Goal: Task Accomplishment & Management: Use online tool/utility

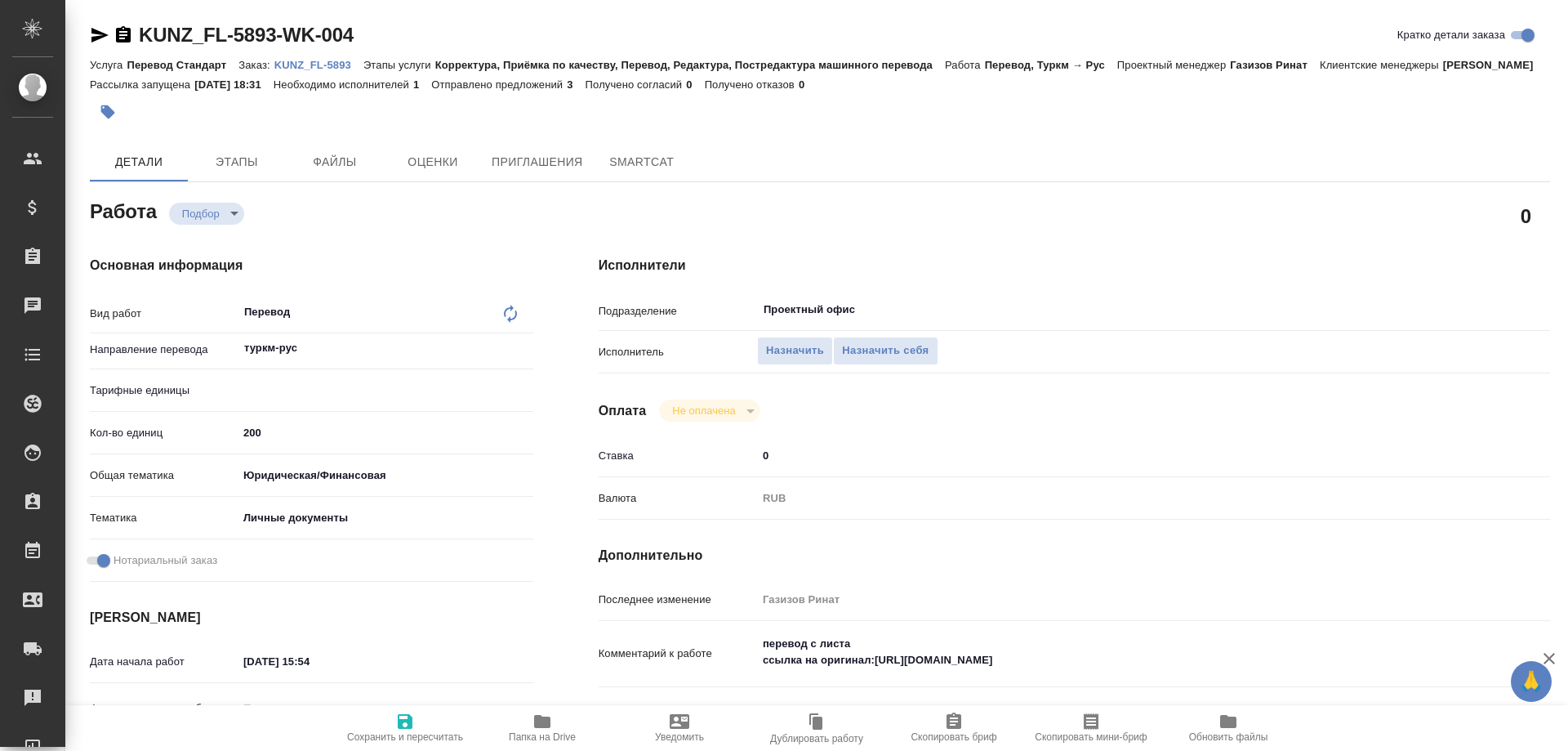
type textarea "x"
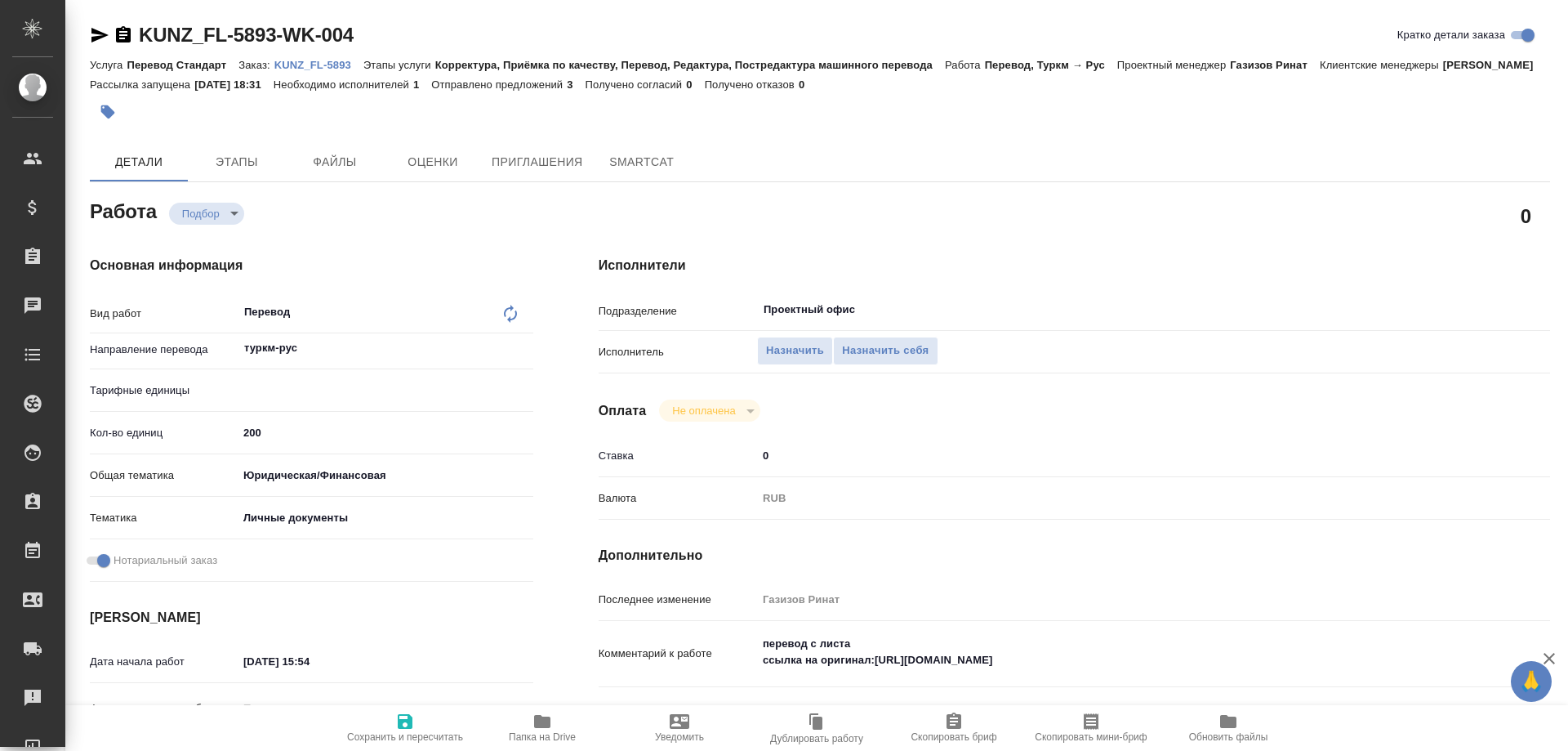
type textarea "x"
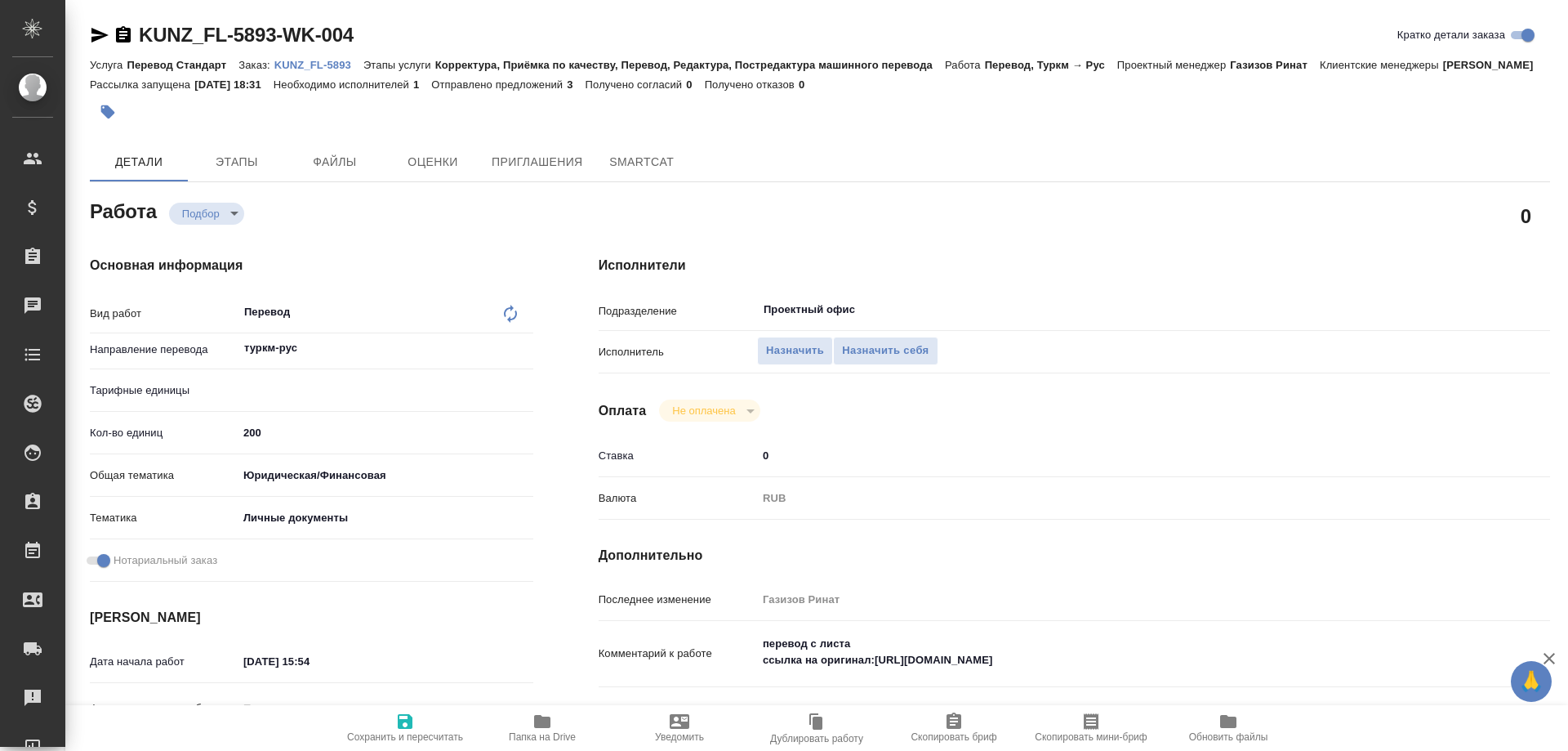
type textarea "x"
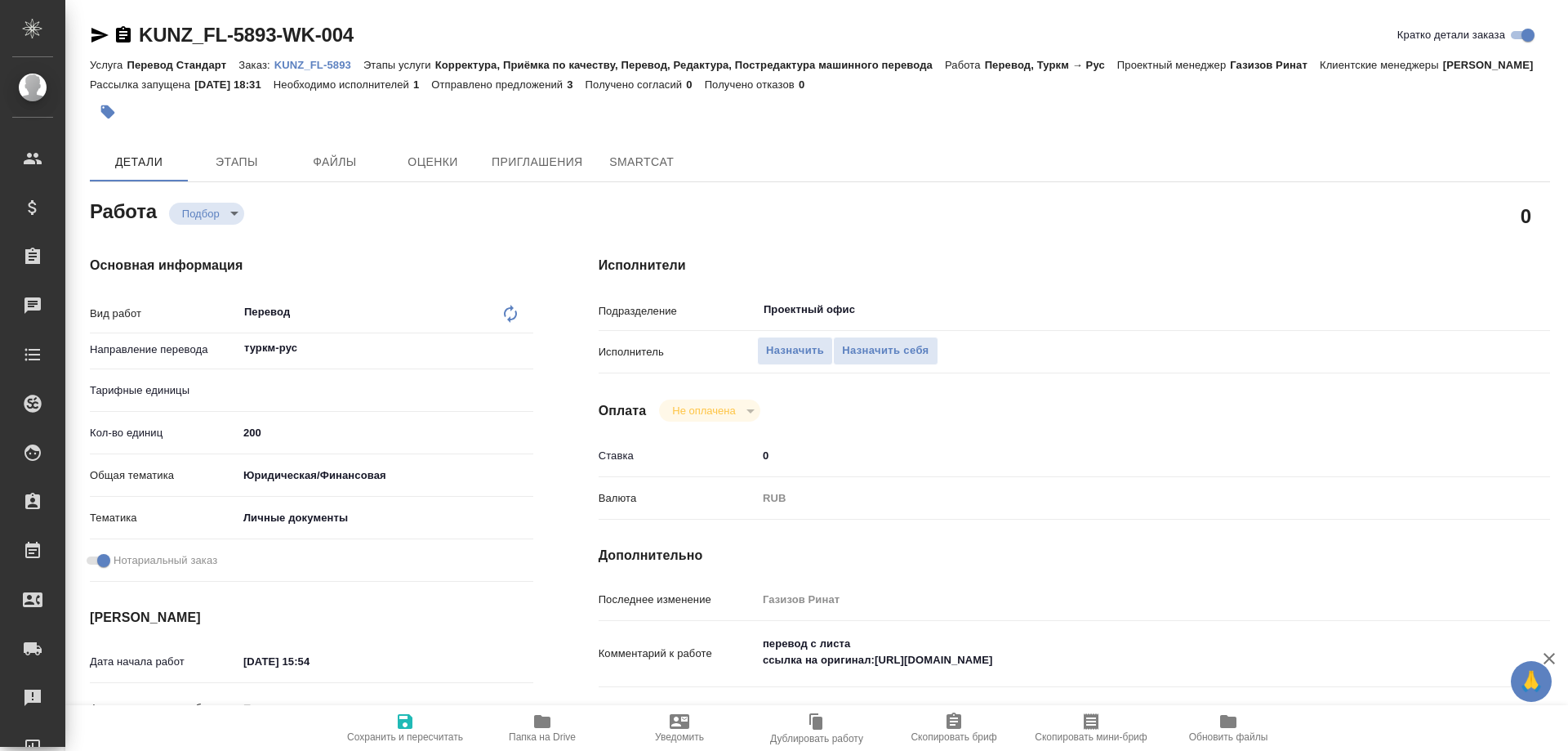
type textarea "x"
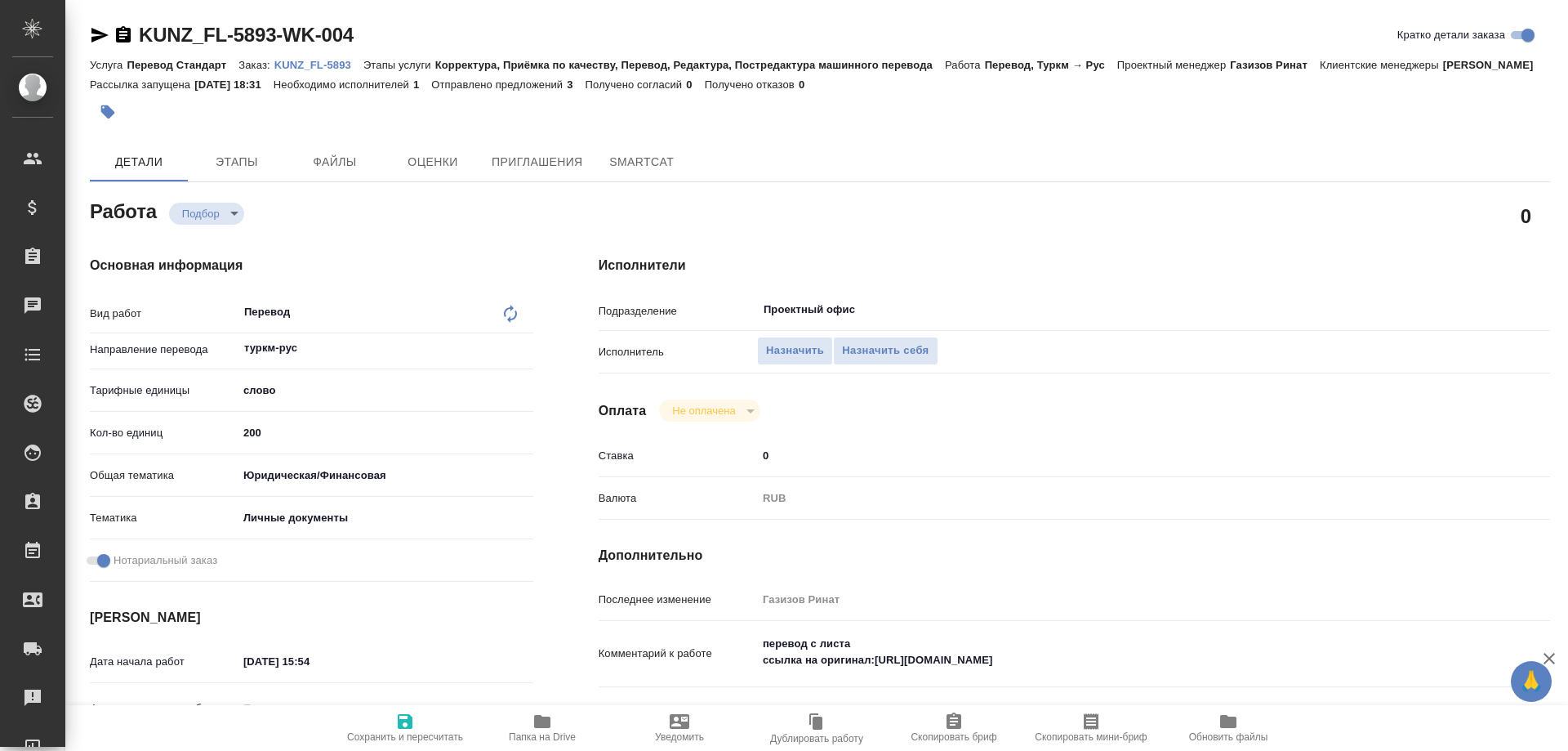
type textarea "x"
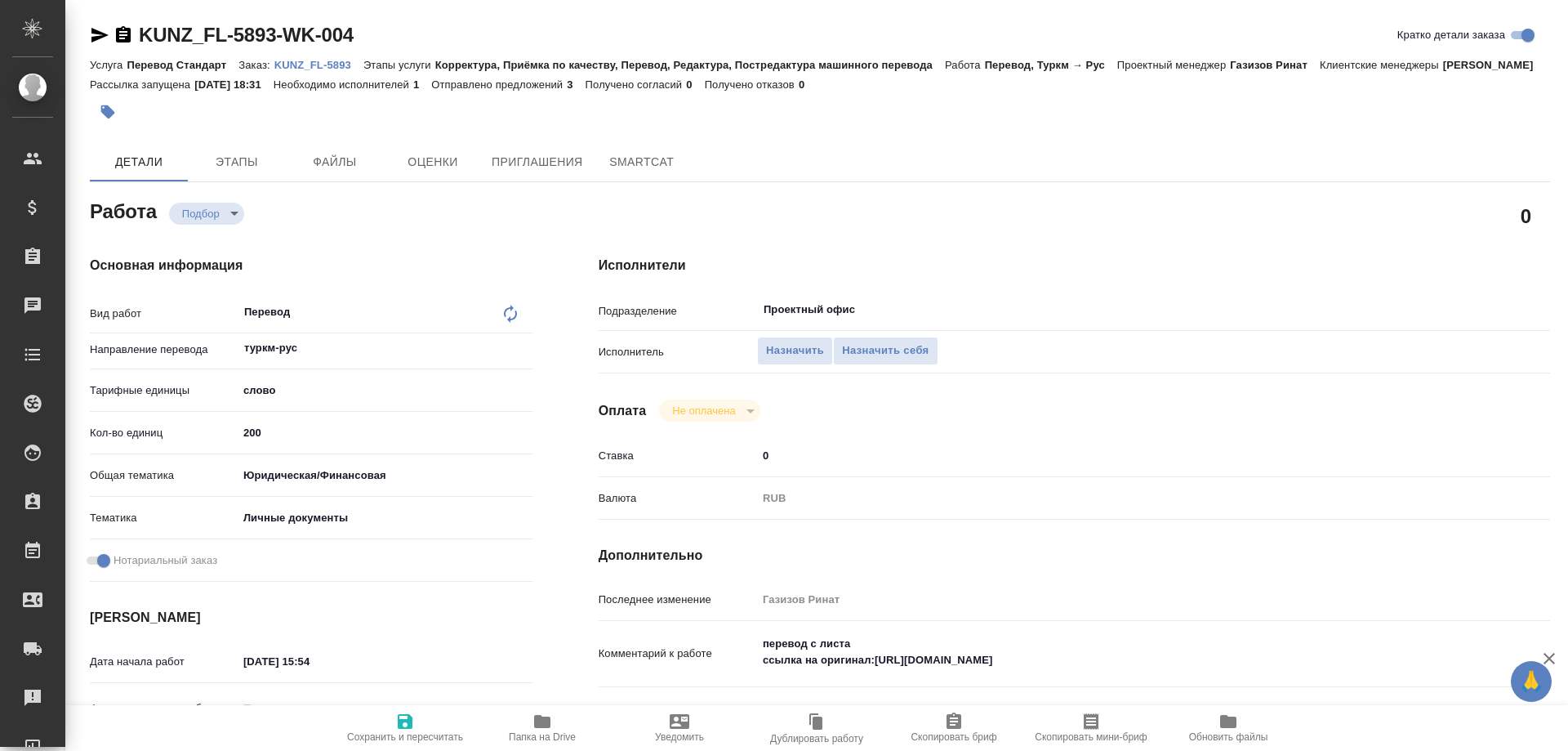
type textarea "x"
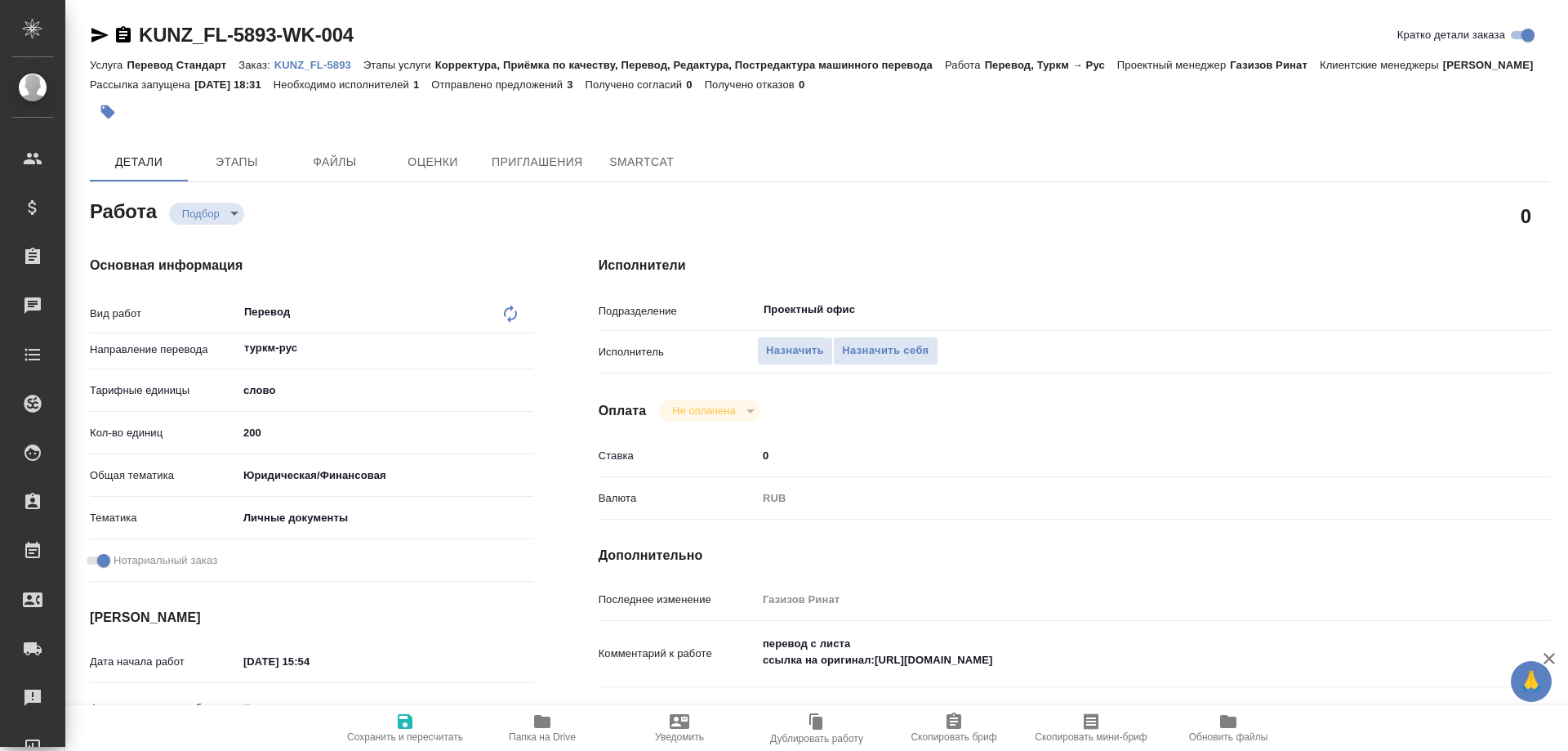
type textarea "x"
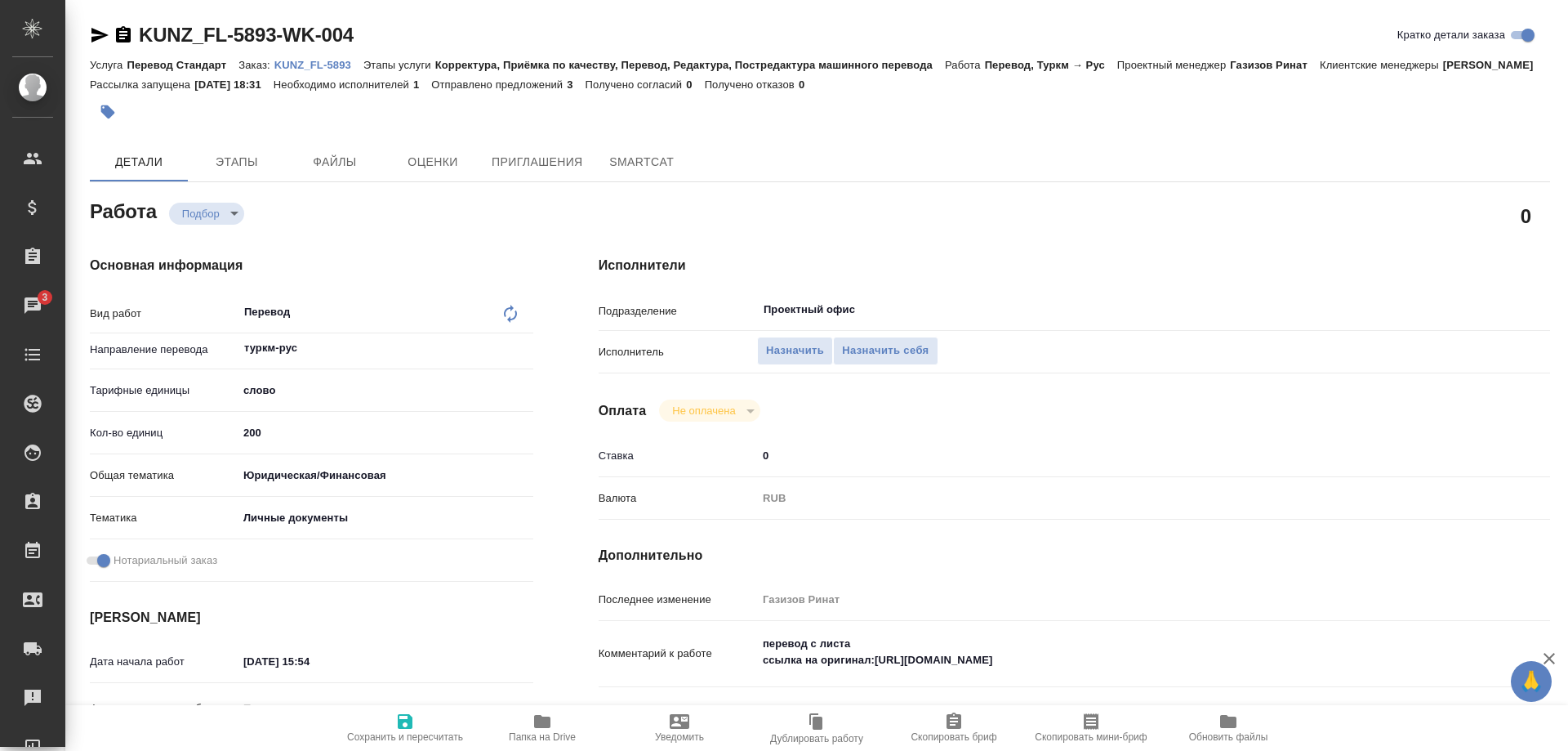
click at [1419, 522] on div "Исполнители Подразделение Проектный офис ​ Исполнитель Назначить Назначить себя…" at bounding box center [1074, 572] width 1017 height 698
click at [542, 722] on icon "button" at bounding box center [543, 721] width 17 height 13
click at [1411, 295] on div "Проектный офис ​" at bounding box center [1114, 309] width 713 height 29
click at [333, 66] on p "KUNZ_FL-5893" at bounding box center [319, 65] width 89 height 12
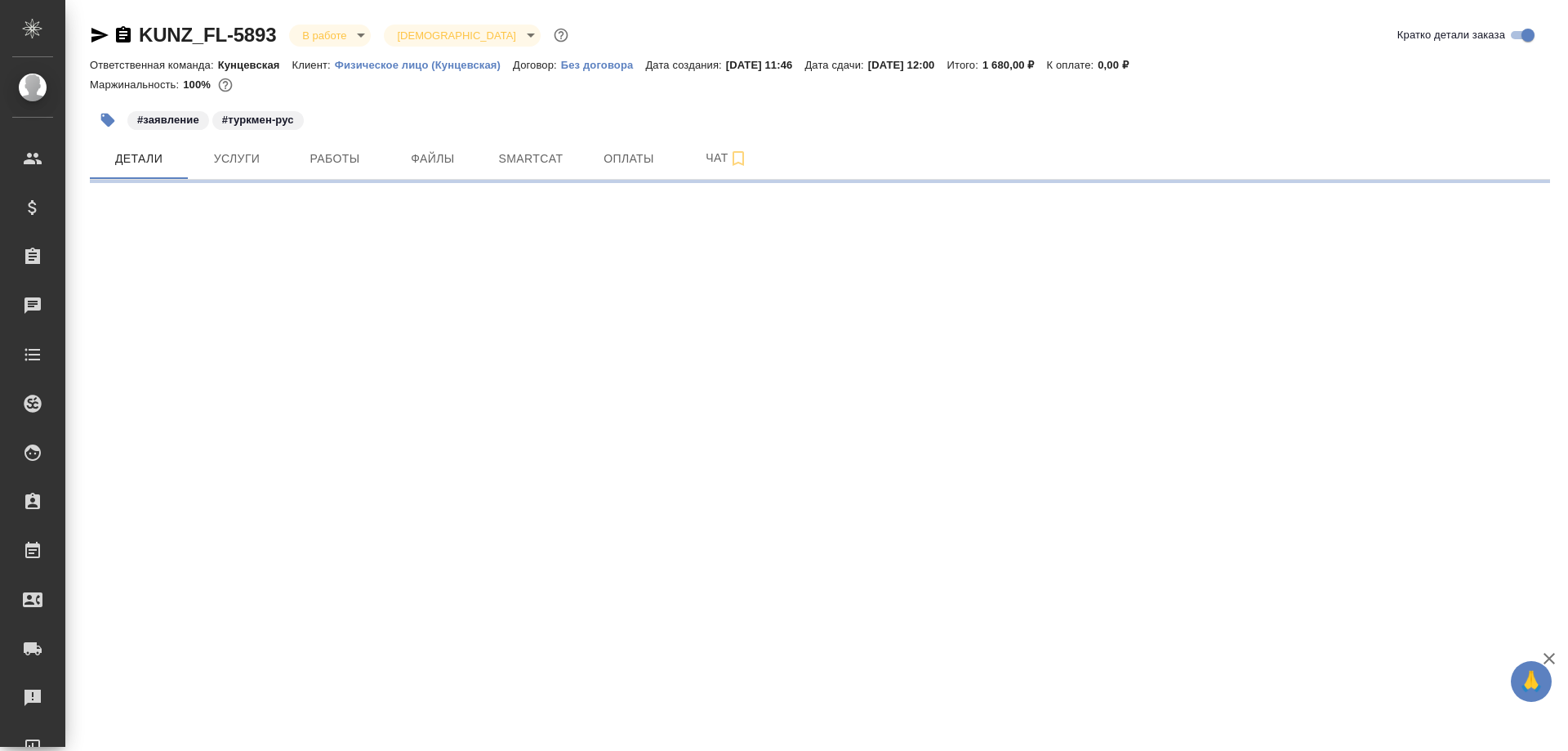
select select "RU"
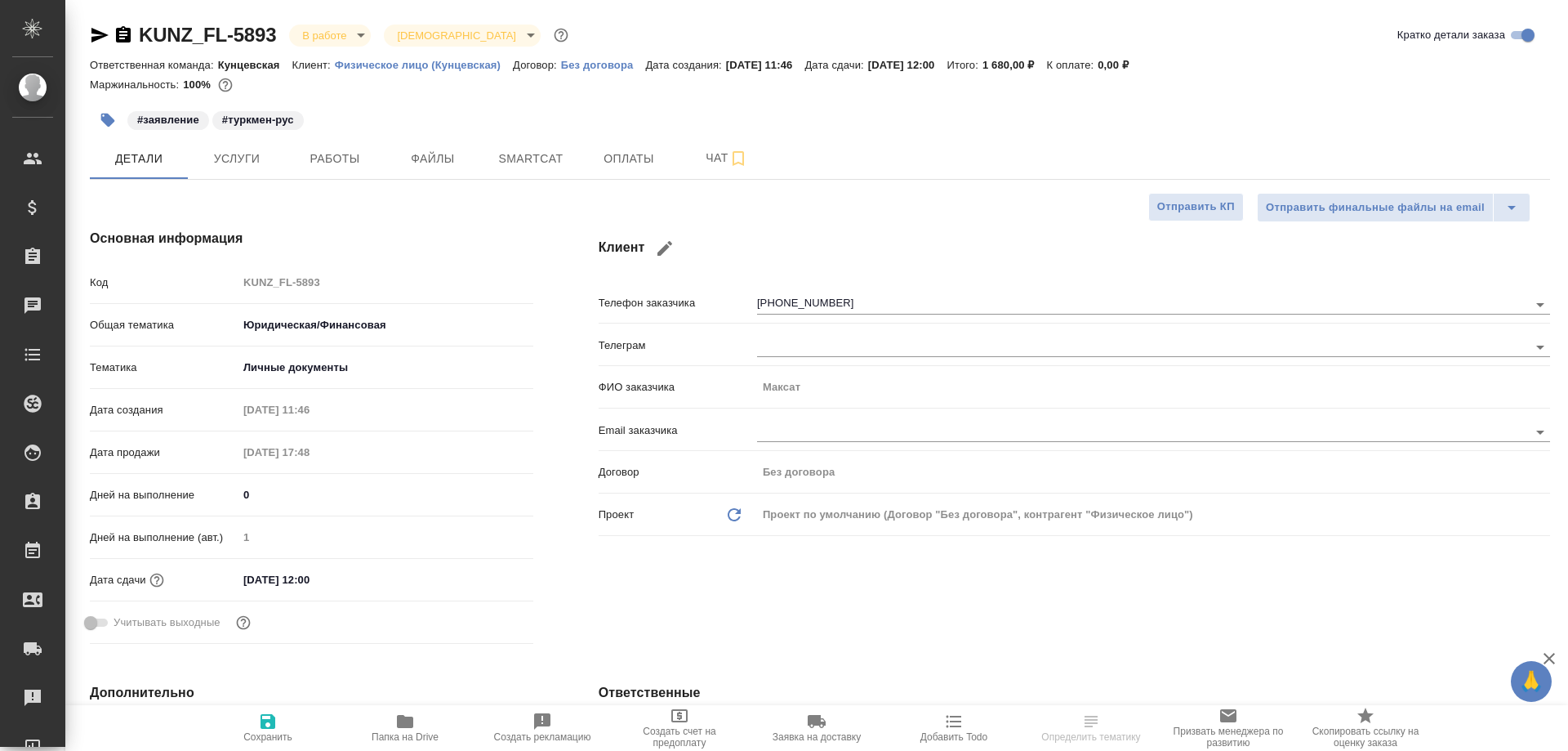
type textarea "x"
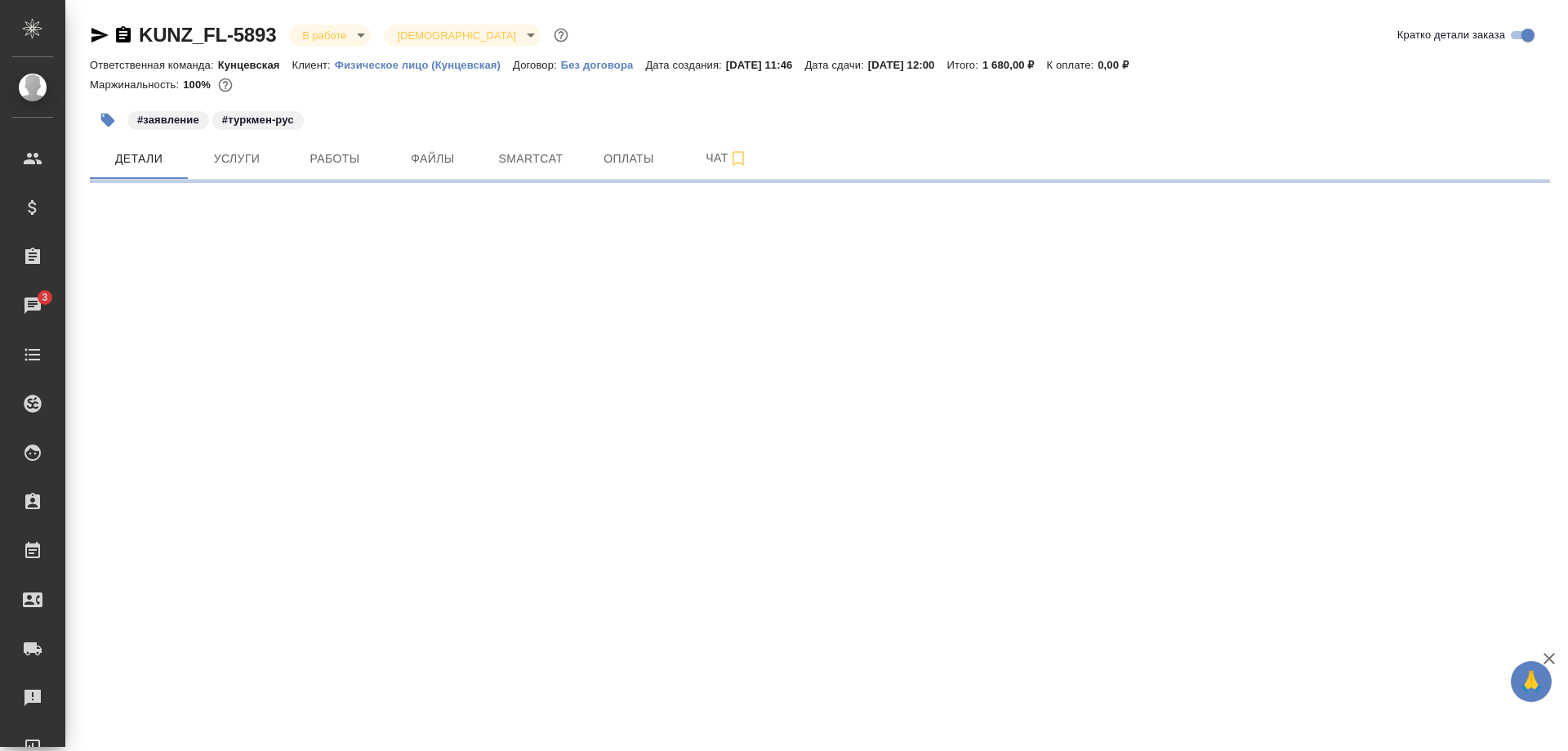
select select "RU"
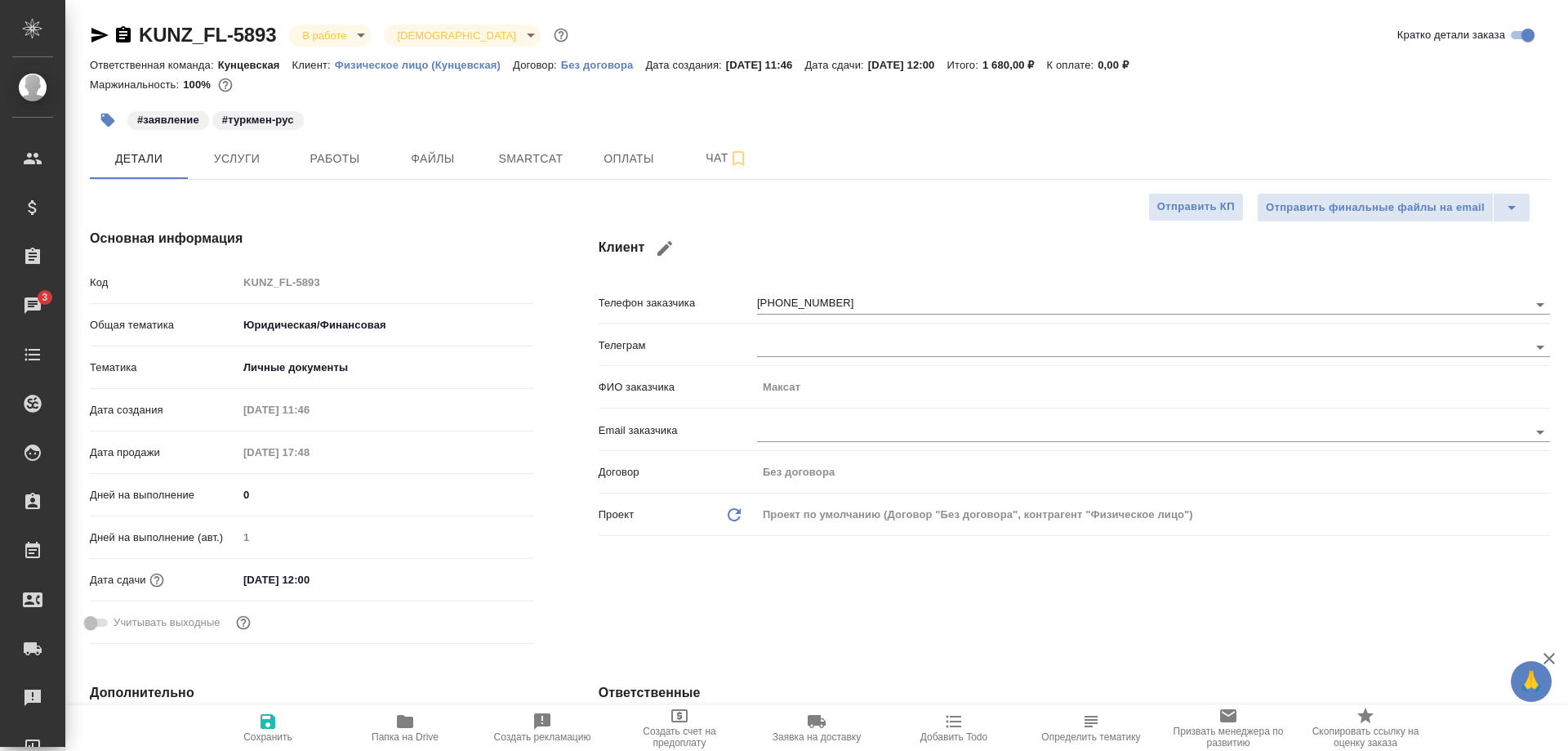
type textarea "x"
click at [1404, 122] on div "#заявление #туркмен-рус" at bounding box center [820, 119] width 1460 height 36
type textarea "x"
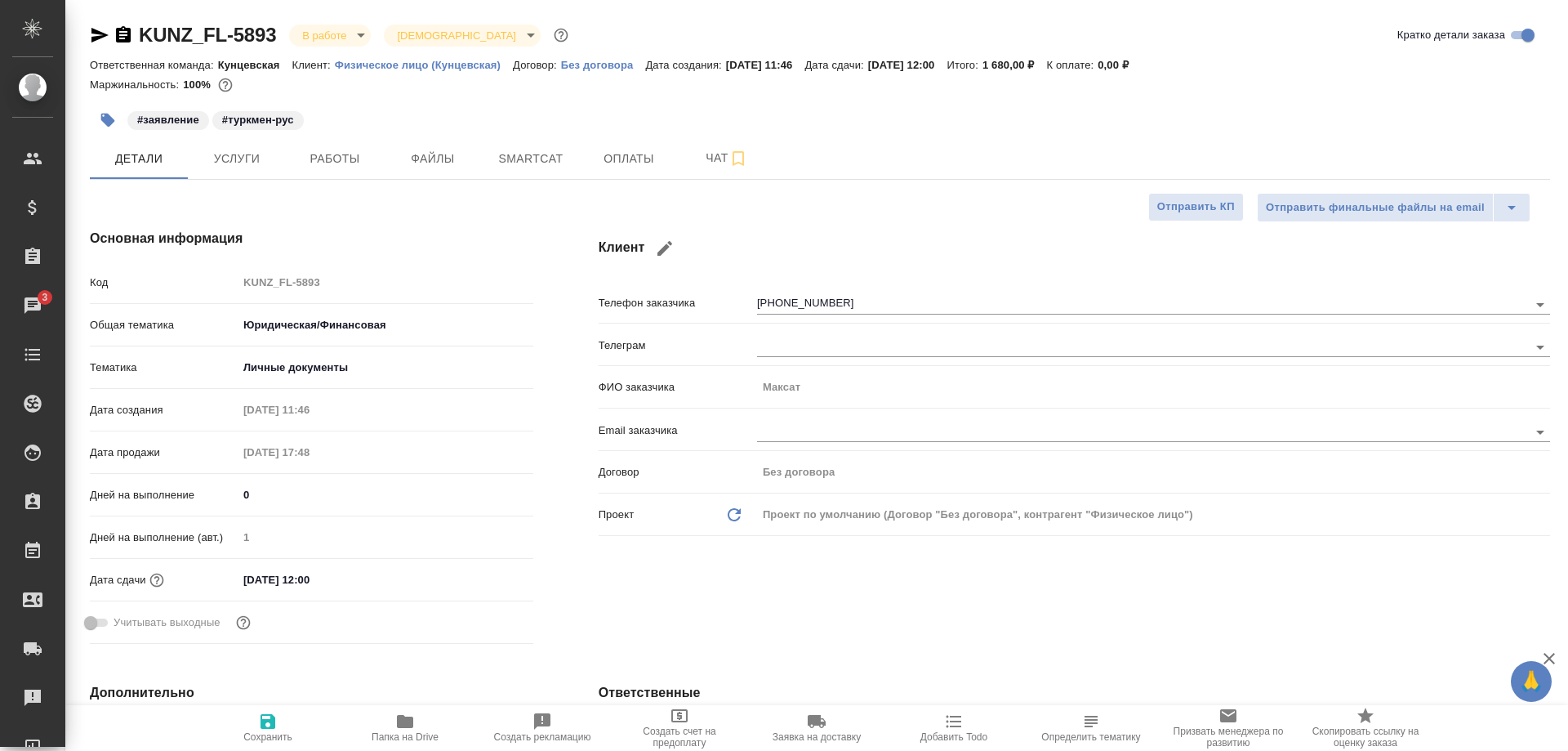
type textarea "x"
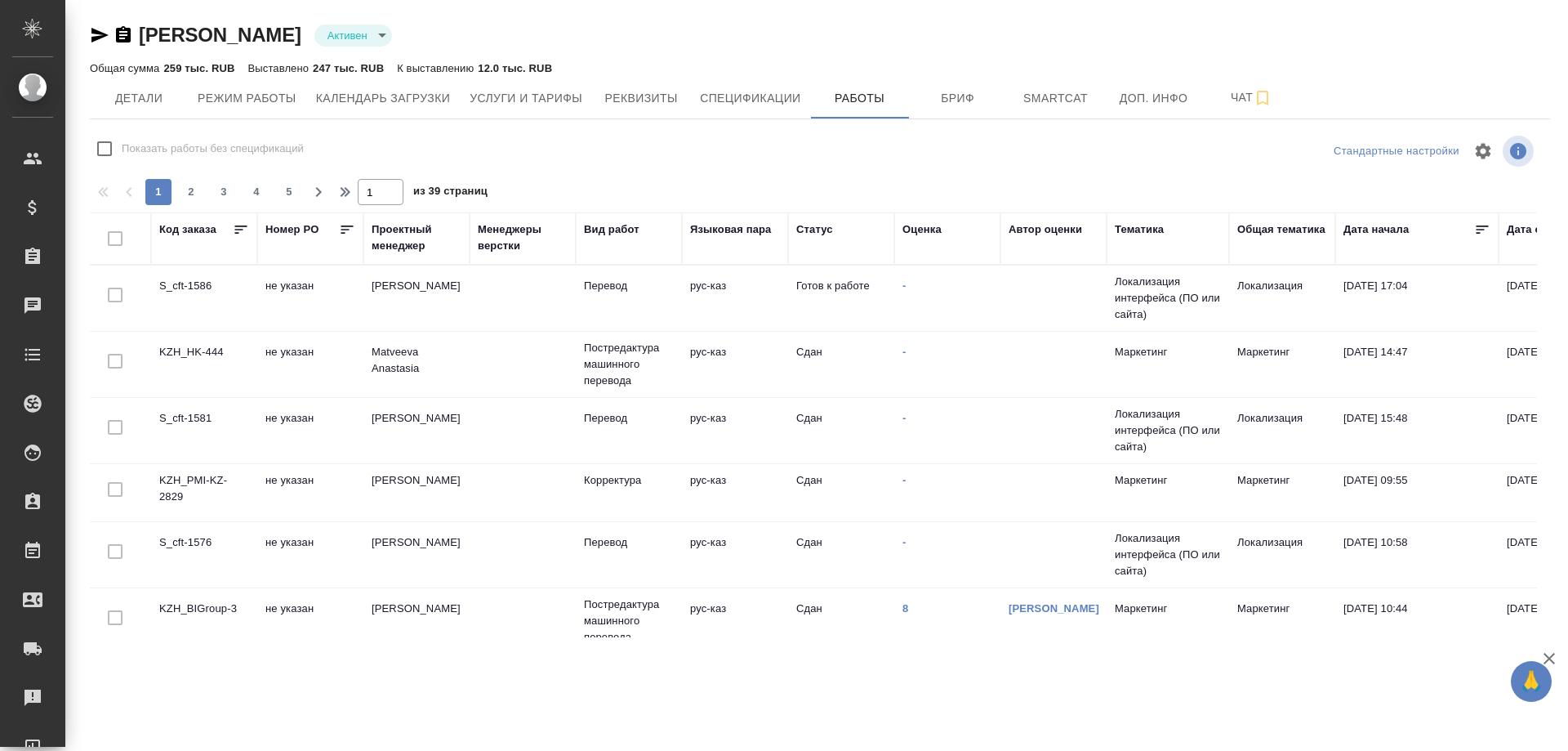
checkbox input "false"
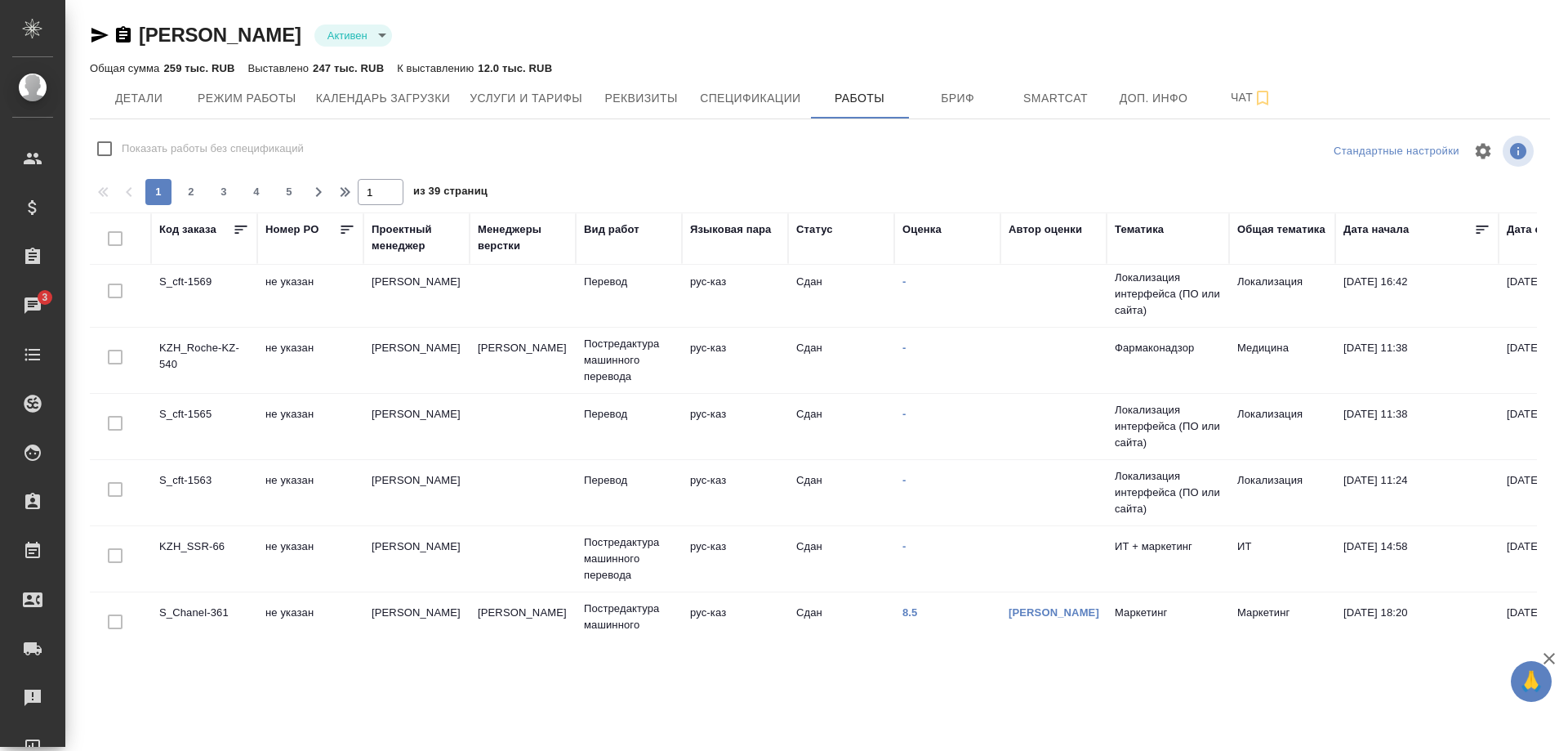
scroll to position [666, 0]
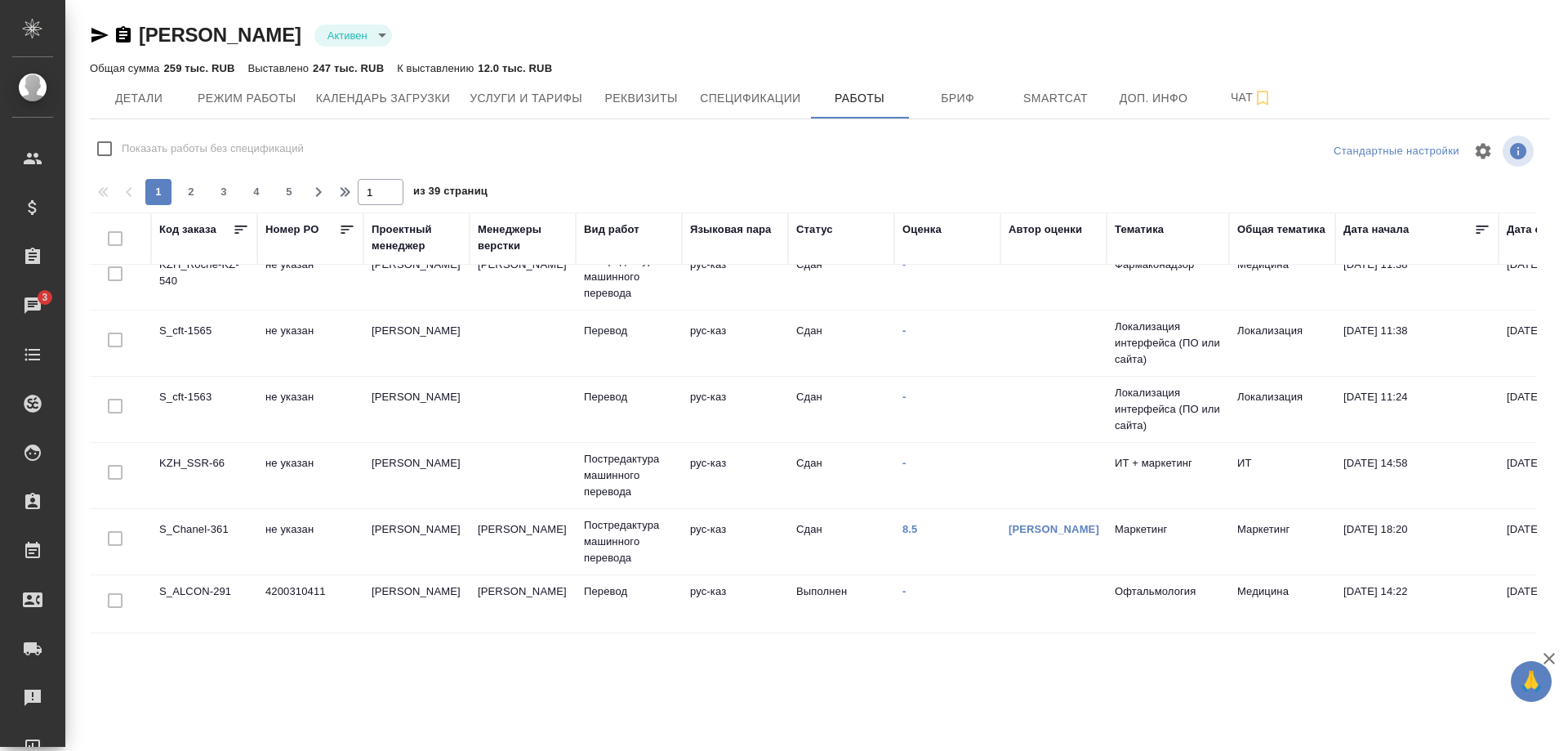
click at [1385, 647] on div ".cls-1 fill:#fff; AWATERA Shirina Sabina Клиенты Спецификации Заказы 3 Чаты Tod…" at bounding box center [784, 375] width 1568 height 751
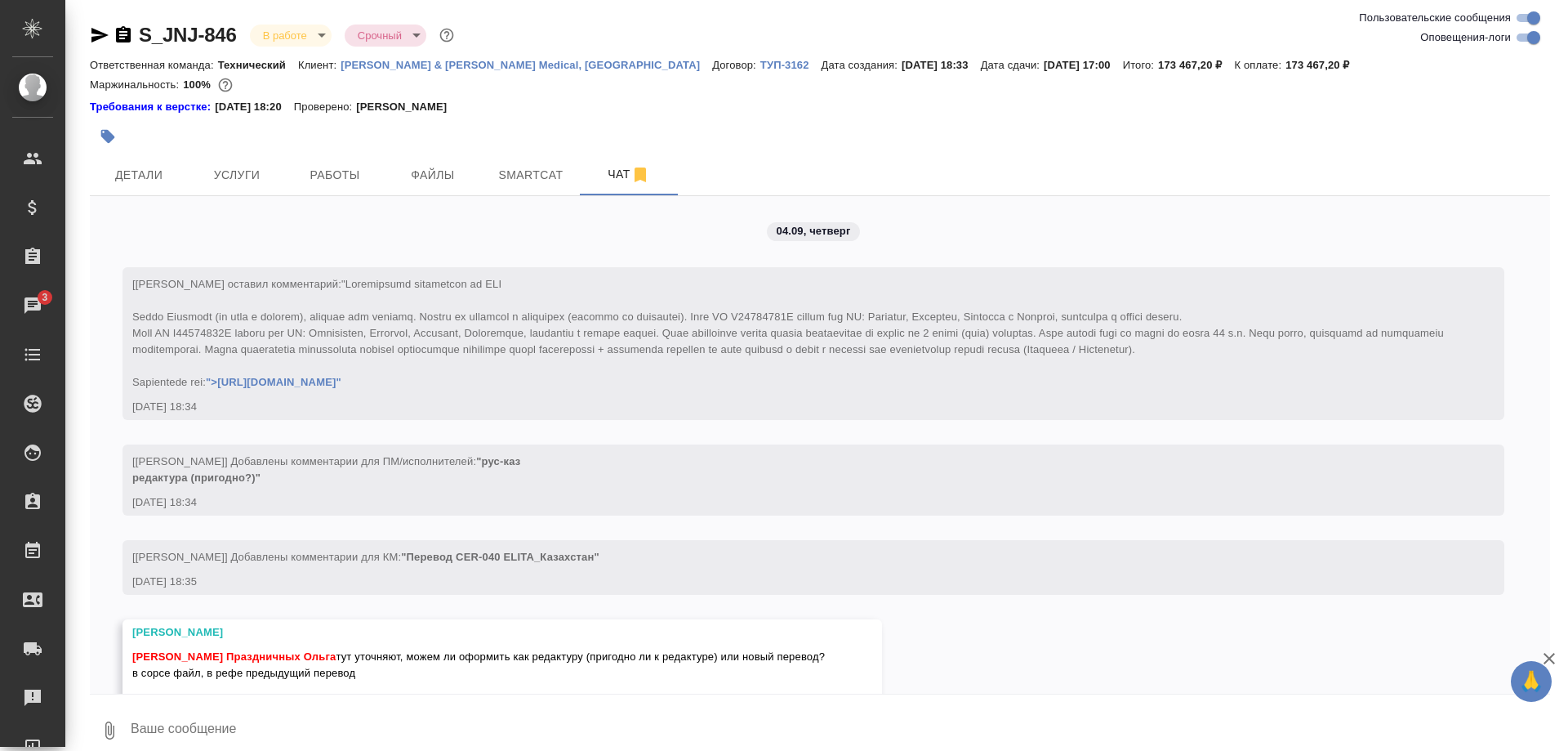
scroll to position [6242, 0]
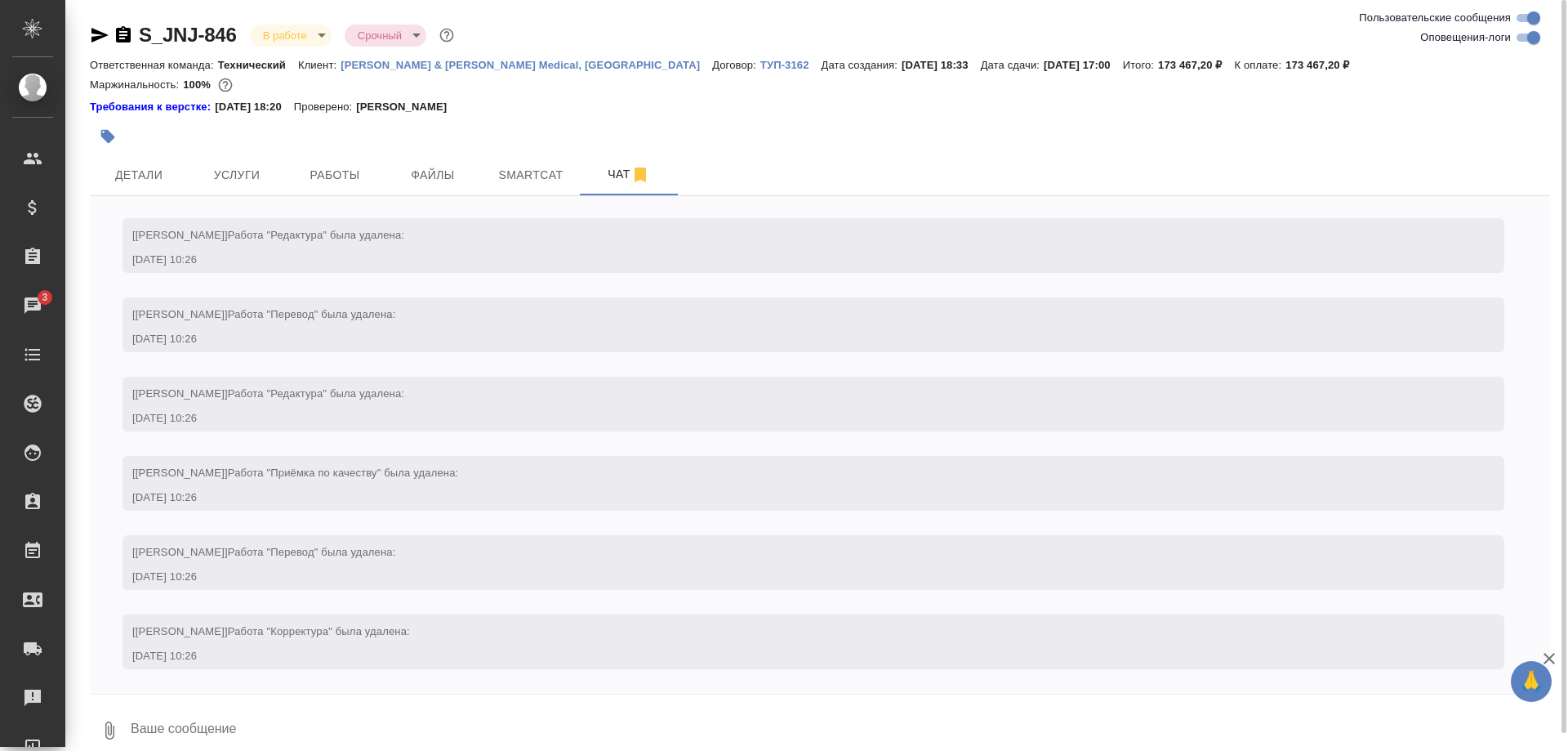
click at [392, 720] on textarea at bounding box center [840, 730] width 1421 height 56
type textarea "Коллеги, привет! Для истории: элайн готов, слегка почистила и отдала на заливку…"
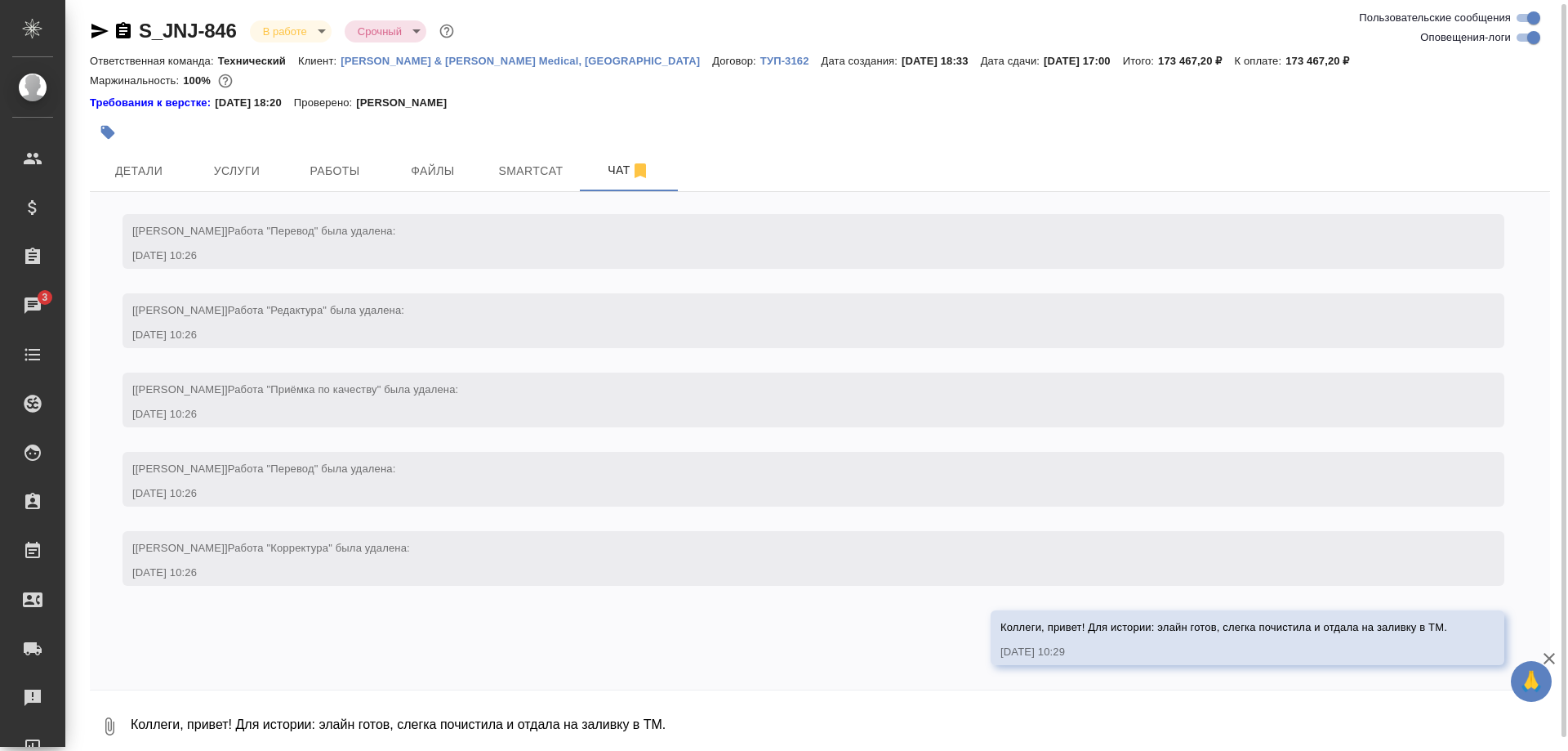
scroll to position [6321, 0]
click at [1419, 39] on label "Оповещения-логи" at bounding box center [1451, 37] width 184 height 20
click at [1504, 39] on input "Оповещения-логи" at bounding box center [1533, 37] width 59 height 20
checkbox input "false"
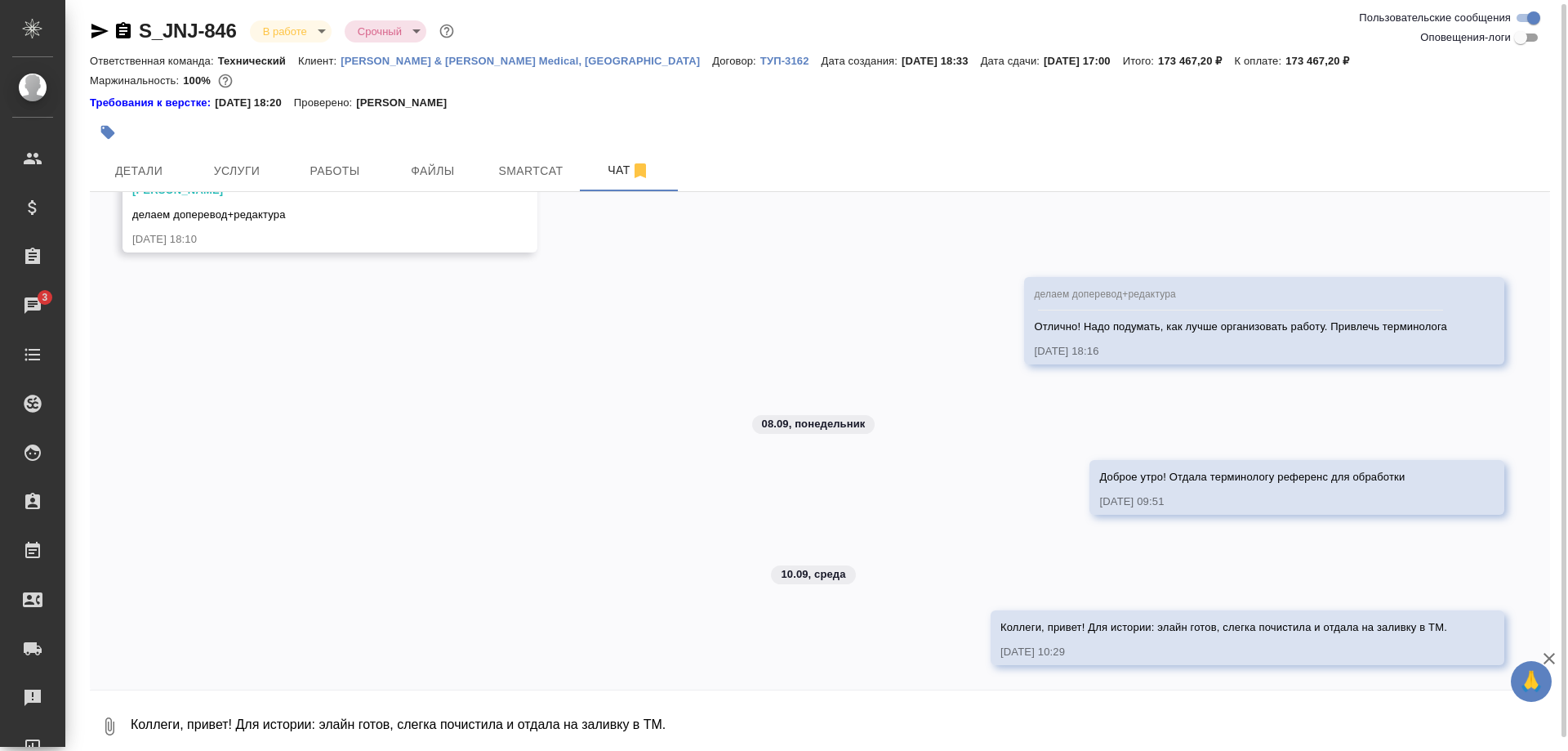
scroll to position [3504, 0]
click at [543, 168] on span "Smartcat" at bounding box center [531, 171] width 79 height 21
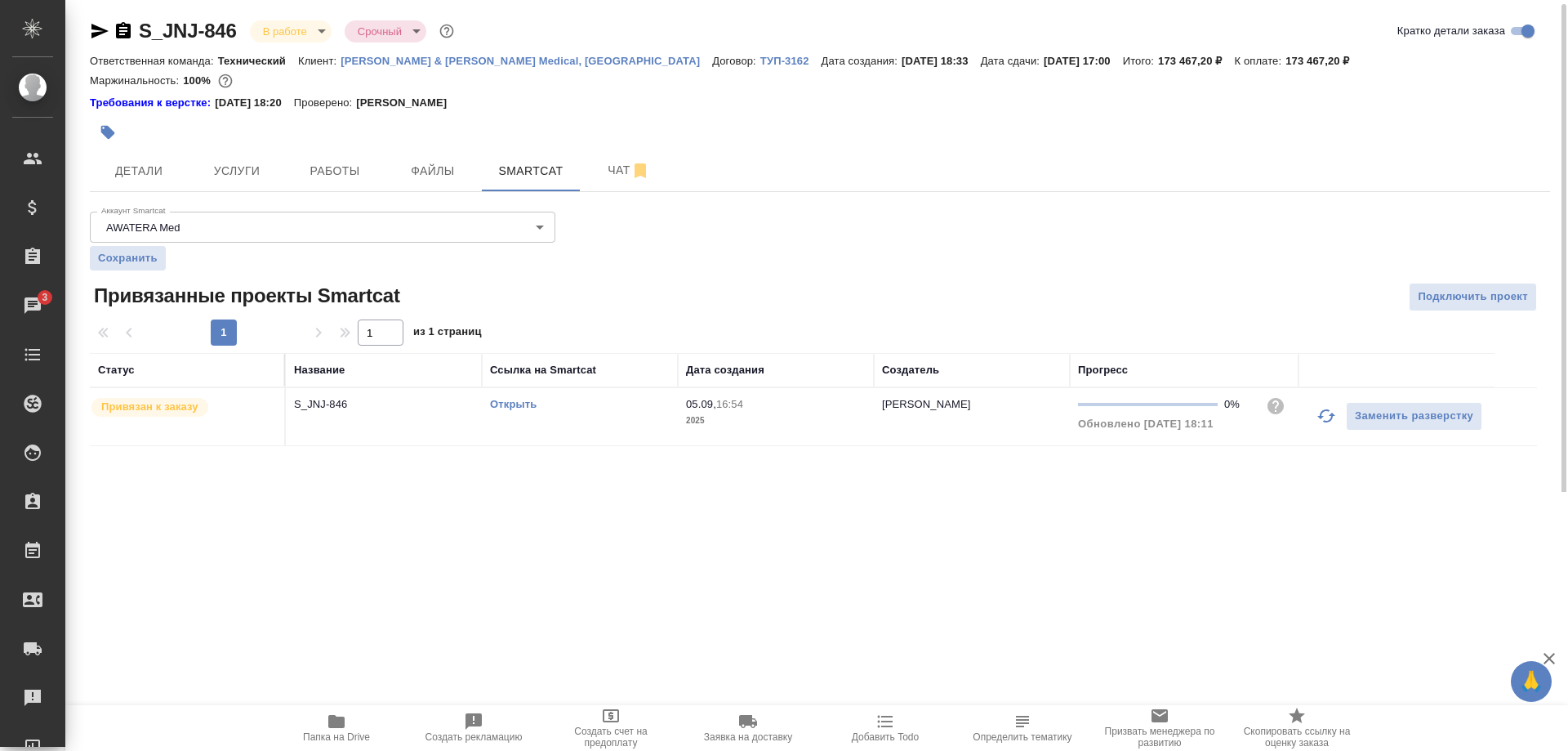
click at [519, 400] on link "Открыть" at bounding box center [514, 403] width 46 height 12
click at [509, 402] on link "Открыть" at bounding box center [514, 403] width 46 height 12
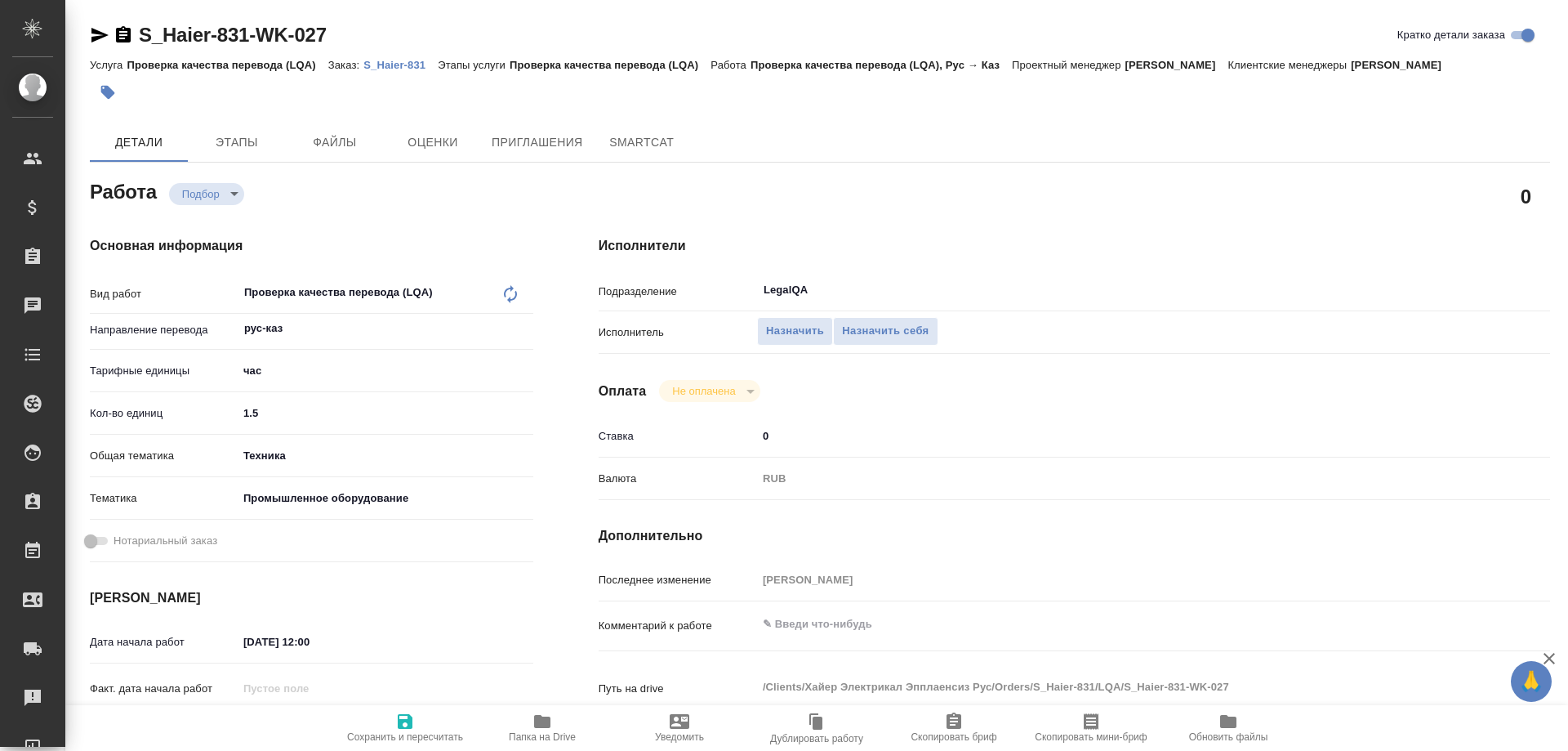
type textarea "x"
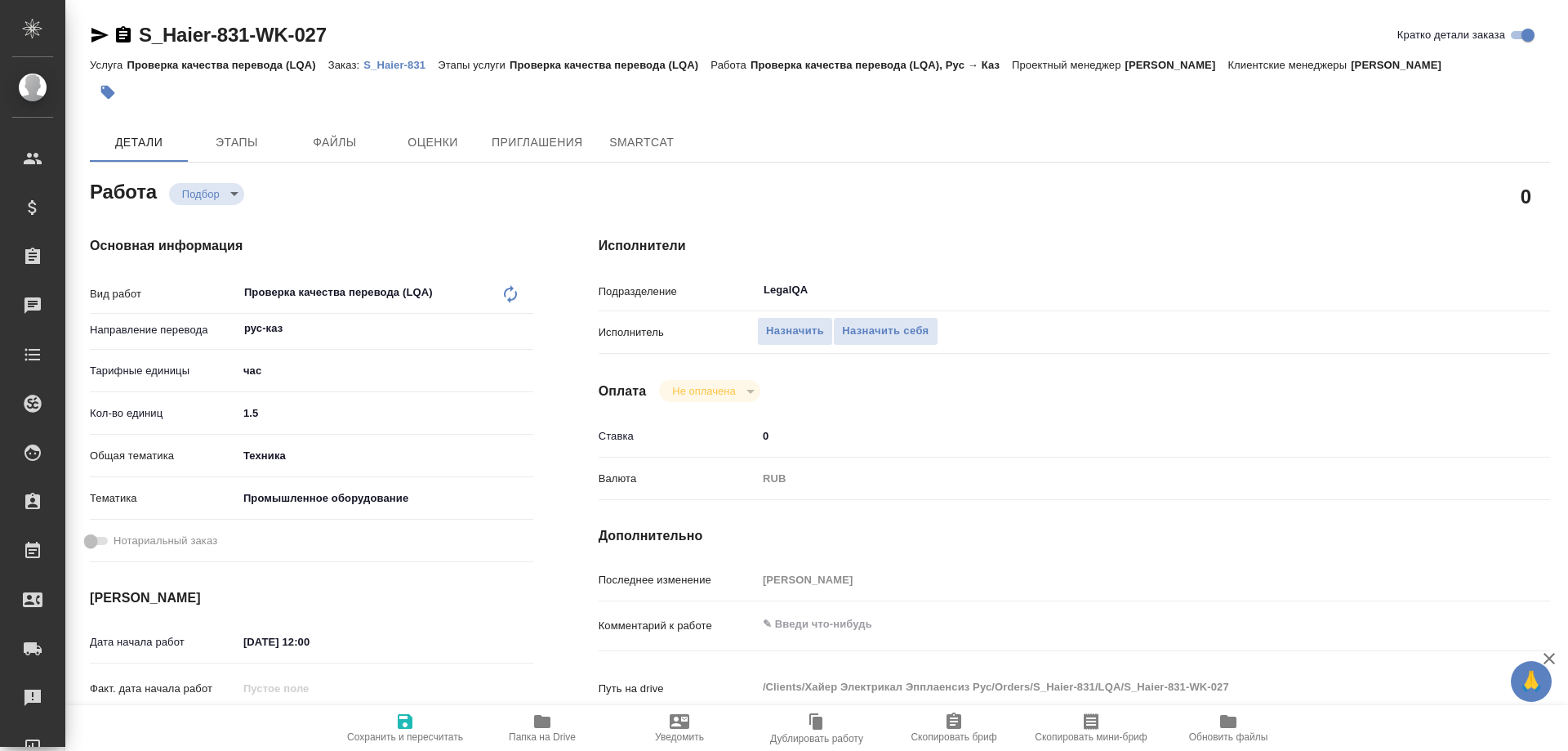
type textarea "x"
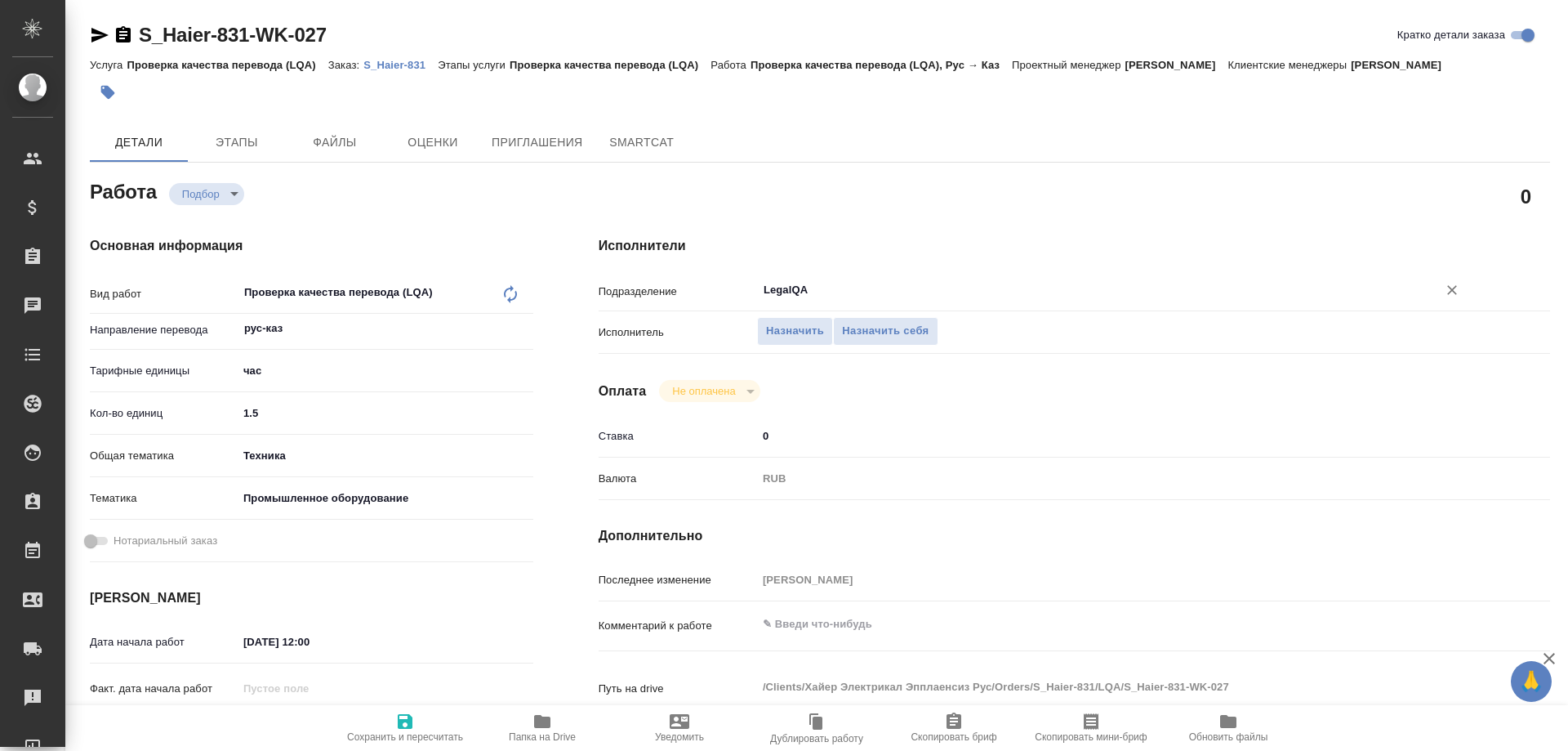
type textarea "x"
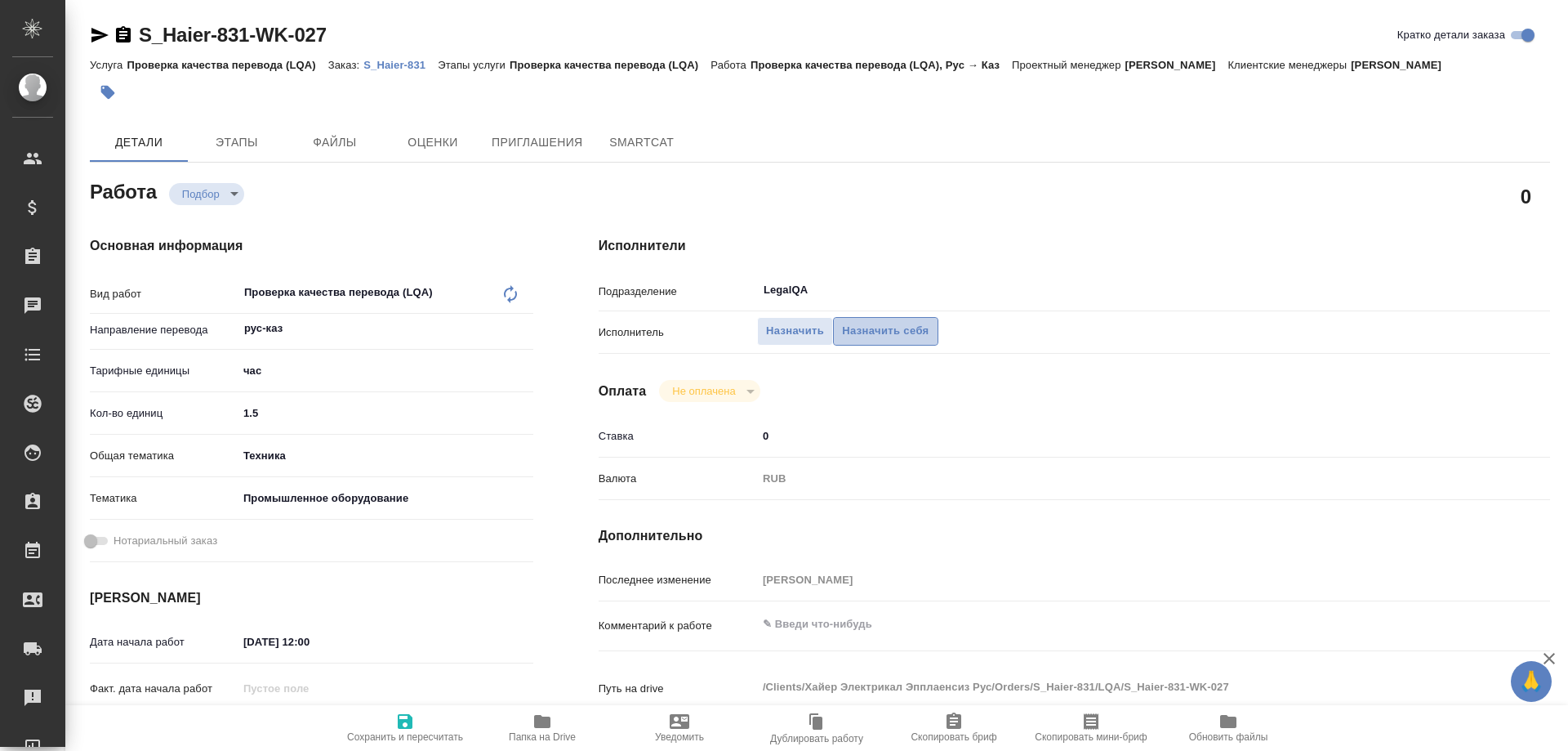
click at [883, 322] on span "Назначить себя" at bounding box center [885, 331] width 86 height 19
type textarea "x"
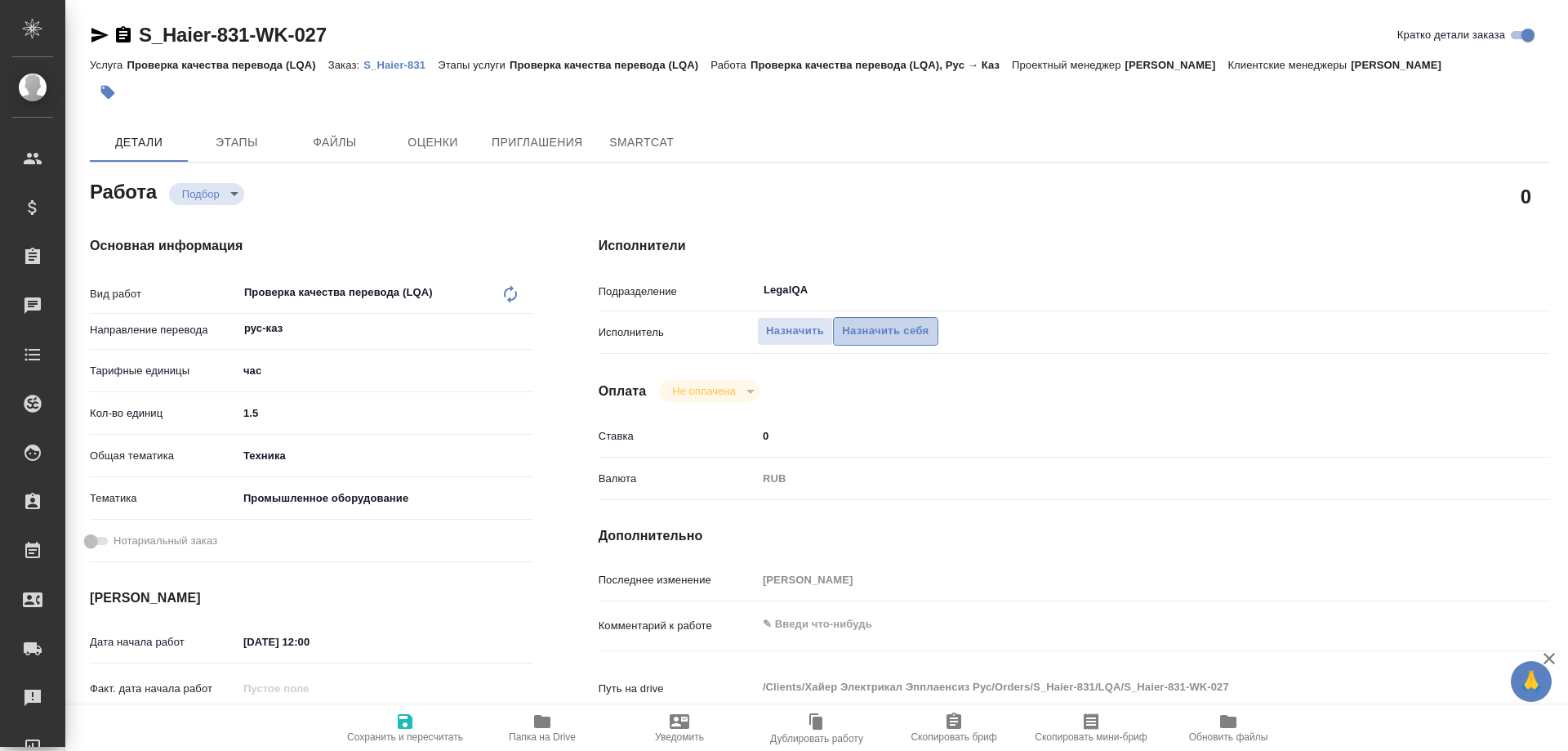
type textarea "x"
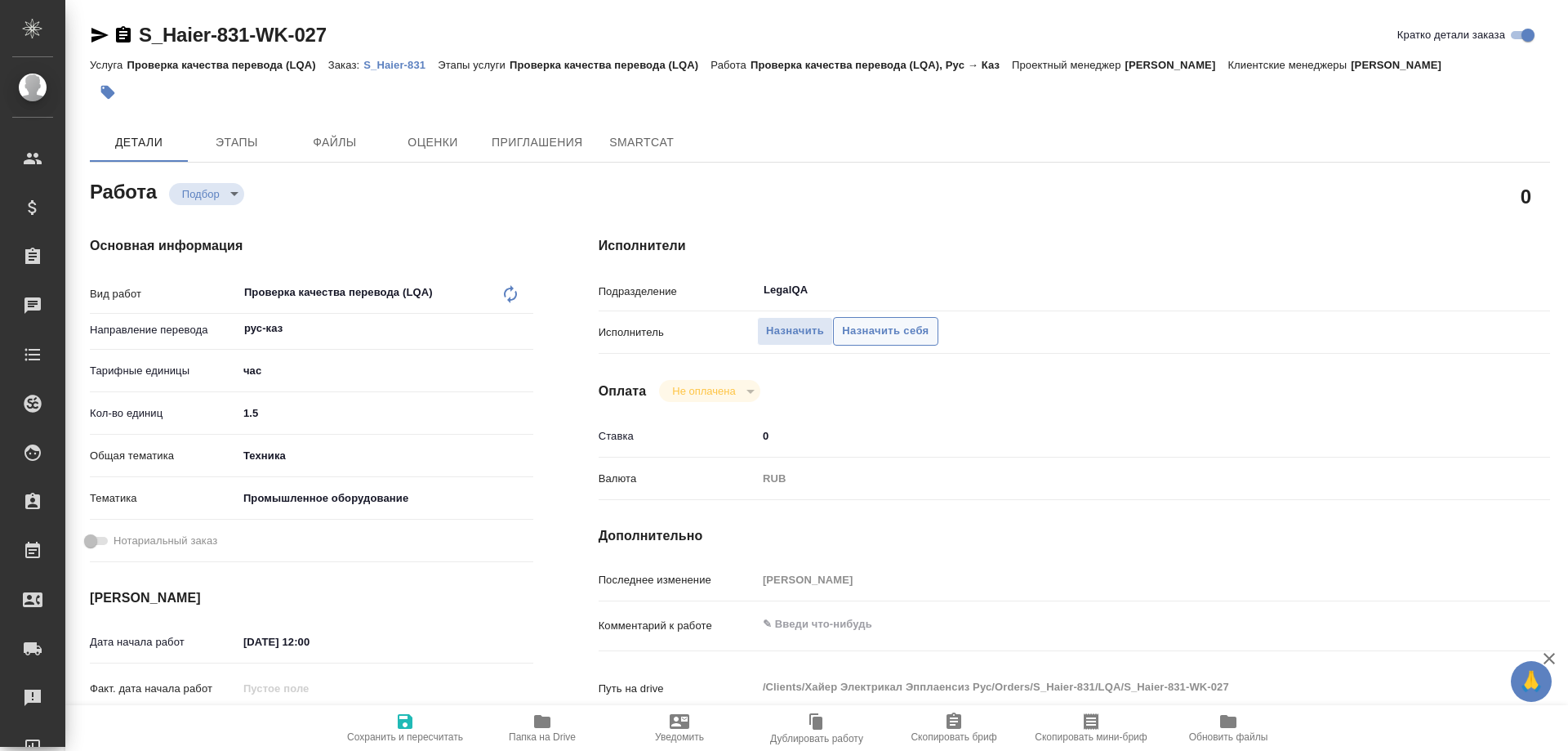
type textarea "x"
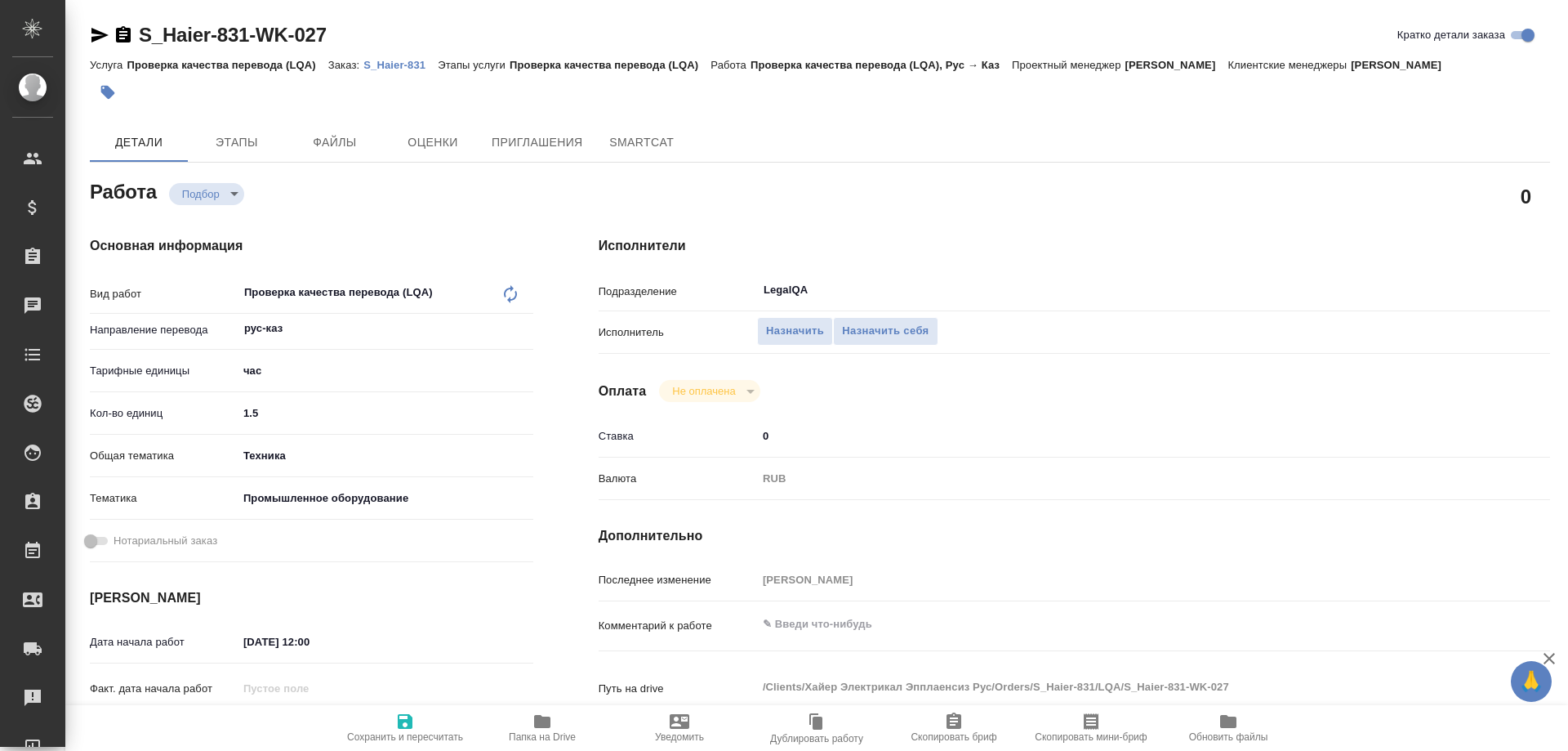
type textarea "x"
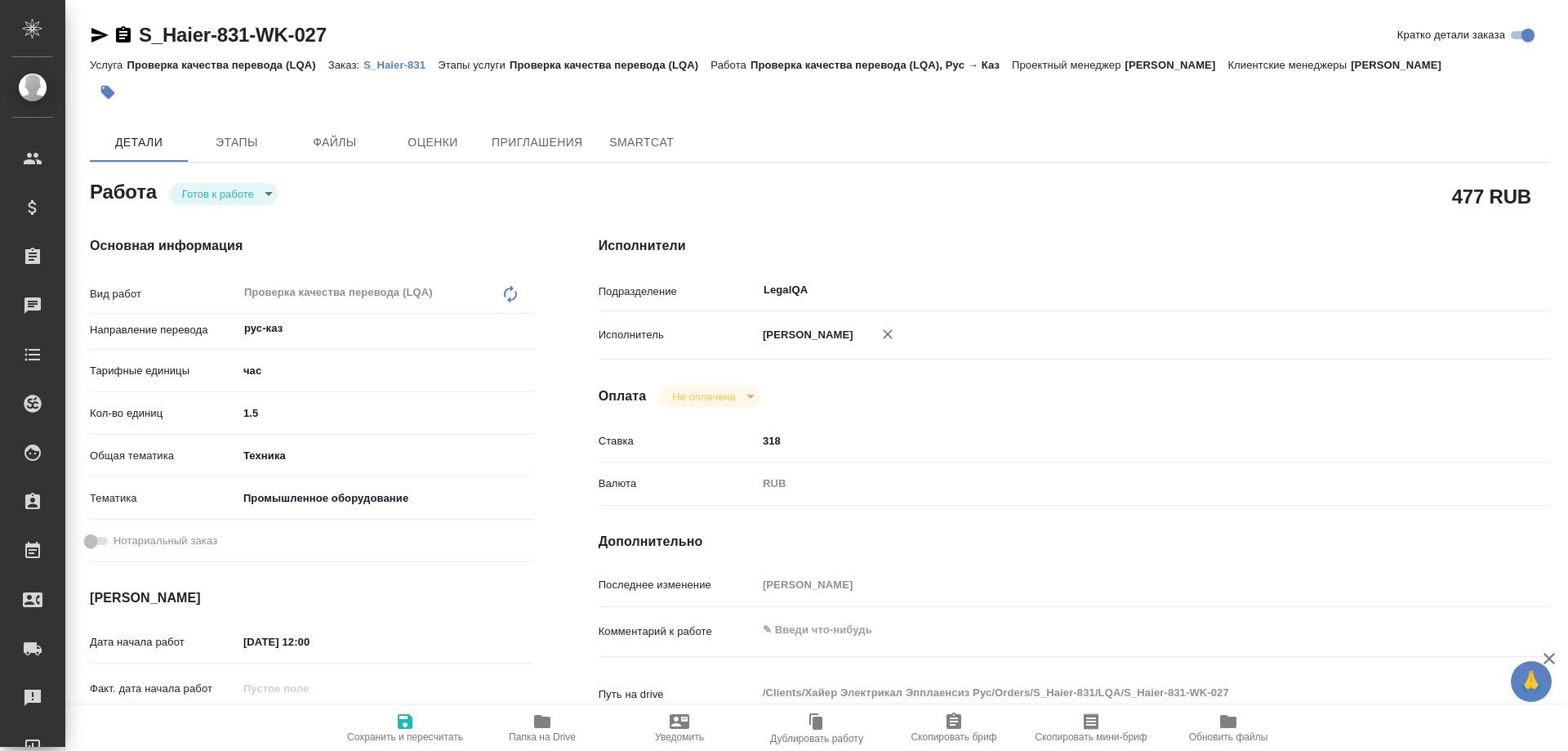
type textarea "x"
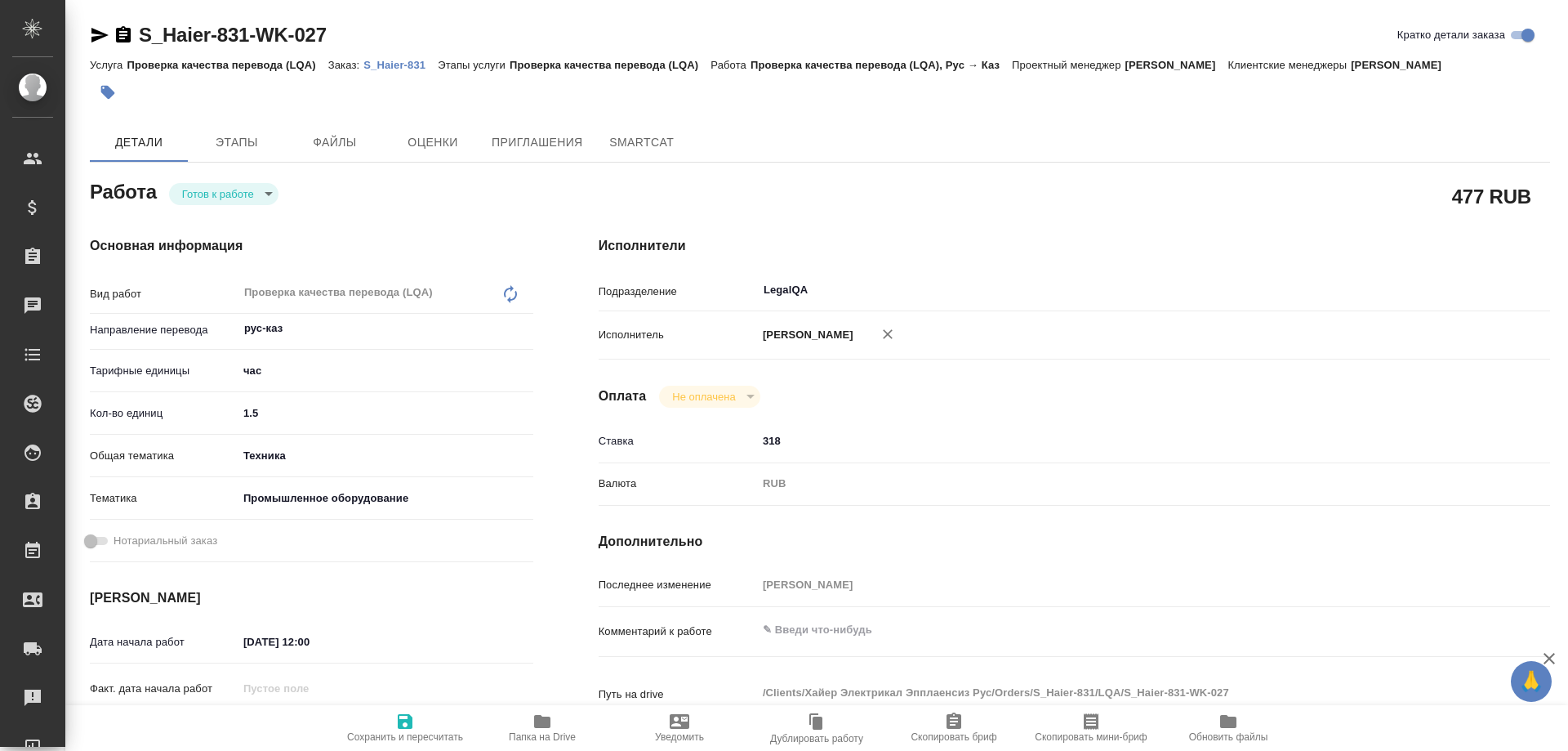
type textarea "x"
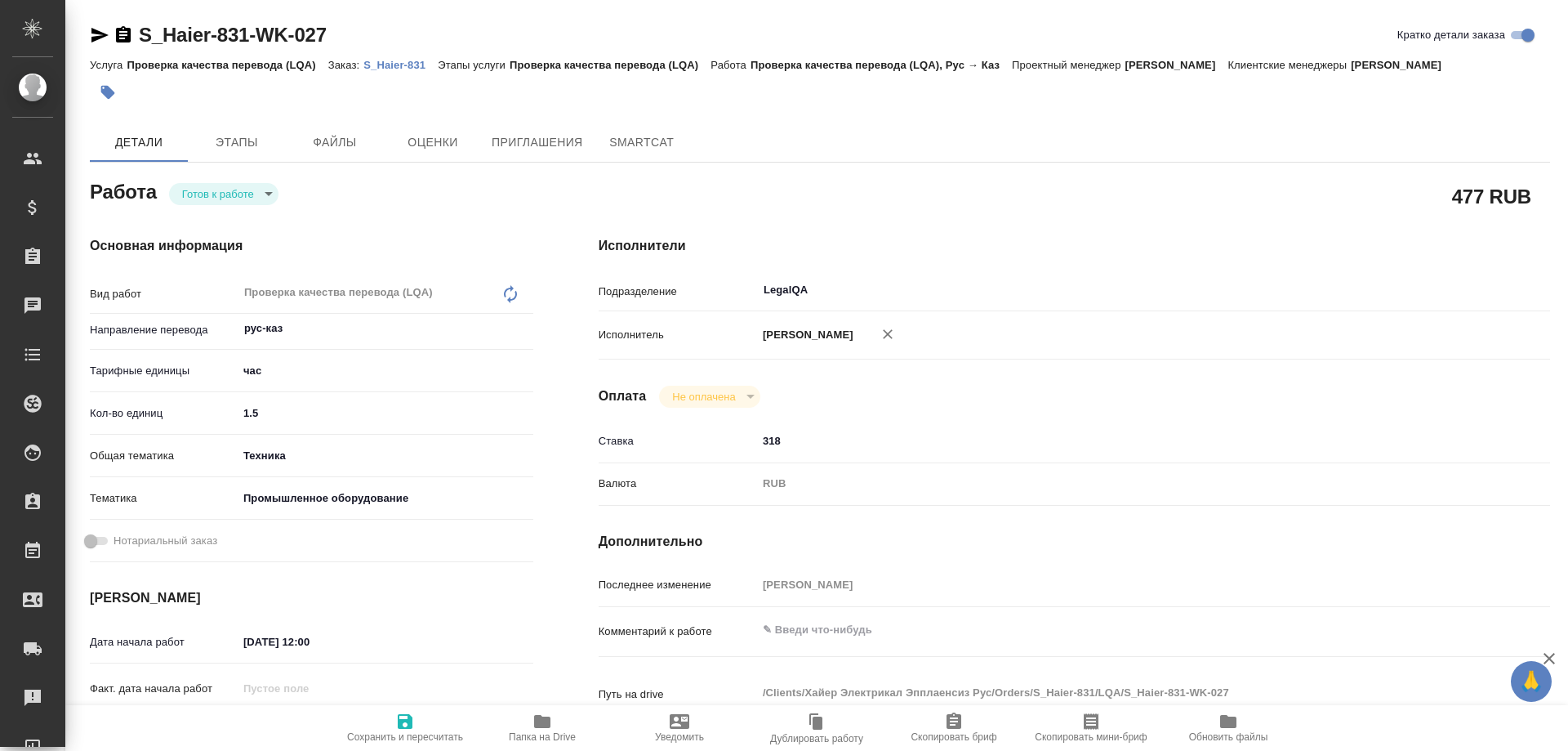
type textarea "x"
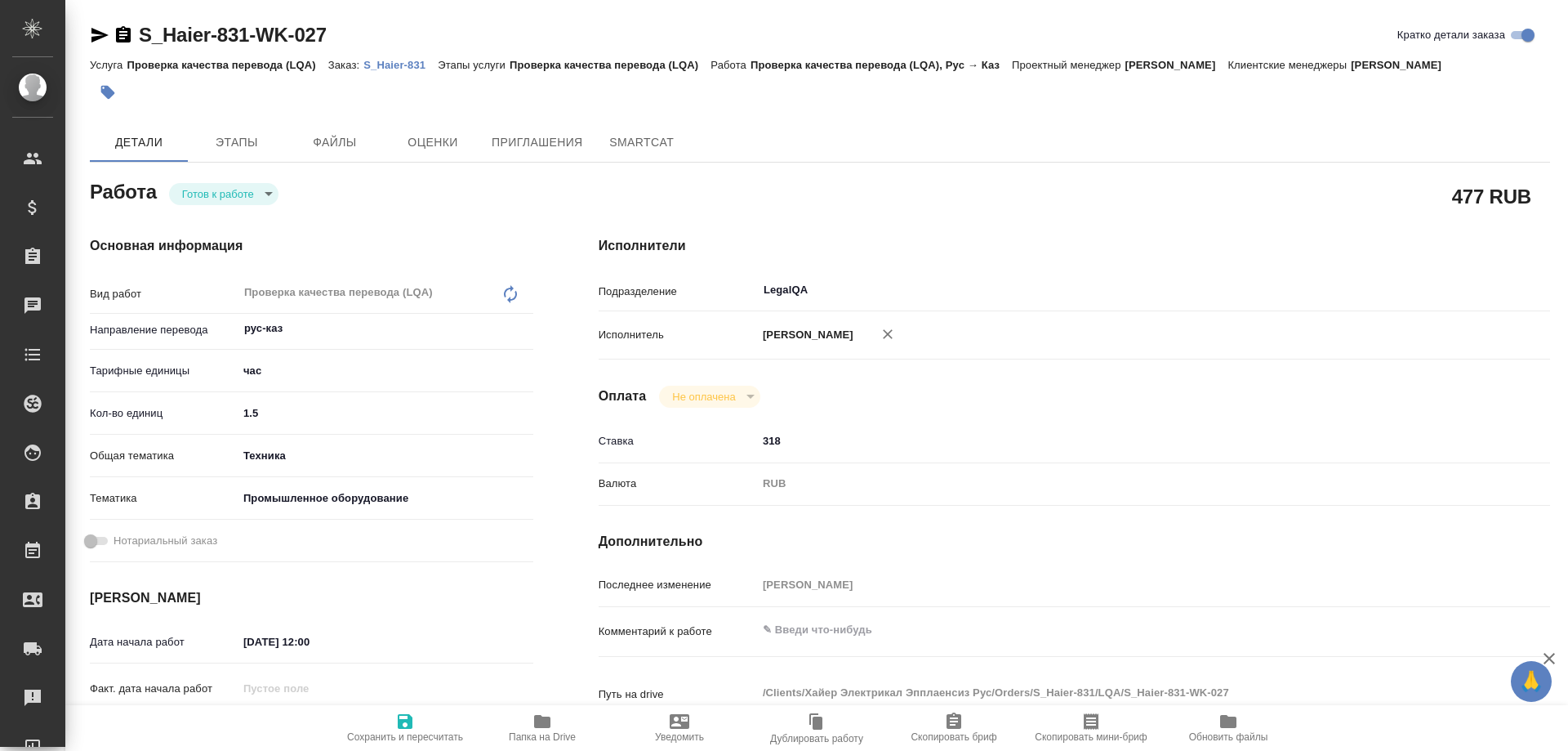
type textarea "x"
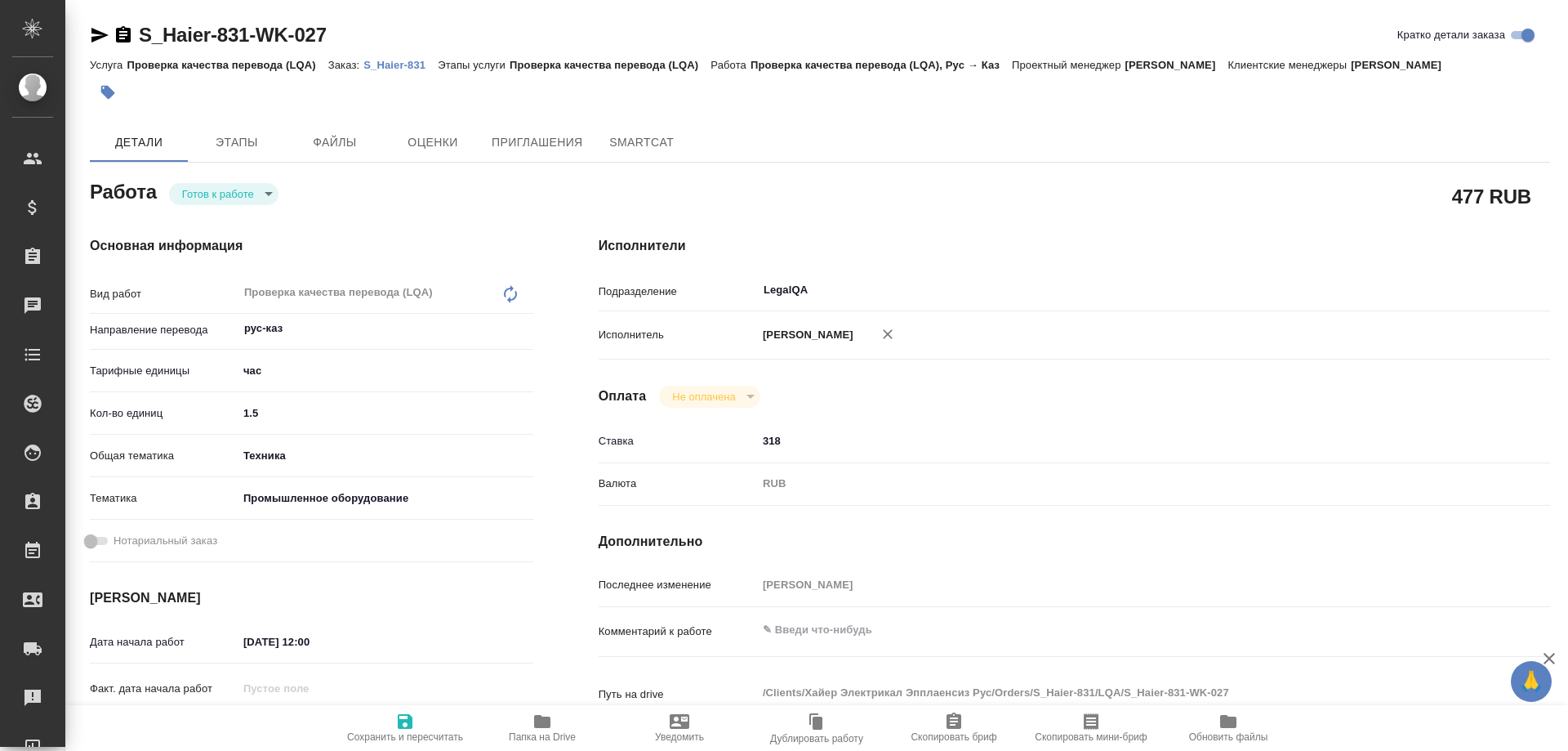
type textarea "x"
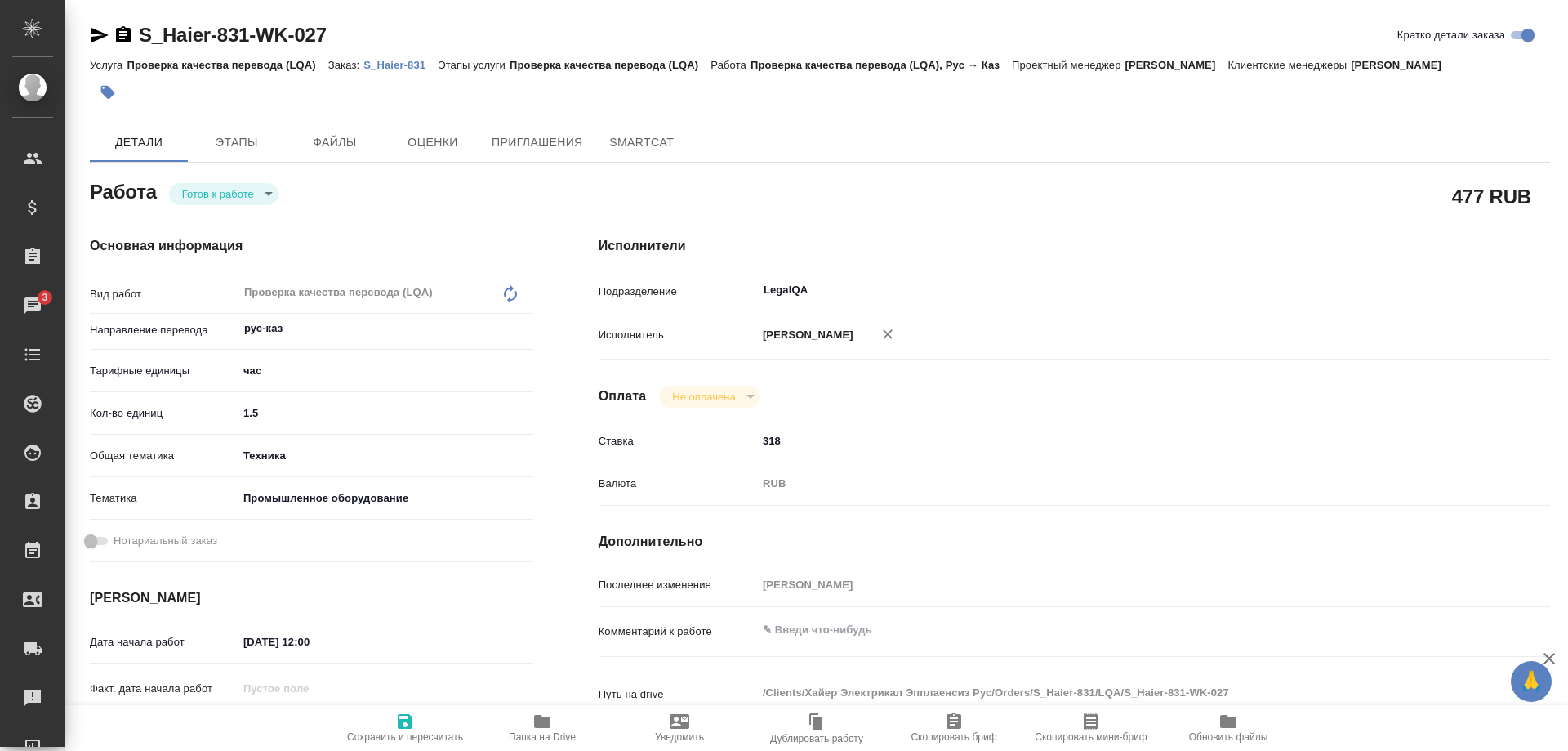
click at [401, 66] on p "S_Haier-831" at bounding box center [401, 65] width 75 height 12
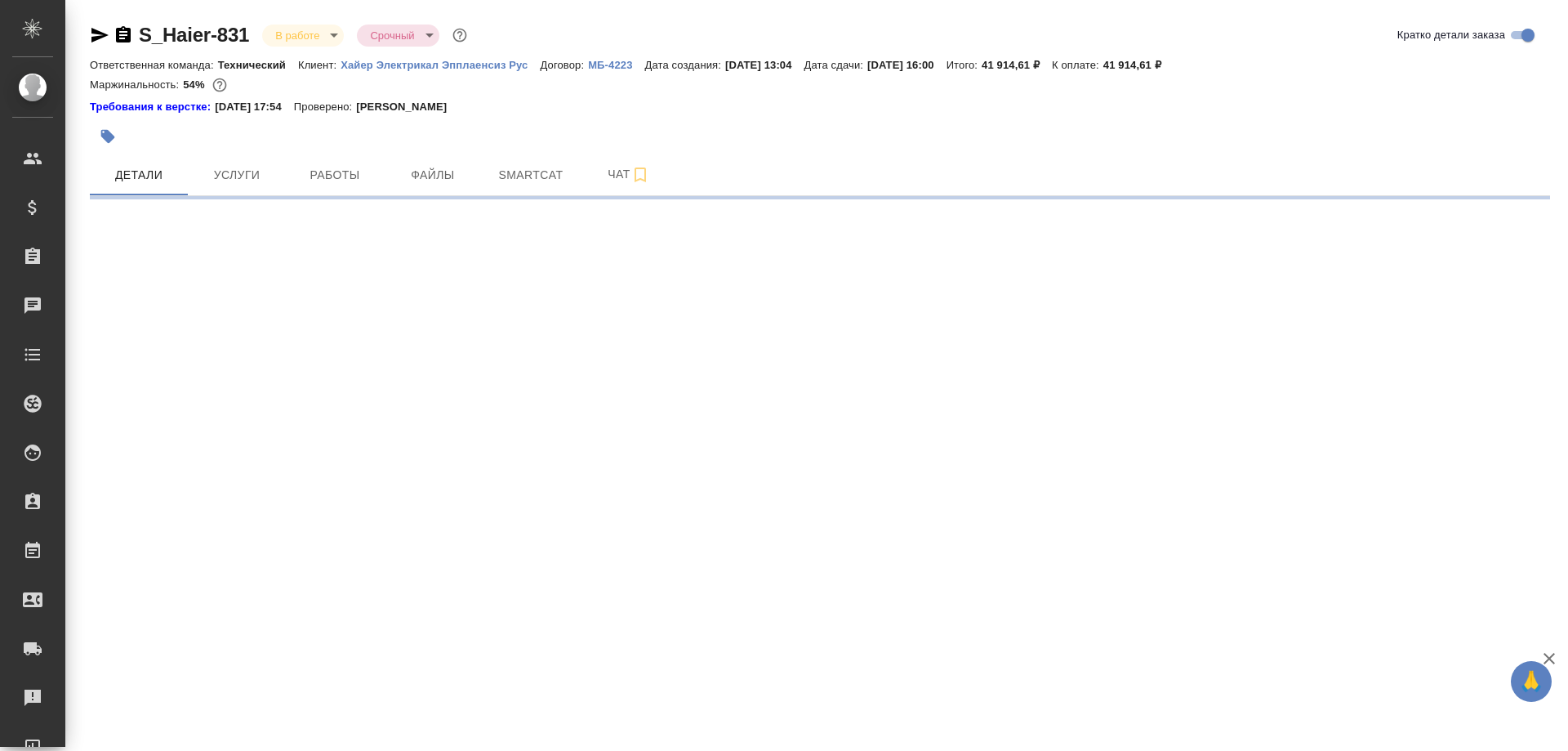
select select "RU"
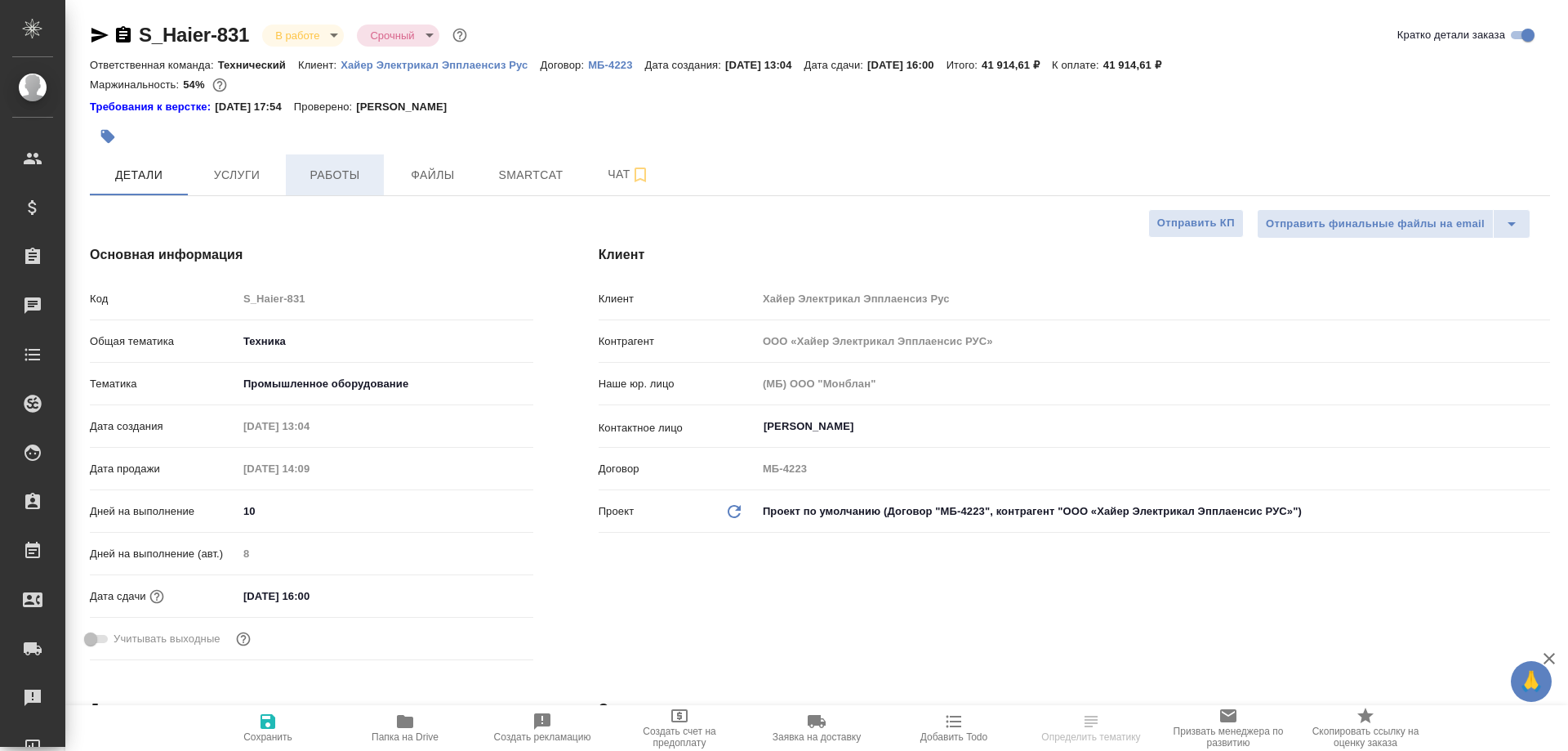
type textarea "x"
click at [338, 183] on span "Работы" at bounding box center [334, 175] width 79 height 21
type input "[PERSON_NAME]"
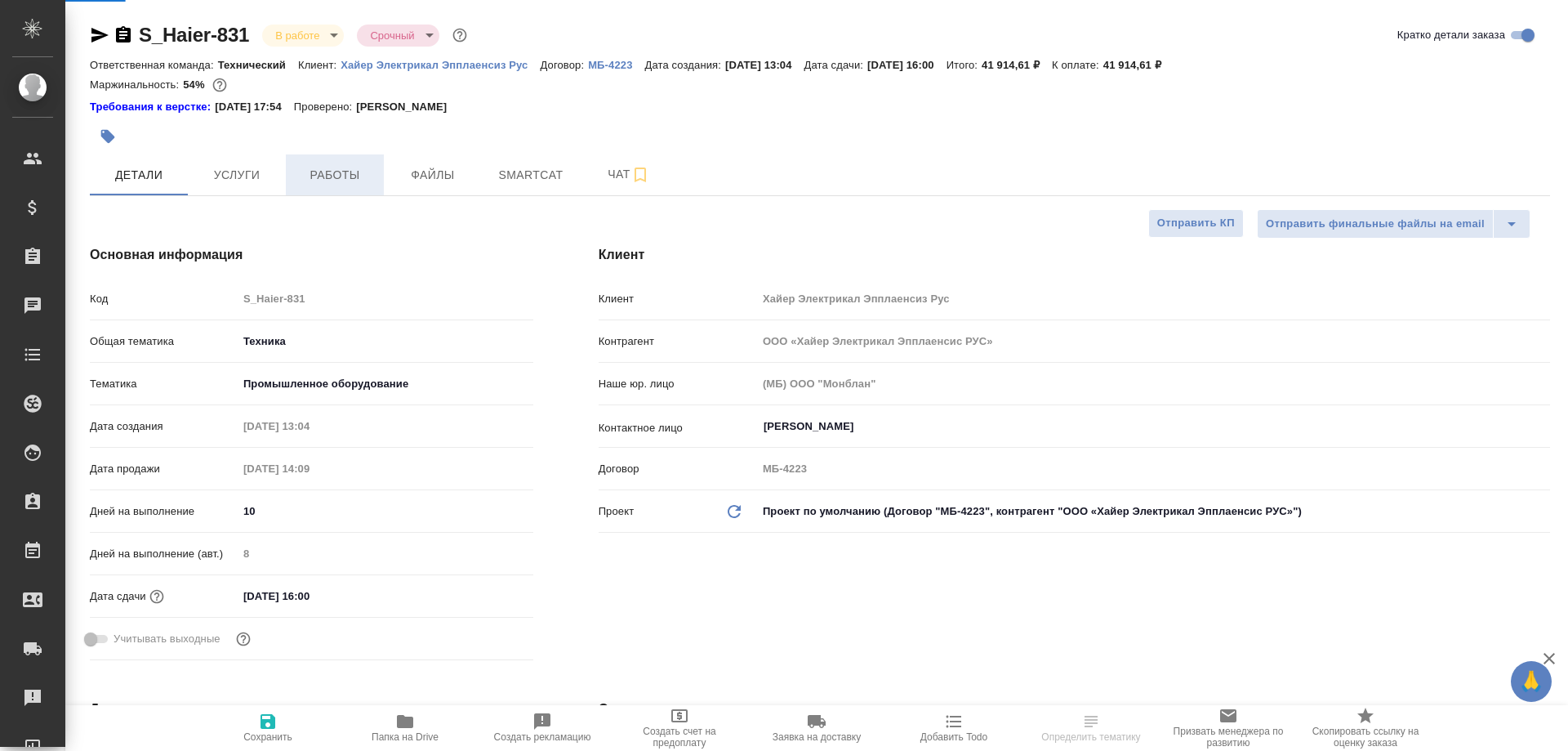
type input "[PERSON_NAME]pavlova"
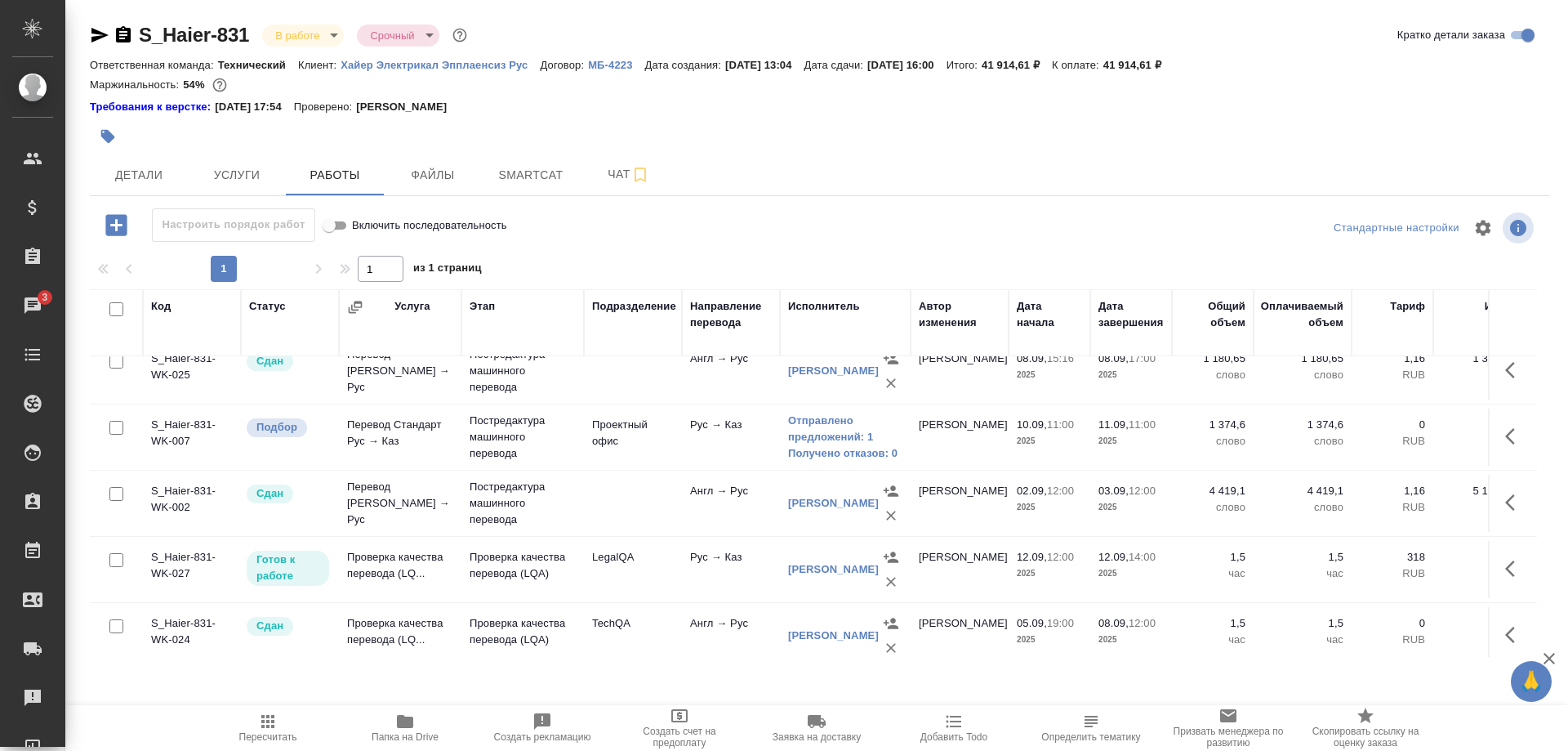
scroll to position [250, 0]
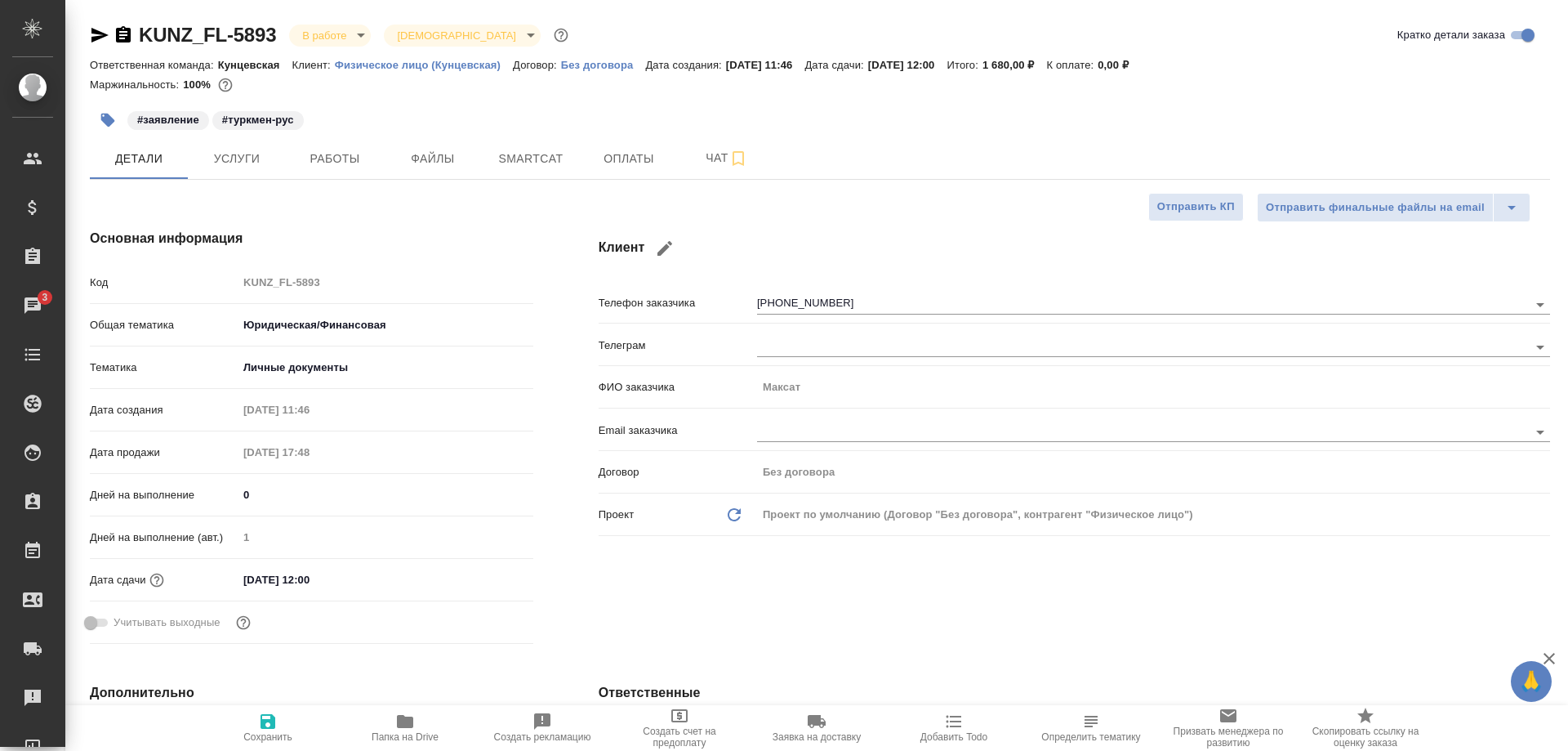
select select "RU"
click at [338, 171] on button "Работы" at bounding box center [335, 158] width 98 height 41
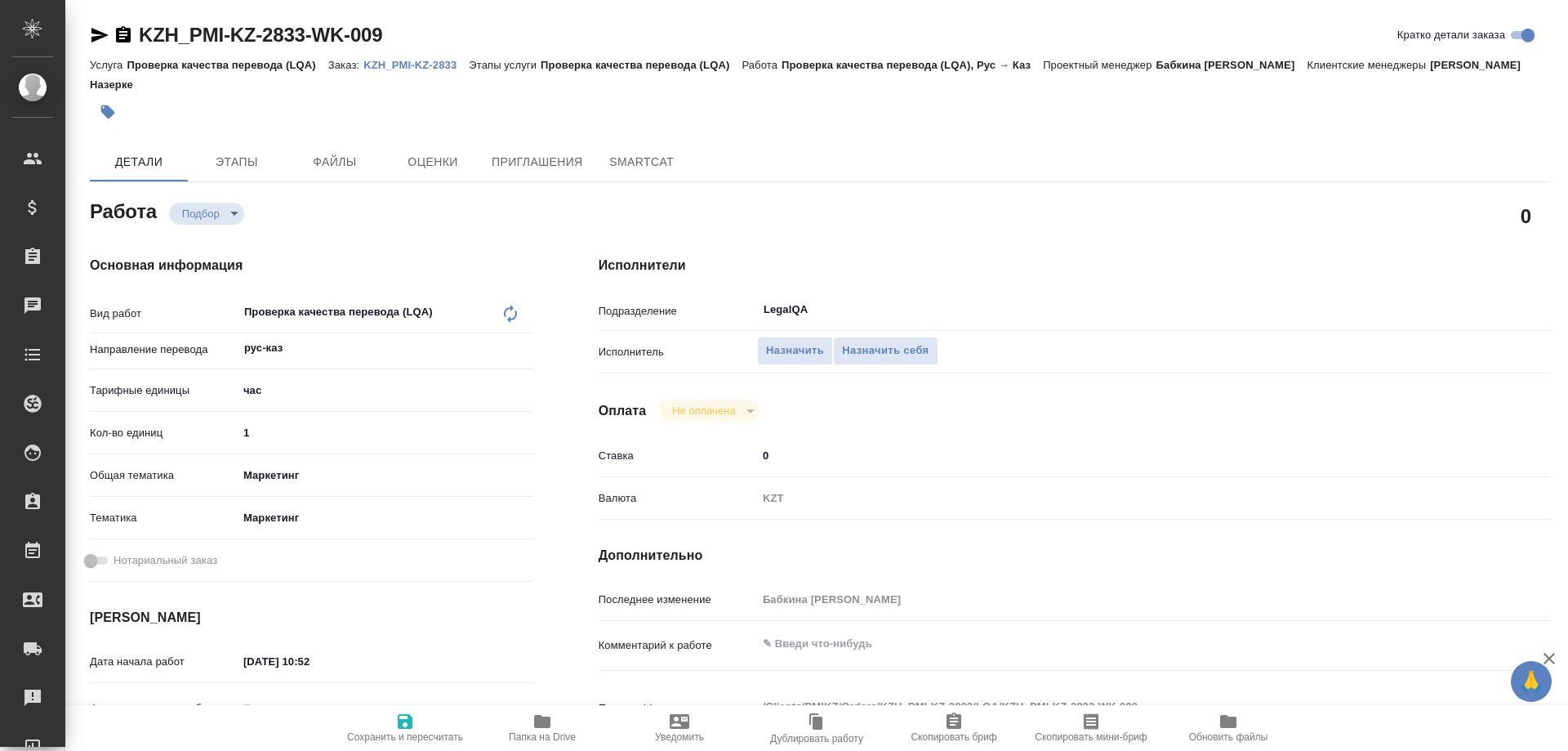
type textarea "x"
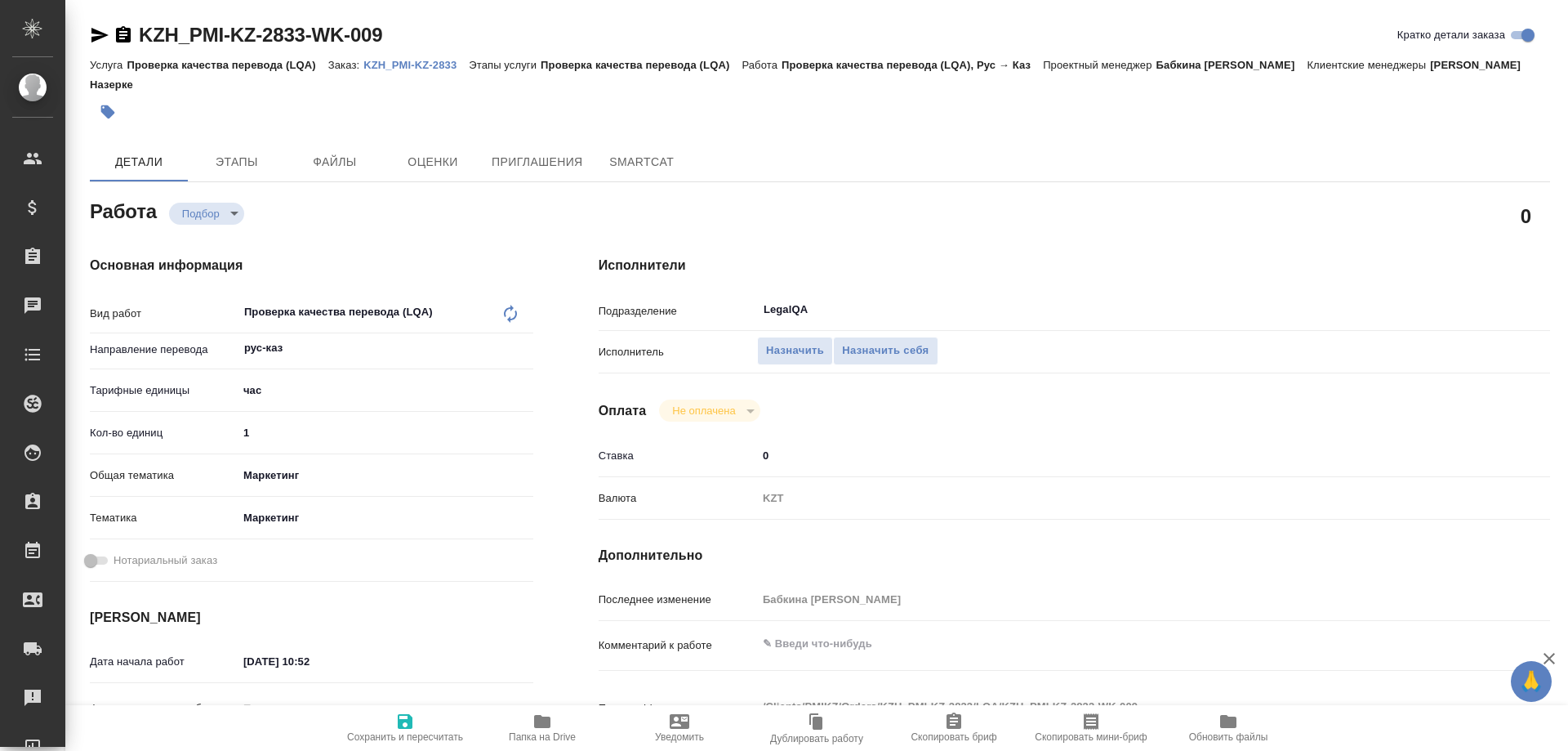
type textarea "x"
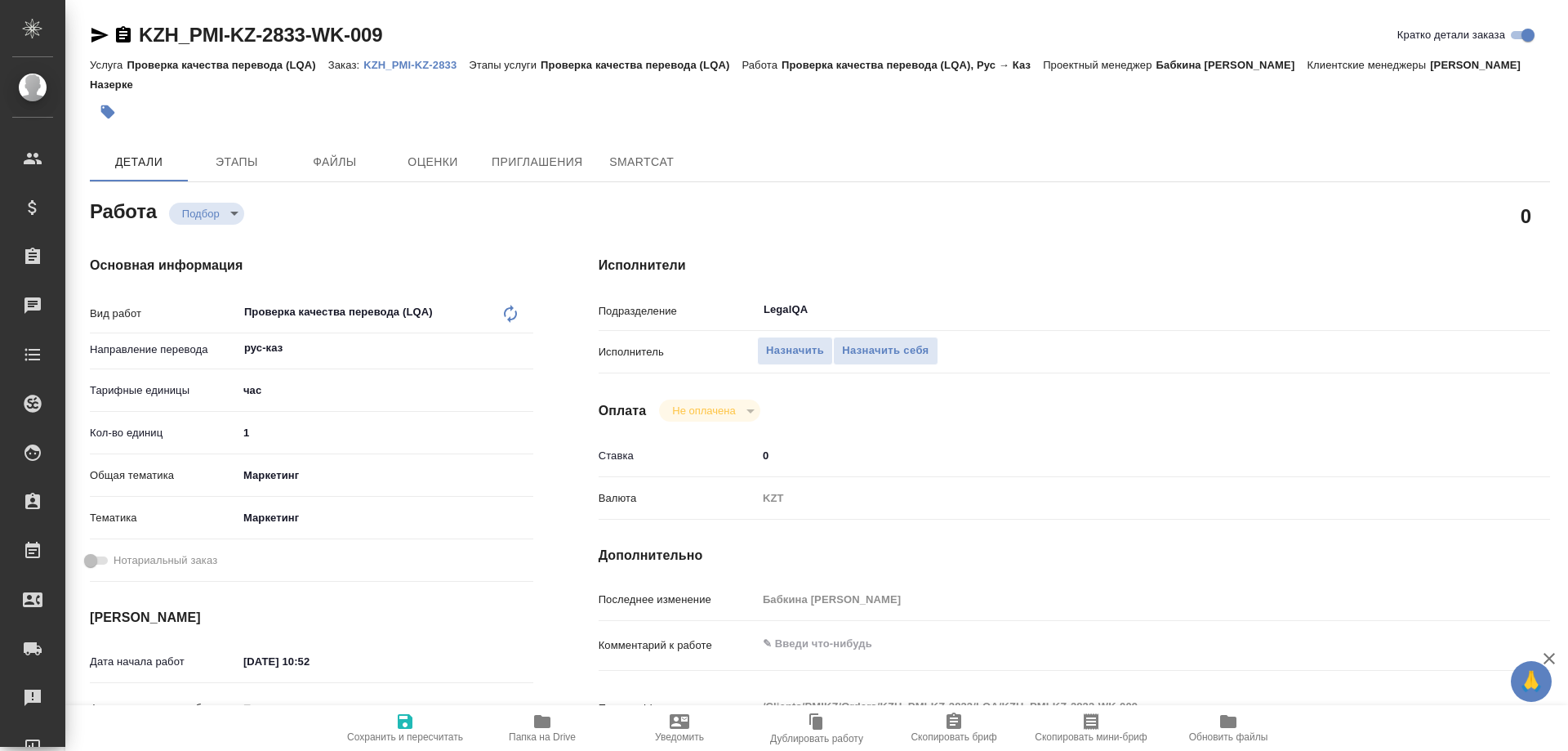
type textarea "x"
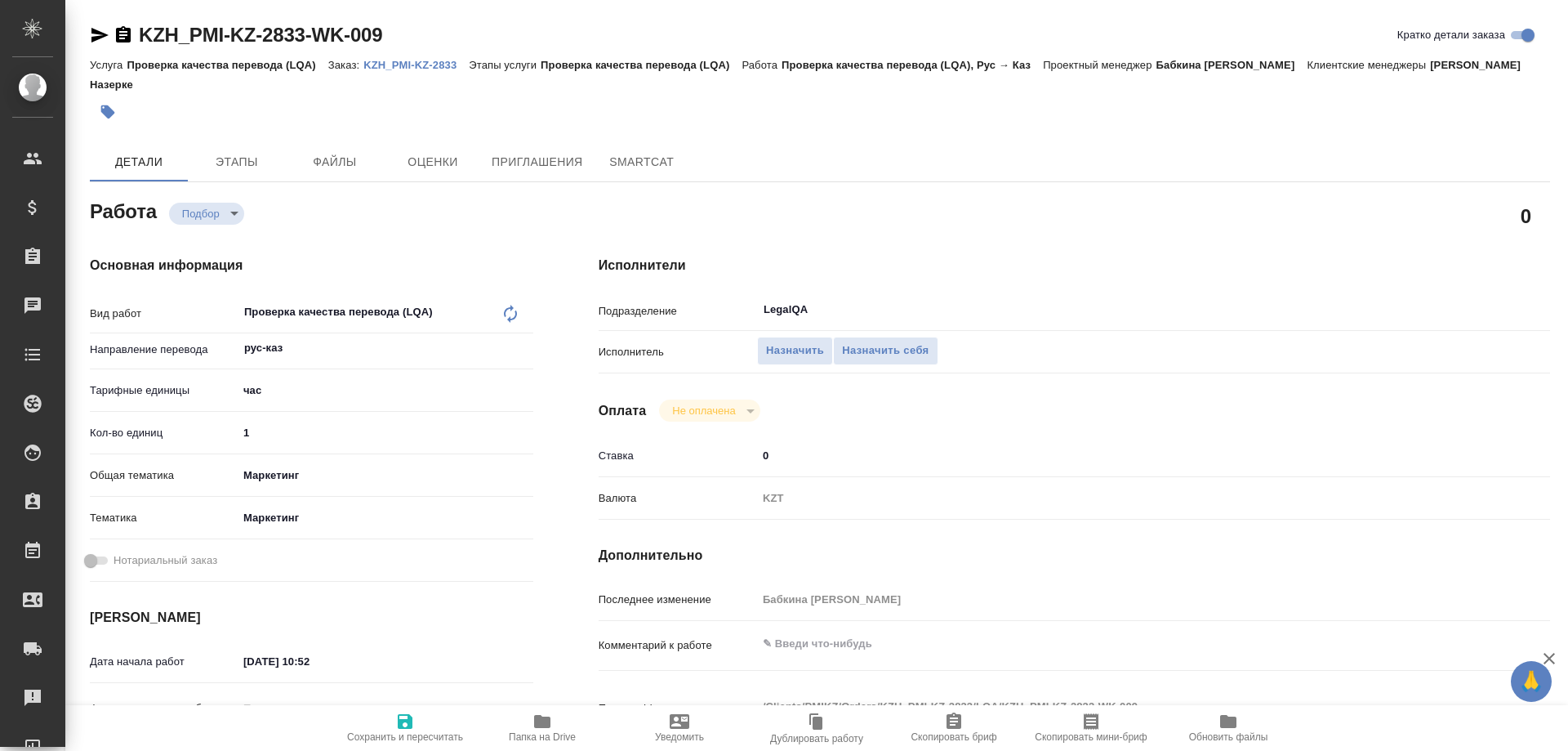
type textarea "x"
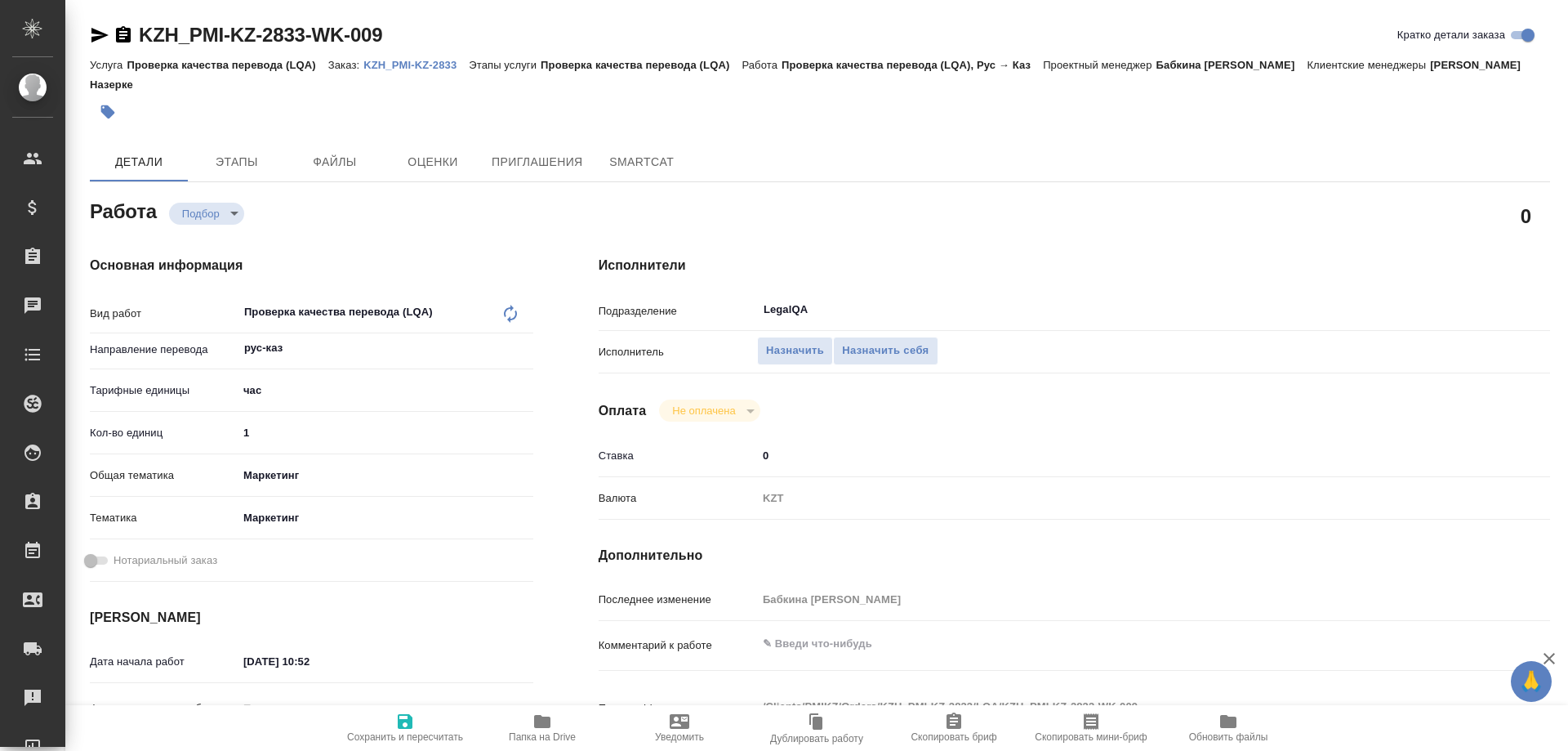
type textarea "x"
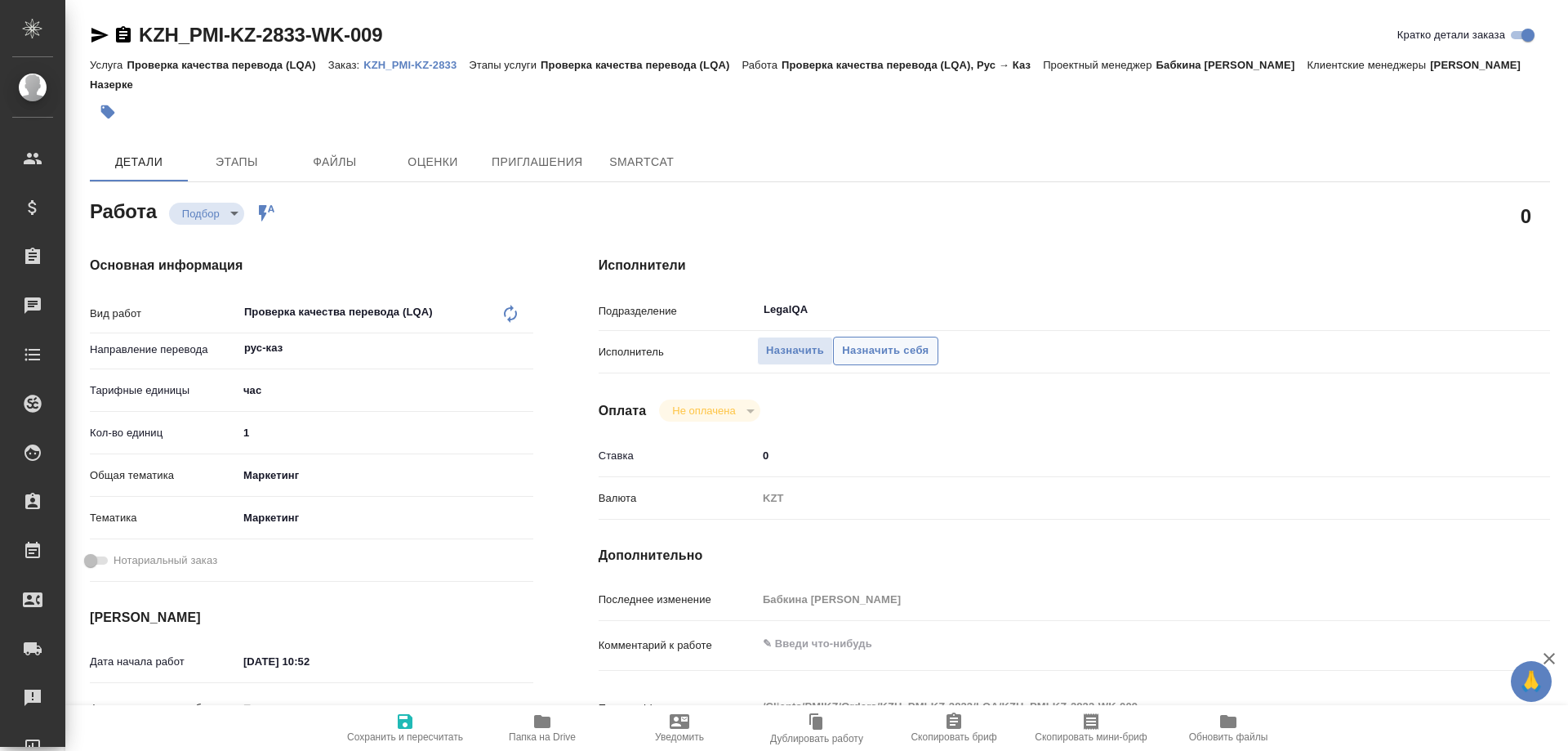
type textarea "x"
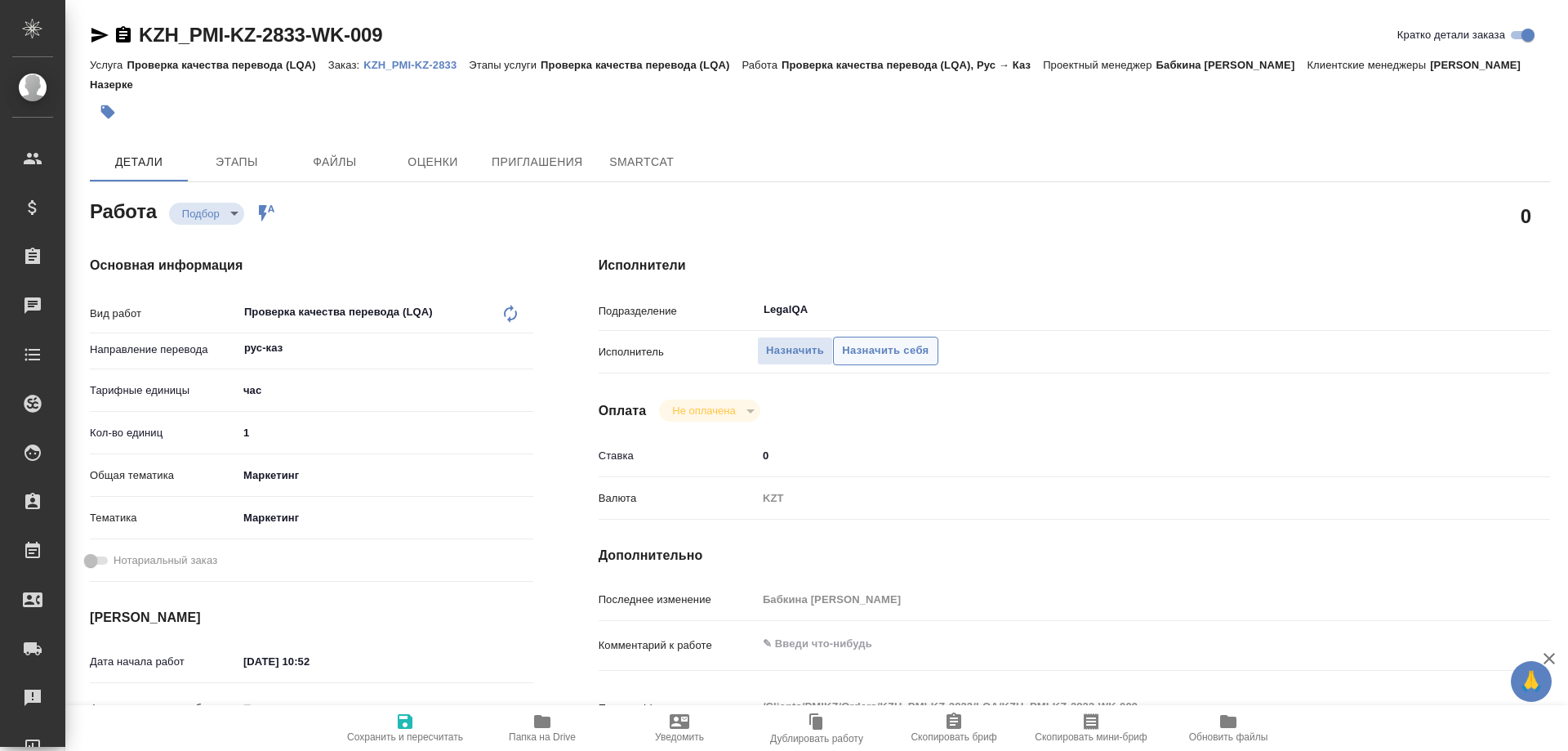
type textarea "x"
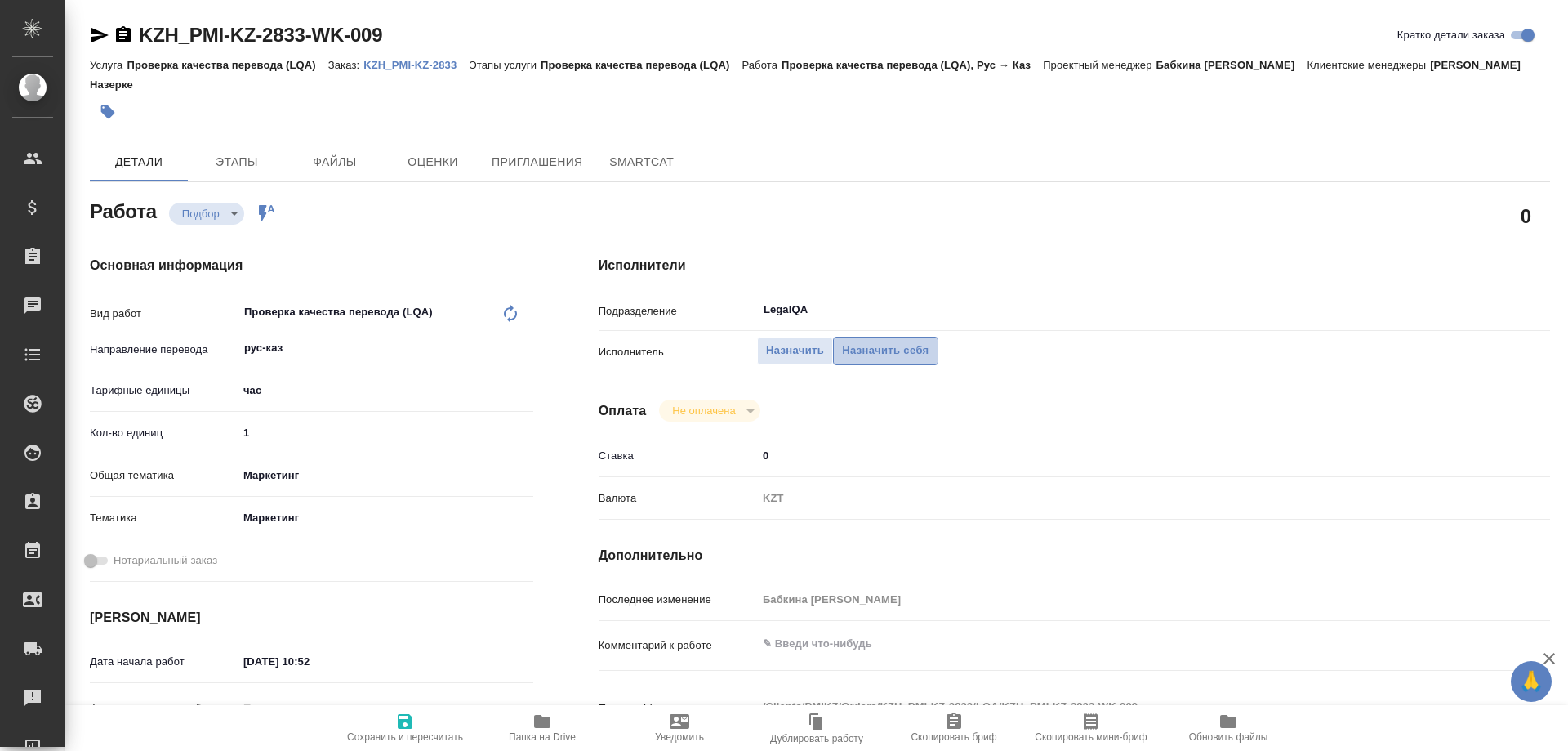
click at [873, 341] on span "Назначить себя" at bounding box center [885, 350] width 86 height 19
type textarea "x"
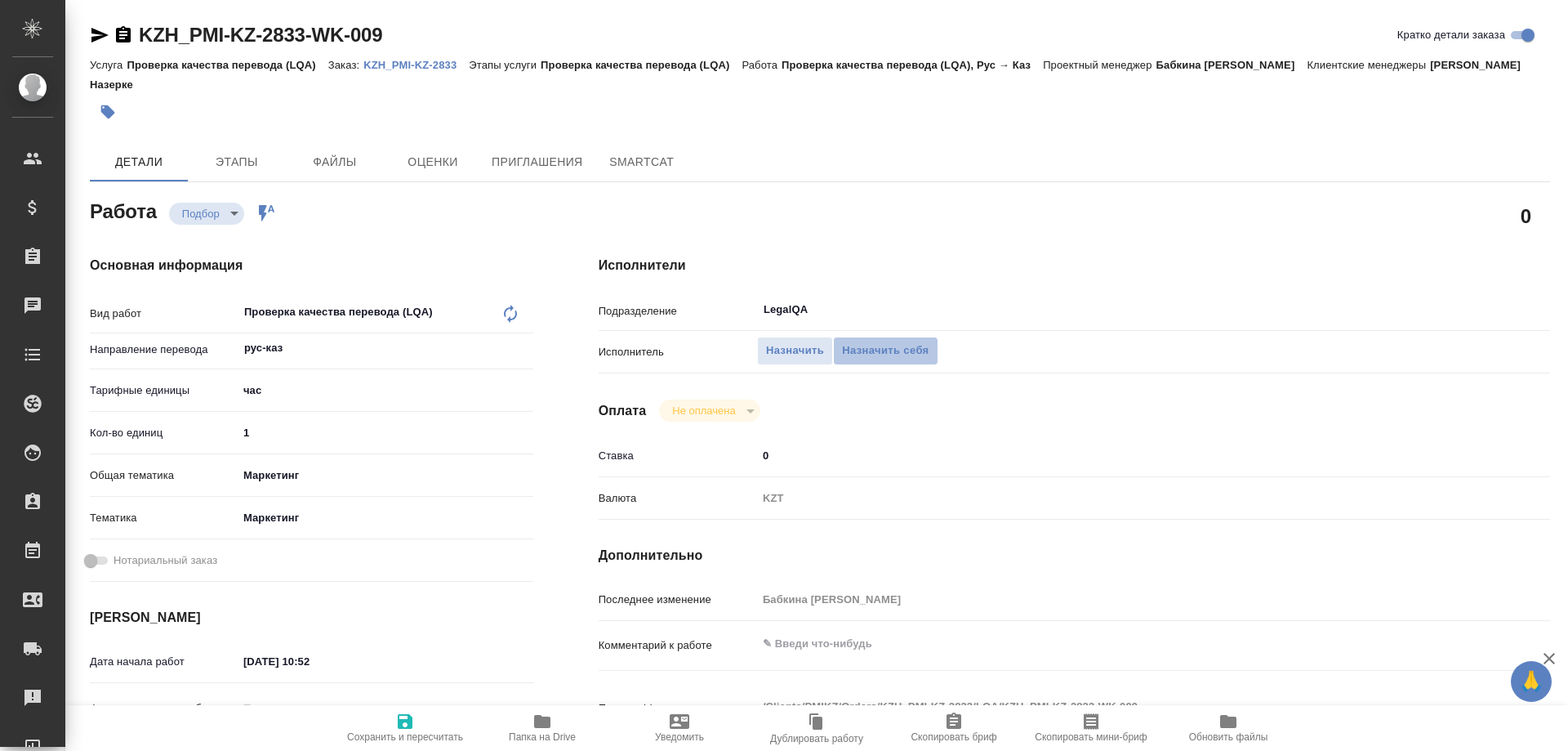
type textarea "x"
click at [390, 728] on span "Сохранить и пересчитать" at bounding box center [405, 726] width 118 height 31
type textarea "x"
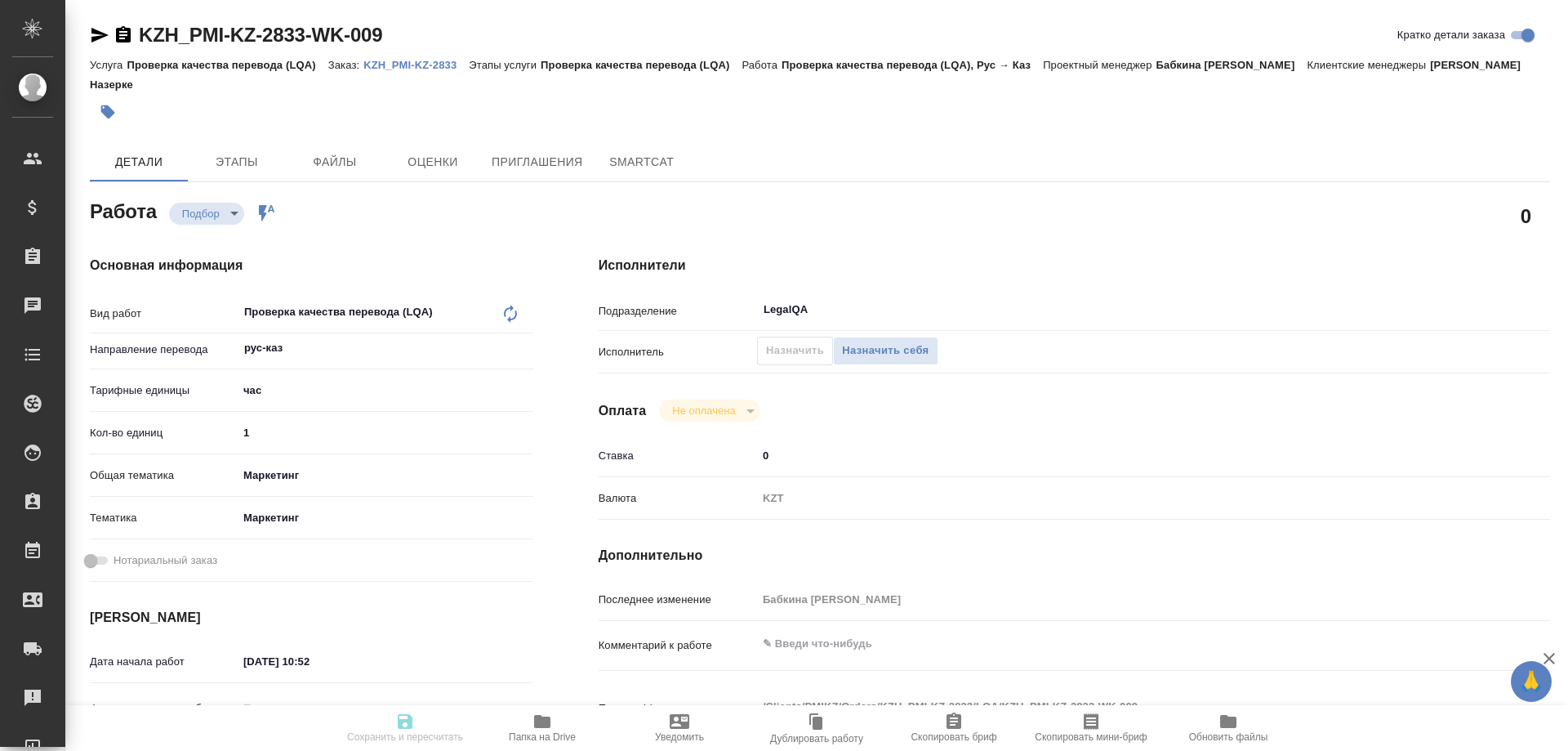
type textarea "x"
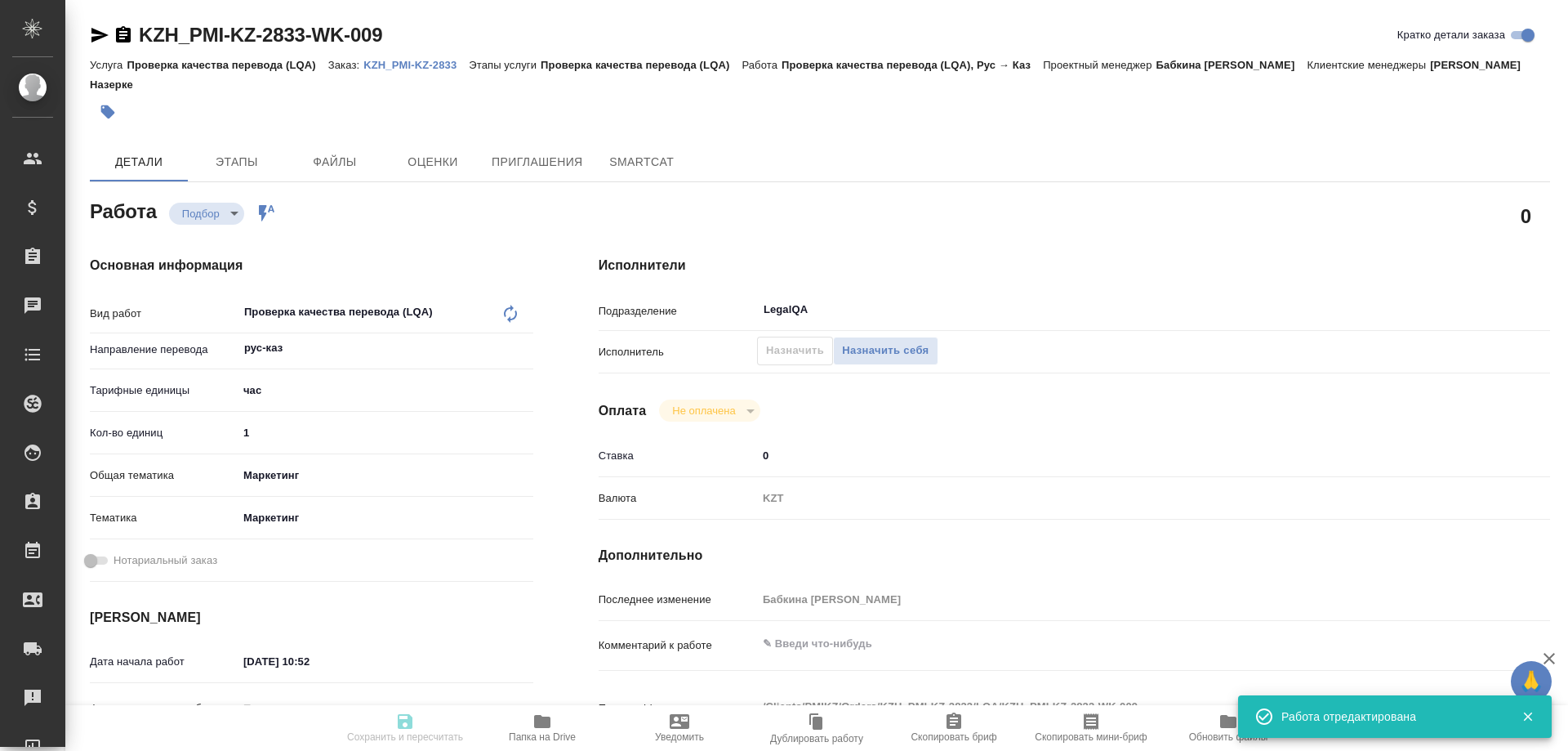
type input "recruiting"
type textarea "Проверка качества перевода (LQA)"
type textarea "x"
type input "рус-каз"
type input "5a8b1489cc6b4906c91bfd93"
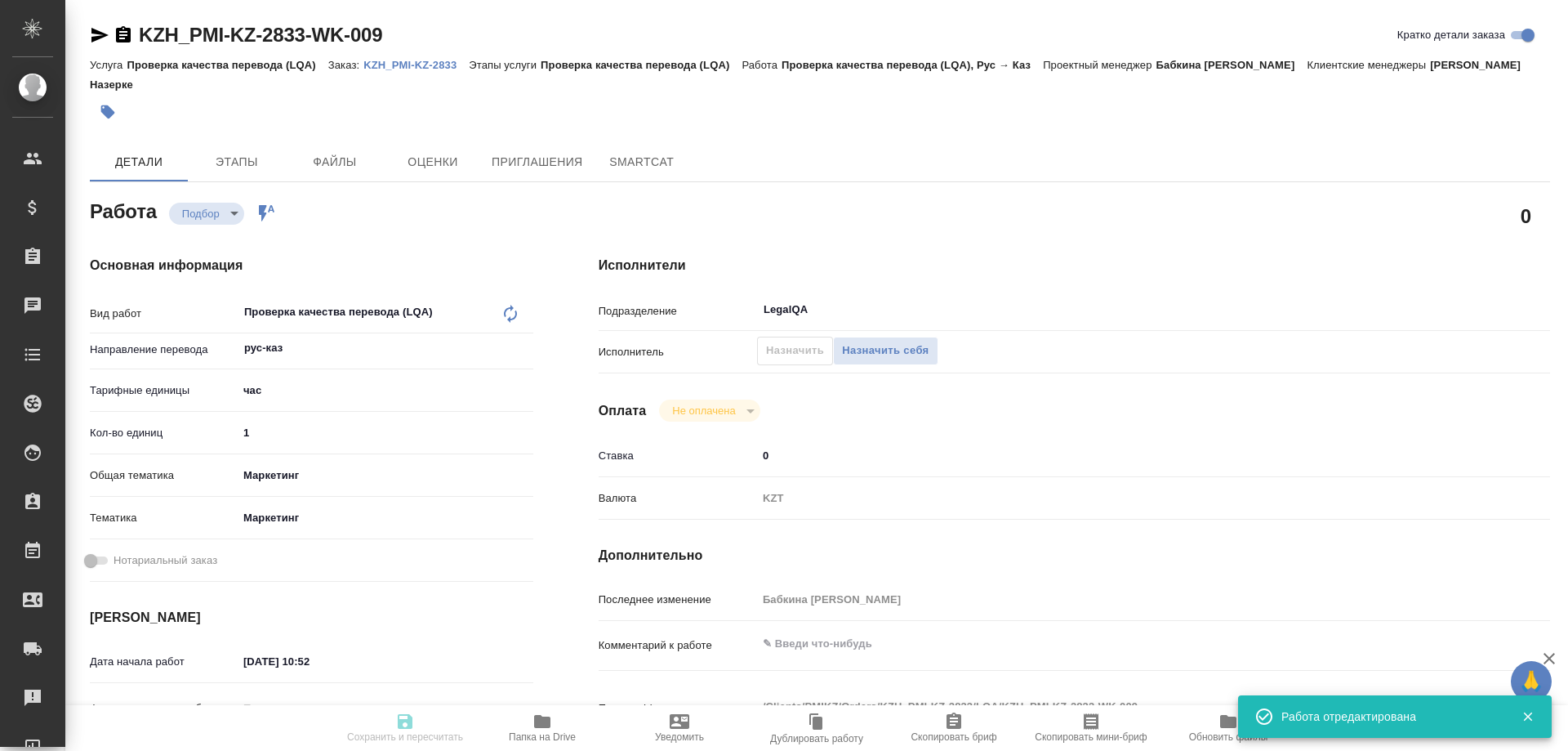
type input "1"
type input "marketing"
type input "5a8b8b956a9677013d343d63"
type input "[DATE] 10:52"
type input "[DATE] 16:00"
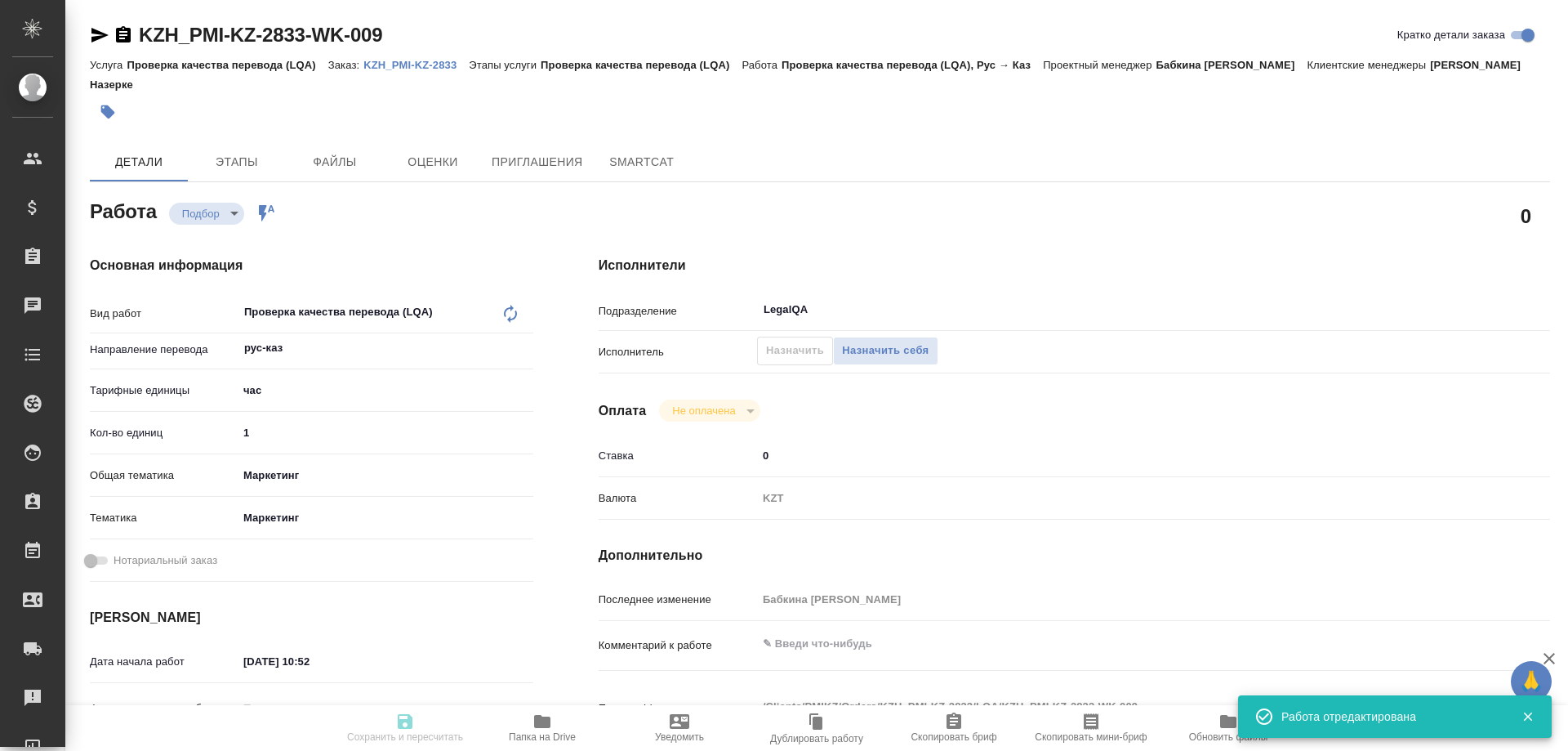
type input "[DATE] 18:00"
type input "LegalQA"
type input "notPayed"
type input "0"
type input "KZT"
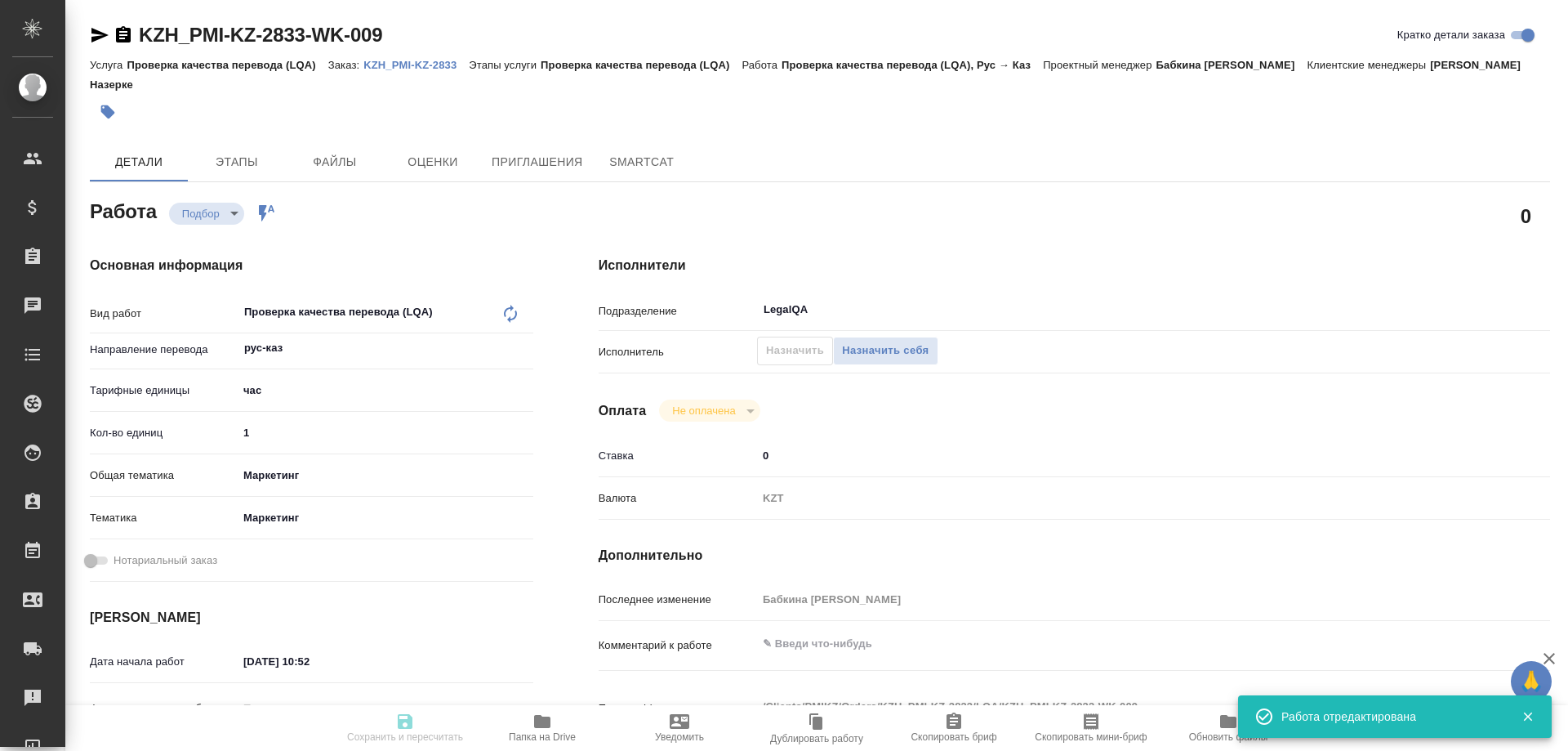
type input "Бабкина [PERSON_NAME]"
type textarea "x"
type textarea "/Clients/PMIKZ/Orders/KZH_PMI-KZ-2833/LQA/KZH_PMI-KZ-2833-WK-009"
type textarea "x"
type input "KZH_PMI-KZ-2833"
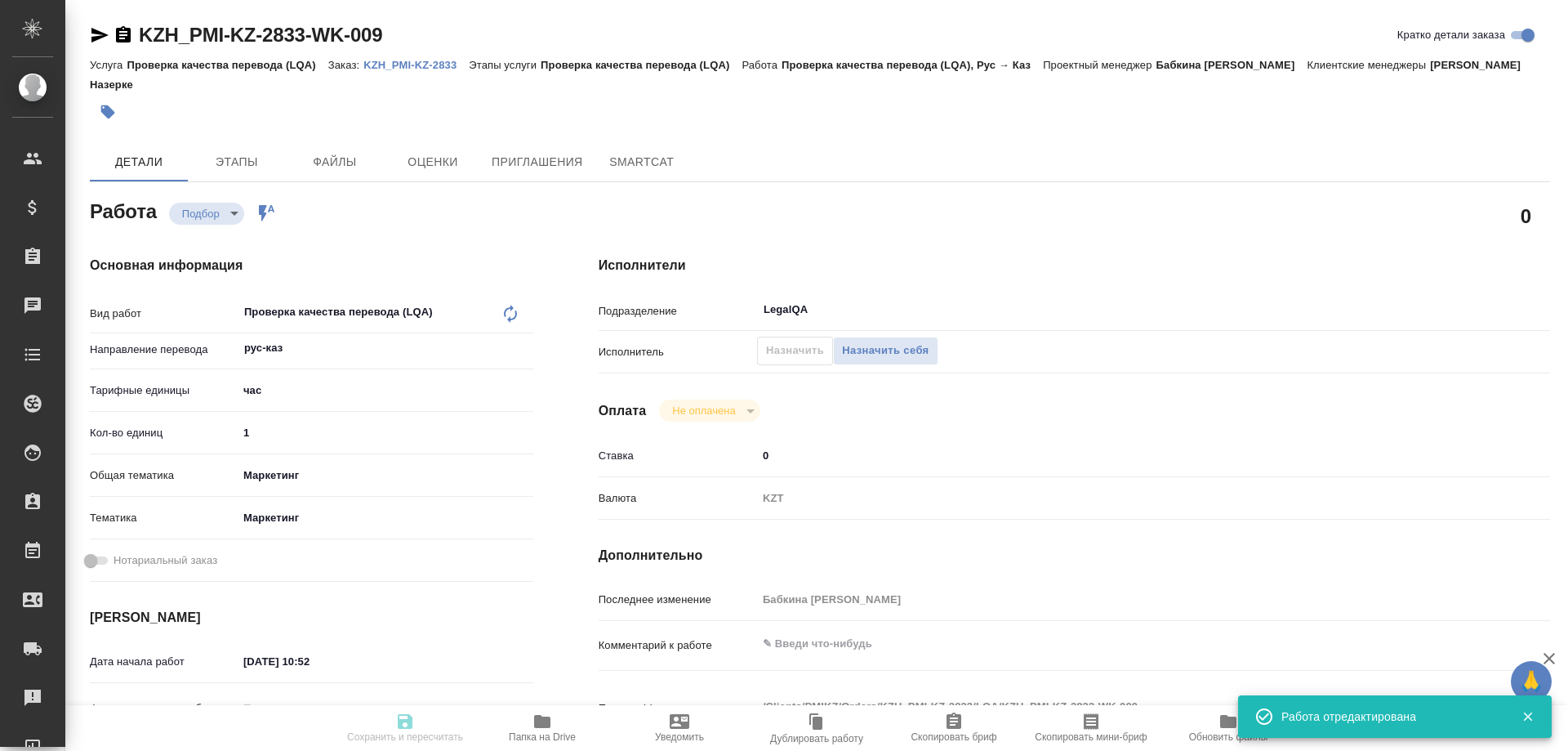
type input "РО - 5701301174."
type input "Проверка качества перевода (LQA)"
type input "[PERSON_NAME] Назерке"
type input "[PERSON_NAME] [PERSON_NAME]"
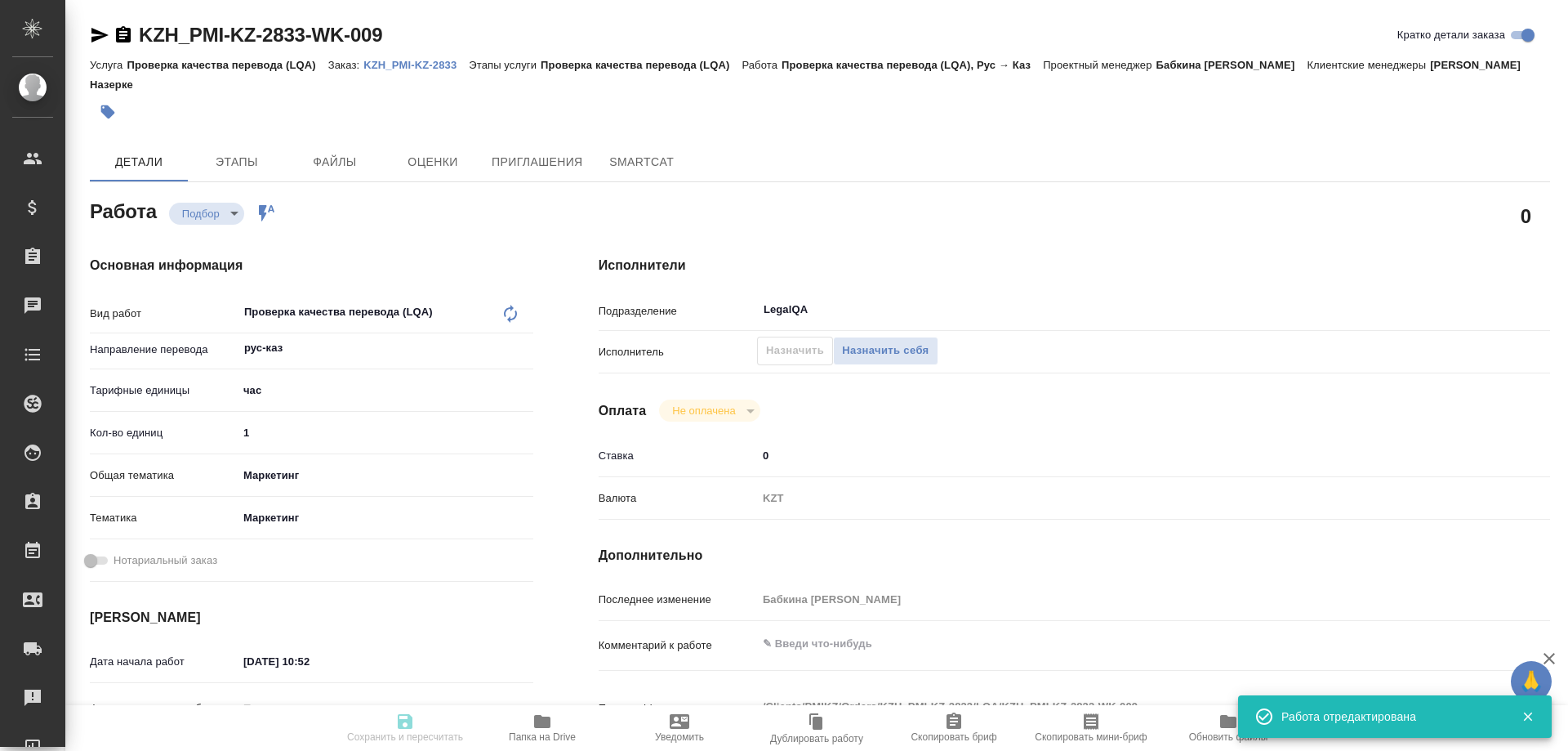
type input "/Clients/PMIKZ/Orders/KZH_PMI-KZ-2833"
type textarea "x"
type textarea "перевести материалы на казахский язык. перед отправкой сделать вычитку."
type textarea "x"
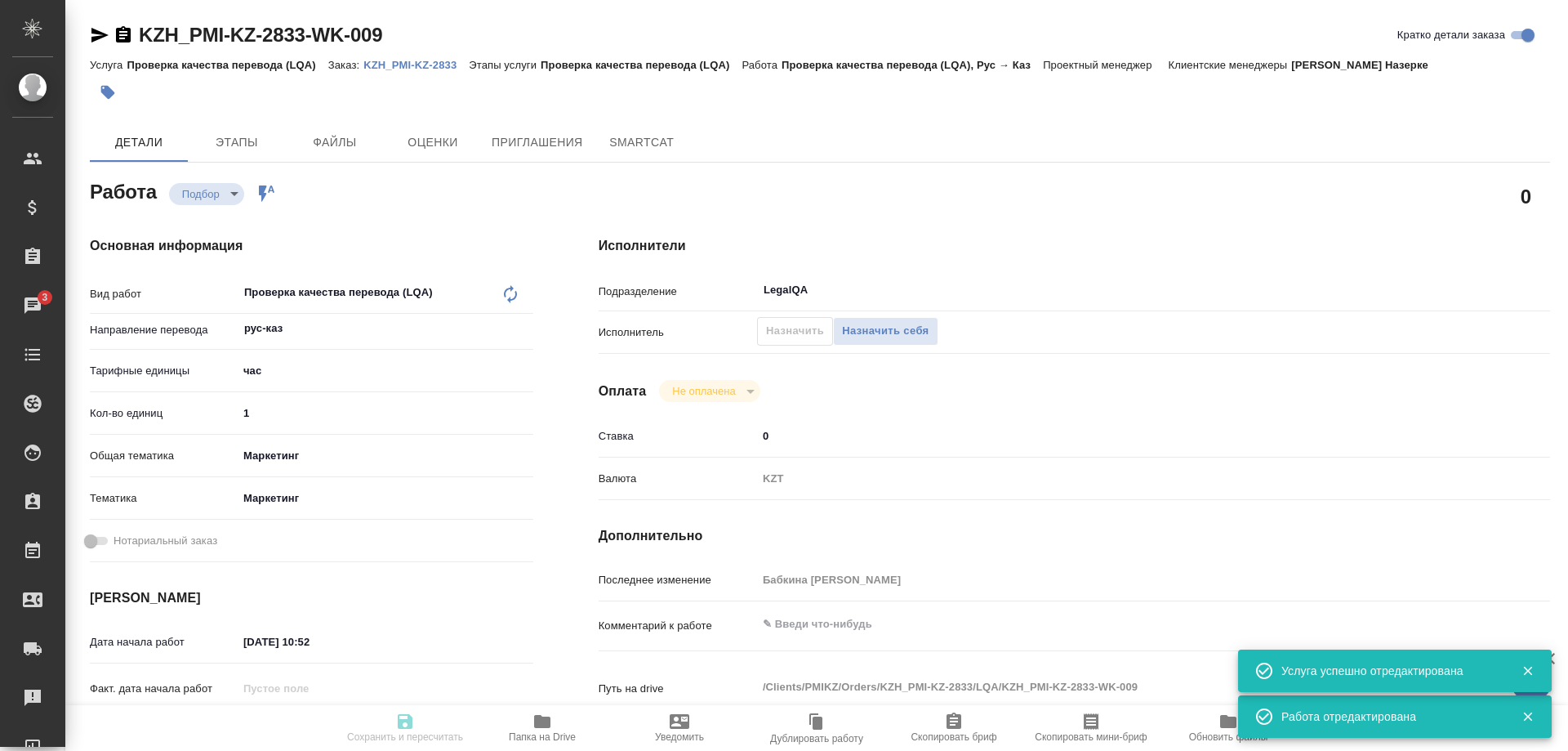
type textarea "x"
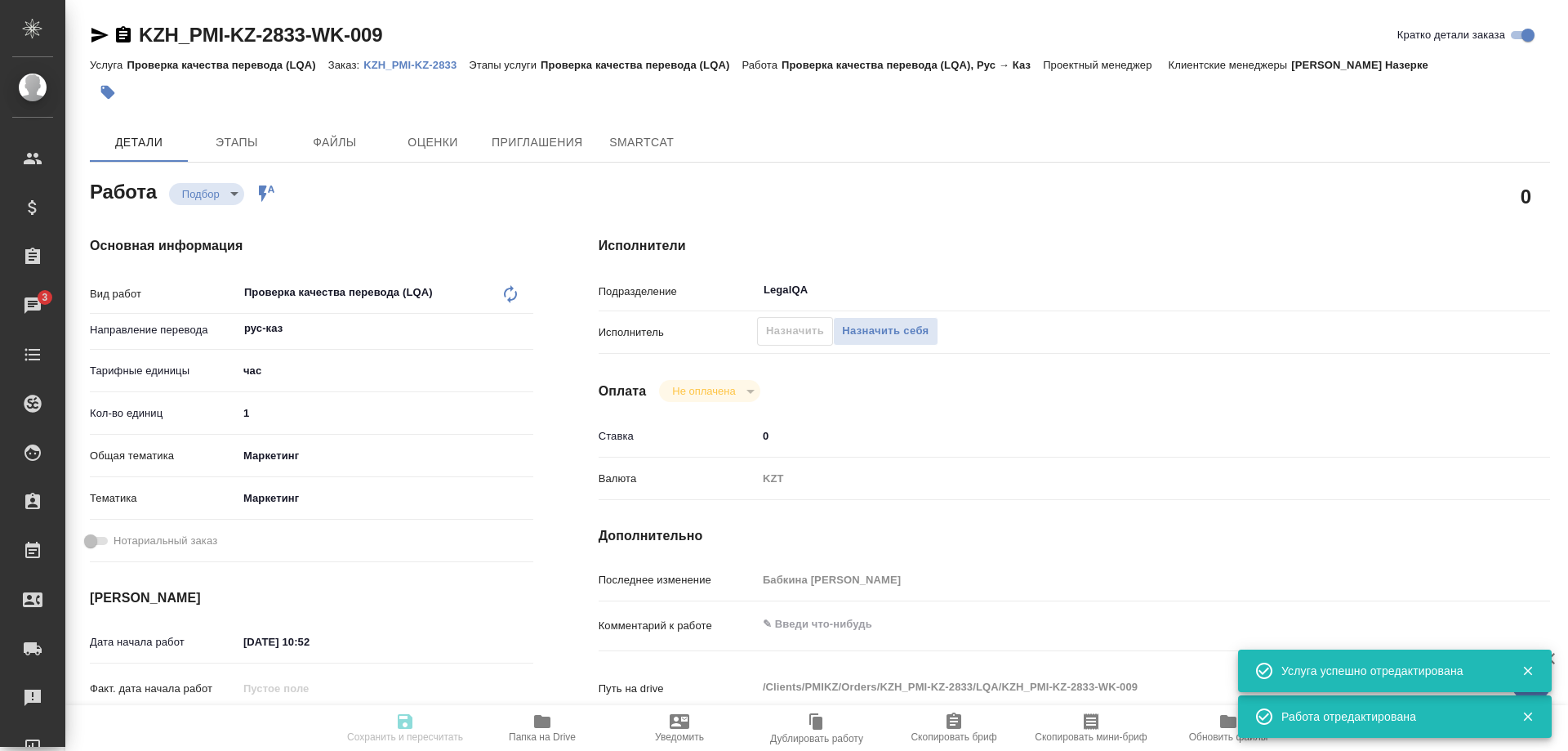
type textarea "x"
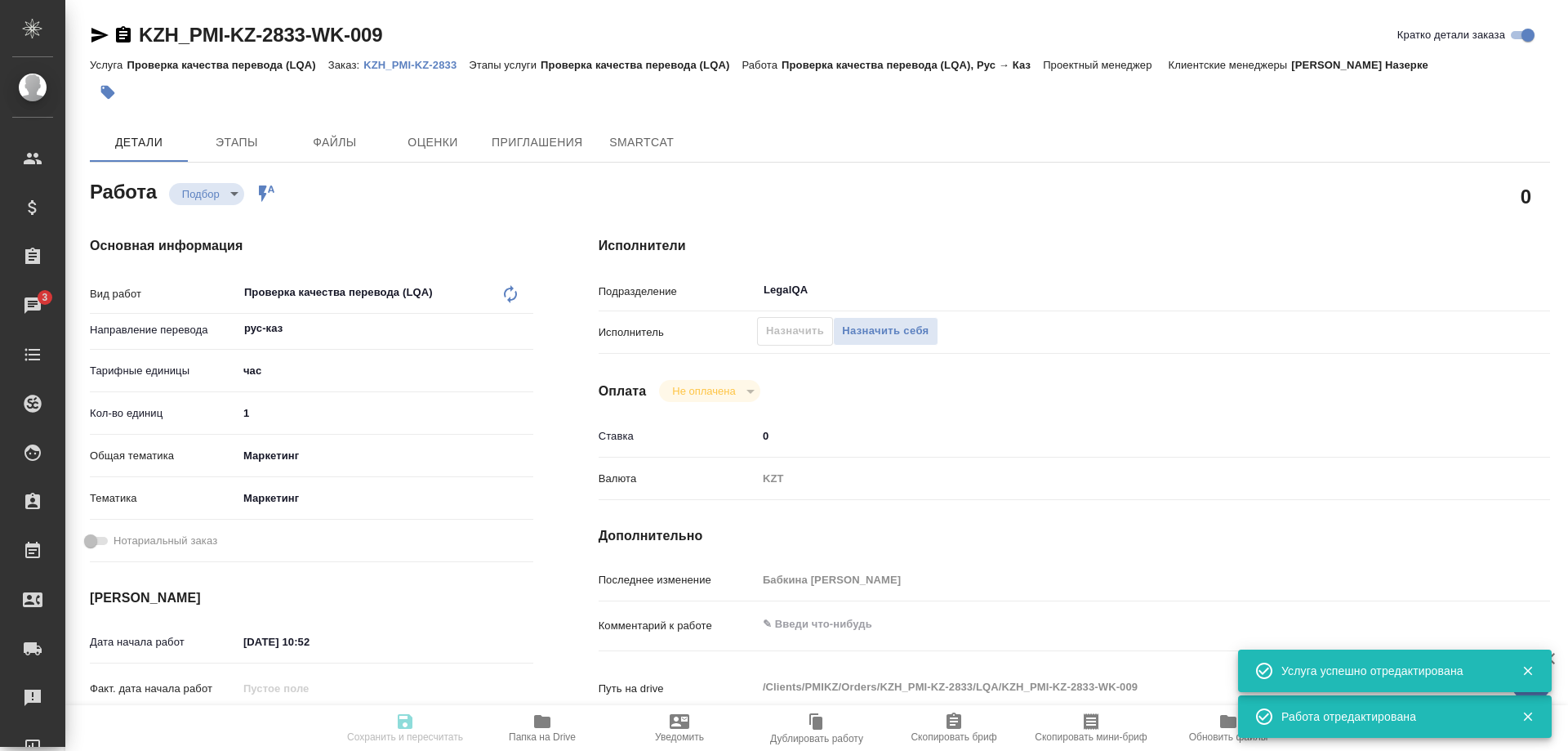
type textarea "x"
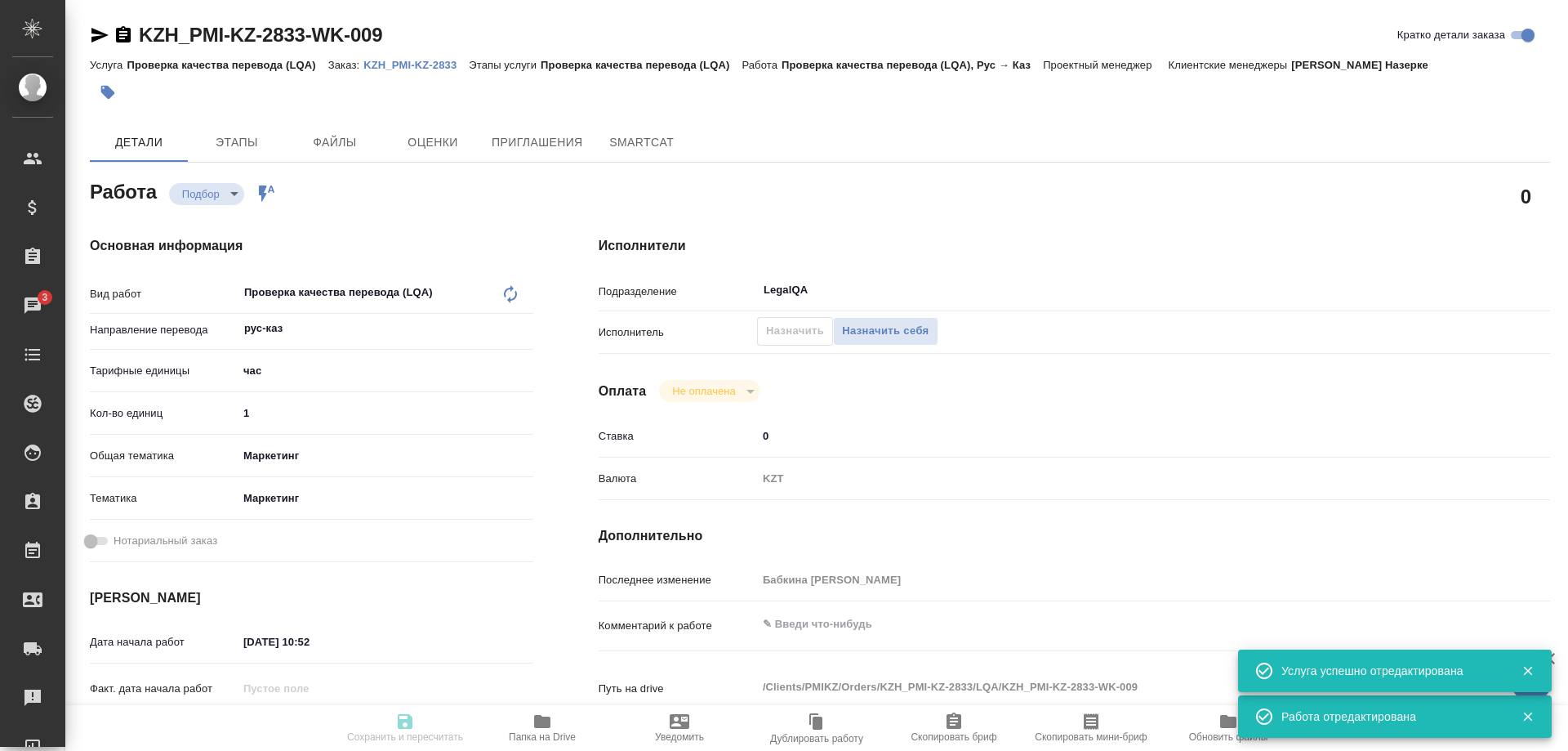
type textarea "x"
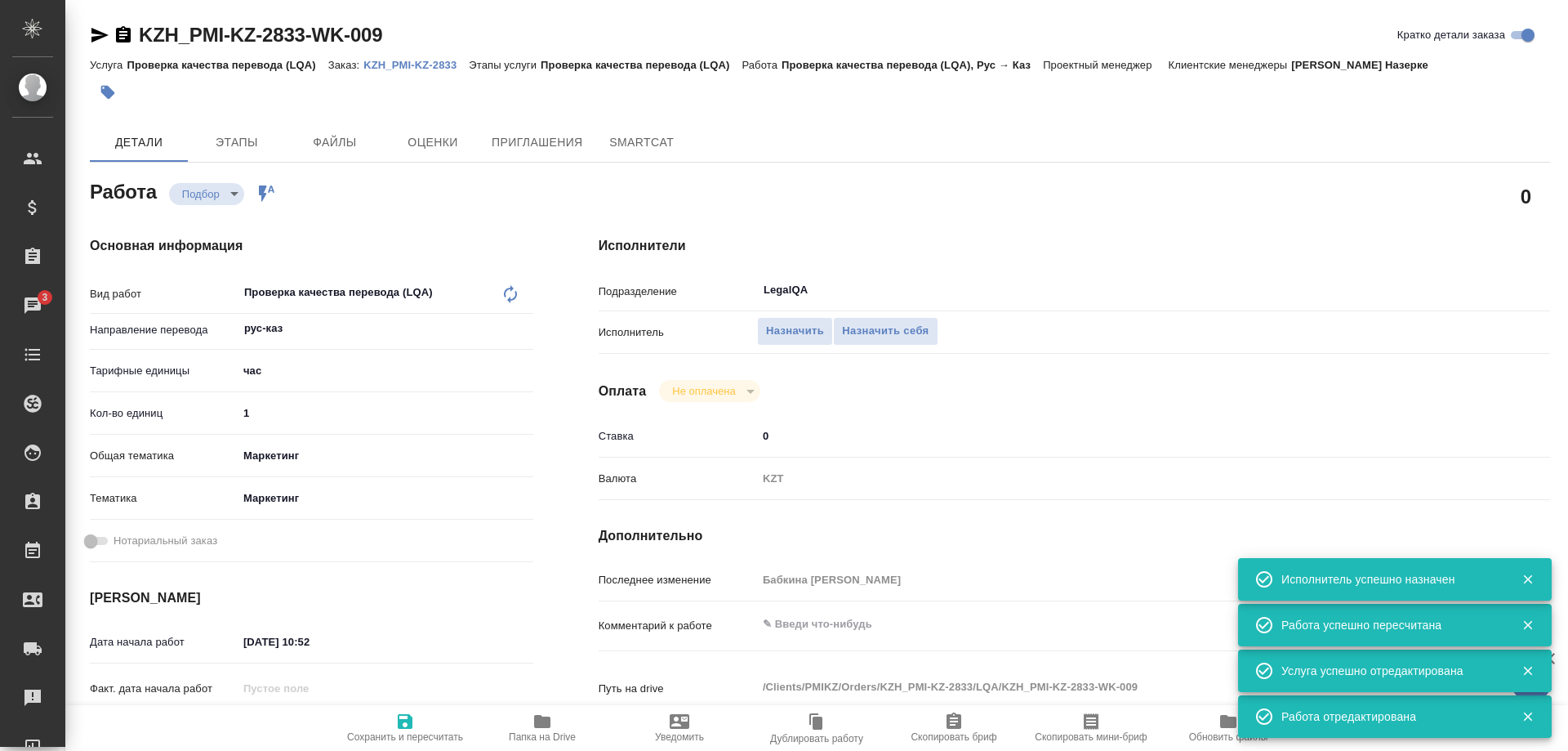
type textarea "x"
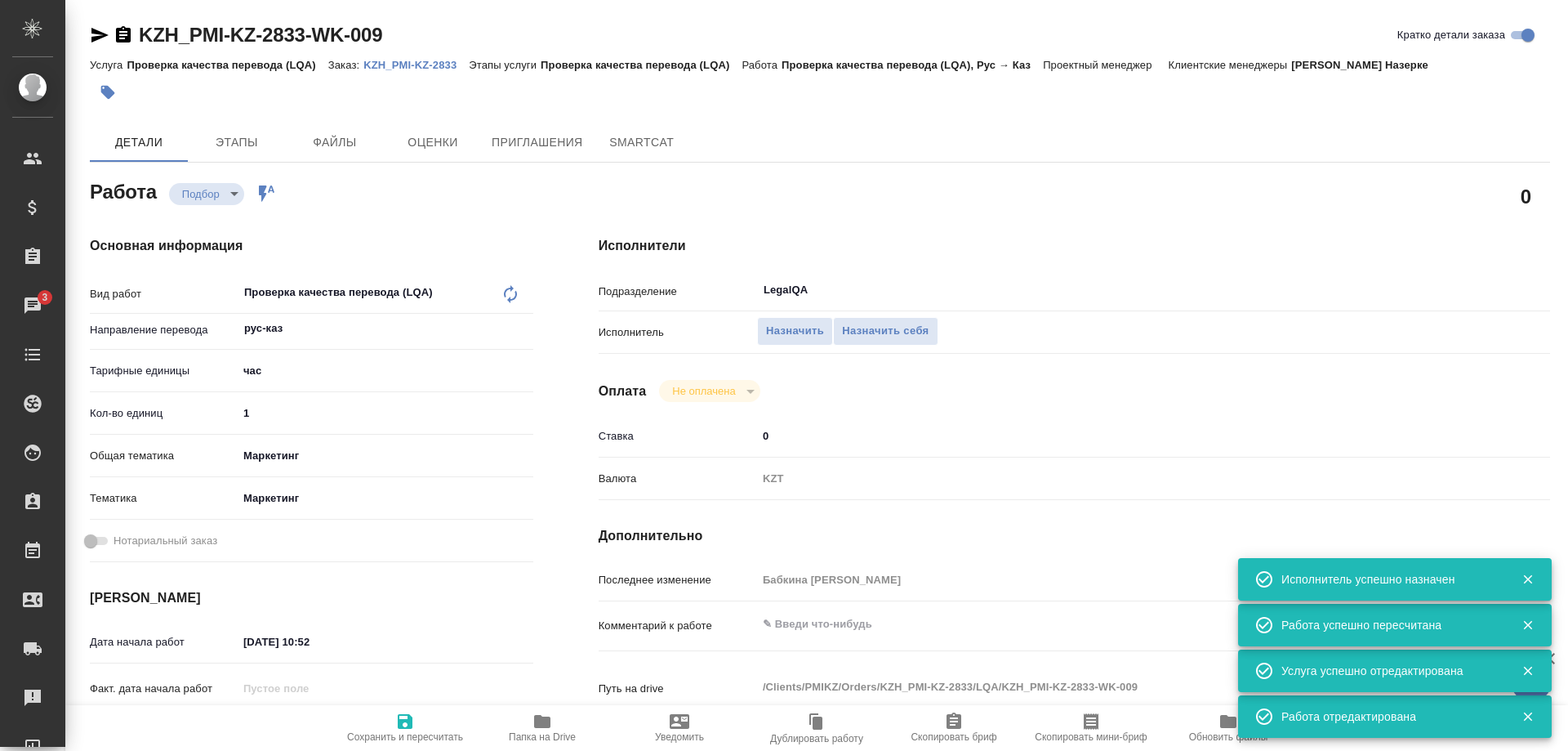
click at [420, 67] on p "KZH_PMI-KZ-2833" at bounding box center [416, 65] width 105 height 12
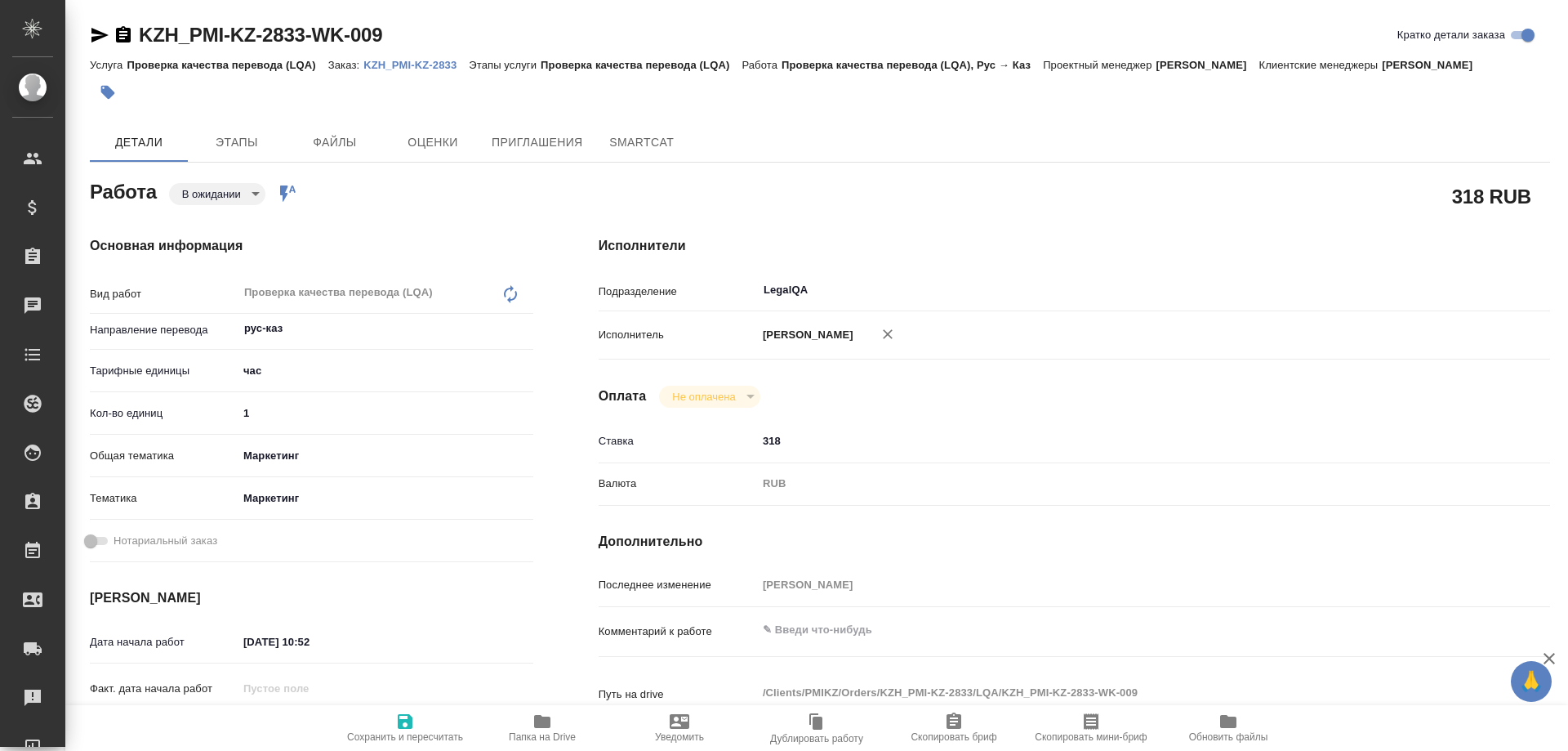
type textarea "x"
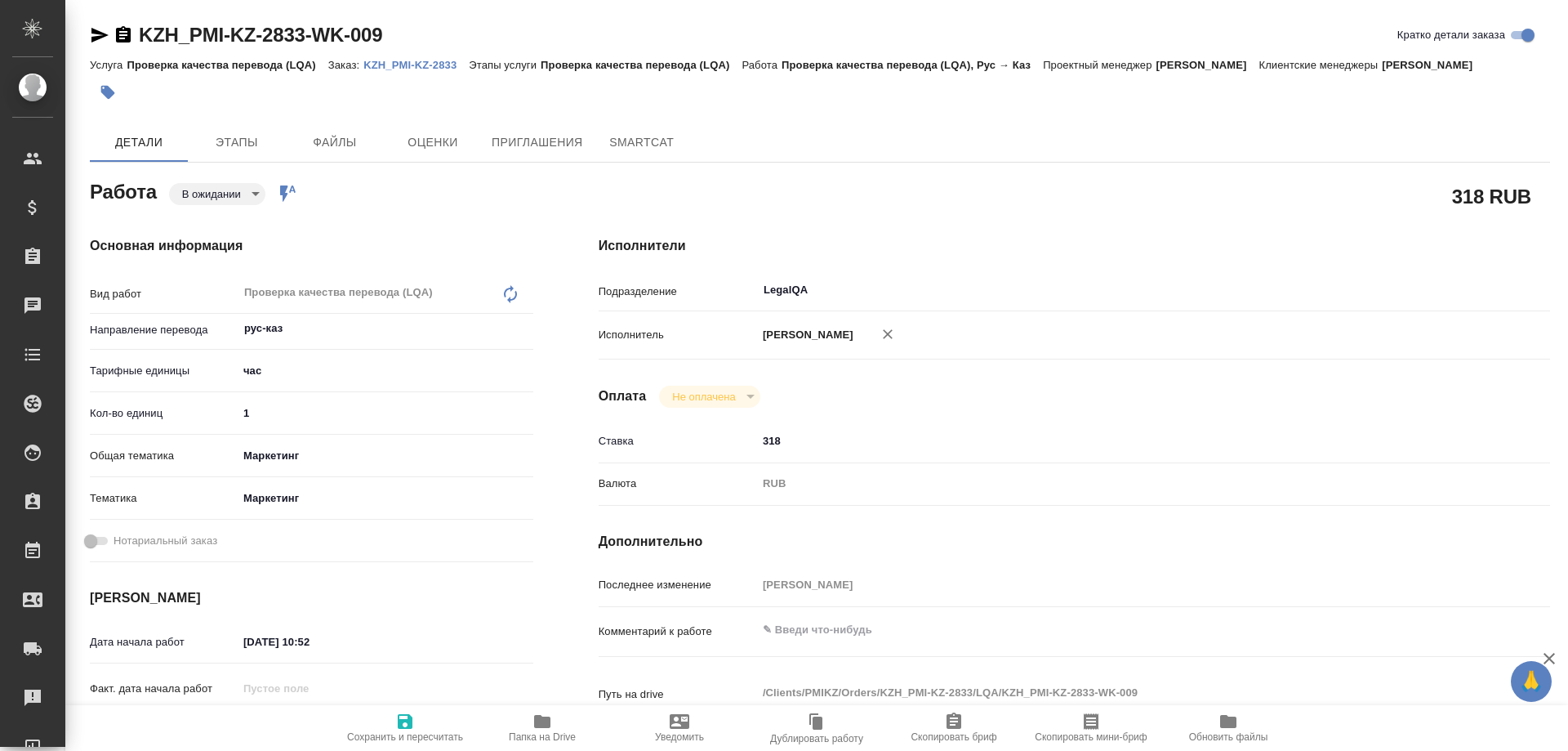
type textarea "x"
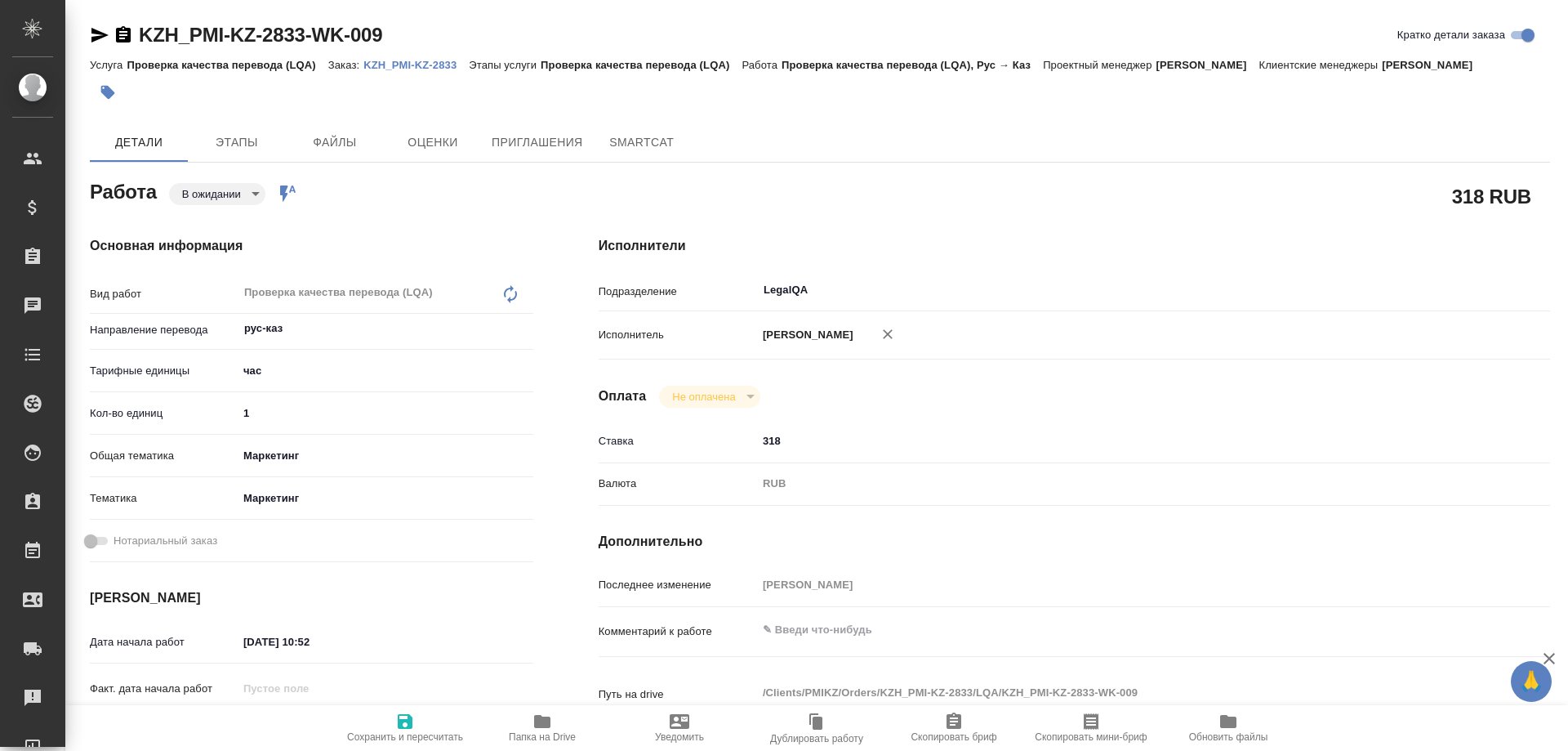
type textarea "x"
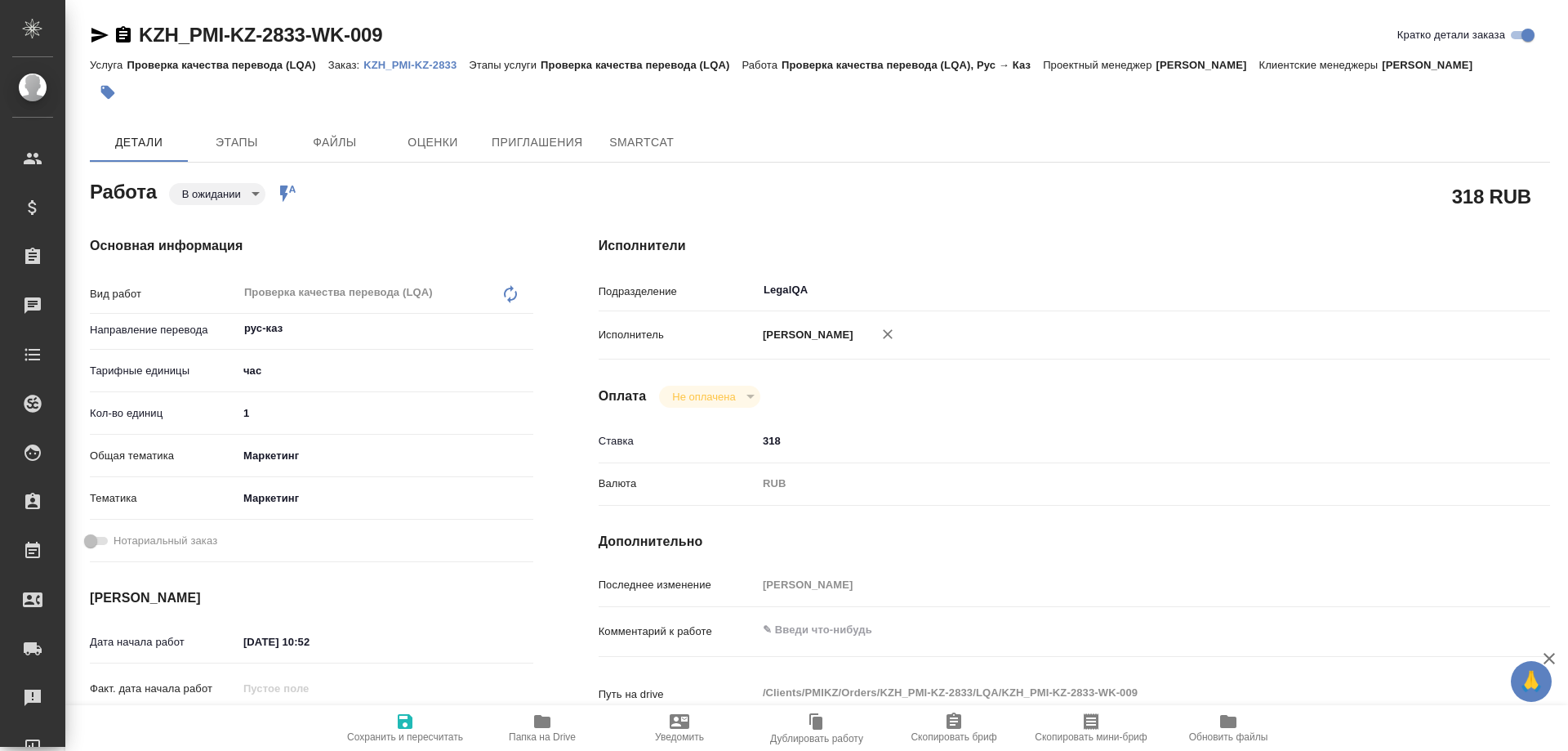
type textarea "x"
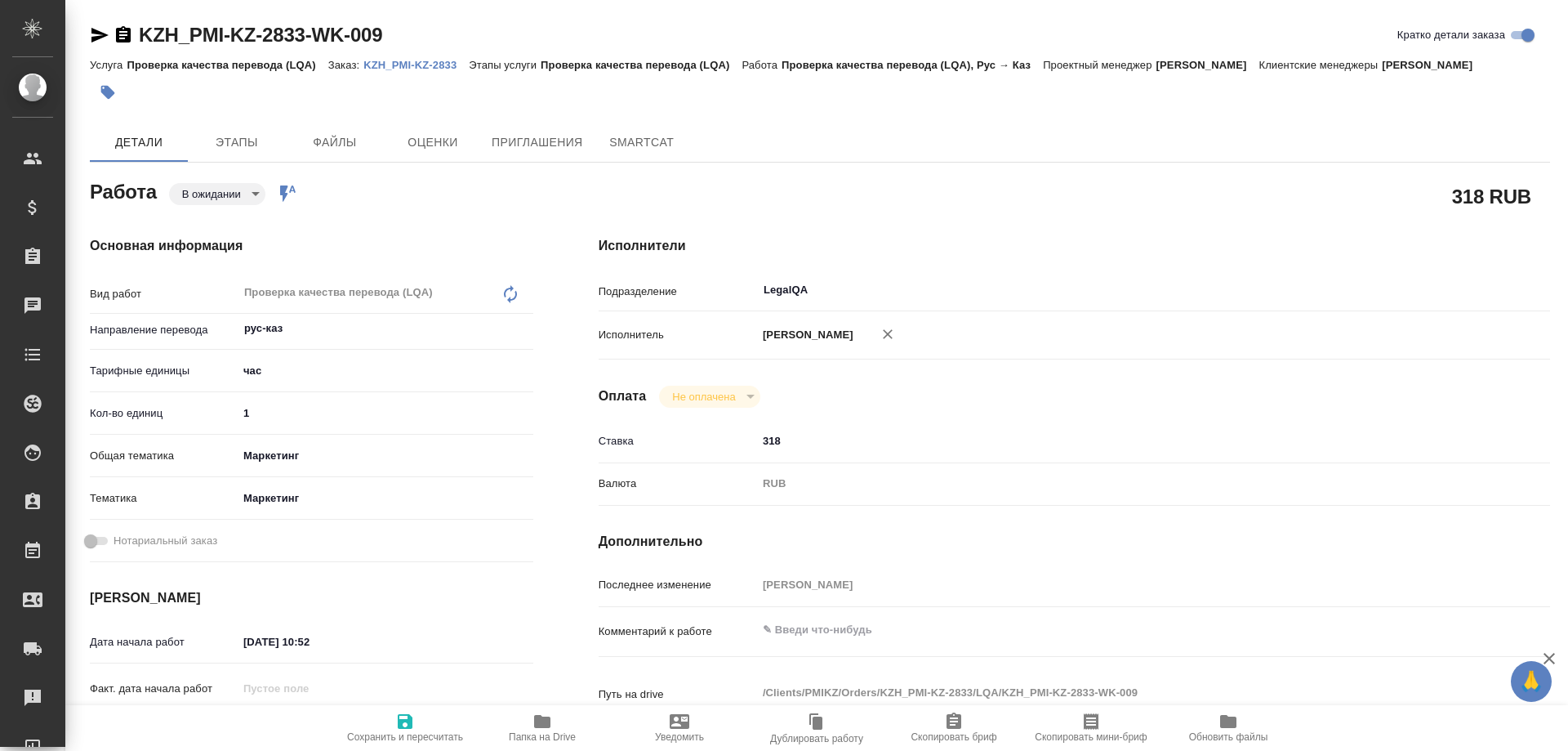
type textarea "x"
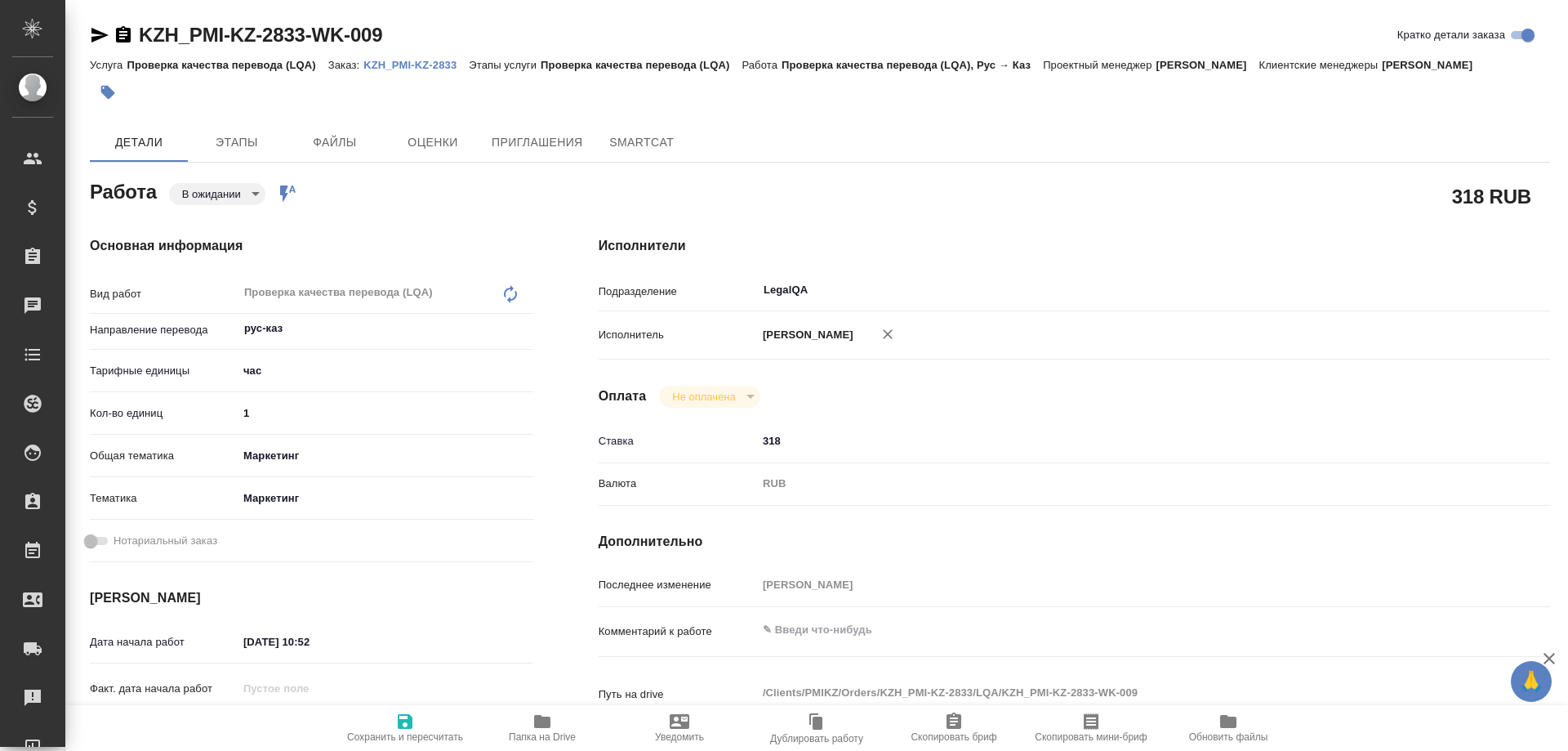
type textarea "x"
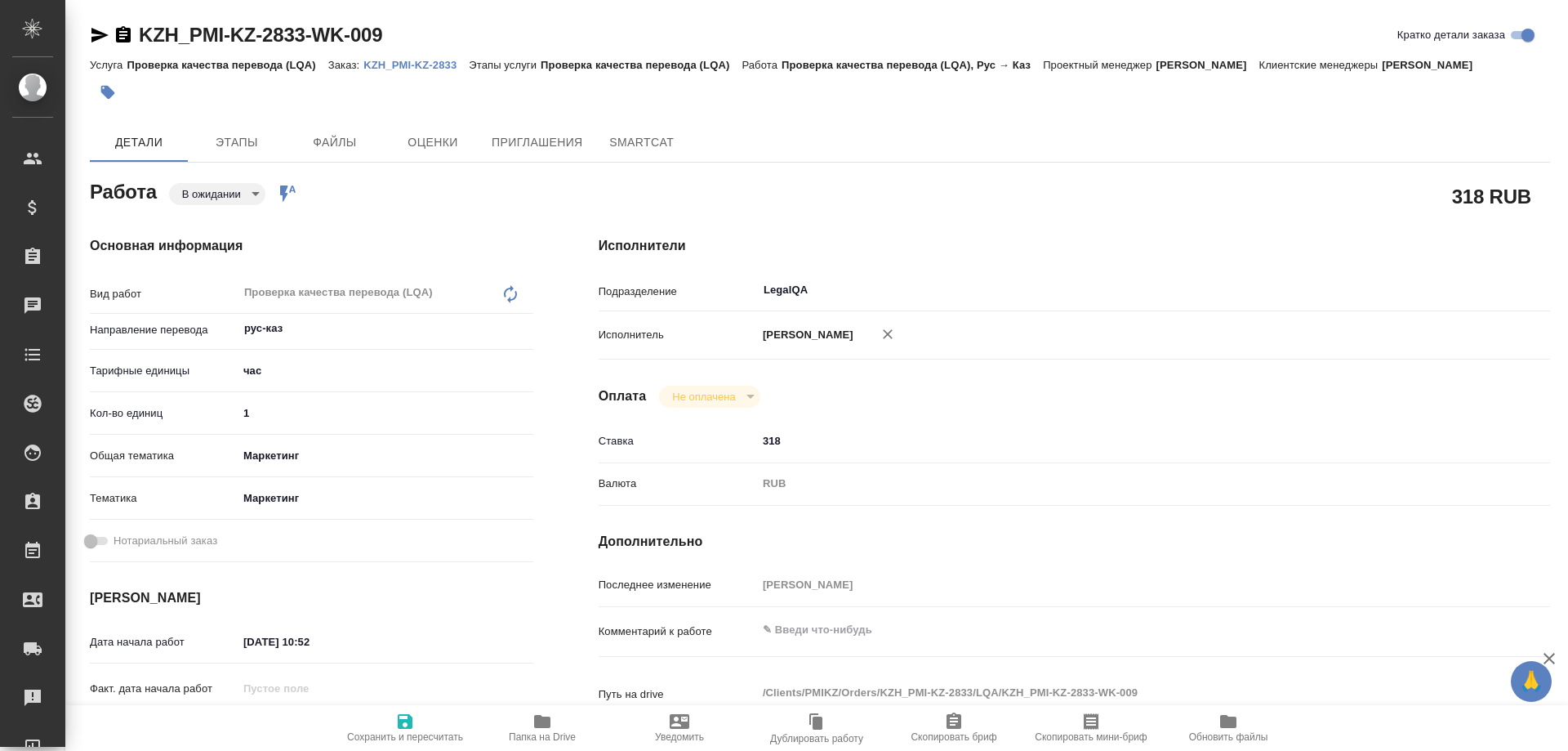
type textarea "x"
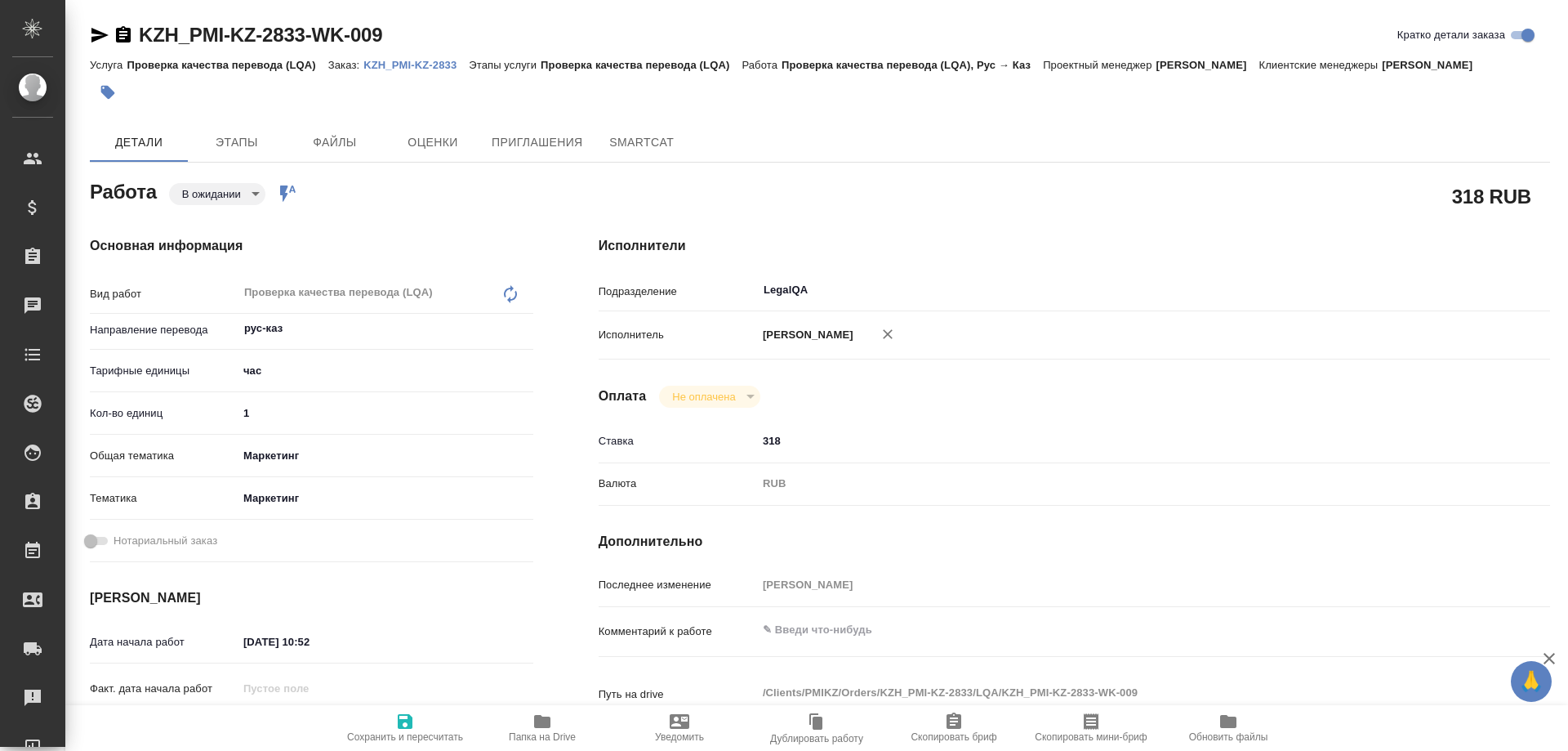
type textarea "x"
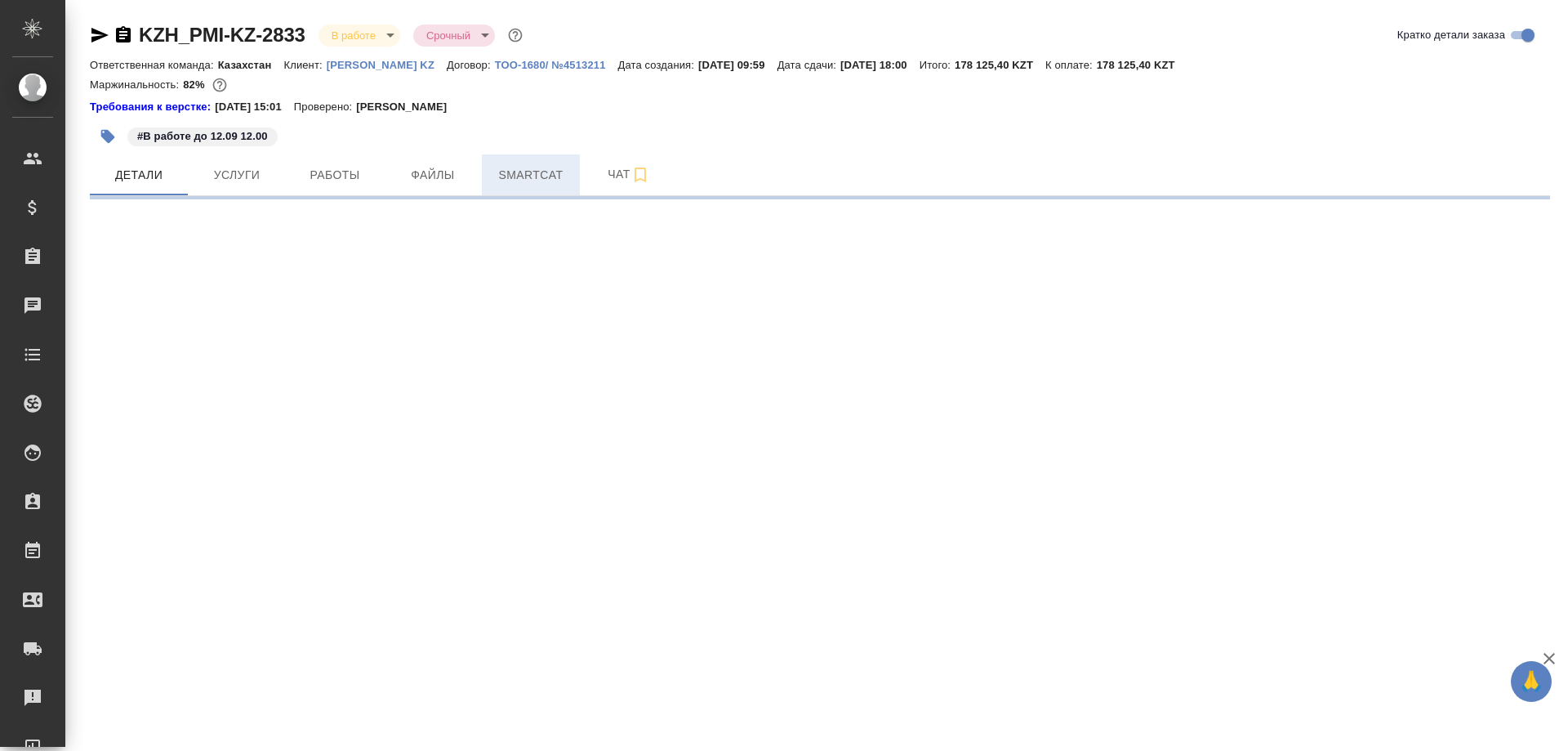
select select "RU"
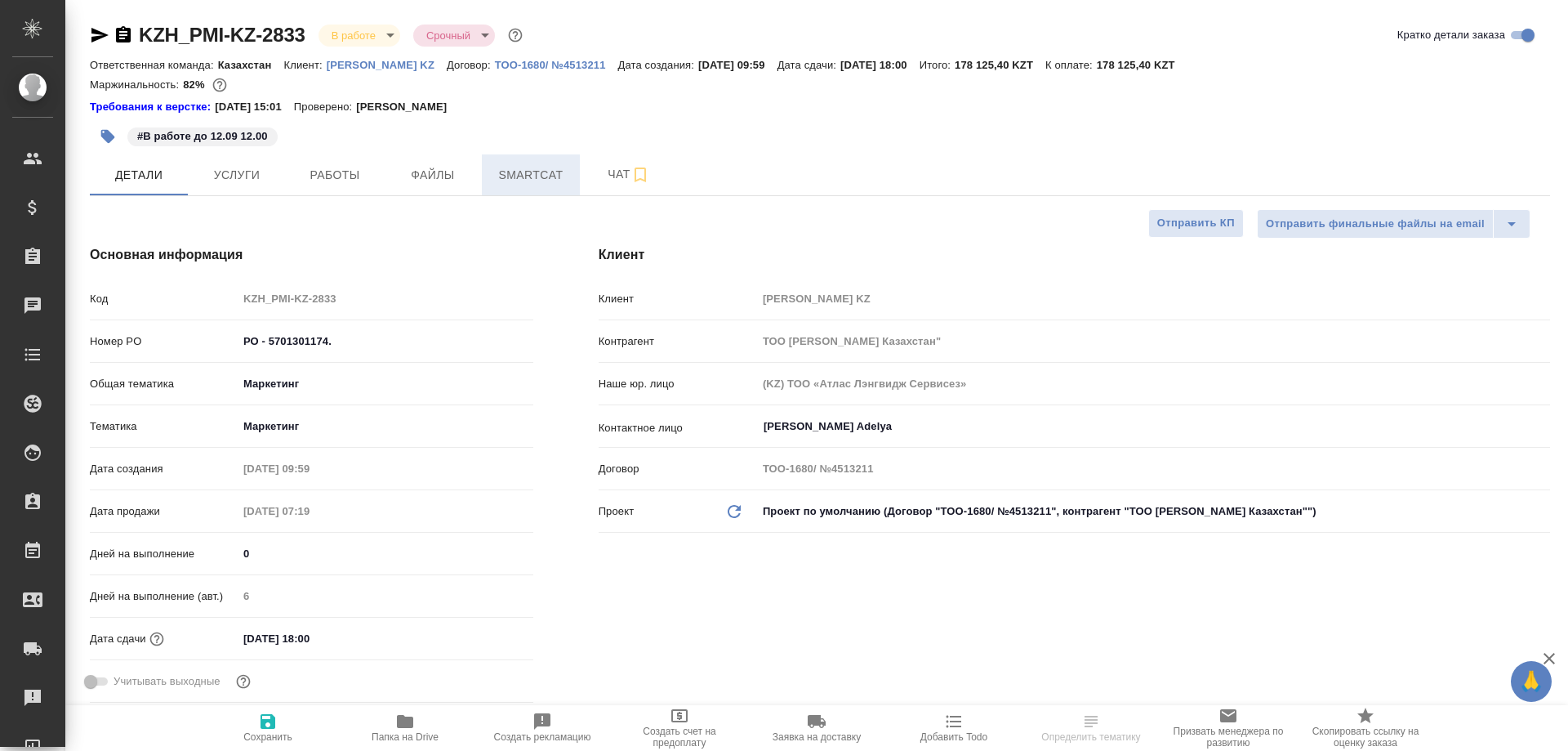
type textarea "x"
click at [362, 175] on span "Работы" at bounding box center [334, 175] width 79 height 21
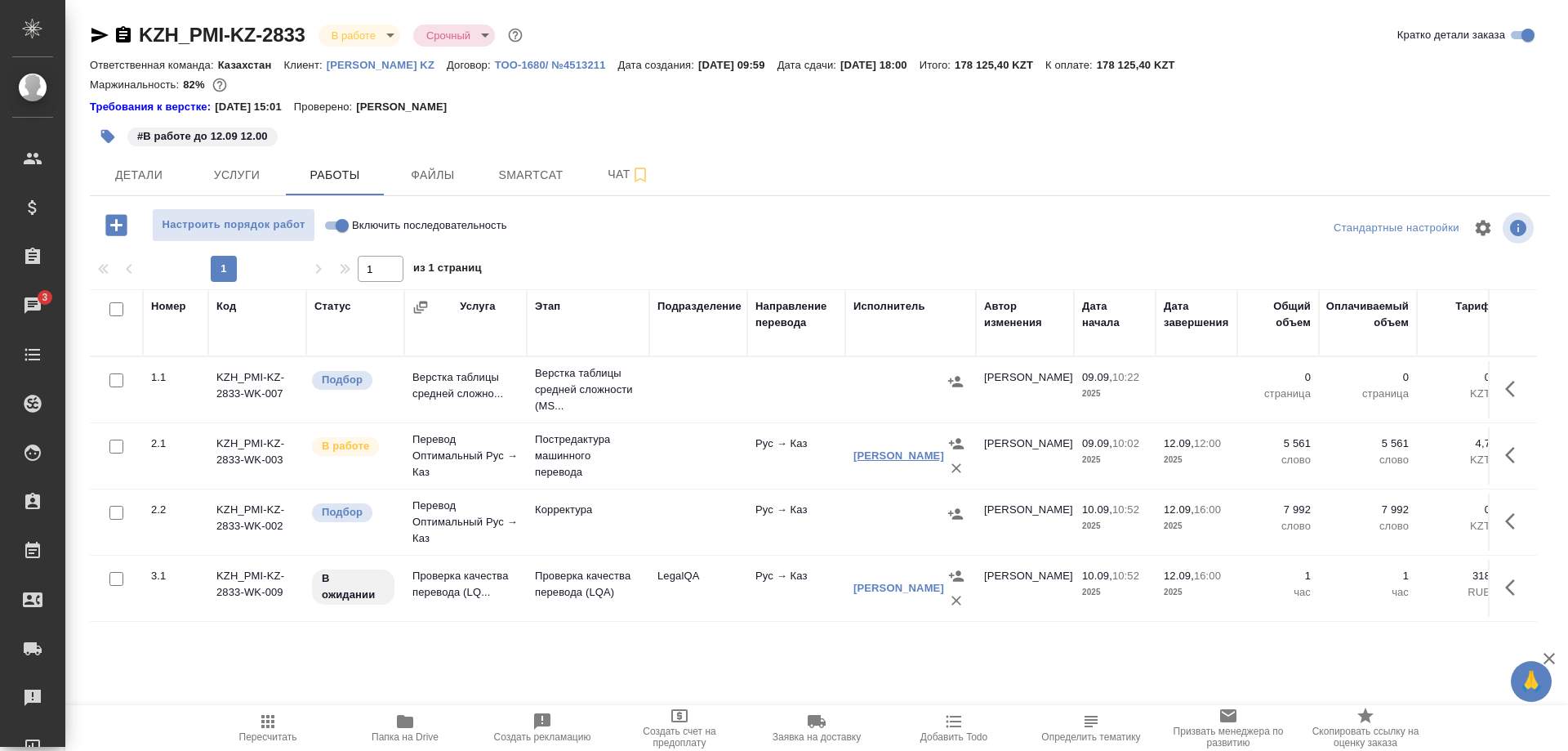
click at [874, 461] on link "[PERSON_NAME]" at bounding box center [898, 455] width 90 height 12
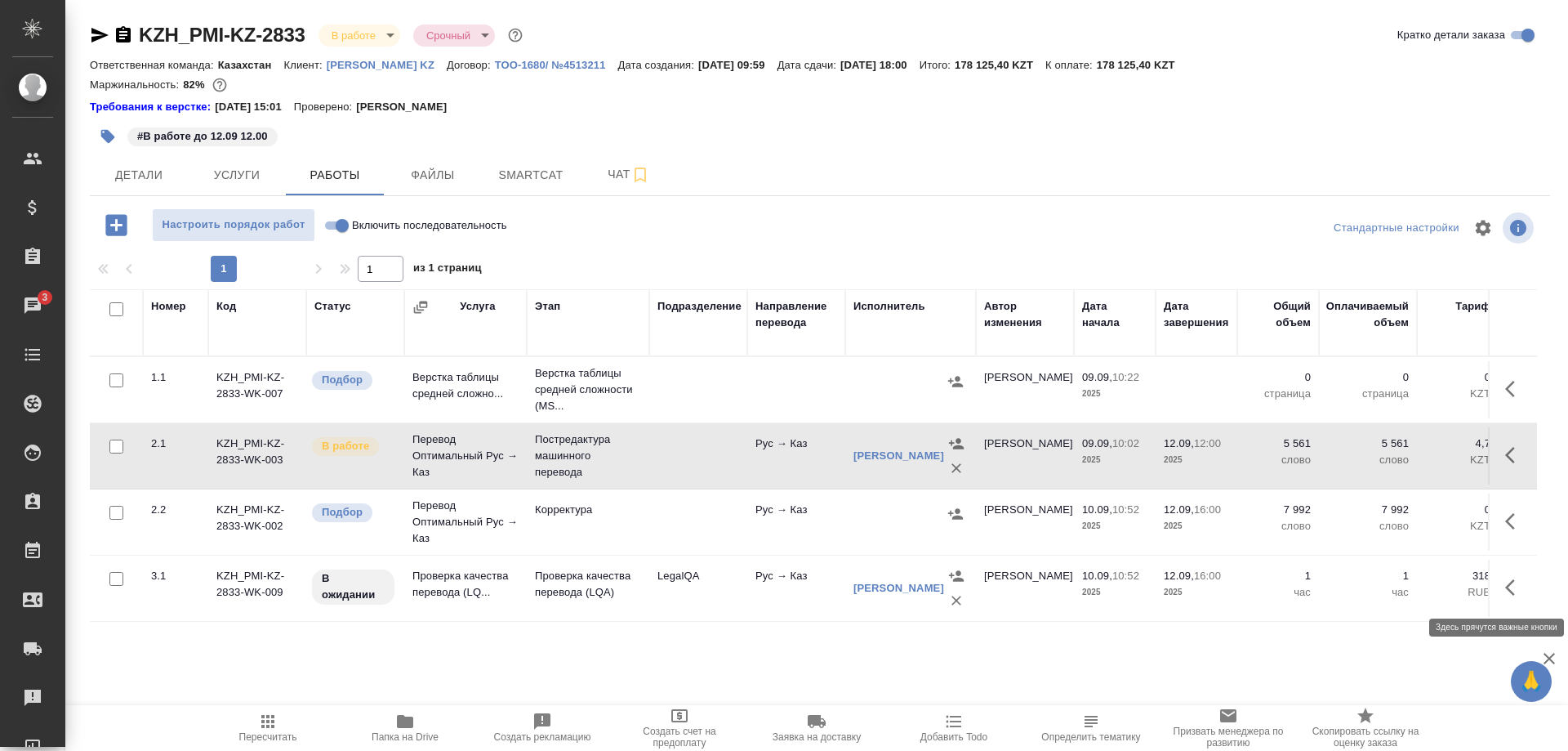
click at [1502, 589] on button "button" at bounding box center [1514, 587] width 39 height 39
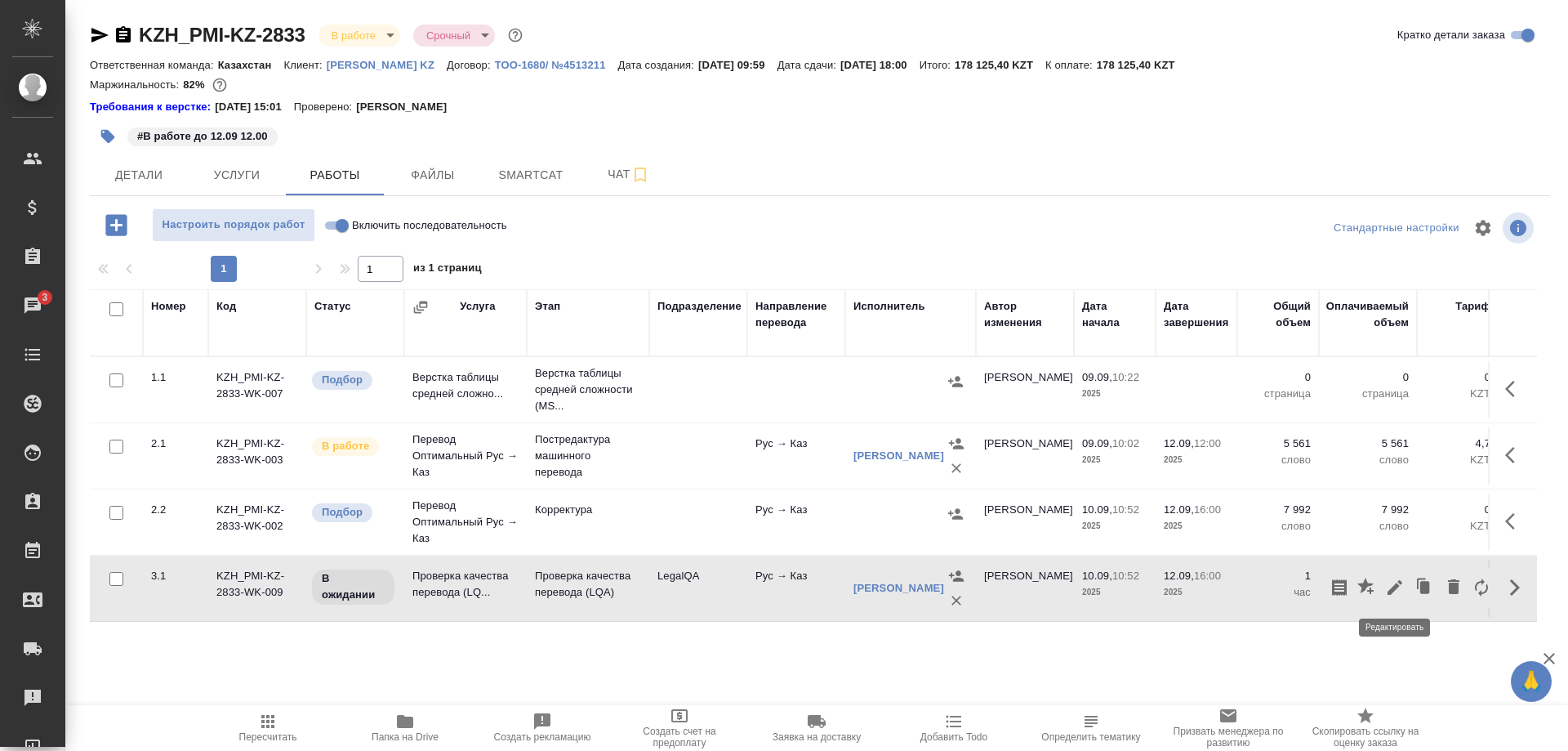
click at [1388, 588] on icon "button" at bounding box center [1395, 588] width 20 height 20
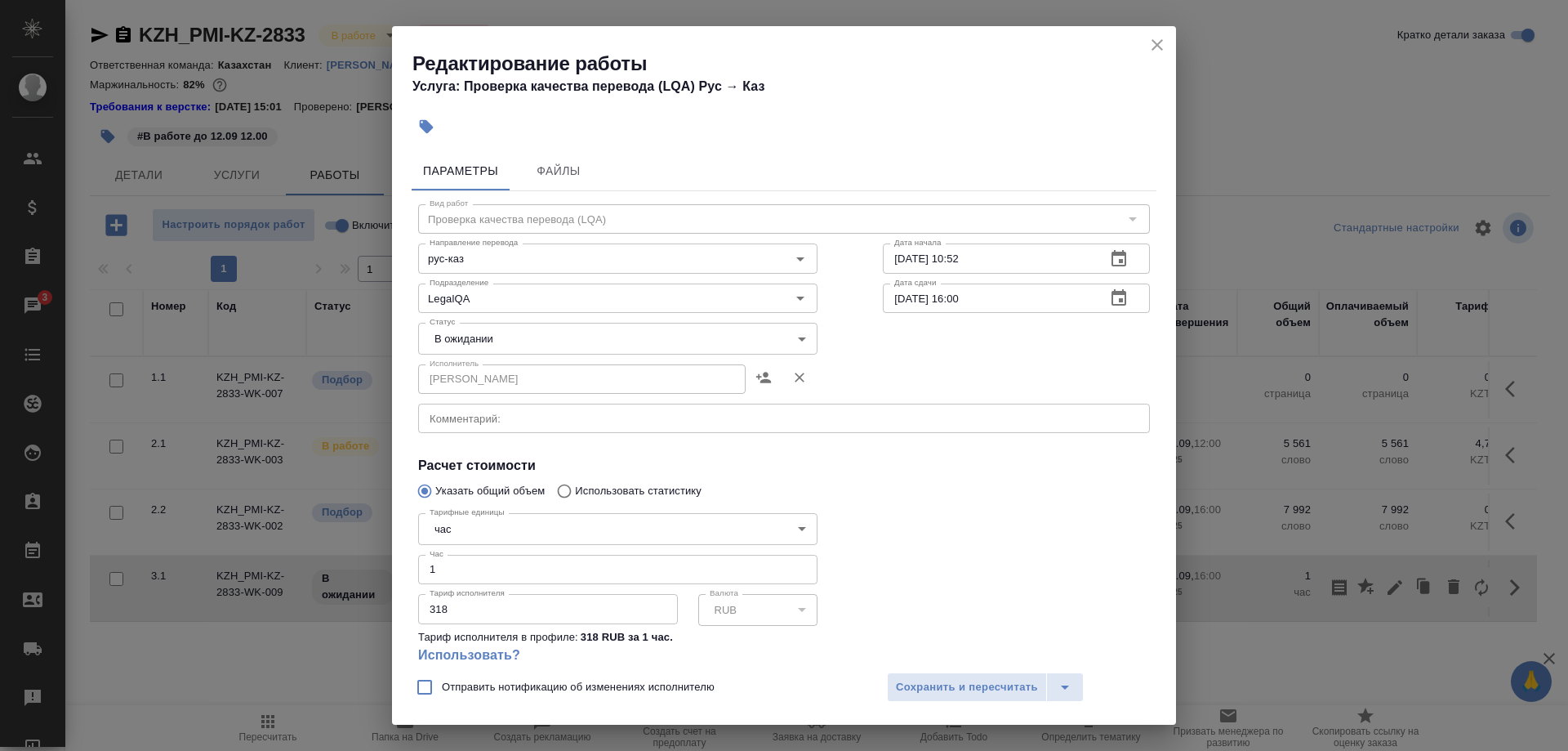
click at [1150, 41] on icon "close" at bounding box center [1157, 45] width 20 height 20
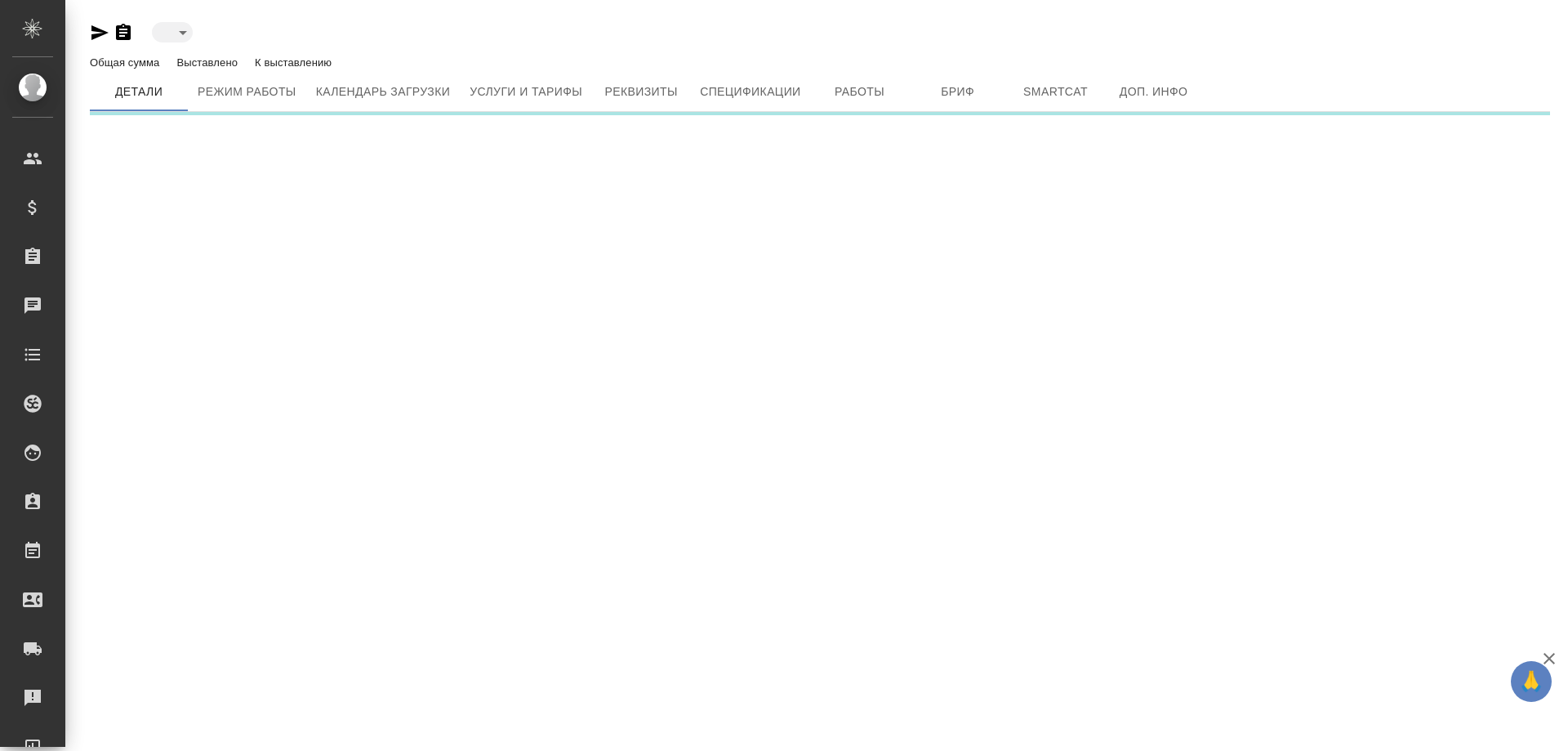
type input "active"
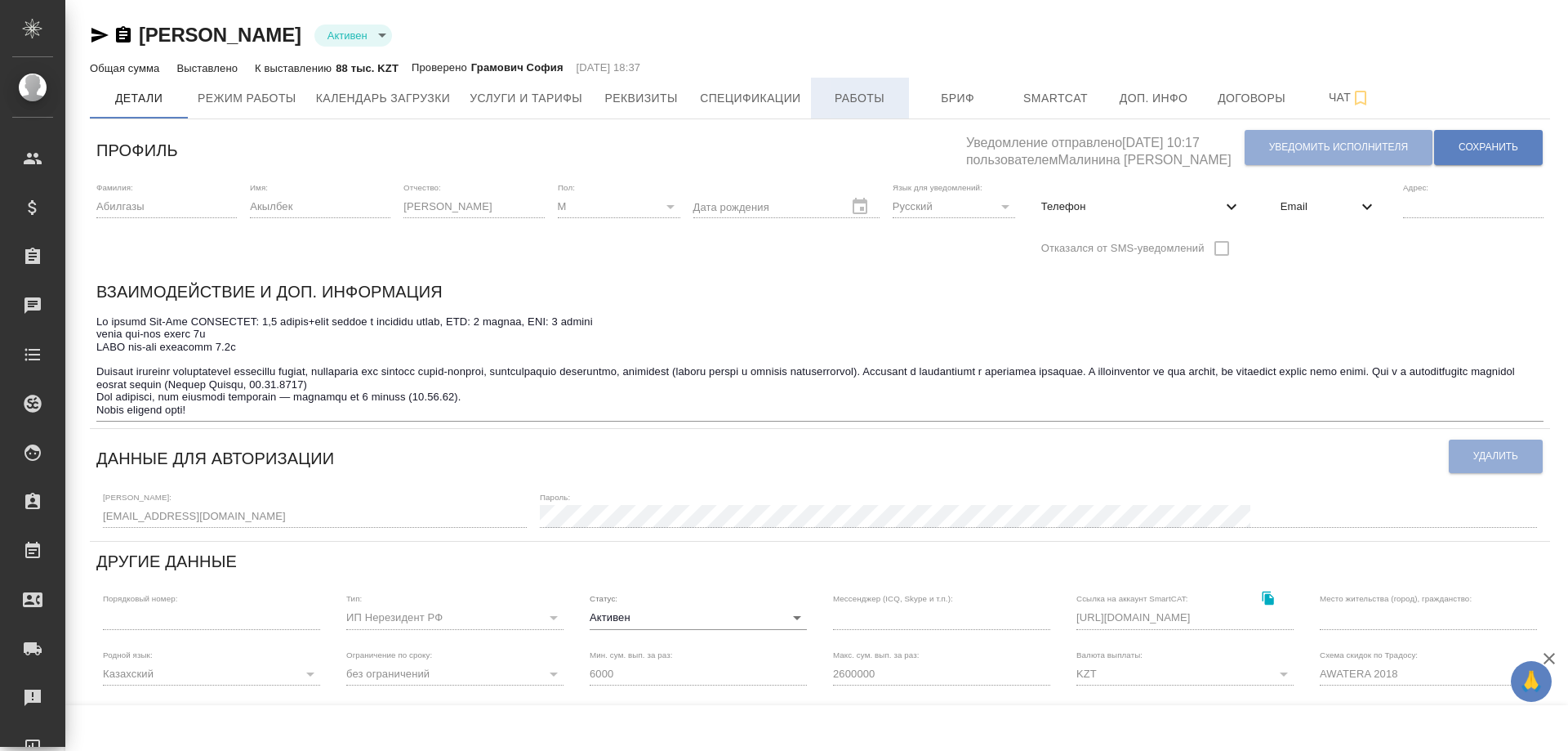
click at [850, 109] on button "Работы" at bounding box center [860, 98] width 98 height 41
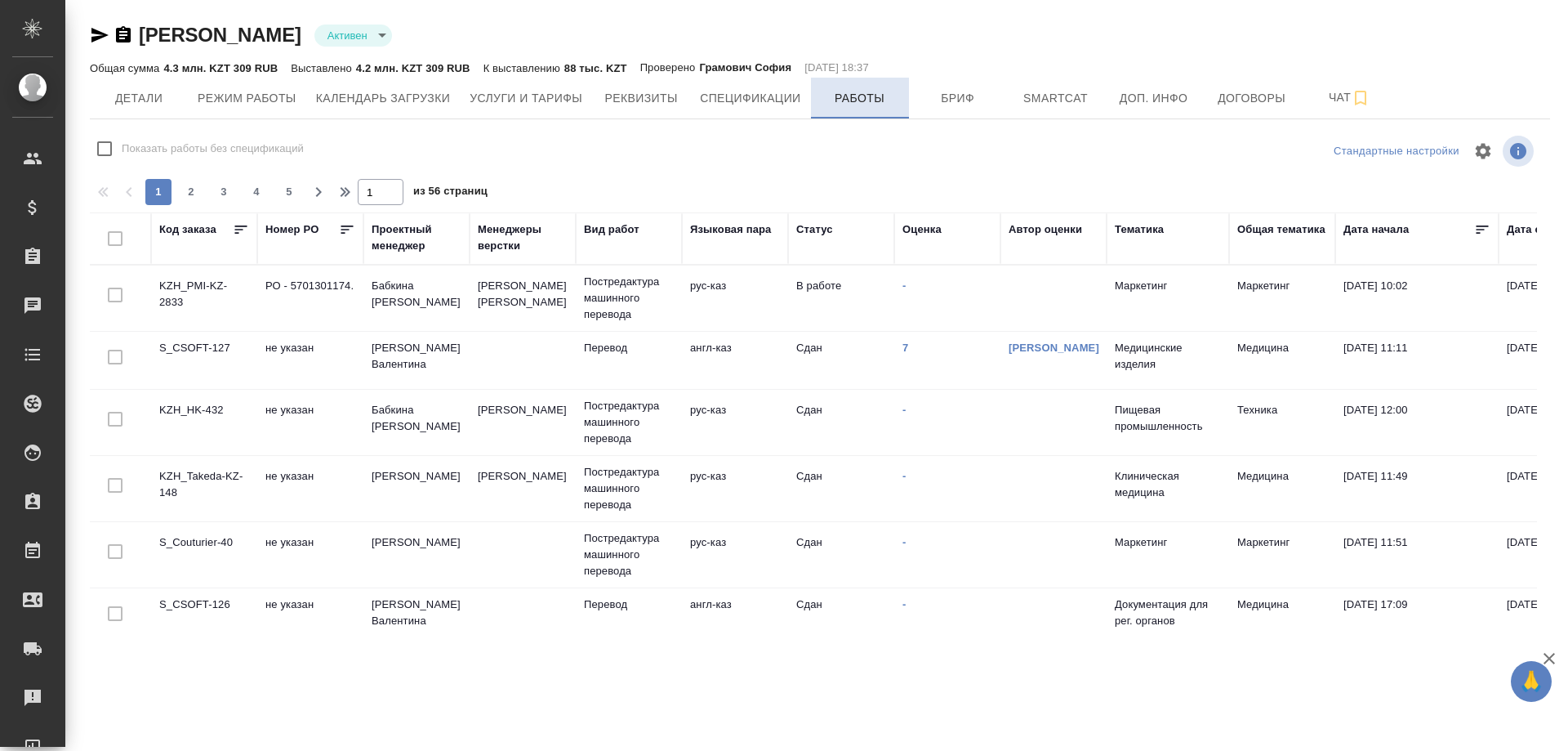
checkbox input "false"
drag, startPoint x: 647, startPoint y: 627, endPoint x: 707, endPoint y: 639, distance: 61.2
click at [707, 639] on div "[PERSON_NAME] active Общая сумма 4.3 млн. KZT 309 RUB Выставлено 4.2 млн. KZT 3…" at bounding box center [820, 323] width 1478 height 646
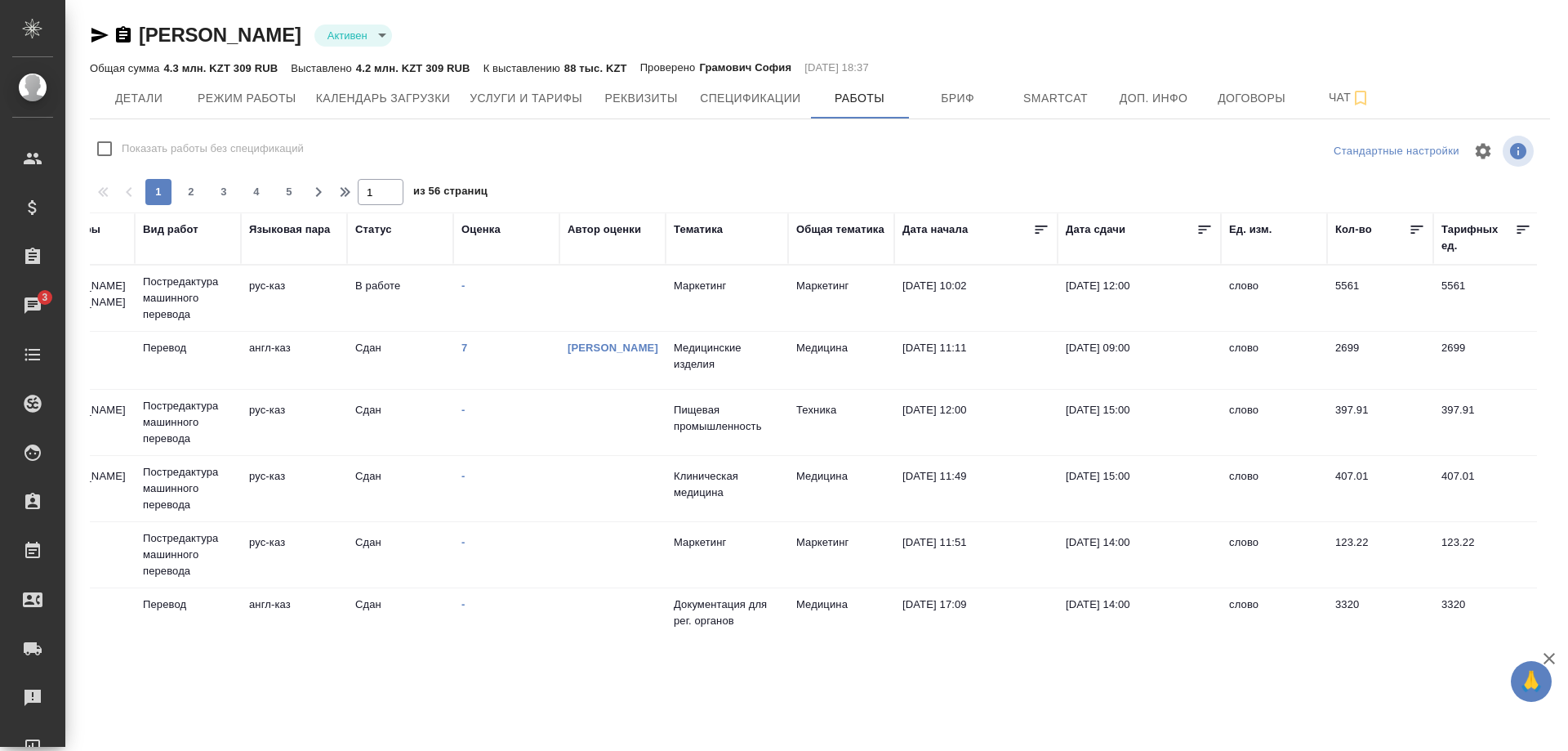
scroll to position [0, 466]
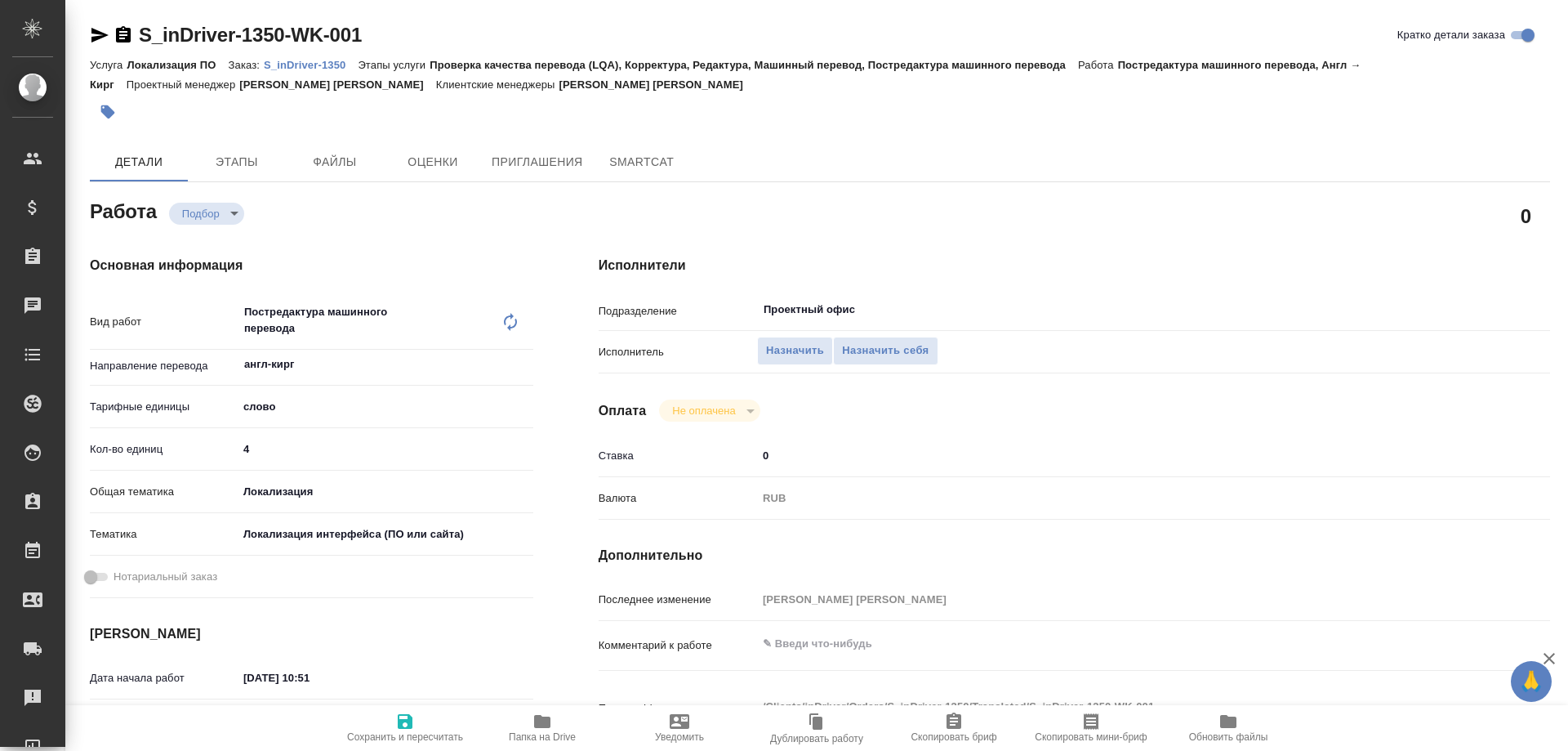
type textarea "x"
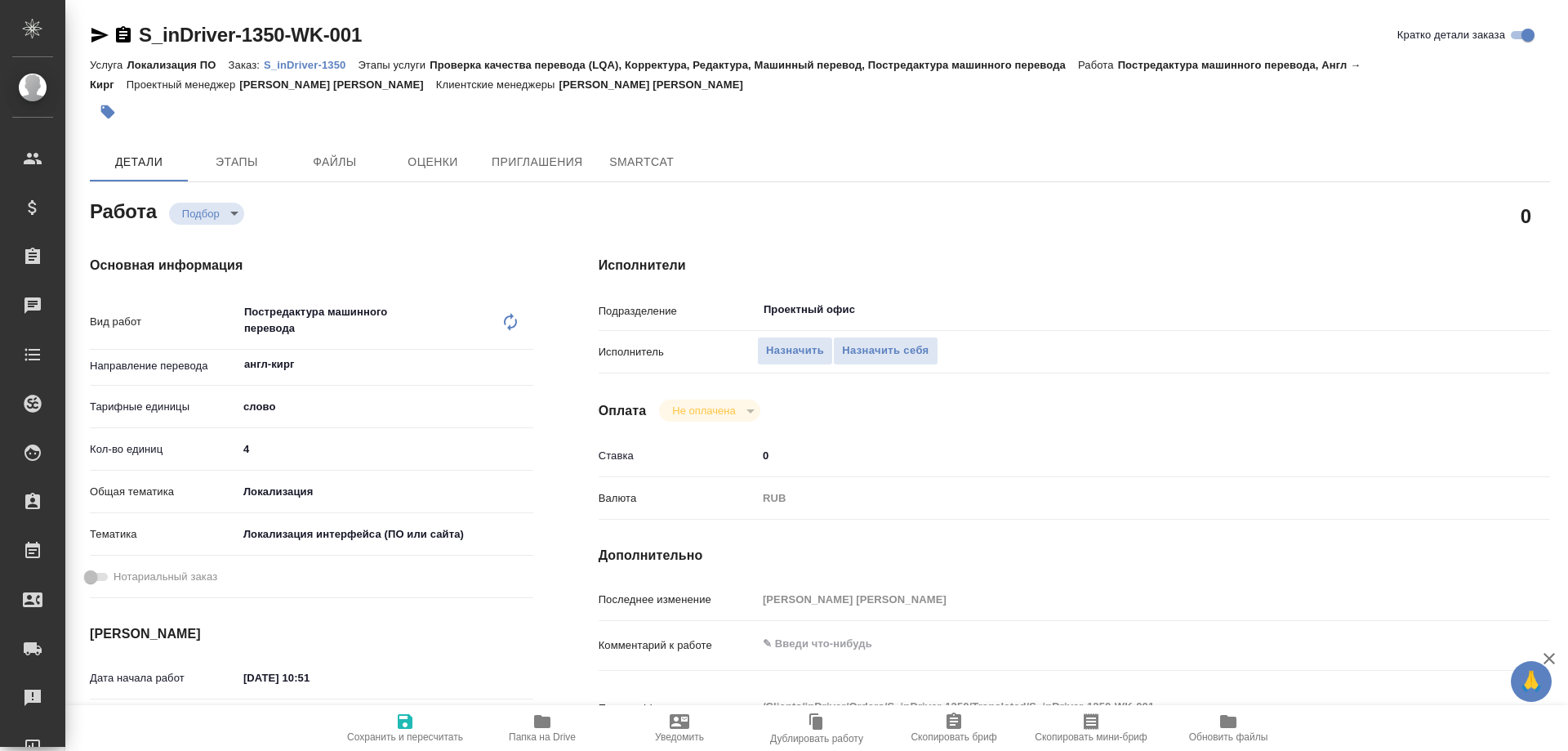
type textarea "x"
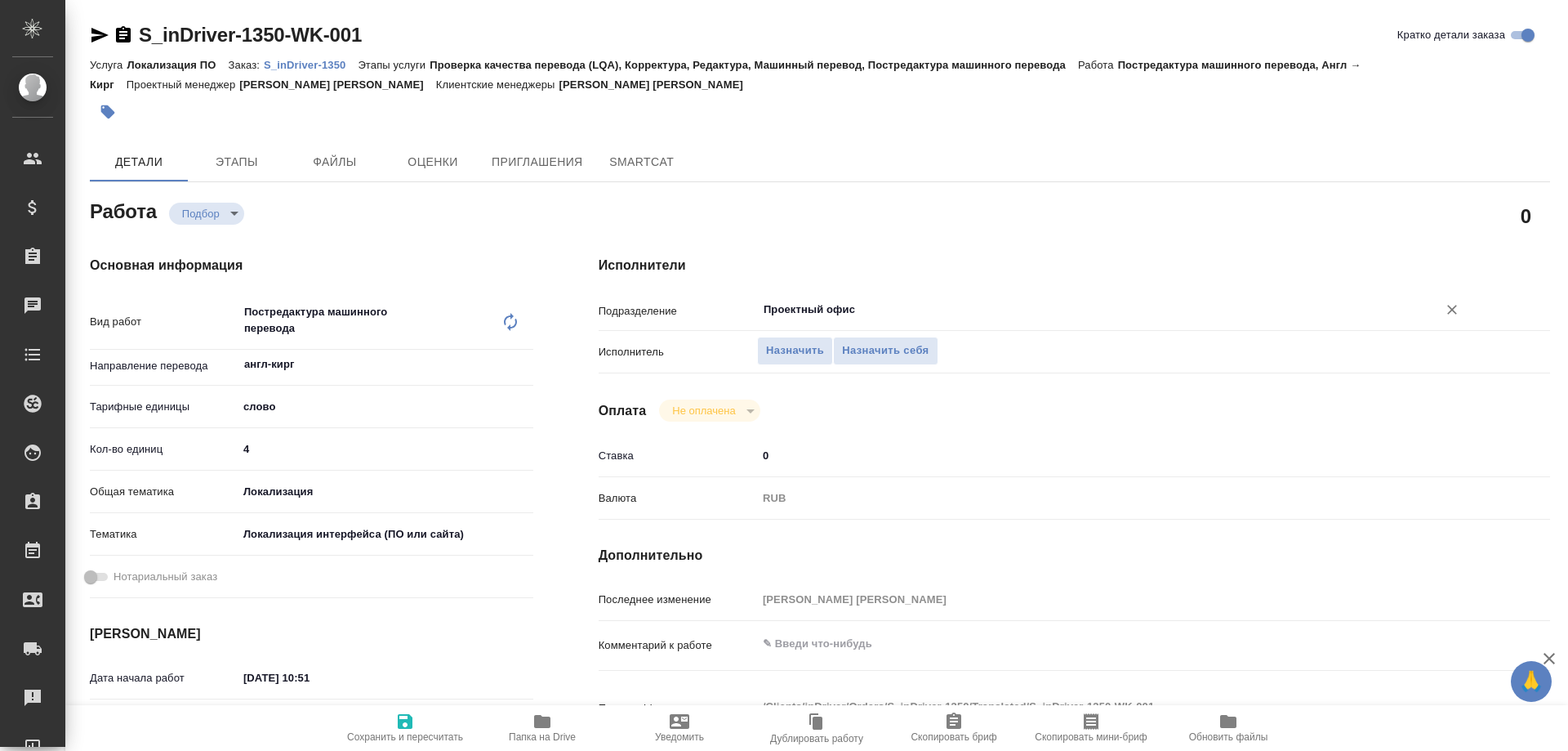
type textarea "x"
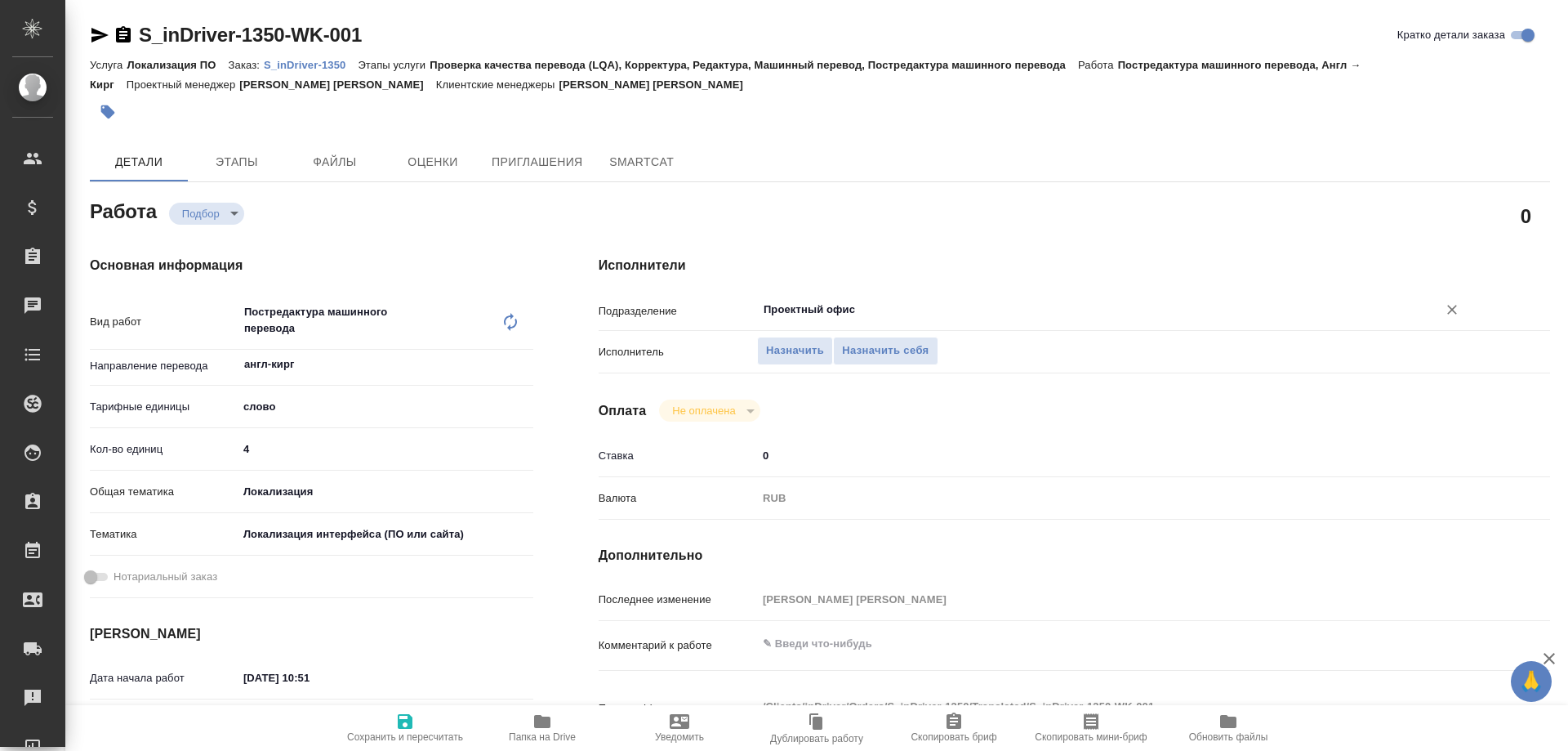
type textarea "x"
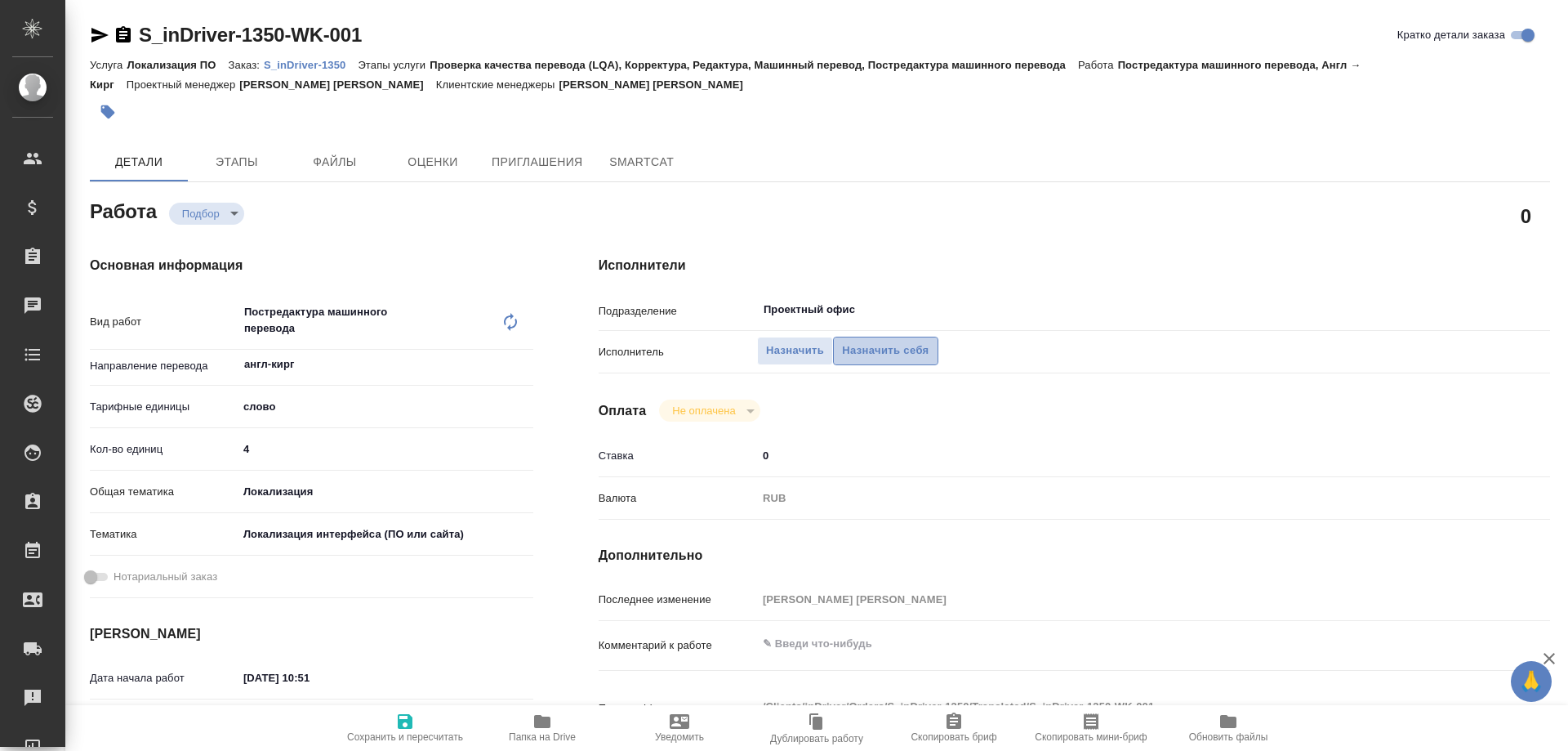
click at [875, 341] on span "Назначить себя" at bounding box center [885, 350] width 86 height 19
type textarea "x"
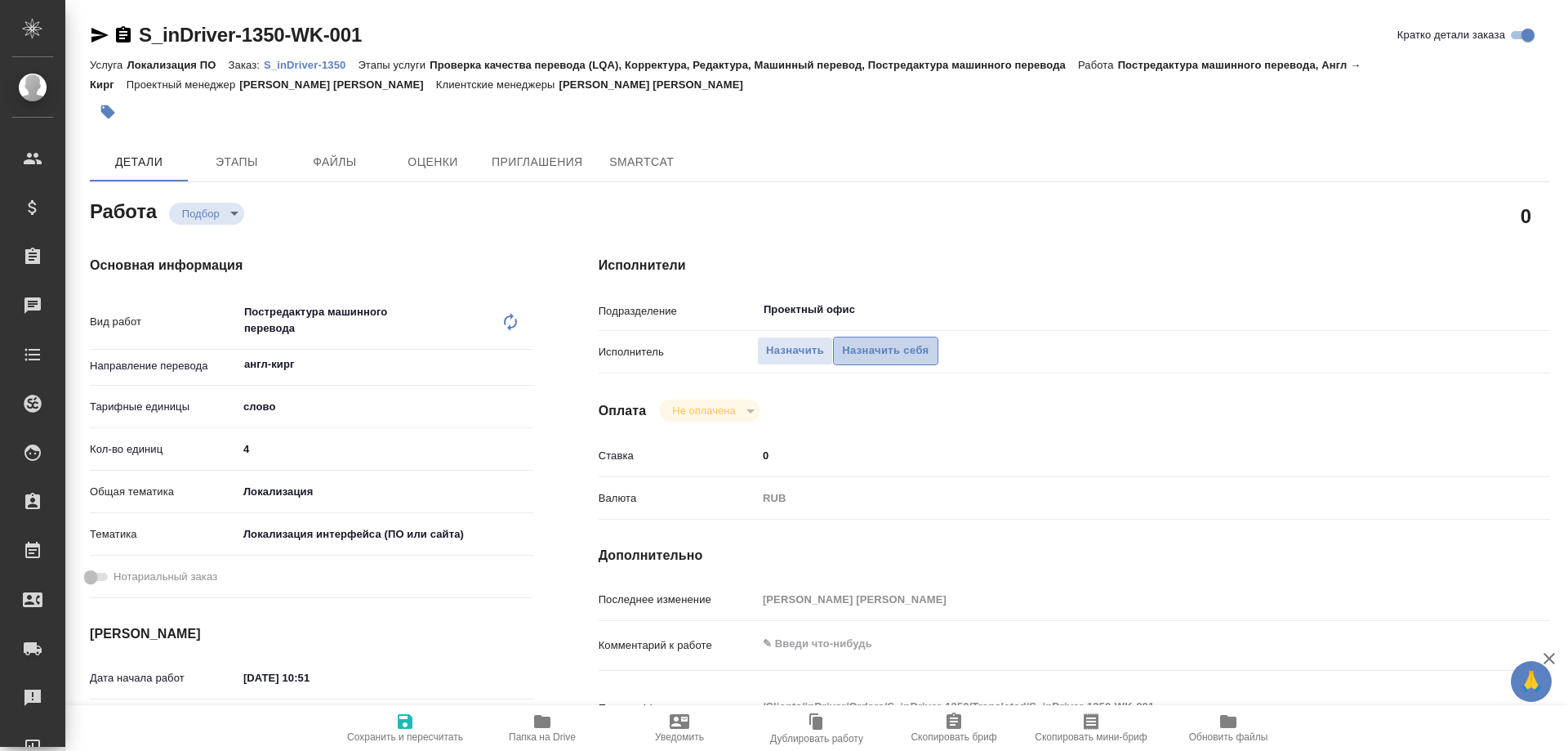
type textarea "x"
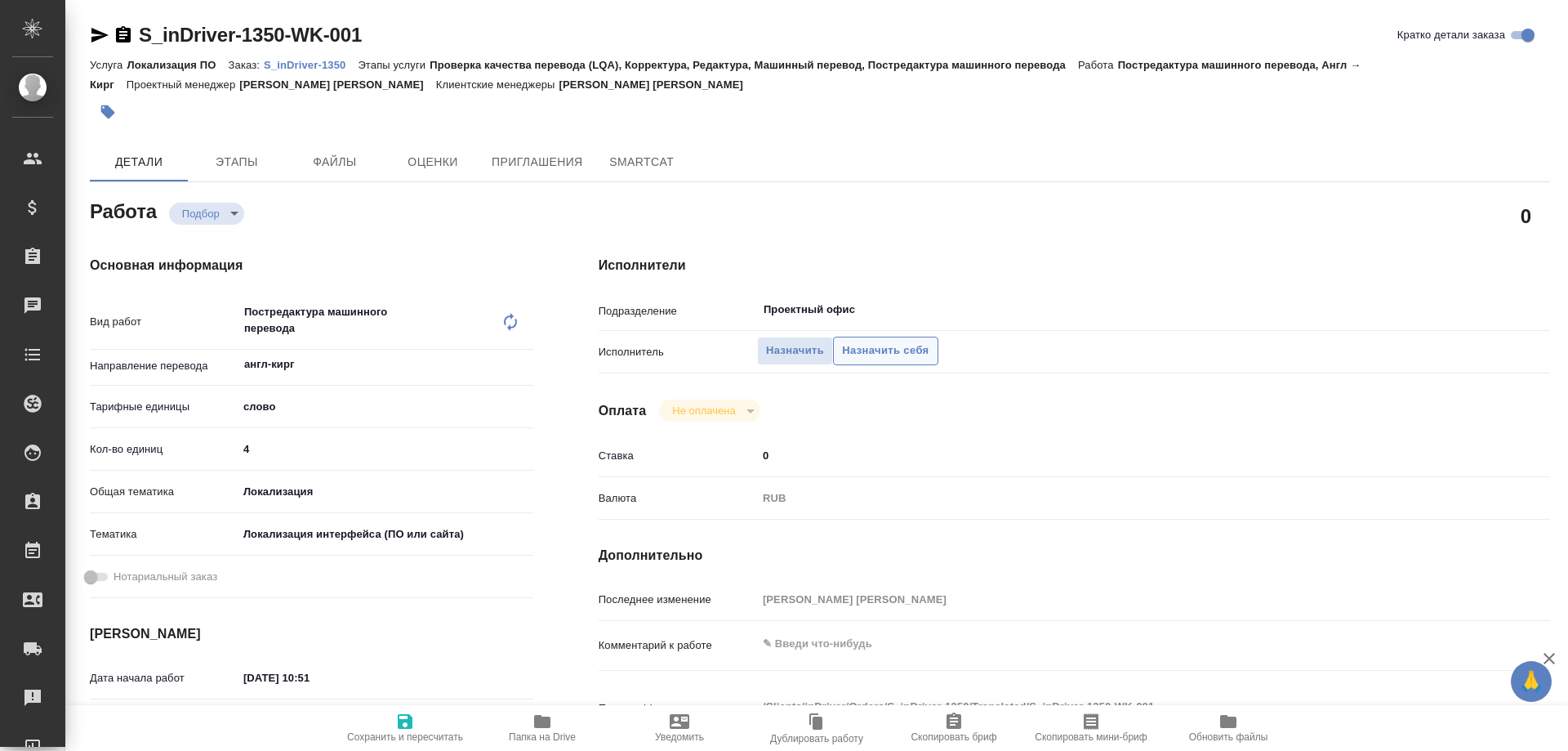
type textarea "x"
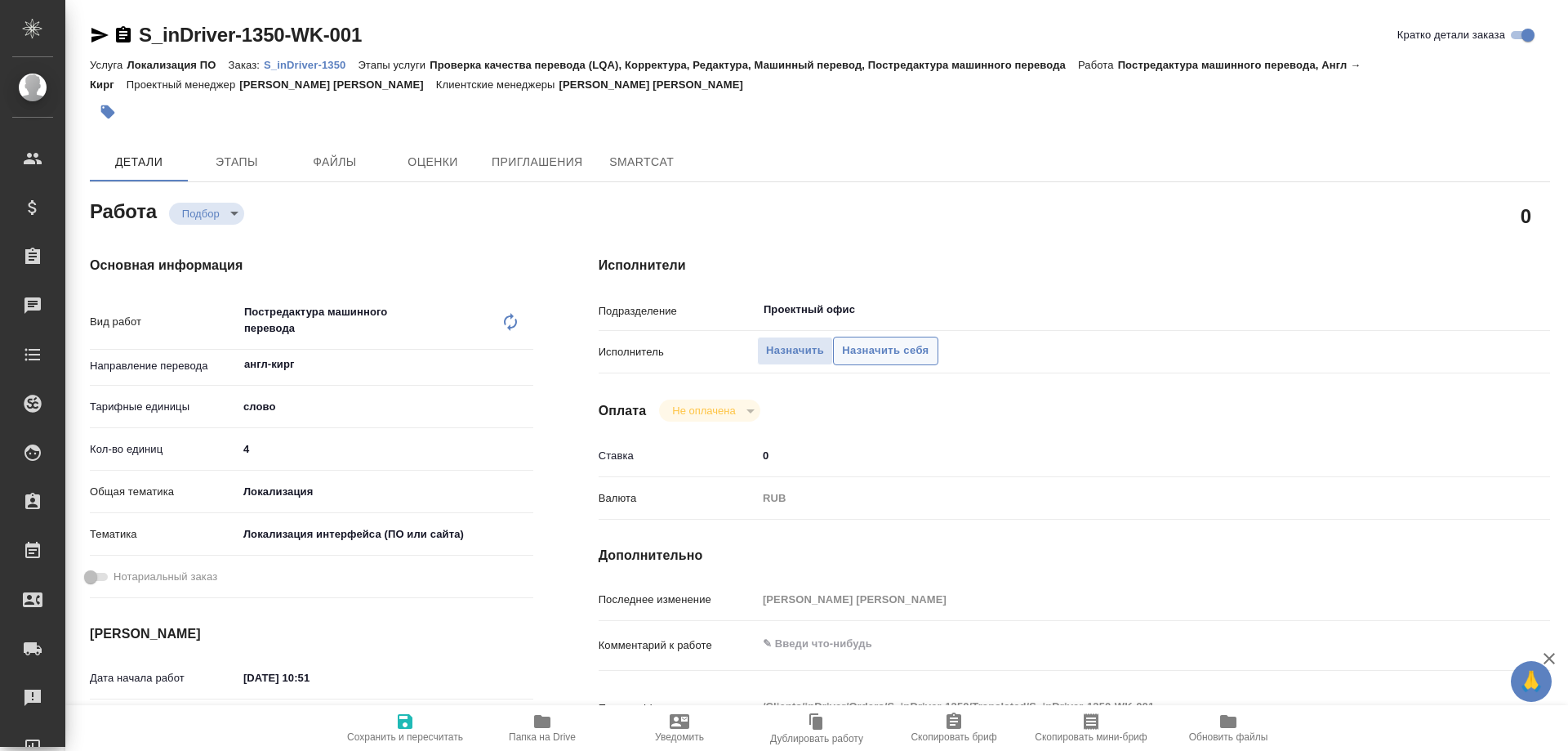
type textarea "x"
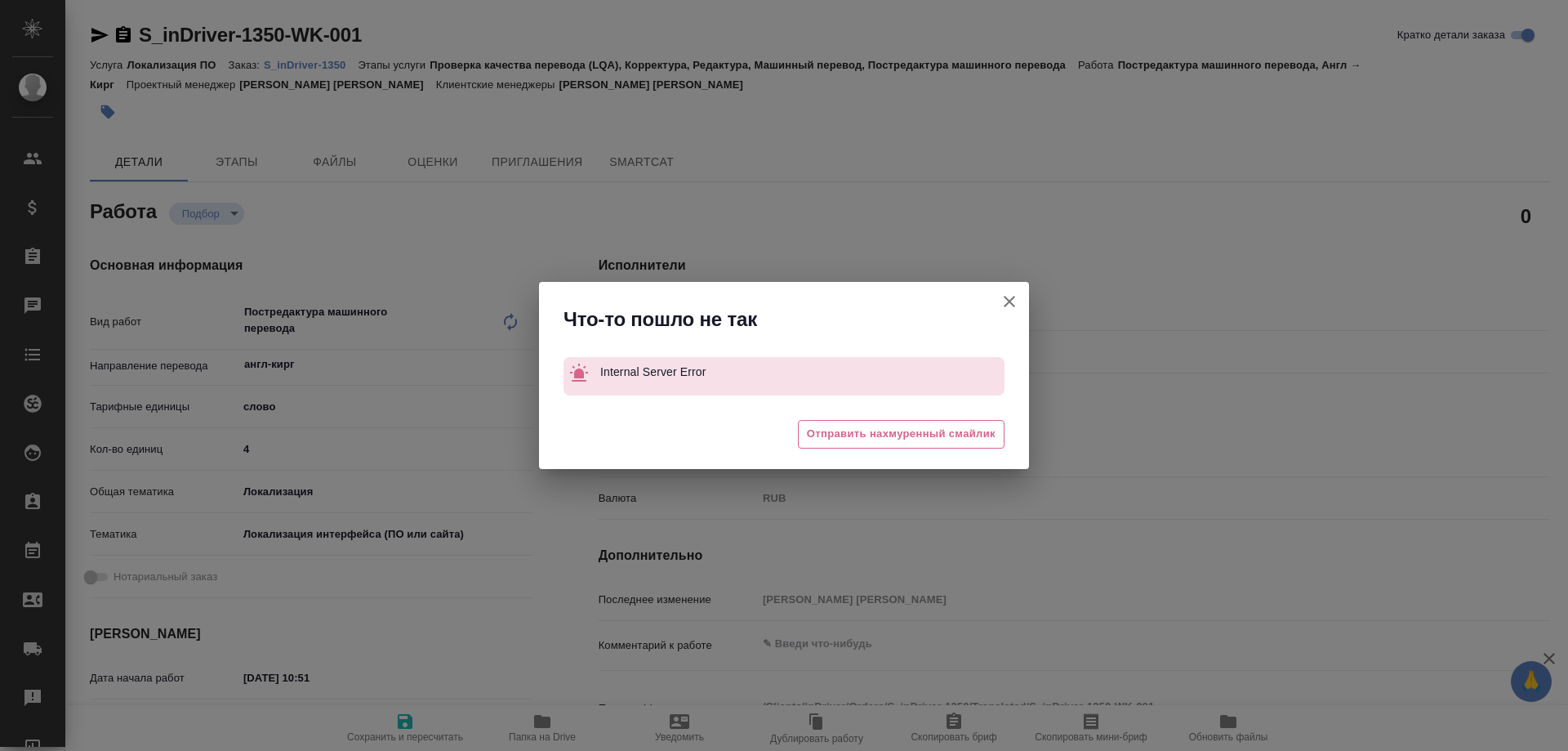
type textarea "x"
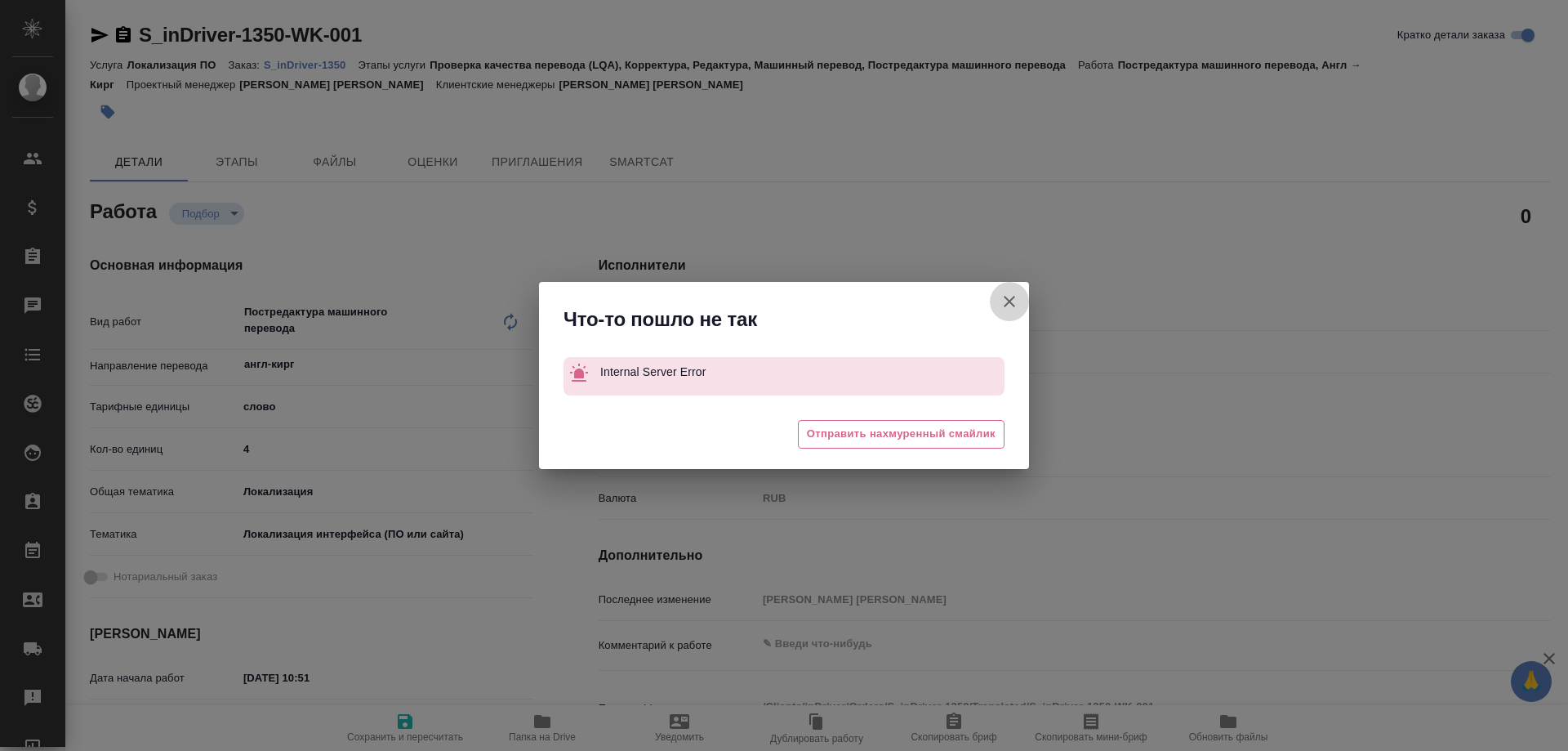
click at [1001, 297] on icon "button" at bounding box center [1010, 301] width 20 height 20
type textarea "x"
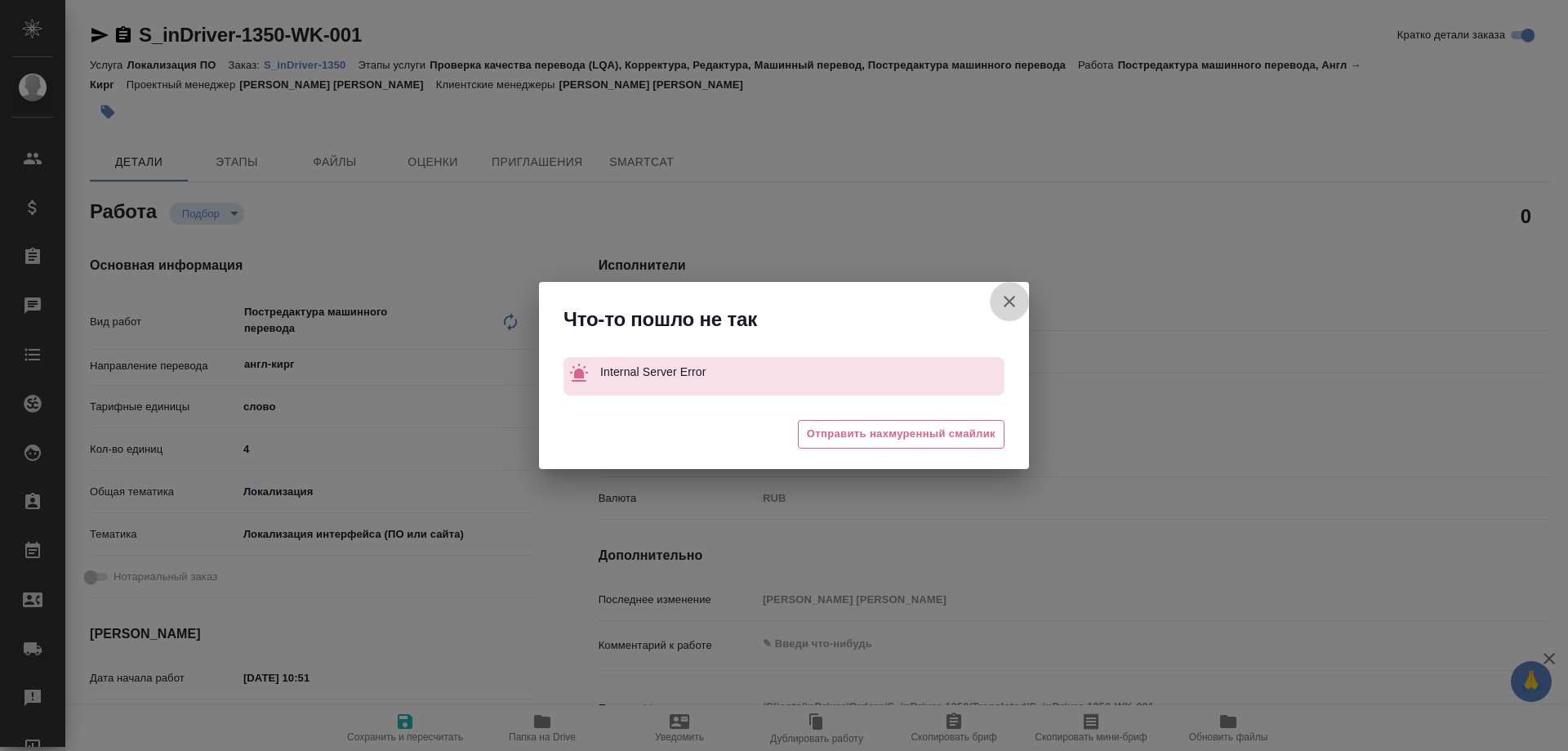
type textarea "x"
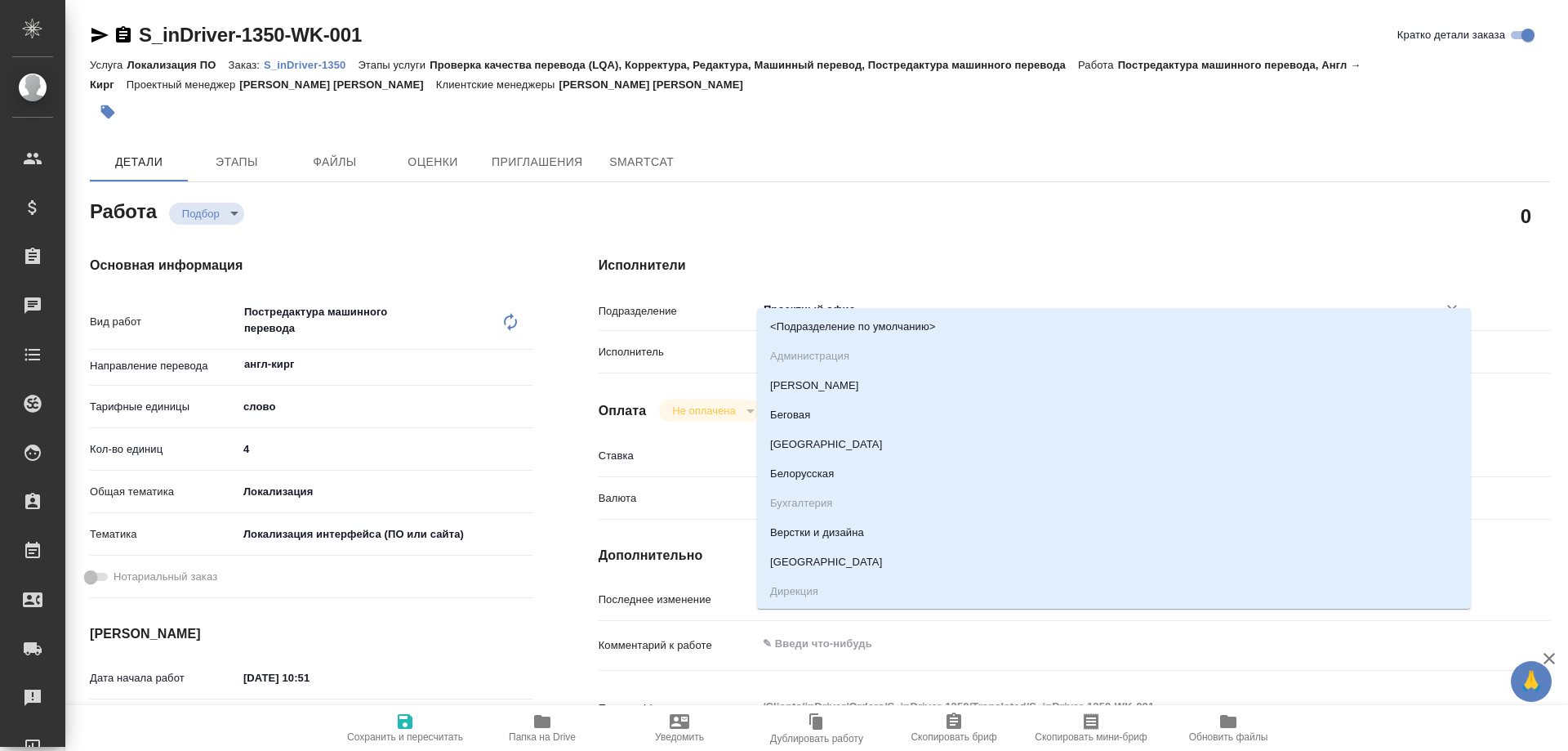
click at [932, 300] on input "Проектный офис" at bounding box center [1086, 310] width 650 height 20
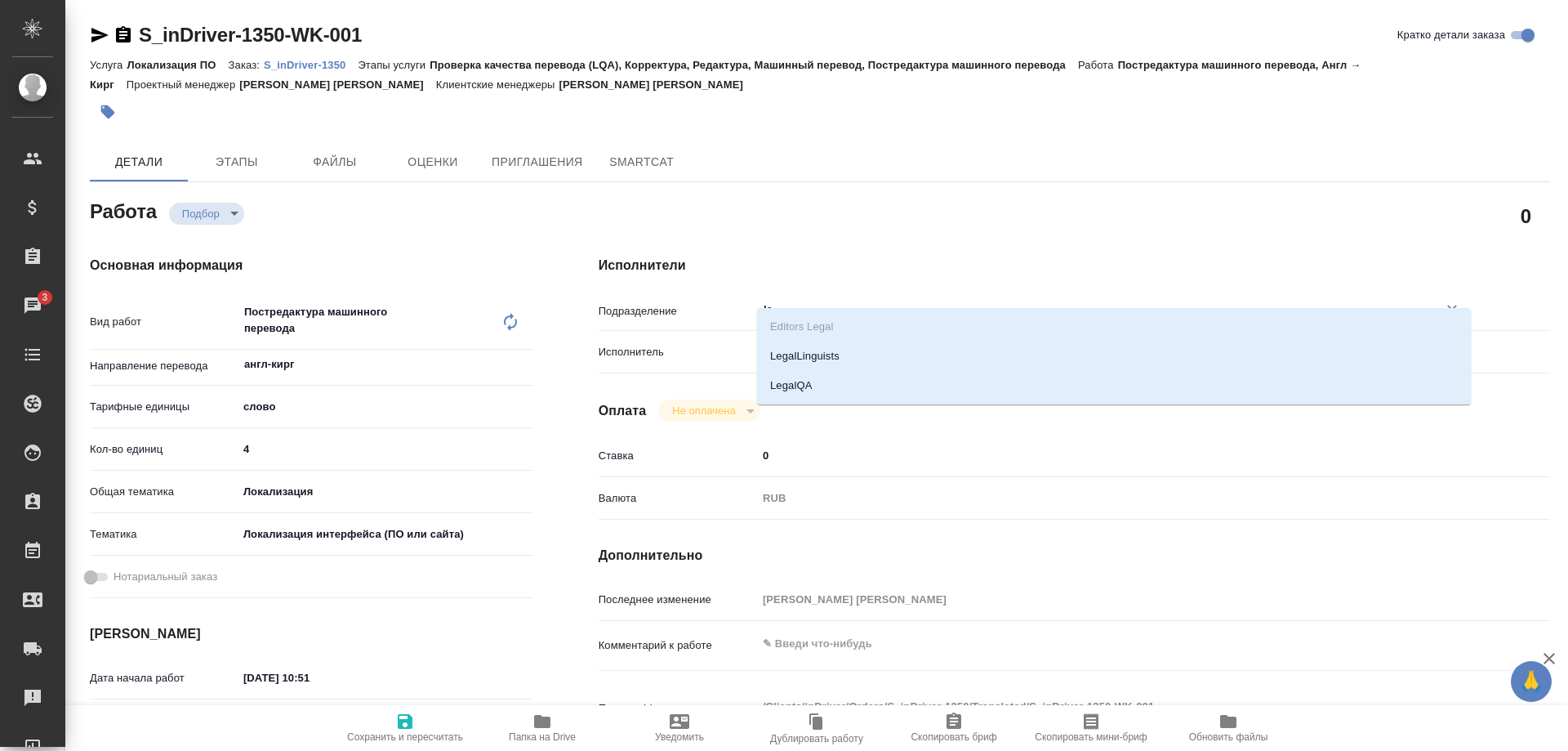
type input "leg"
click at [797, 376] on li "LegalQA" at bounding box center [1114, 385] width 713 height 29
type textarea "x"
type input "LegalQA"
type textarea "x"
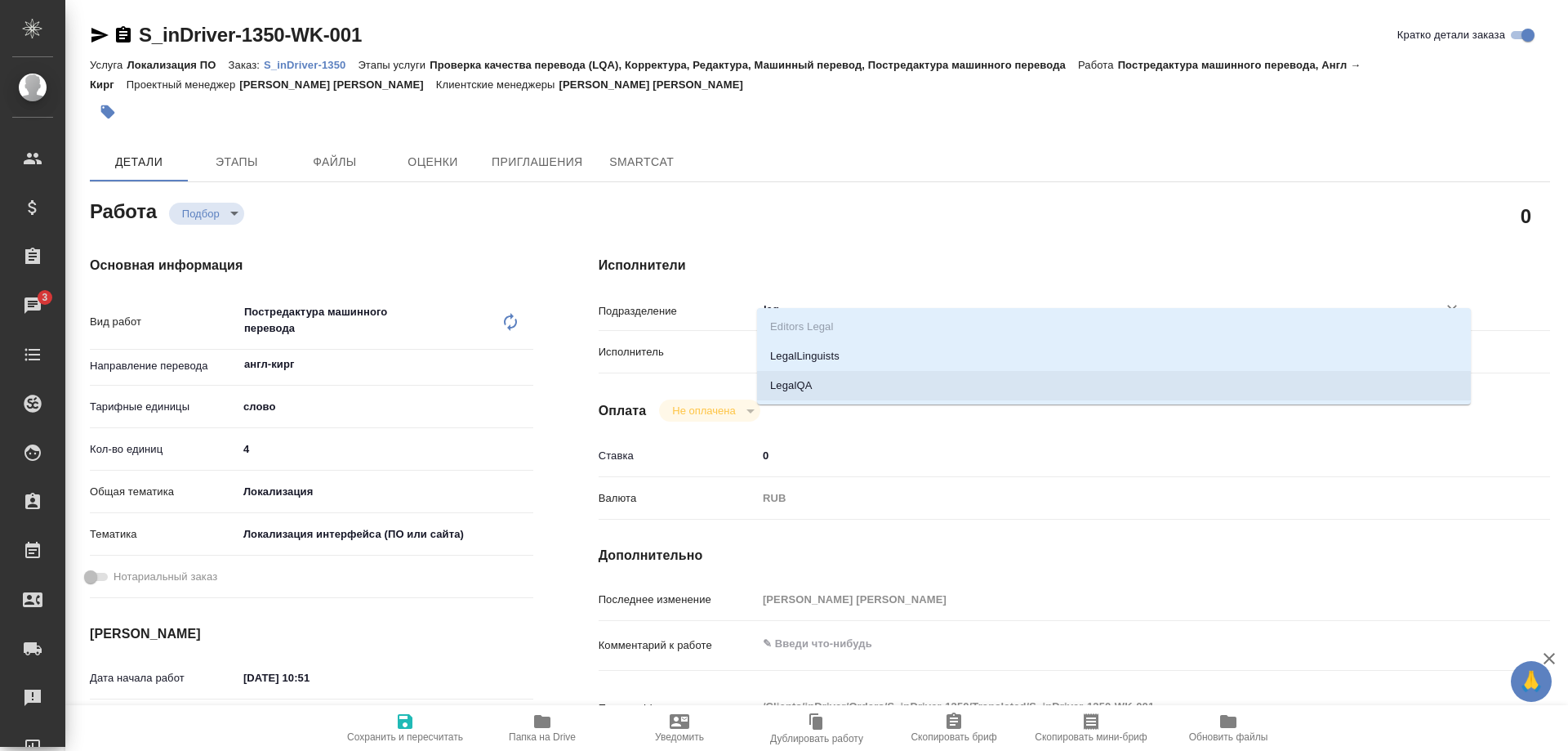
type textarea "x"
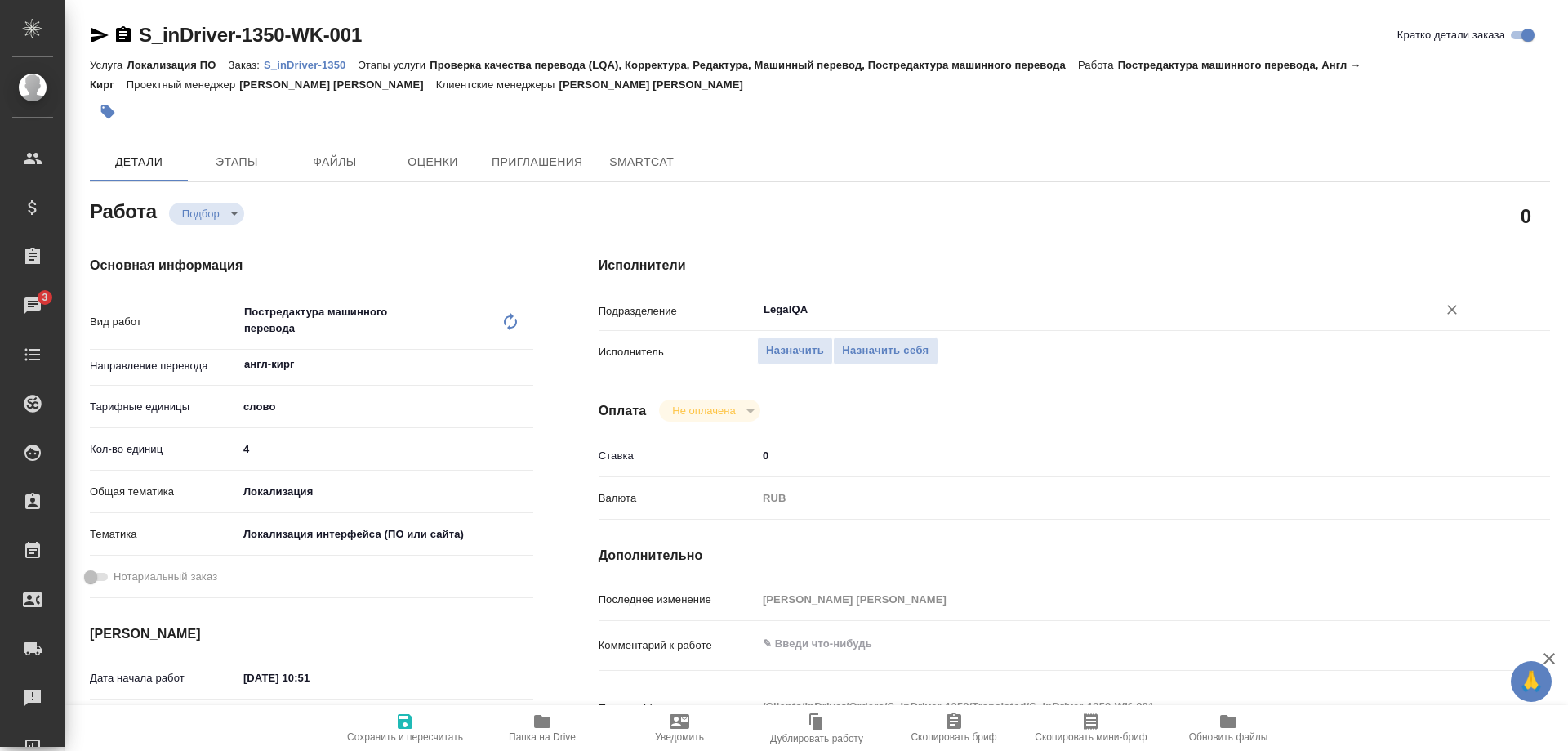
type input "LegalQA"
click at [400, 749] on button "Сохранить и пересчитать" at bounding box center [405, 728] width 137 height 46
type textarea "x"
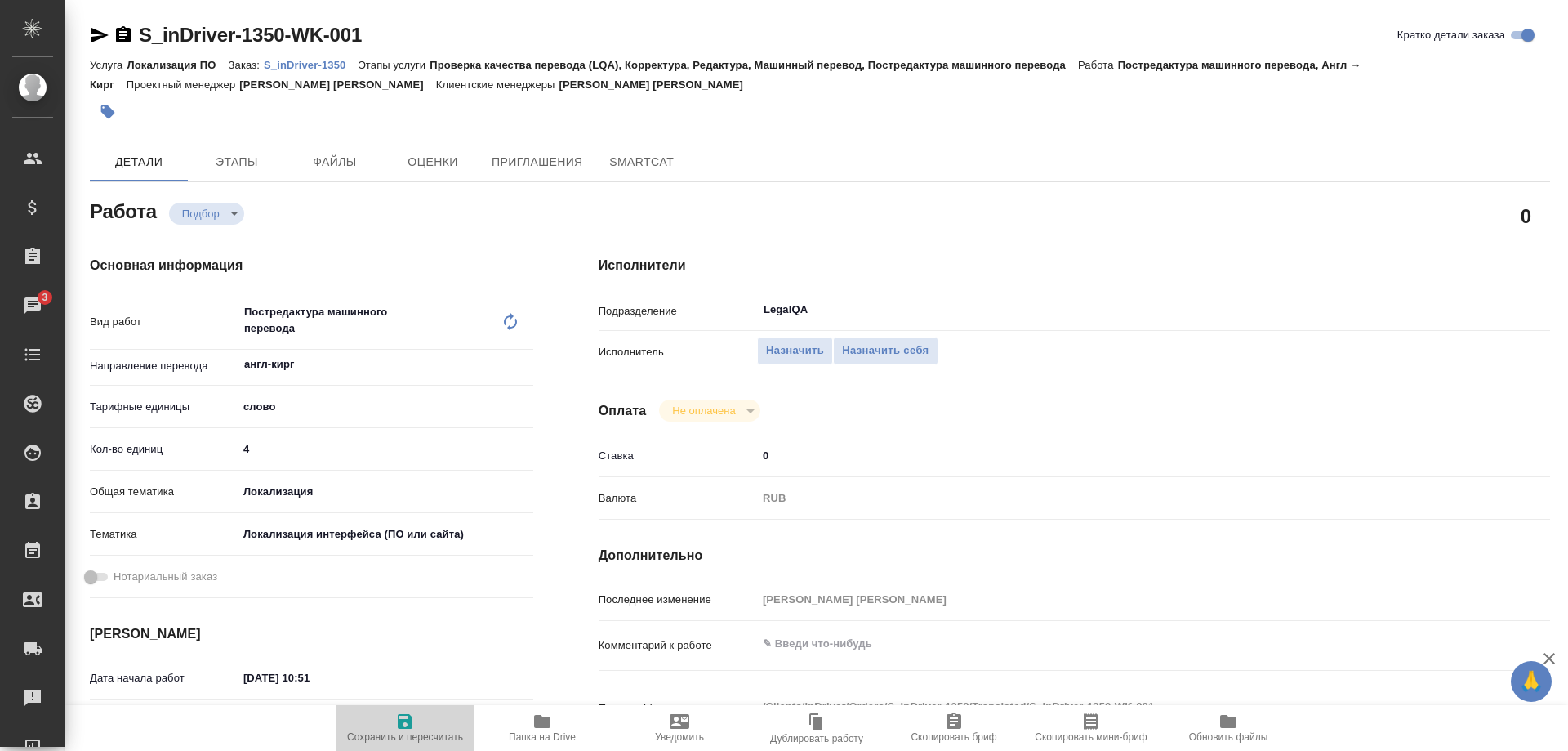
type textarea "x"
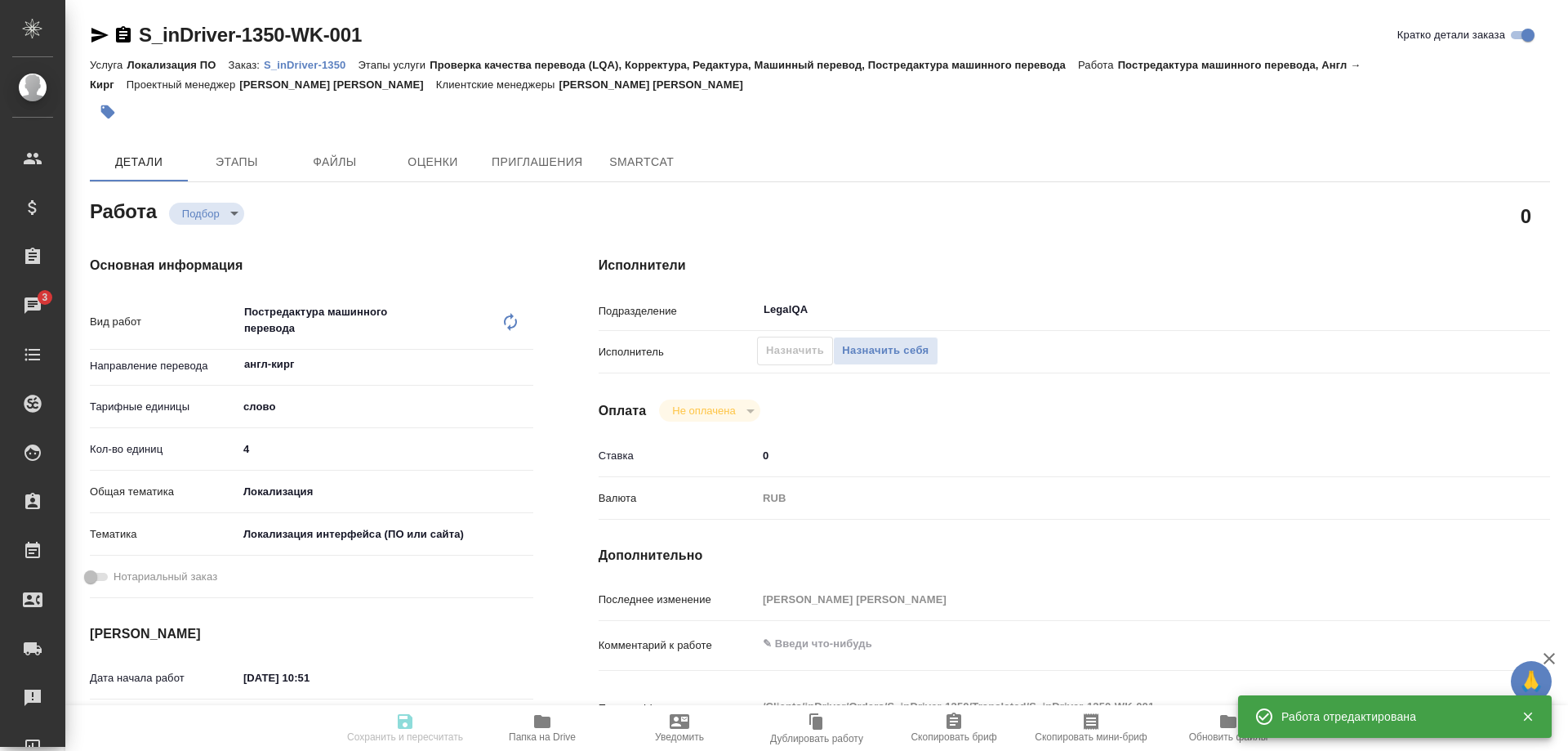
type input "recruiting"
type textarea "Постредактура машинного перевода"
type textarea "x"
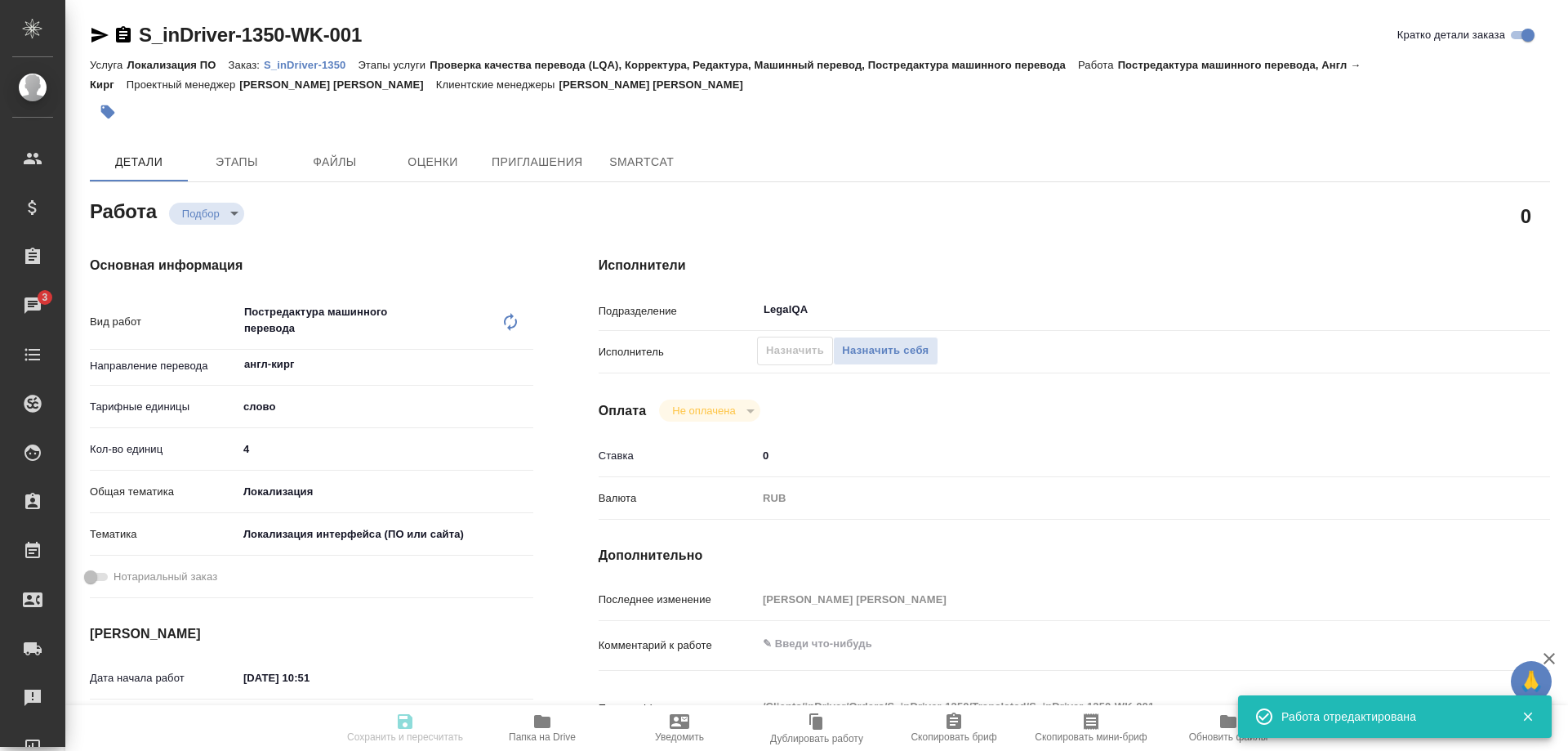
type input "англ-кирг"
type input "5a8b1489cc6b4906c91bfd90"
type input "4"
type input "local"
type input "5a8b8b956a9677013d343e0d"
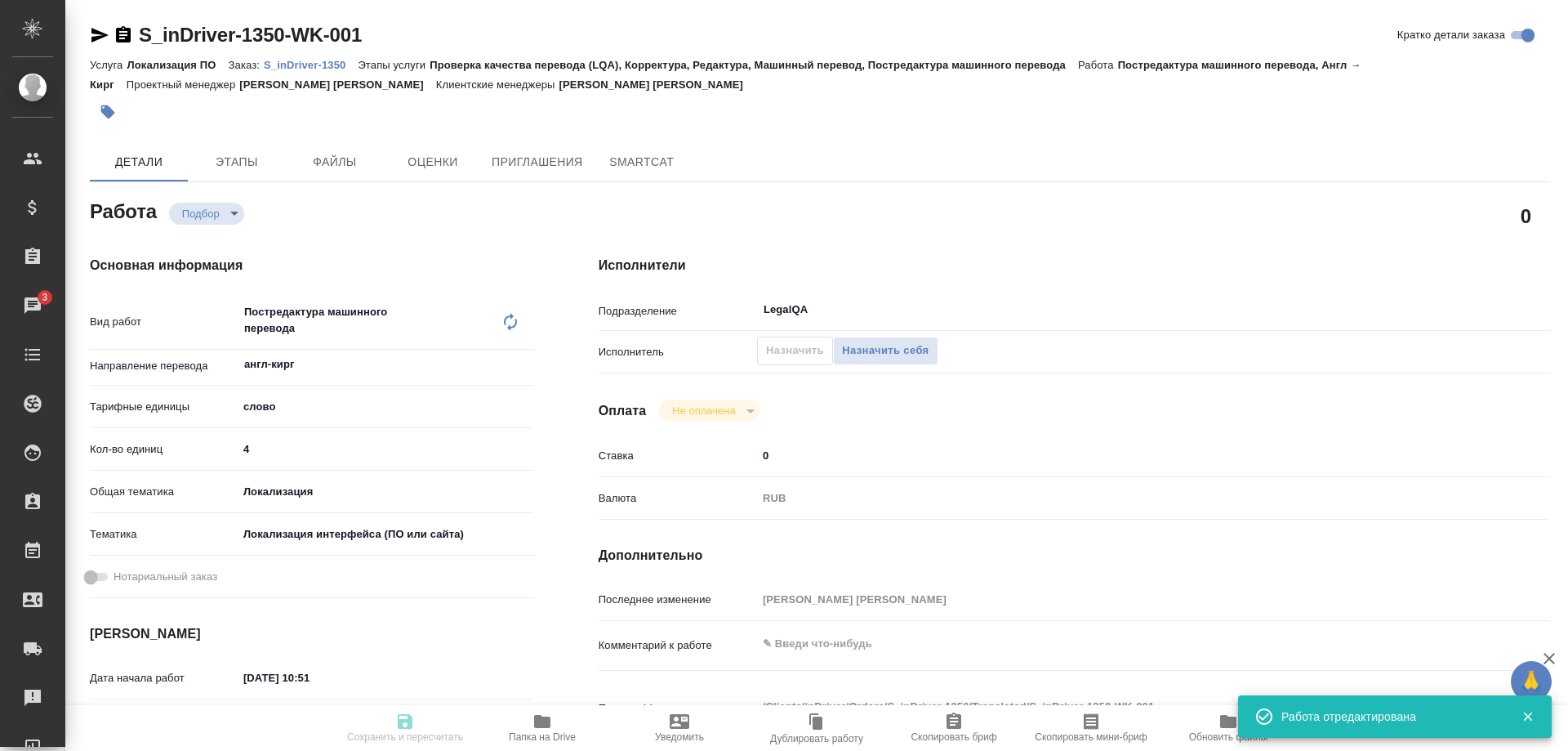
type input "[DATE] 10:51"
type input "[DATE] 15:00"
type input "[DATE] 18:00"
type input "LegalQA"
type input "notPayed"
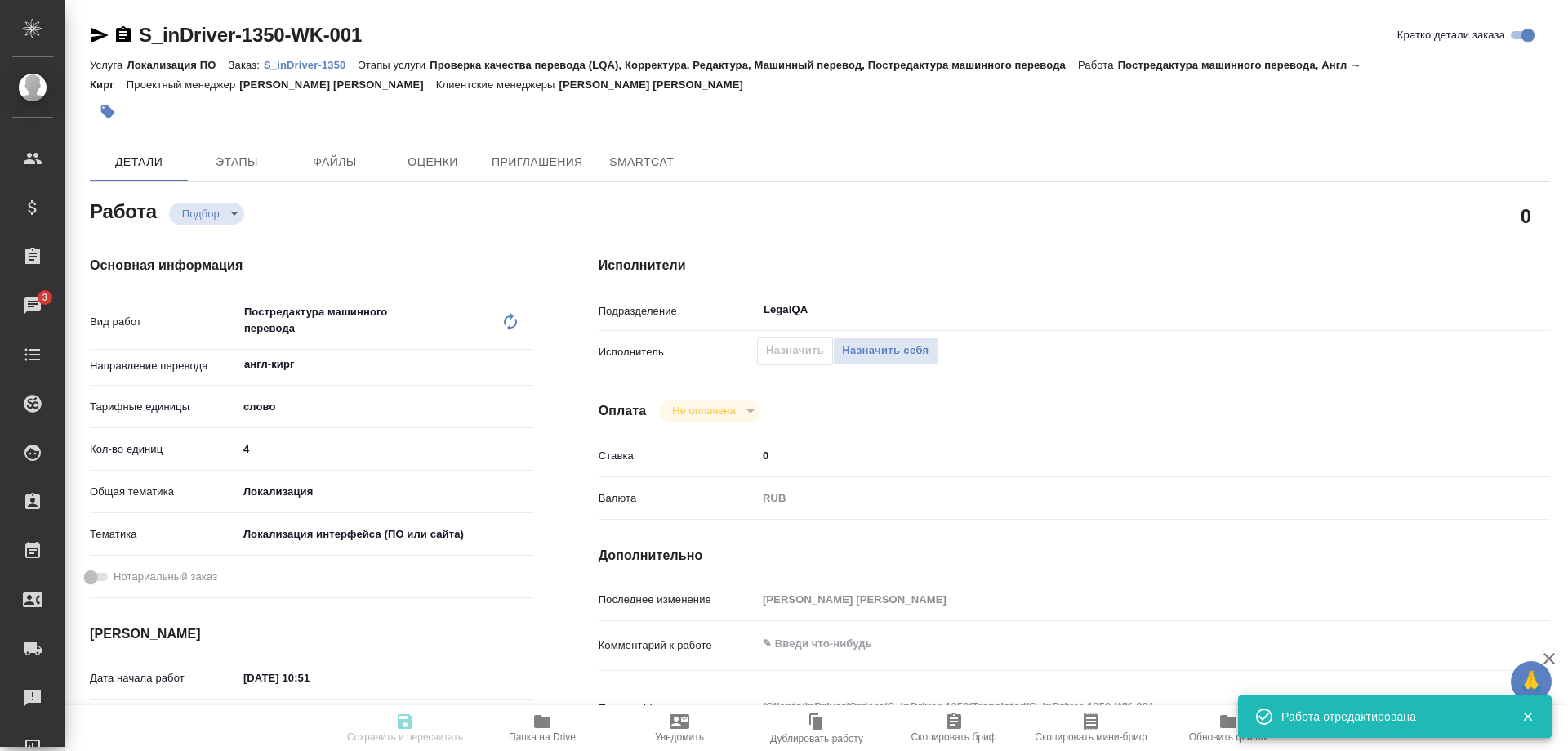
type input "0"
type input "RUB"
type input "[PERSON_NAME] [PERSON_NAME]"
type textarea "x"
type textarea "/Clients/inDriver/Orders/S_inDriver-1350/Translated/S_inDriver-1350-WK-001"
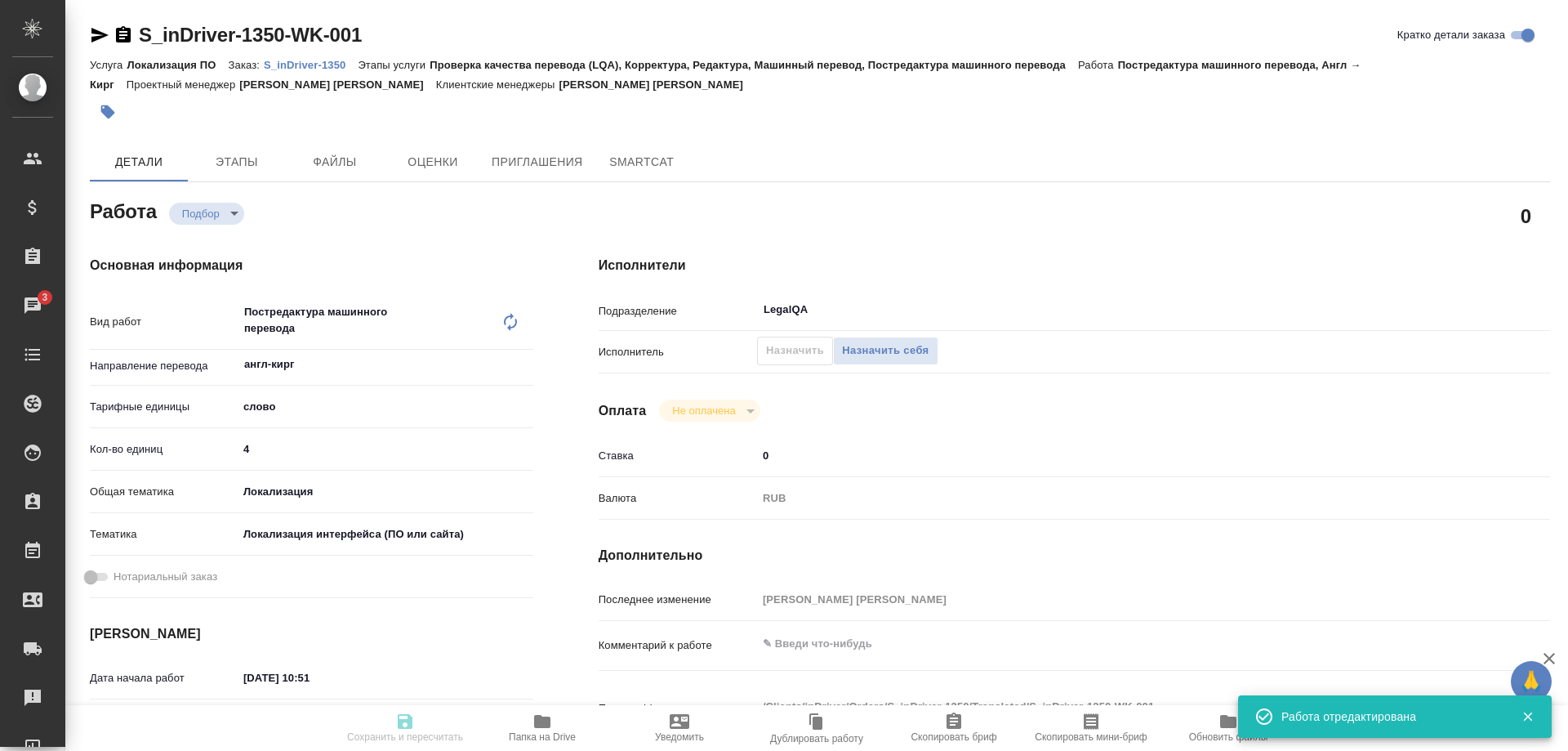
type textarea "x"
type input "S_inDriver-1350"
type input "Локализация ПО"
type input "Проверка качества перевода (LQA), Корректура, Редактура, Машинный перевод, Пост…"
type input "[PERSON_NAME] [PERSON_NAME]"
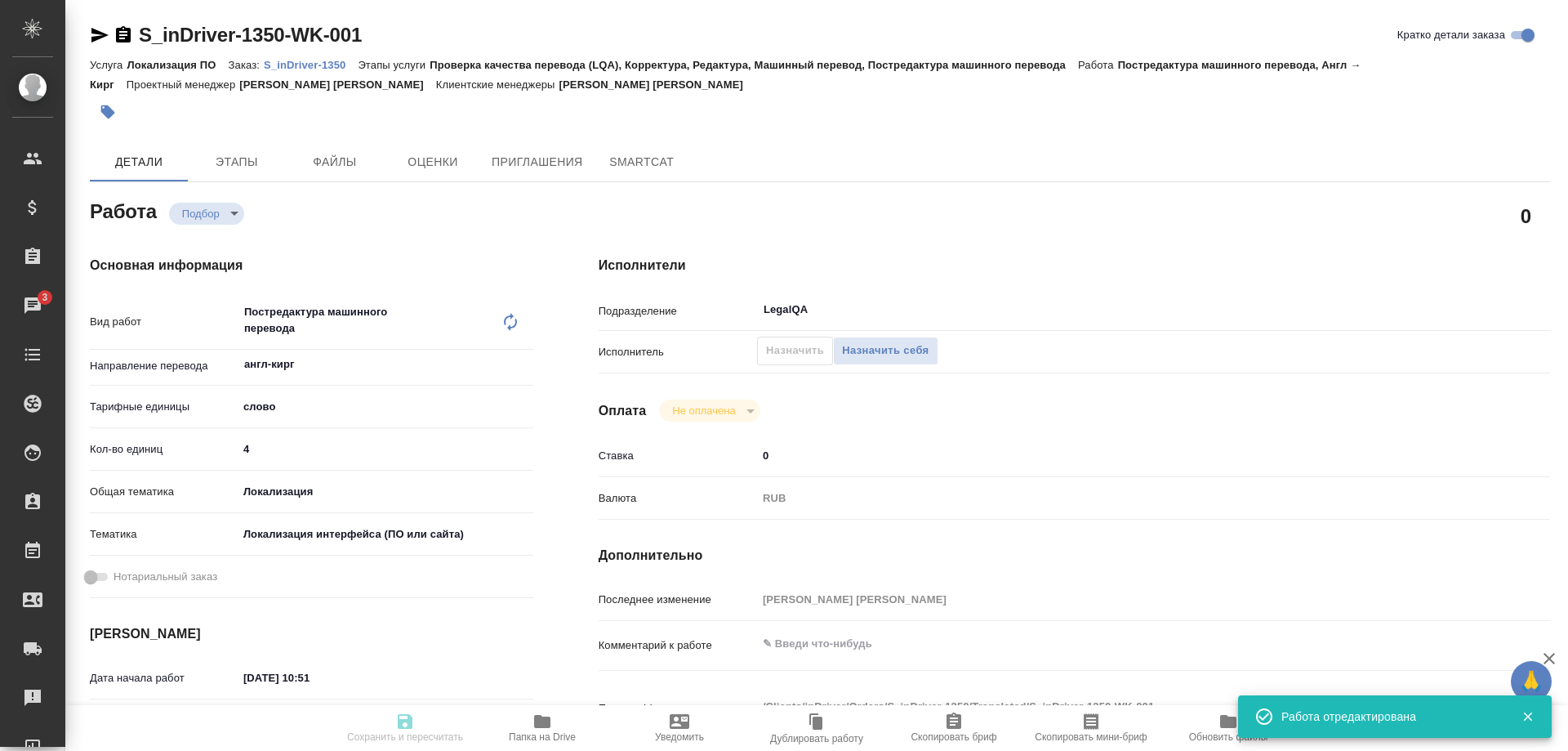
type input "/Clients/inDriver/Orders/S_inDriver-1350"
type textarea "x"
type textarea "Please translate the new strings and check if the existing translations in this…"
type textarea "x"
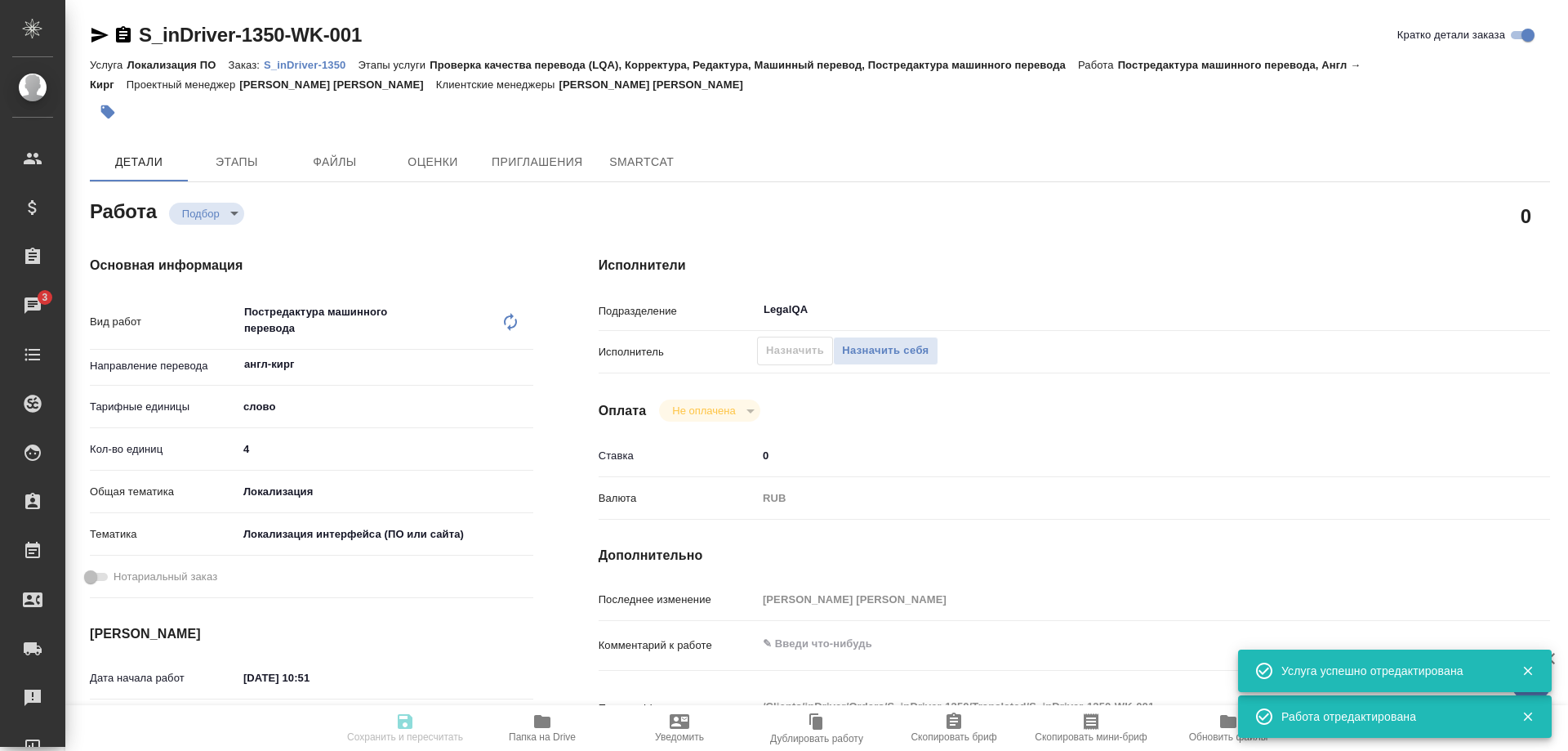
type textarea "x"
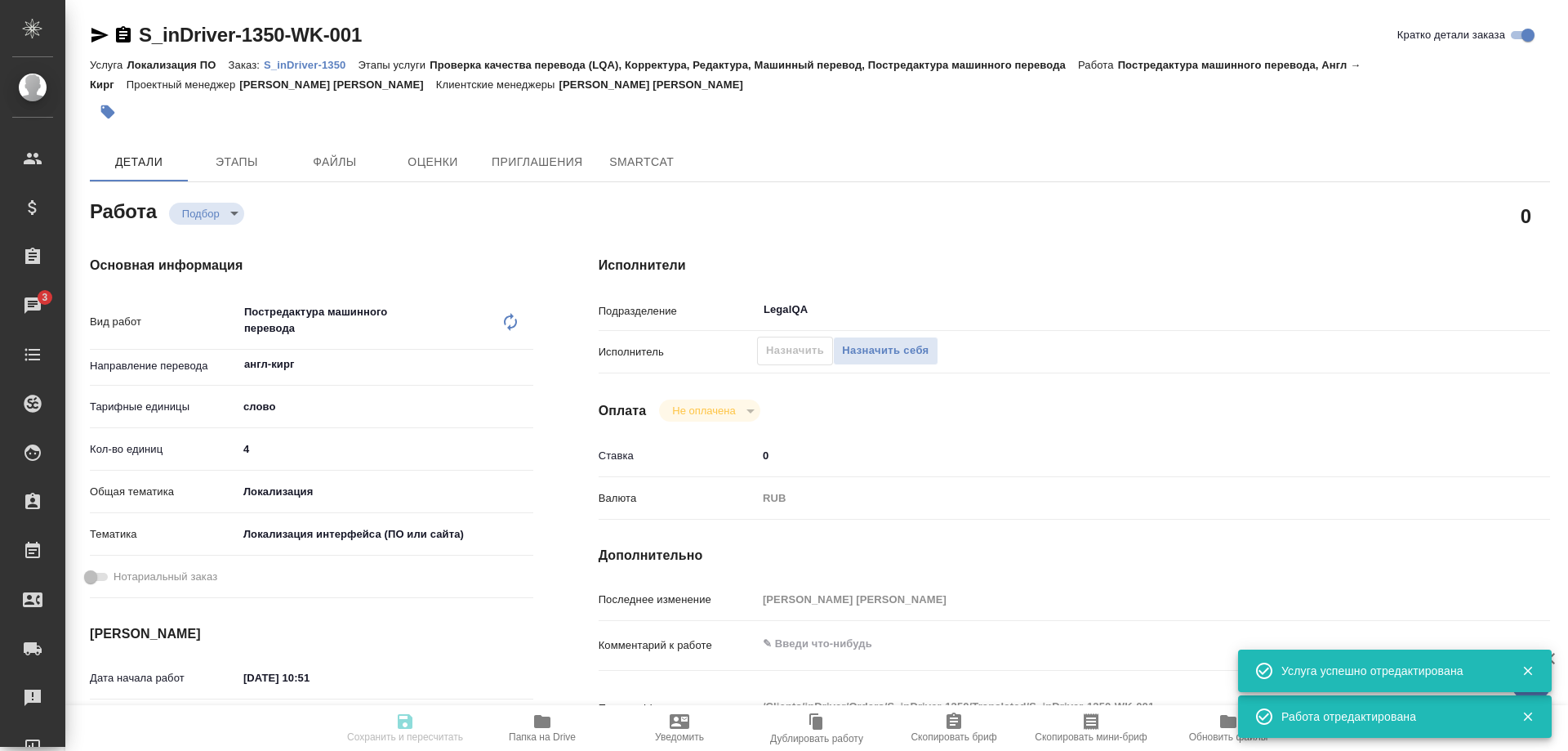
type textarea "x"
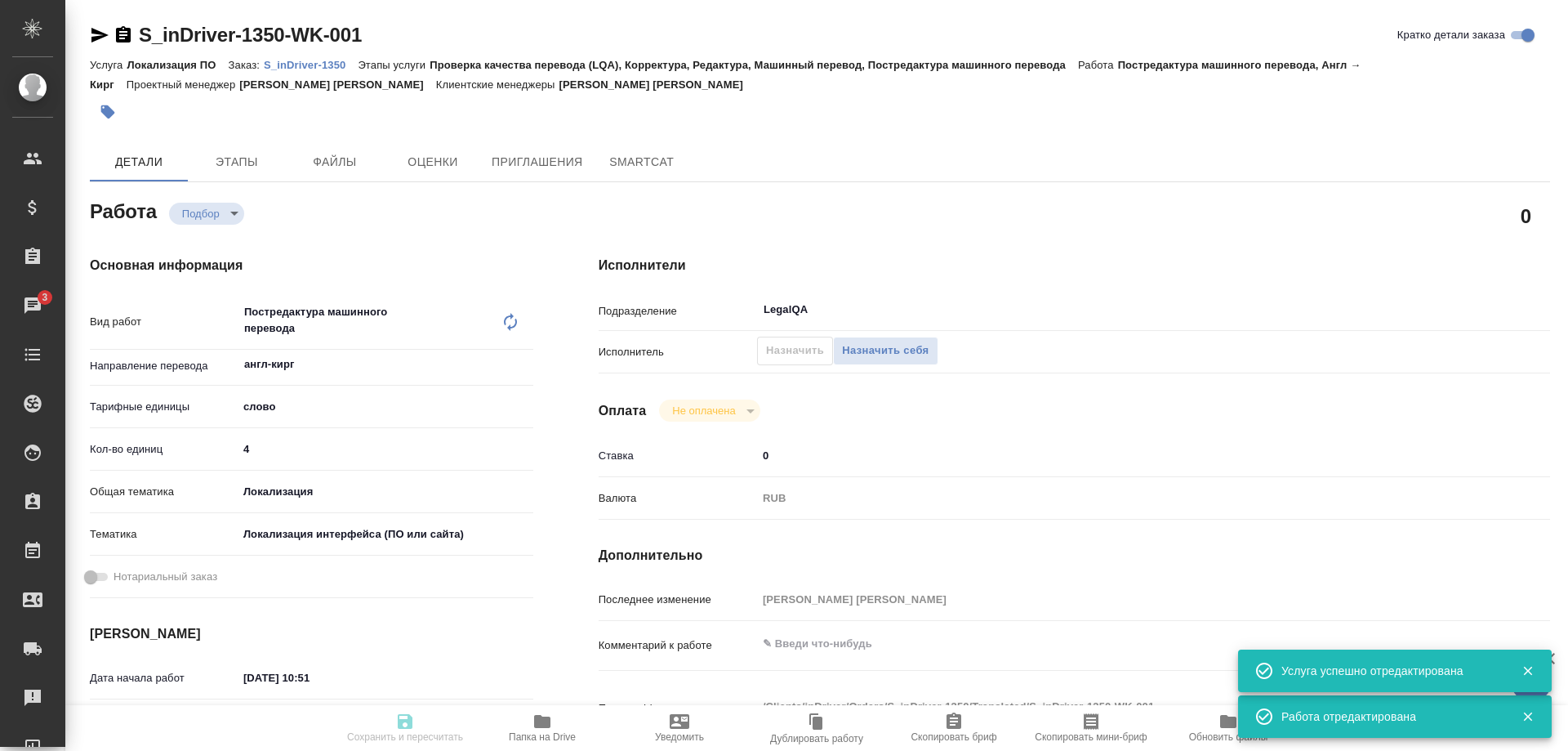
type textarea "x"
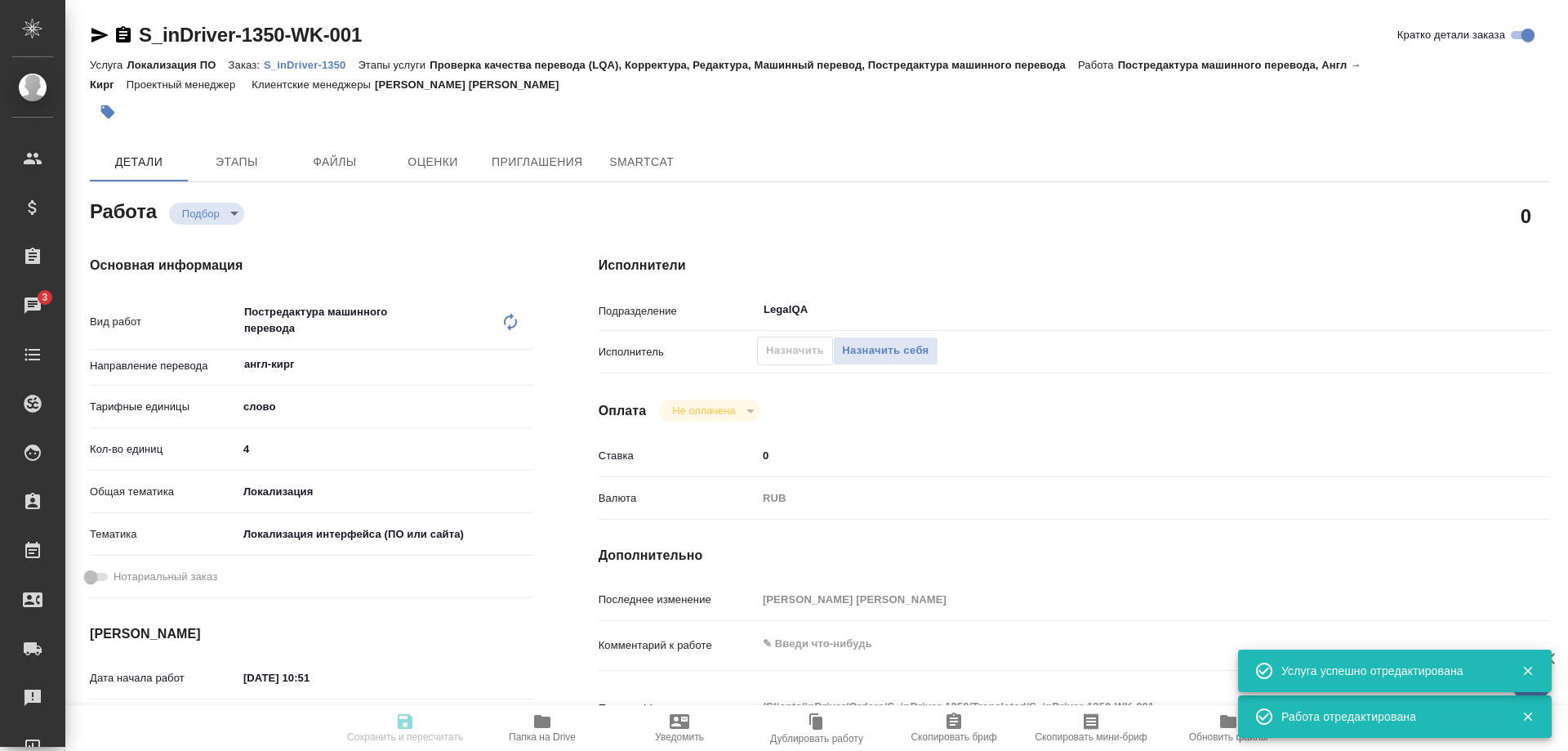
type textarea "x"
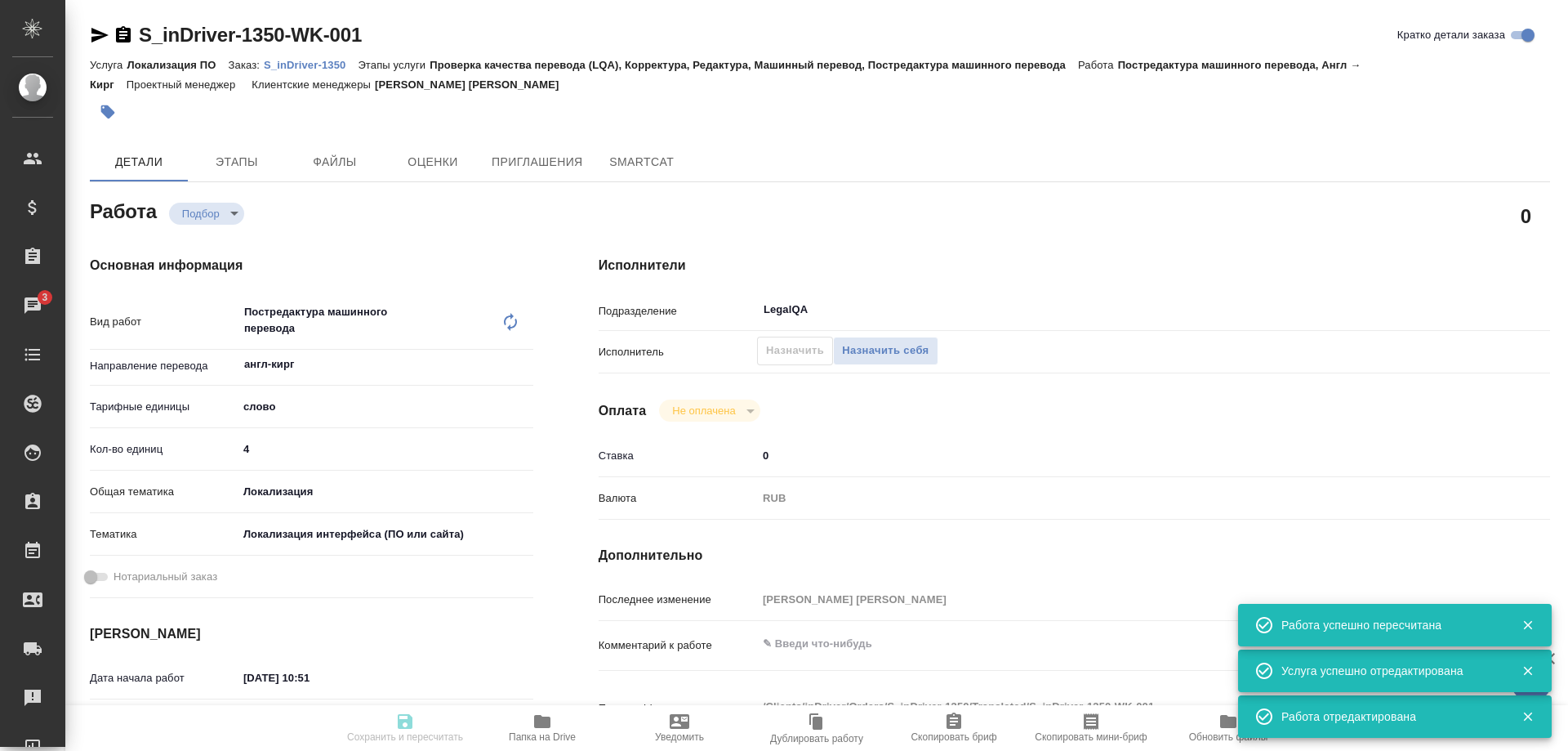
type input "recruiting"
type textarea "Постредактура машинного перевода"
type textarea "x"
type input "англ-кирг"
type input "5a8b1489cc6b4906c91bfd90"
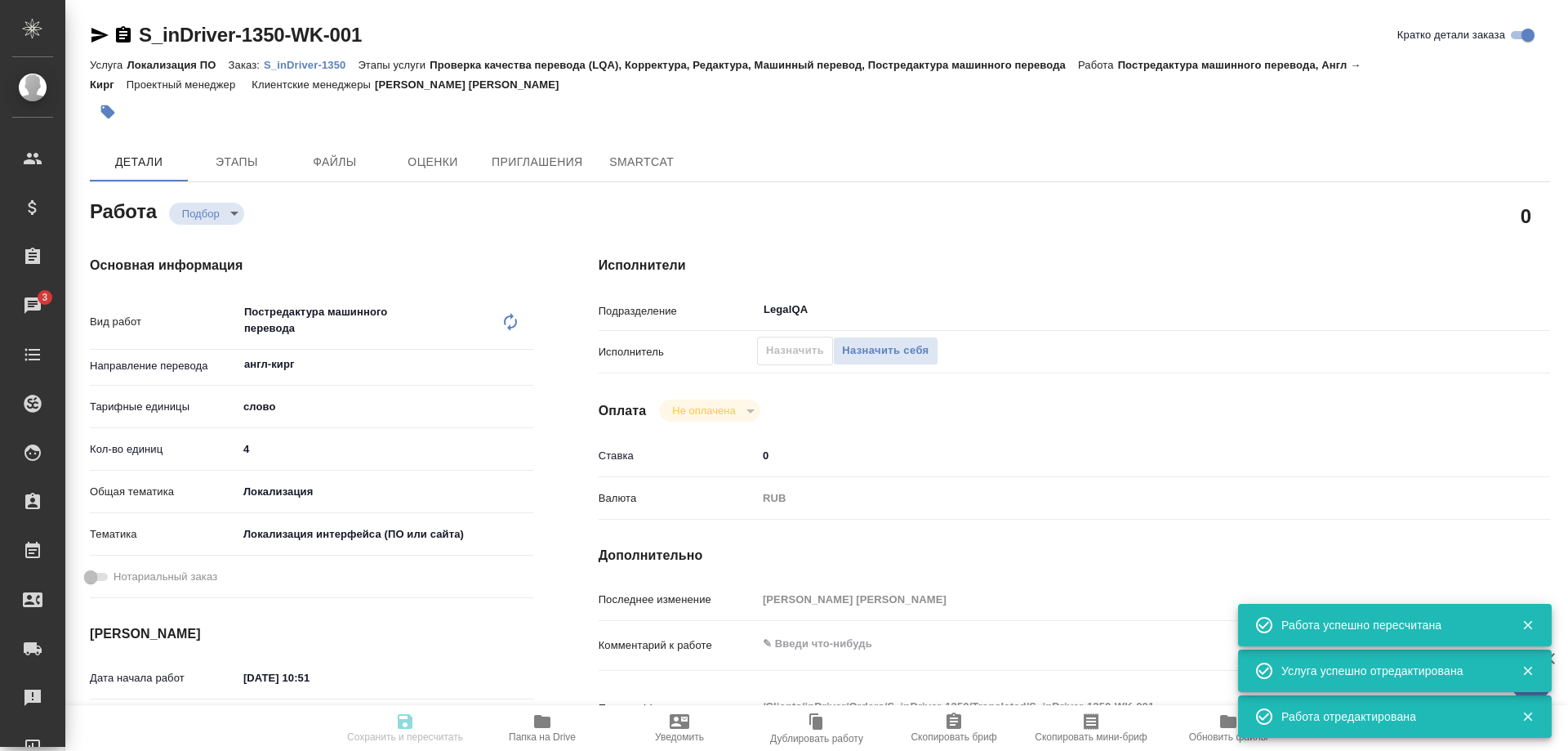
type input "4"
type input "local"
type input "5a8b8b956a9677013d343e0d"
type input "[DATE] 10:51"
type input "[DATE] 15:00"
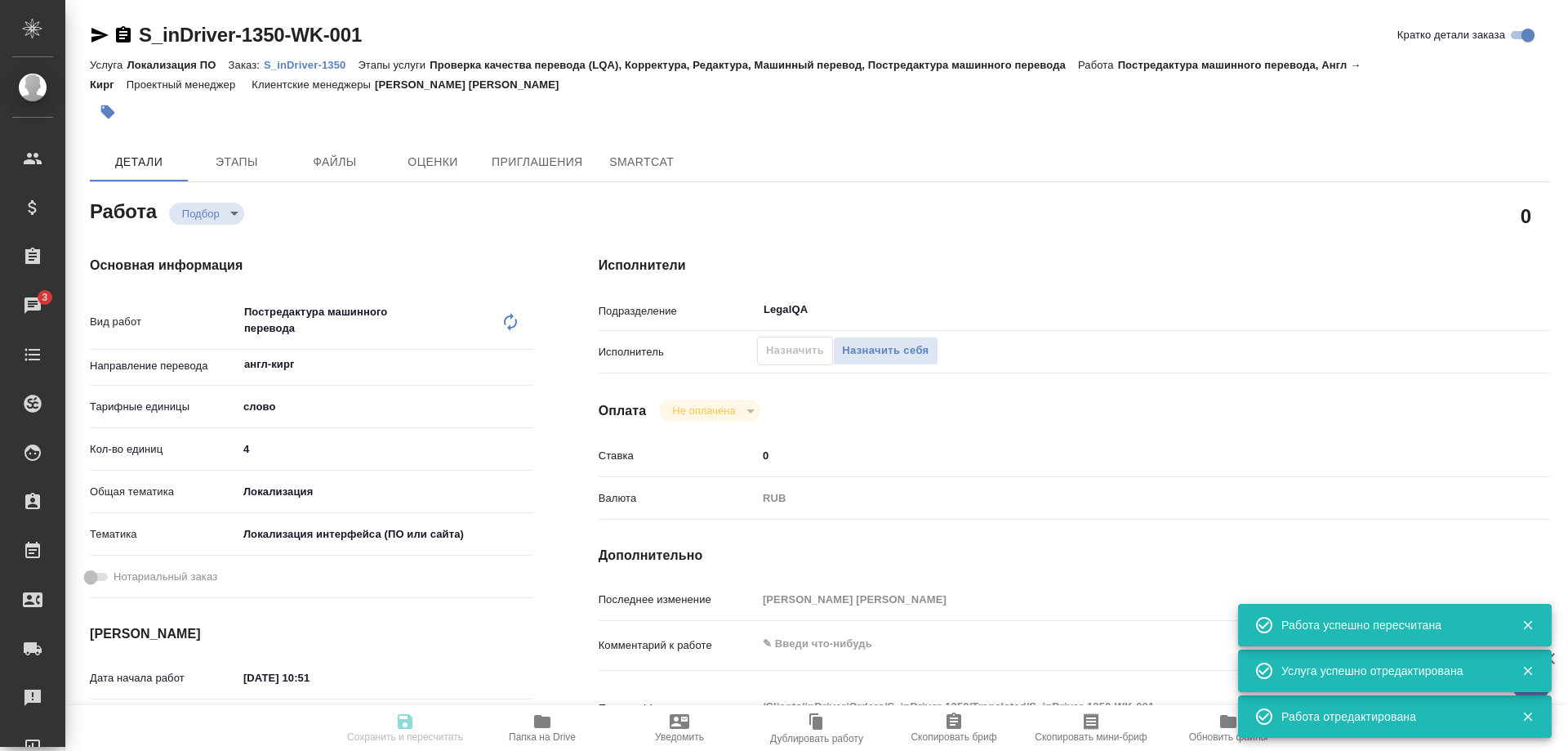
type input "[DATE] 18:00"
type input "LegalQA"
type input "notPayed"
type input "0"
type input "RUB"
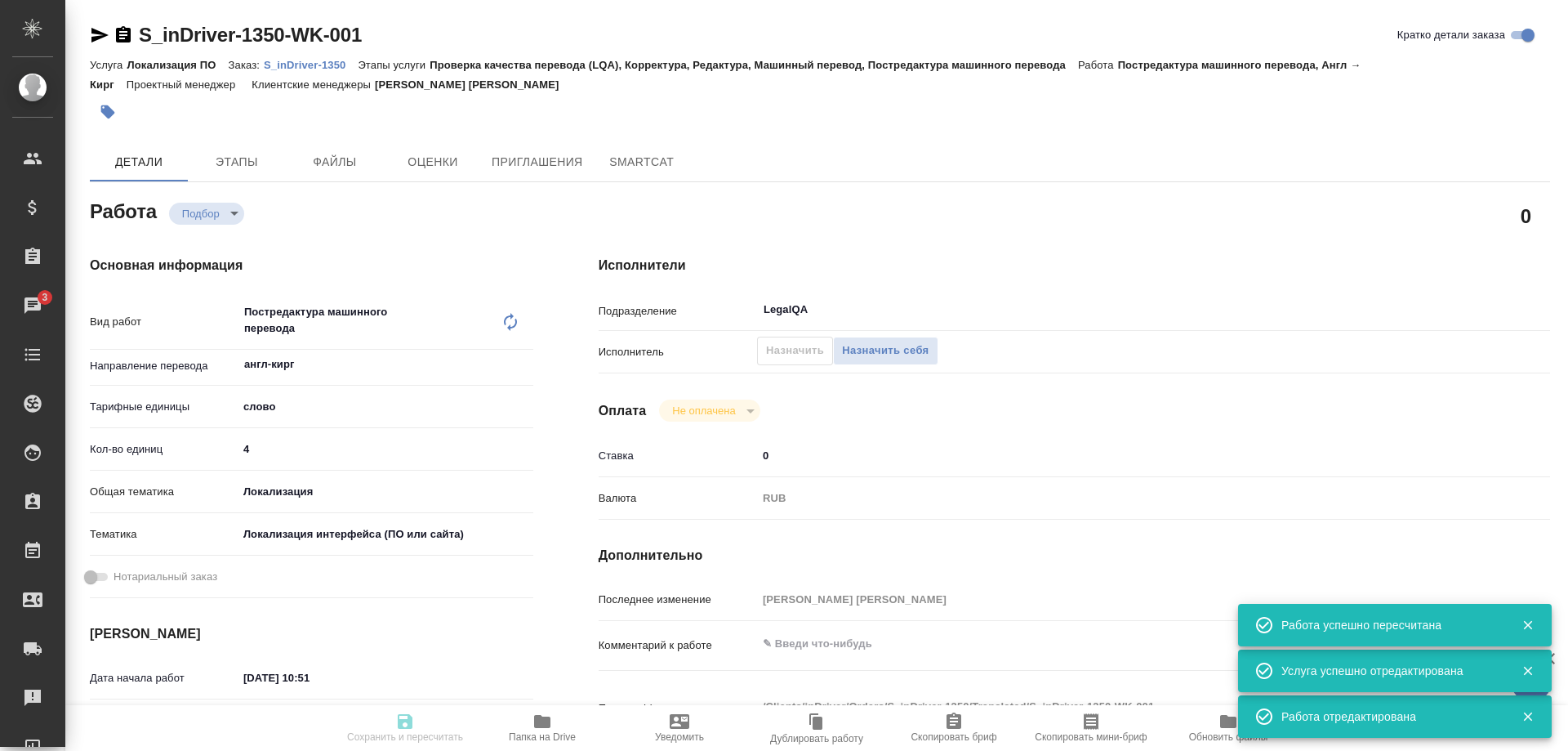
type input "[PERSON_NAME] [PERSON_NAME]"
type textarea "x"
type textarea "/Clients/inDriver/Orders/S_inDriver-1350/Translated/S_inDriver-1350-WK-001"
type textarea "x"
type input "S_inDriver-1350"
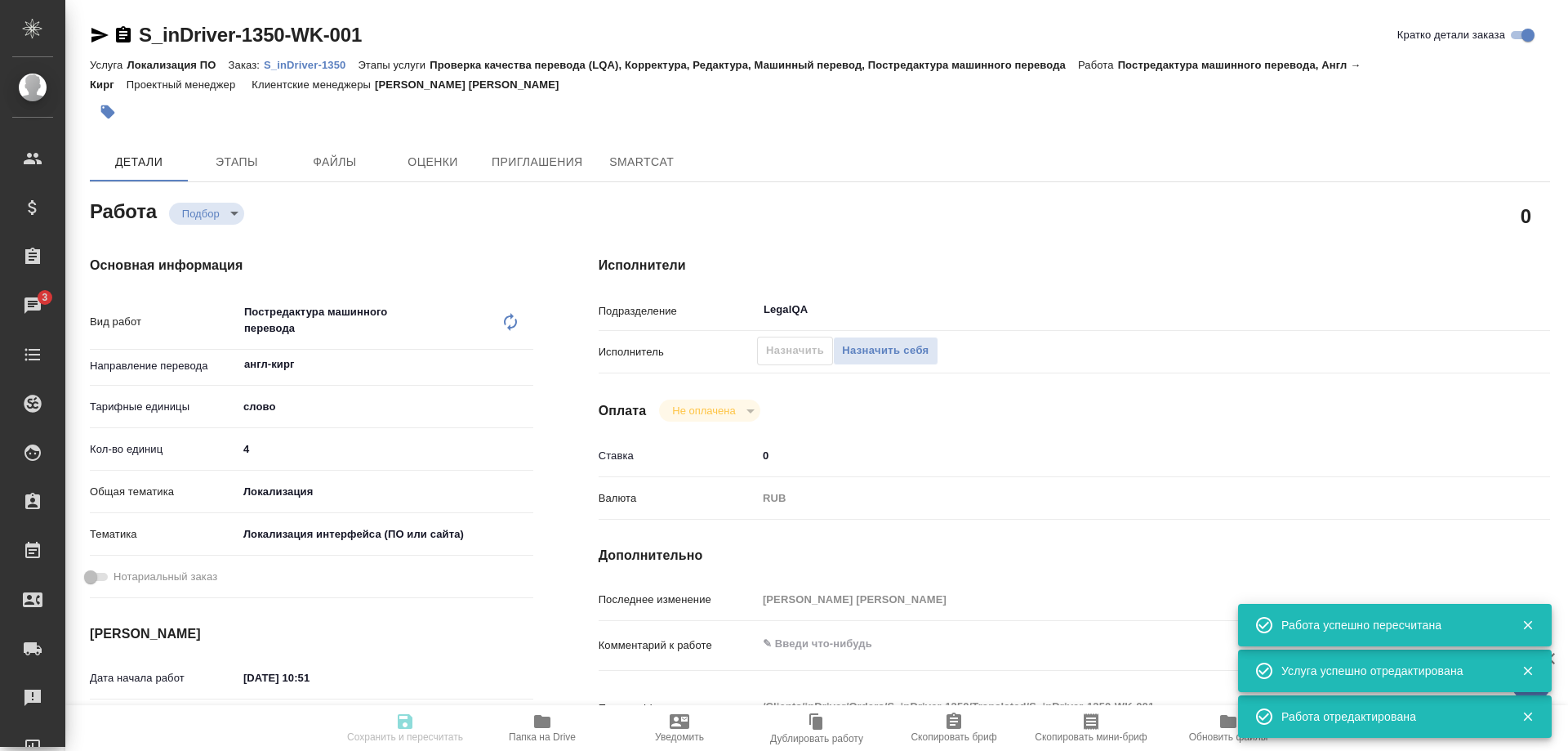
type input "Локализация ПО"
type input "Проверка качества перевода (LQA), Корректура, Редактура, Машинный перевод, Пост…"
type input "[PERSON_NAME] [PERSON_NAME]"
type input "/Clients/inDriver/Orders/S_inDriver-1350"
type textarea "x"
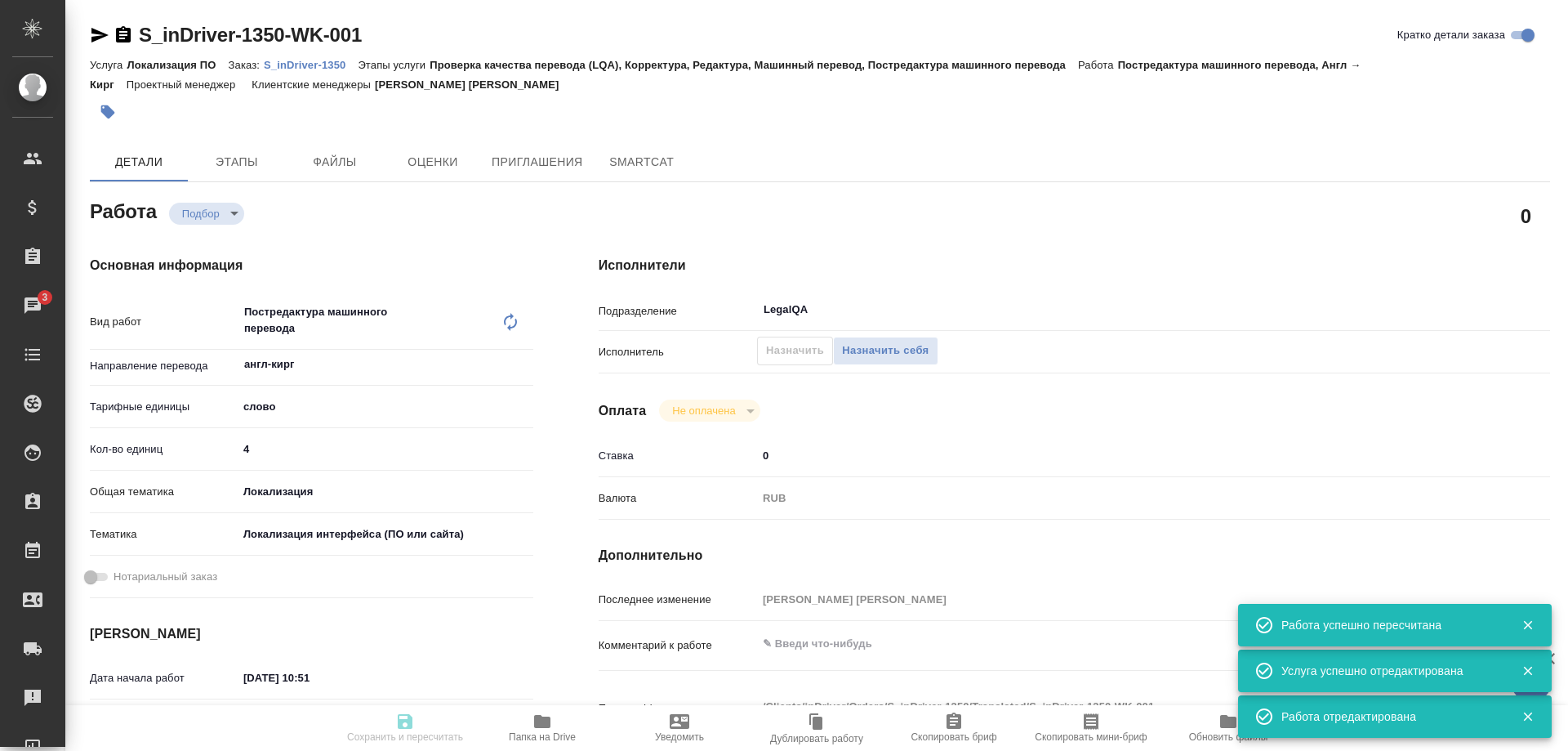
type textarea "Please translate the new strings and check if the existing translations in this…"
type textarea "x"
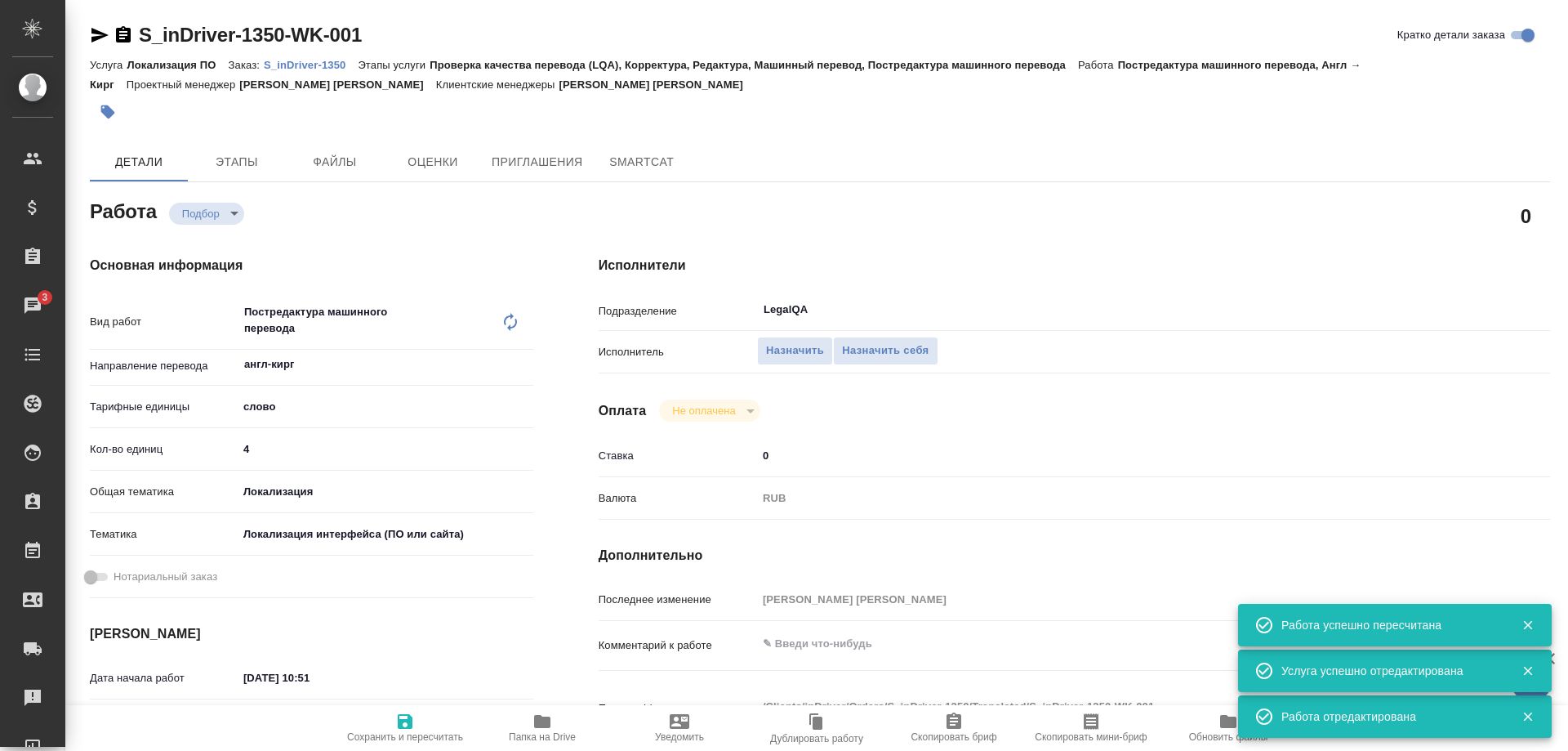
type textarea "x"
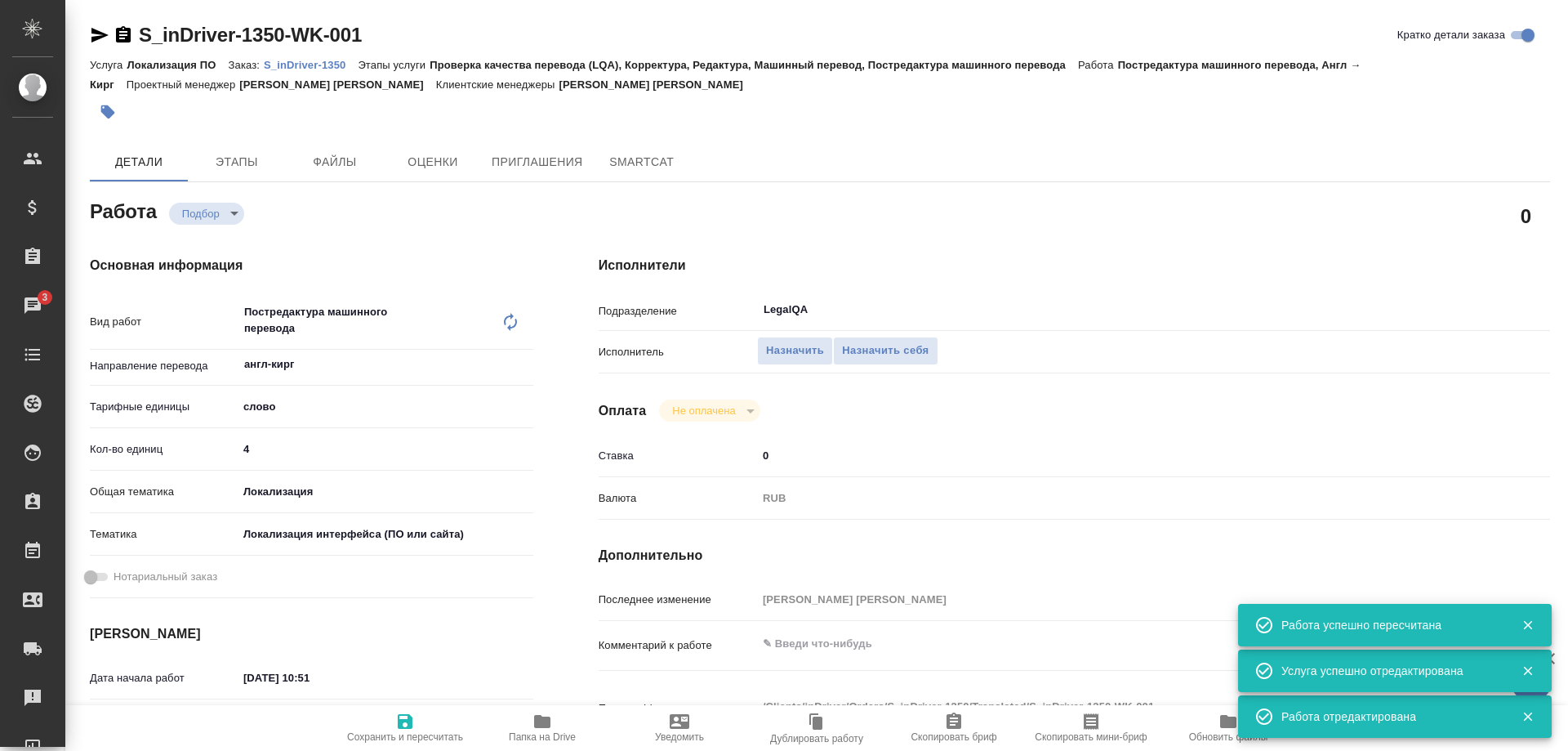
type textarea "x"
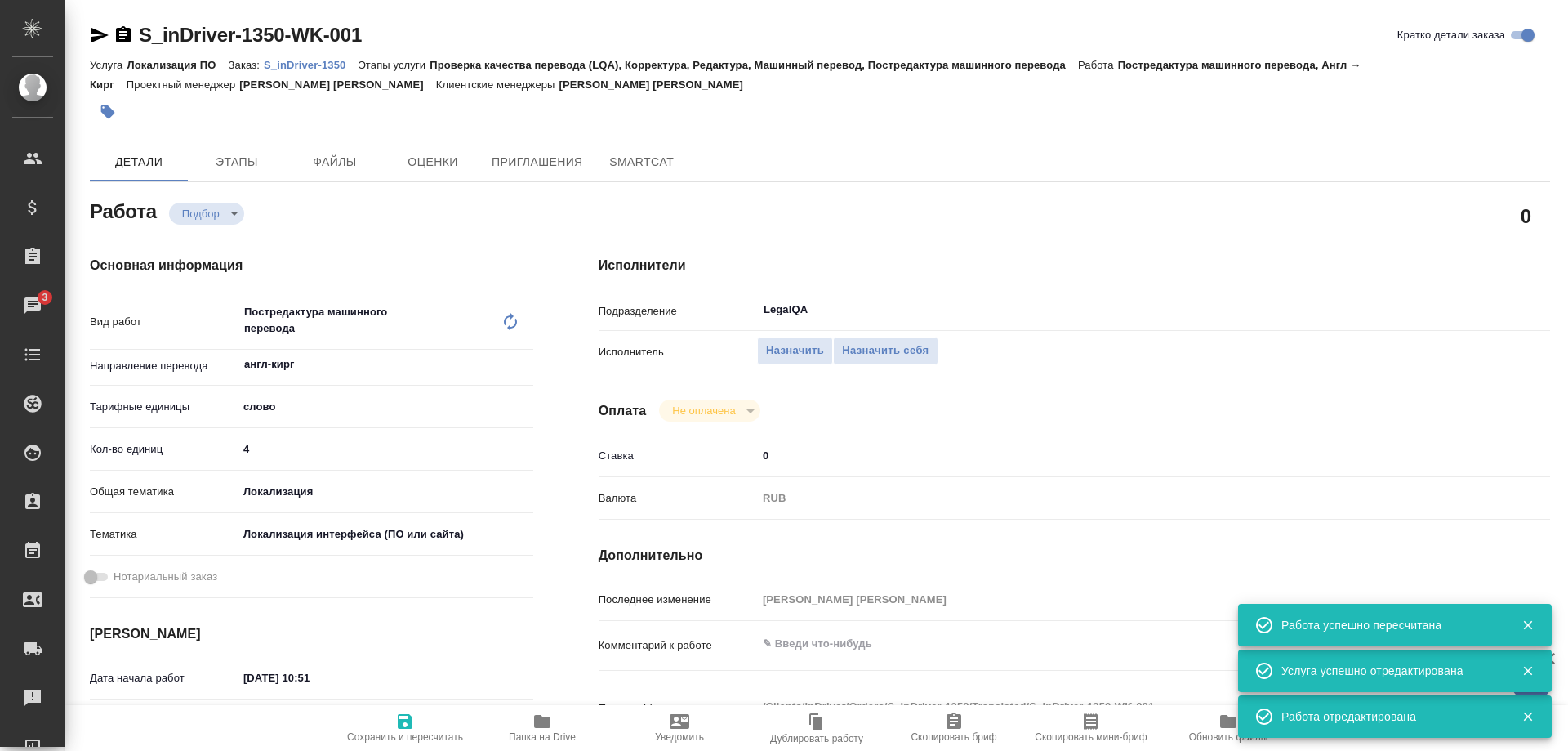
type textarea "x"
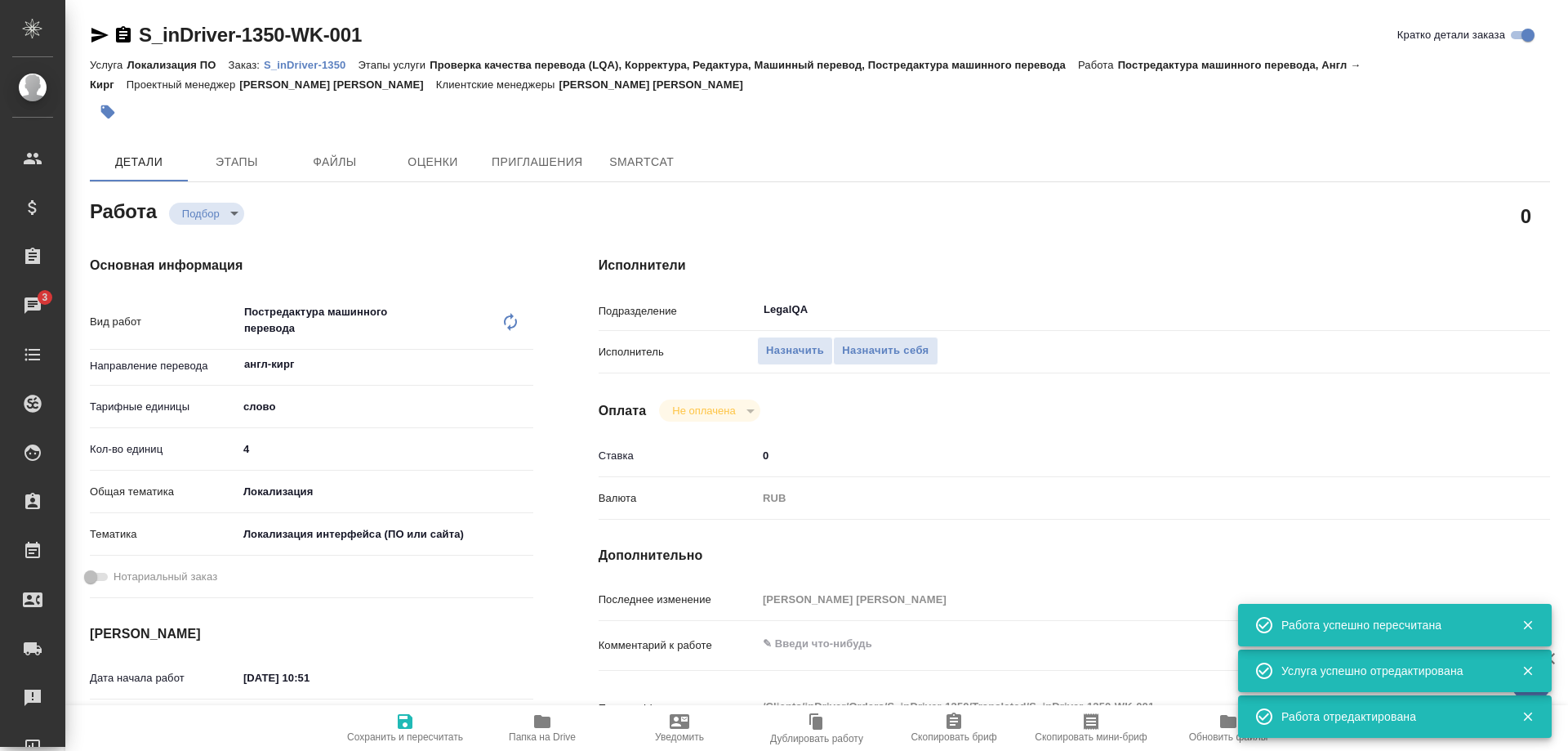
type textarea "x"
click at [315, 61] on p "S_inDriver-1350" at bounding box center [310, 65] width 94 height 12
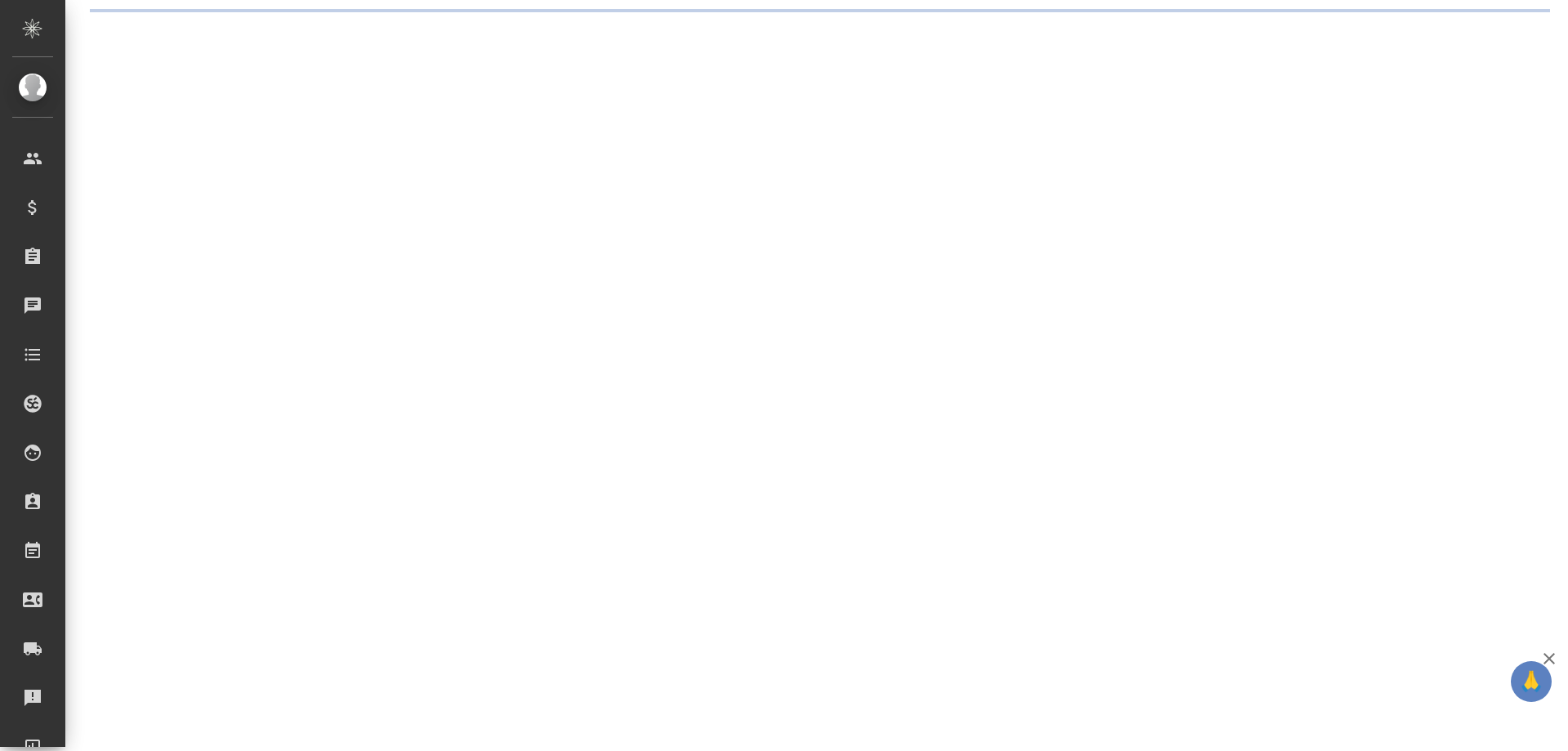
select select "RU"
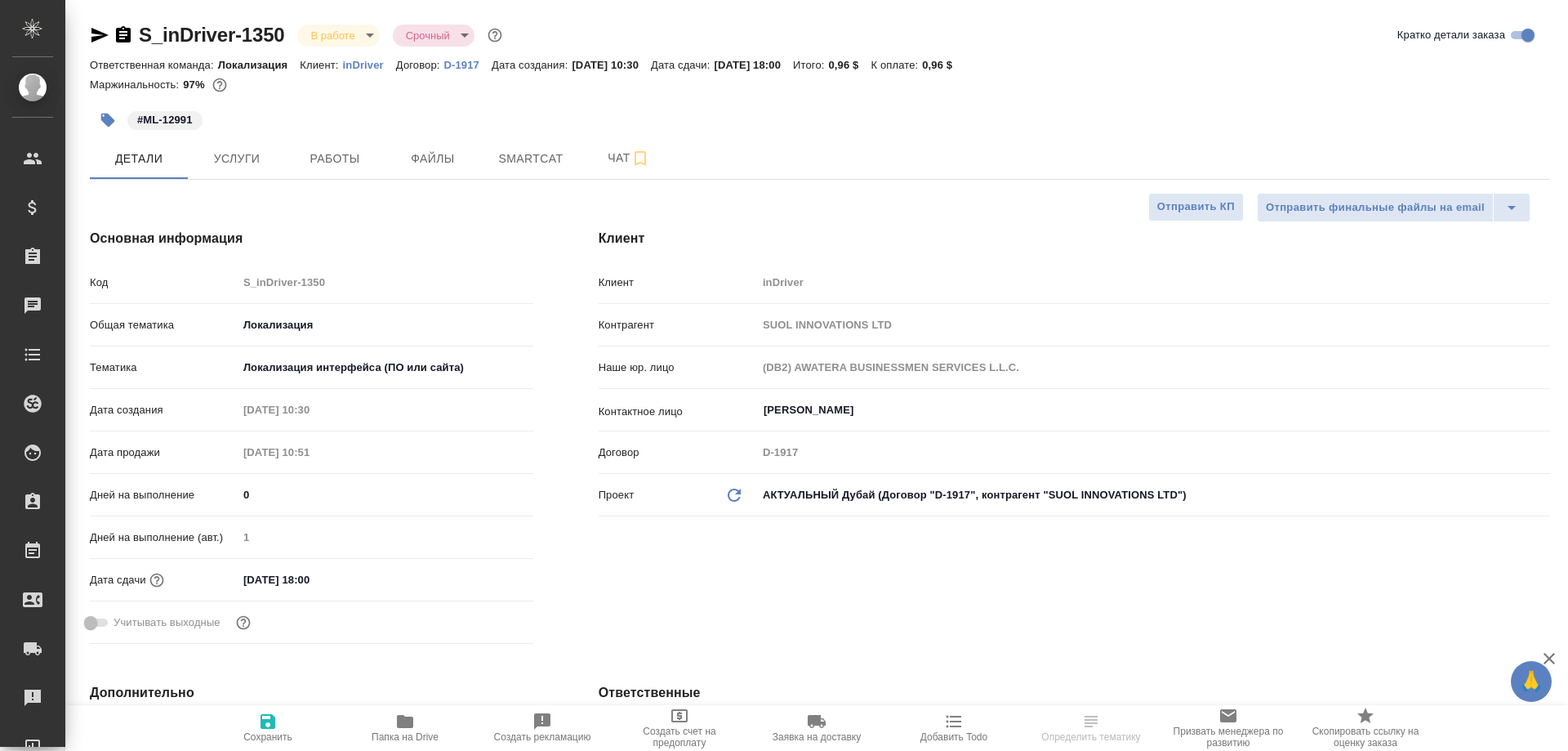
type textarea "x"
click at [335, 164] on span "Работы" at bounding box center [334, 158] width 79 height 21
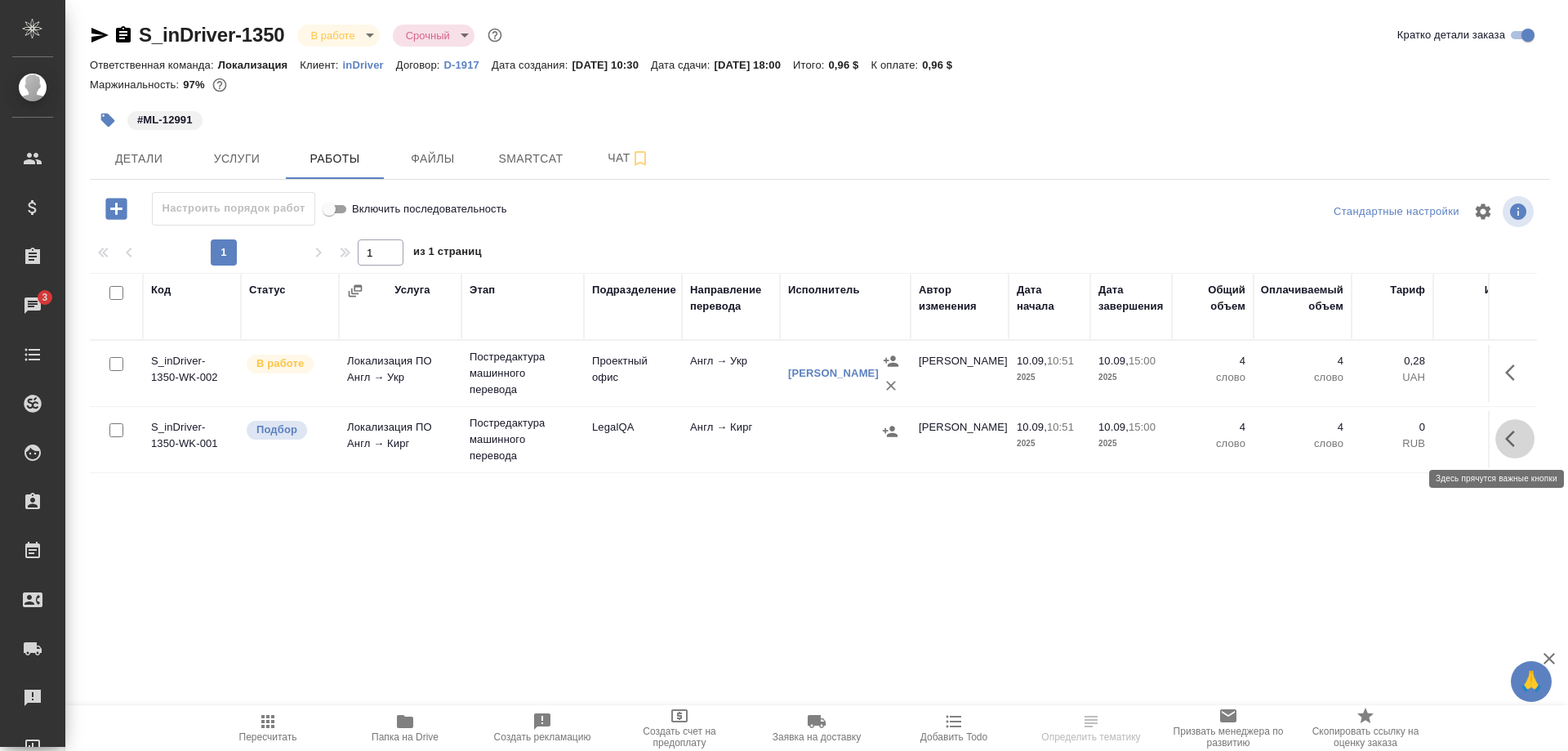
click at [1500, 436] on button "button" at bounding box center [1514, 438] width 39 height 39
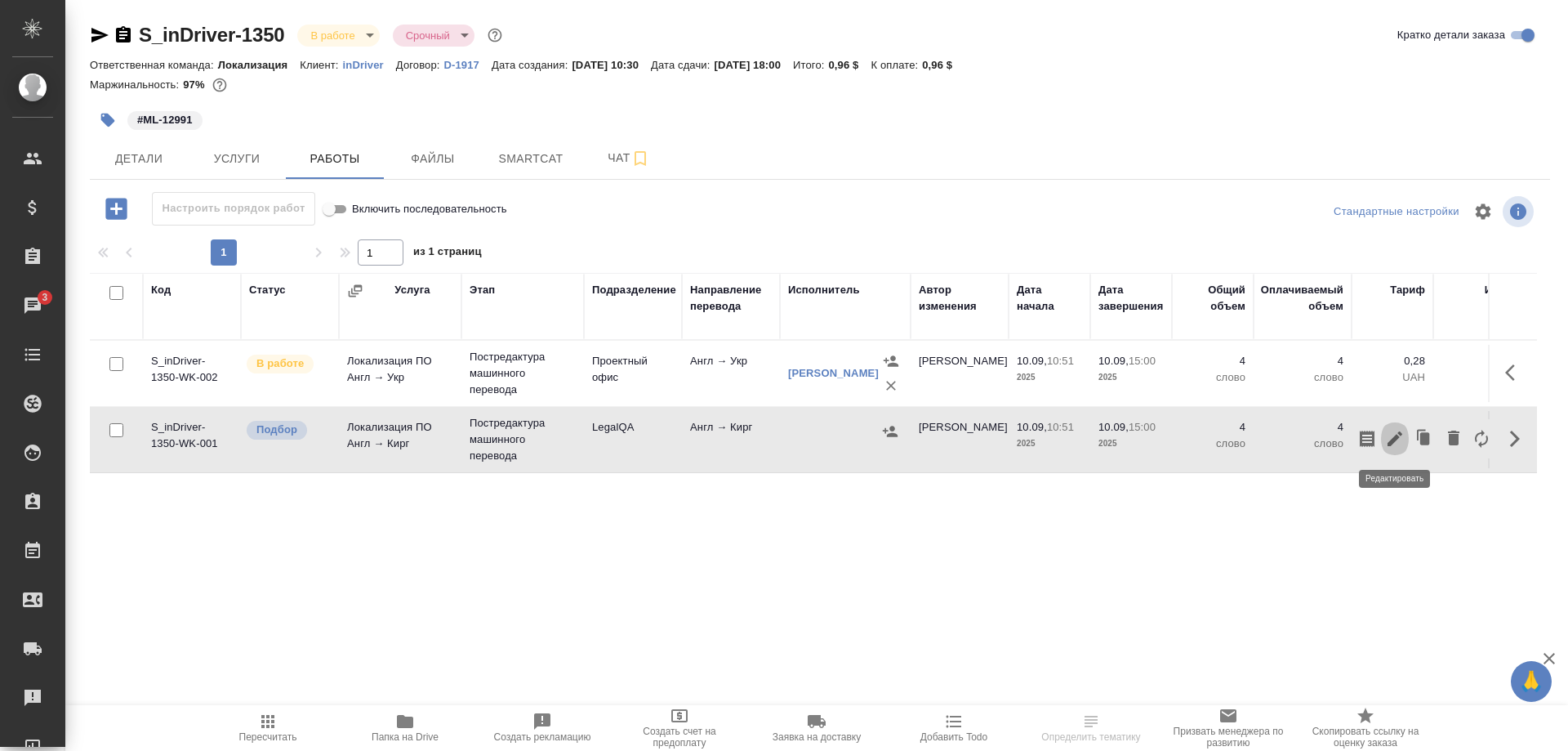
click at [1391, 435] on icon "button" at bounding box center [1395, 439] width 20 height 20
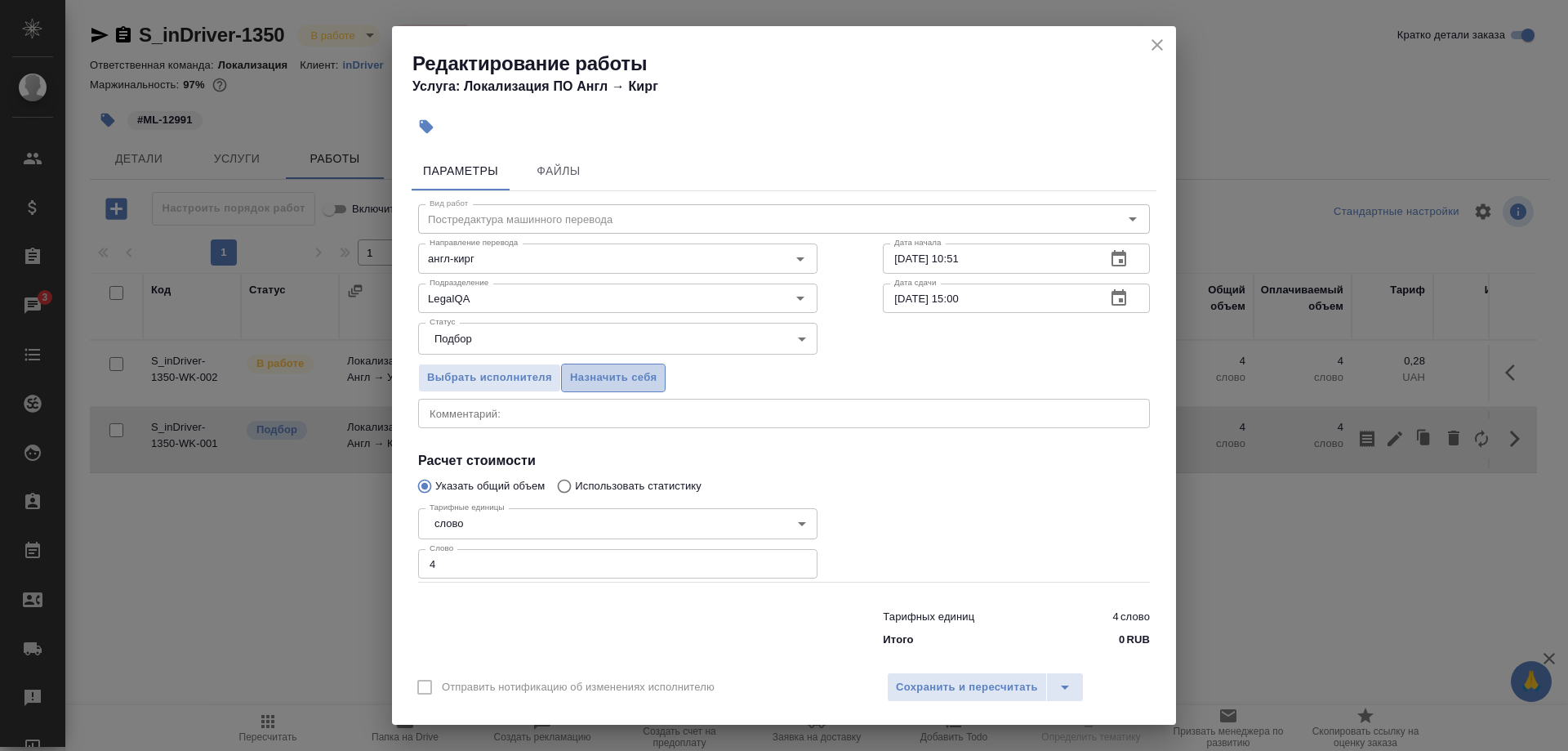
click at [614, 384] on span "Назначить себя" at bounding box center [613, 378] width 86 height 19
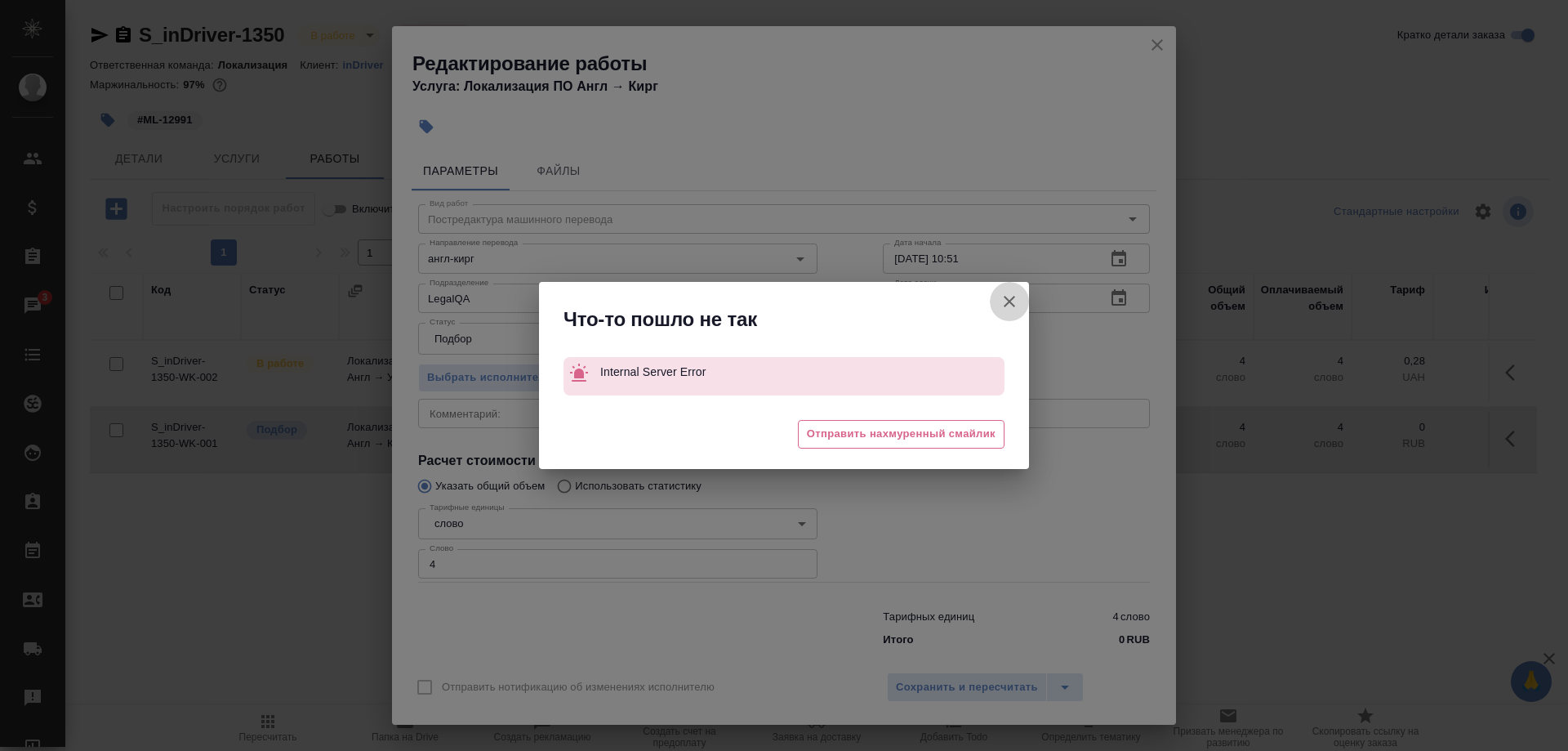
click at [1006, 297] on icon "button" at bounding box center [1010, 301] width 12 height 12
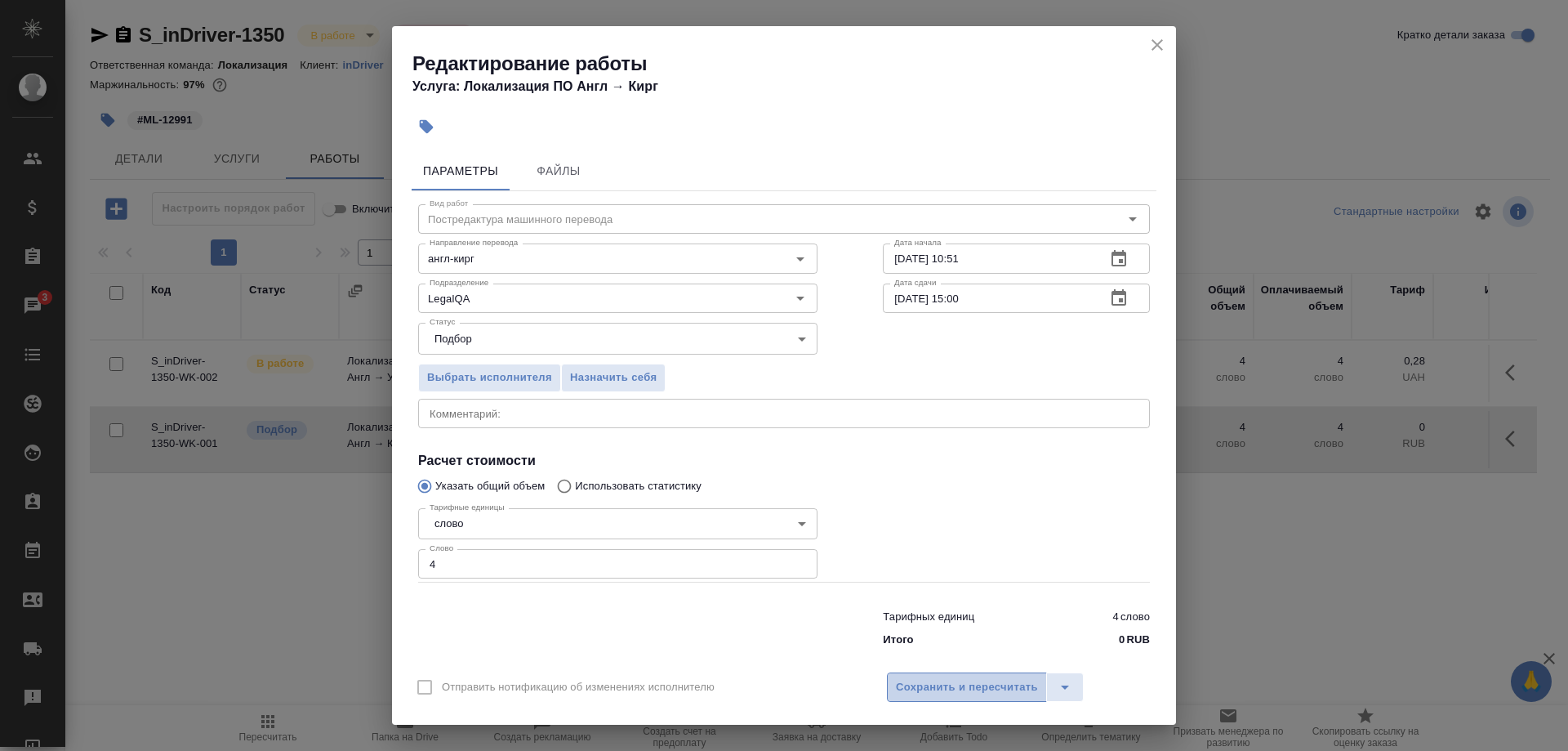
click at [981, 680] on span "Сохранить и пересчитать" at bounding box center [967, 687] width 142 height 19
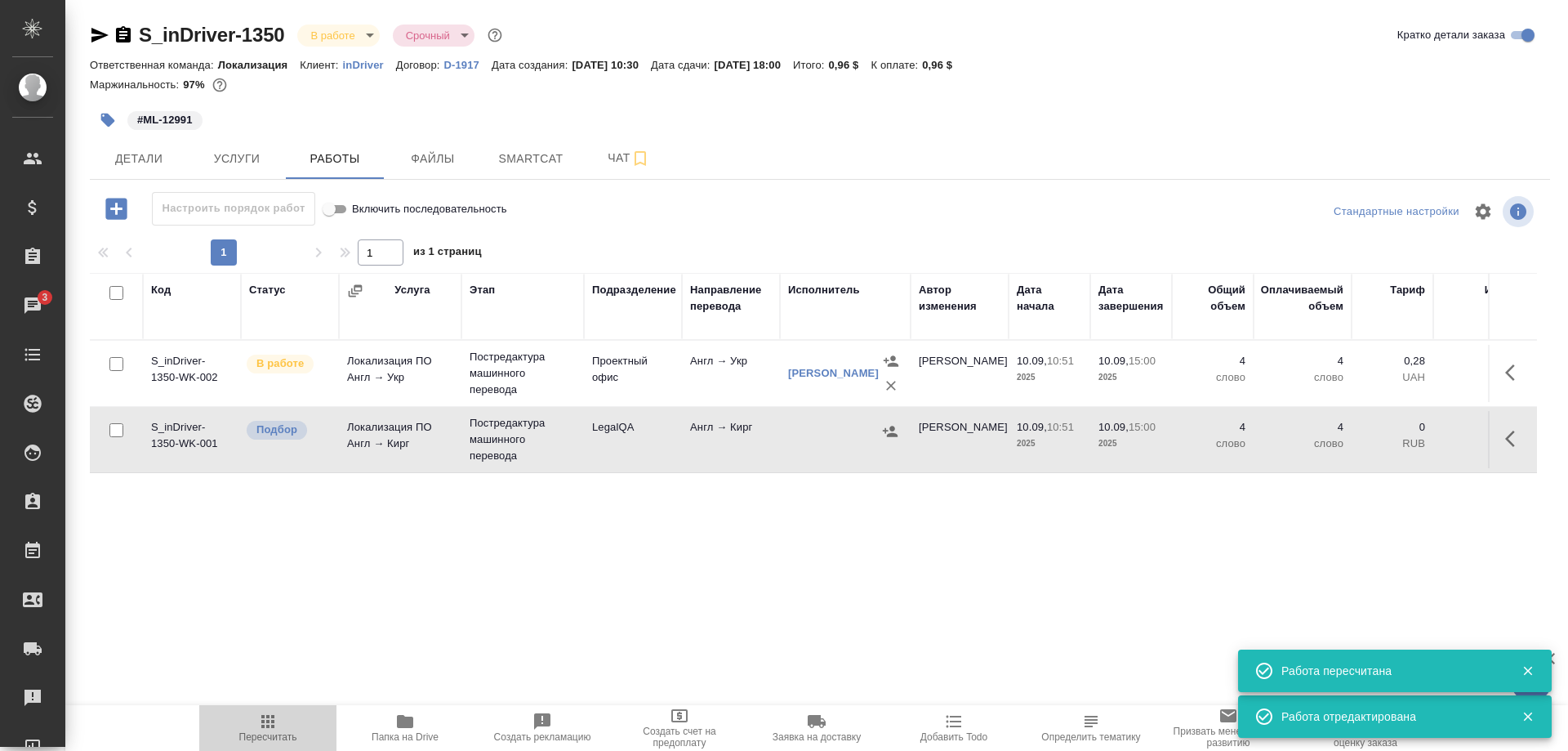
click at [265, 726] on icon "button" at bounding box center [268, 721] width 13 height 13
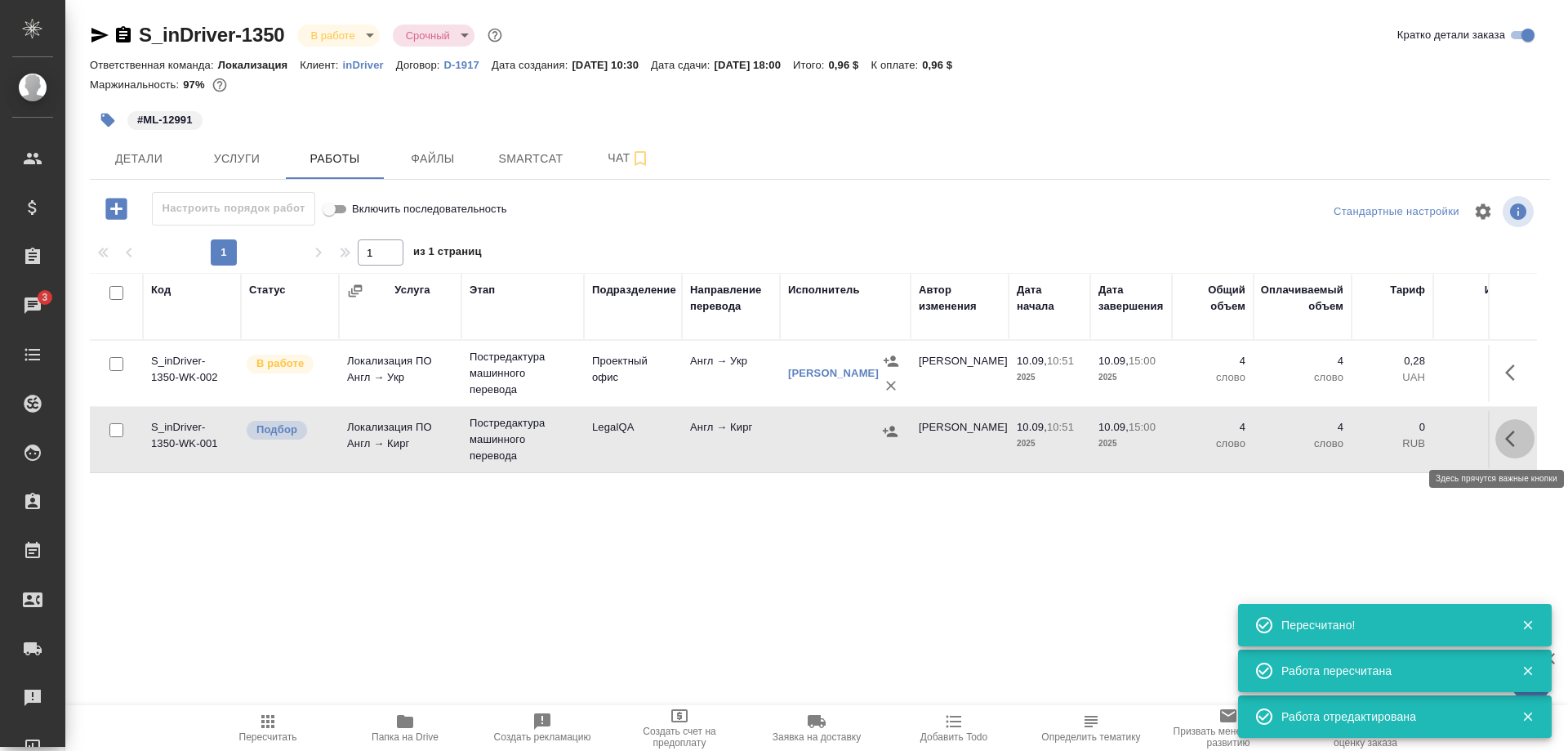
click at [1507, 434] on icon "button" at bounding box center [1515, 439] width 20 height 20
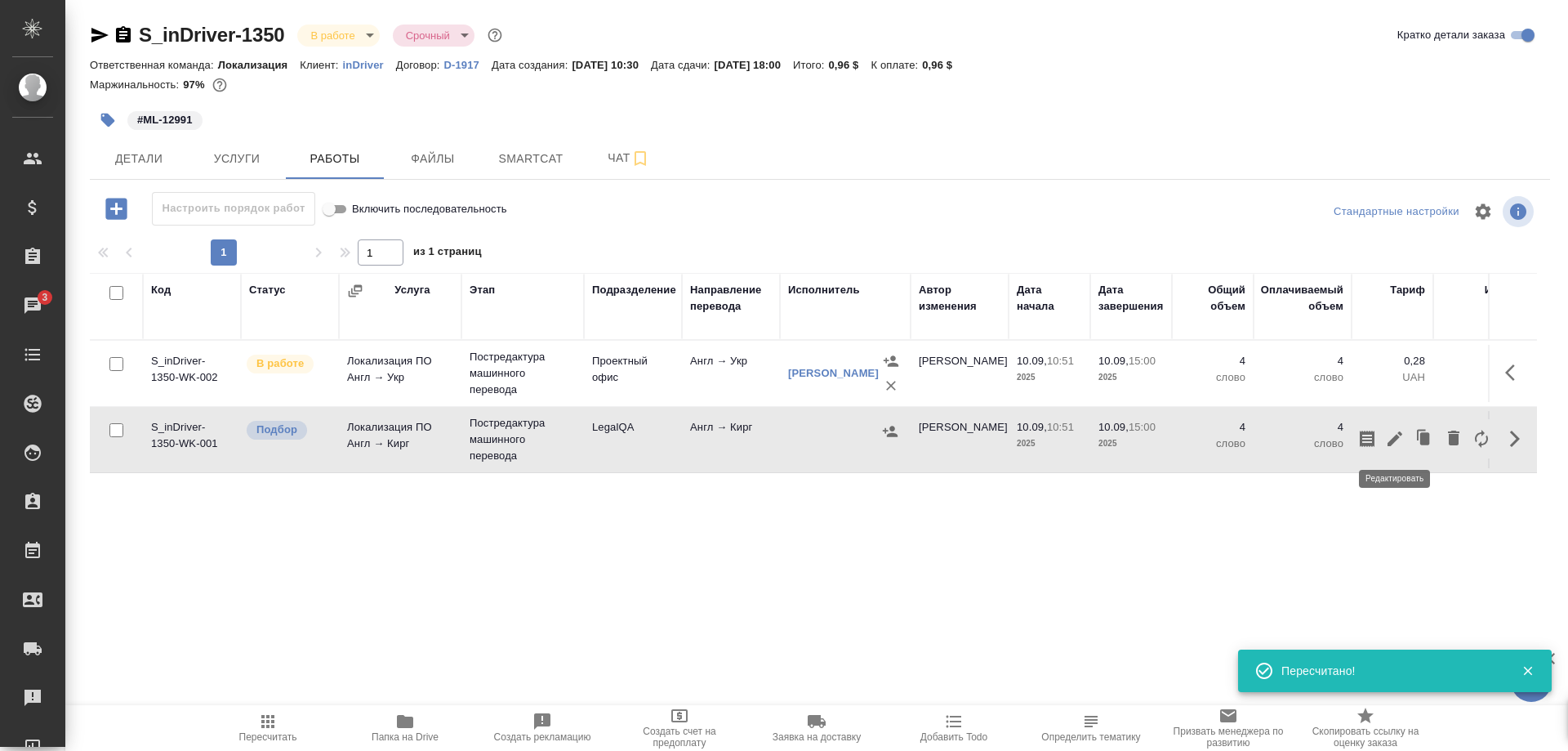
click at [1393, 441] on icon "button" at bounding box center [1395, 439] width 15 height 15
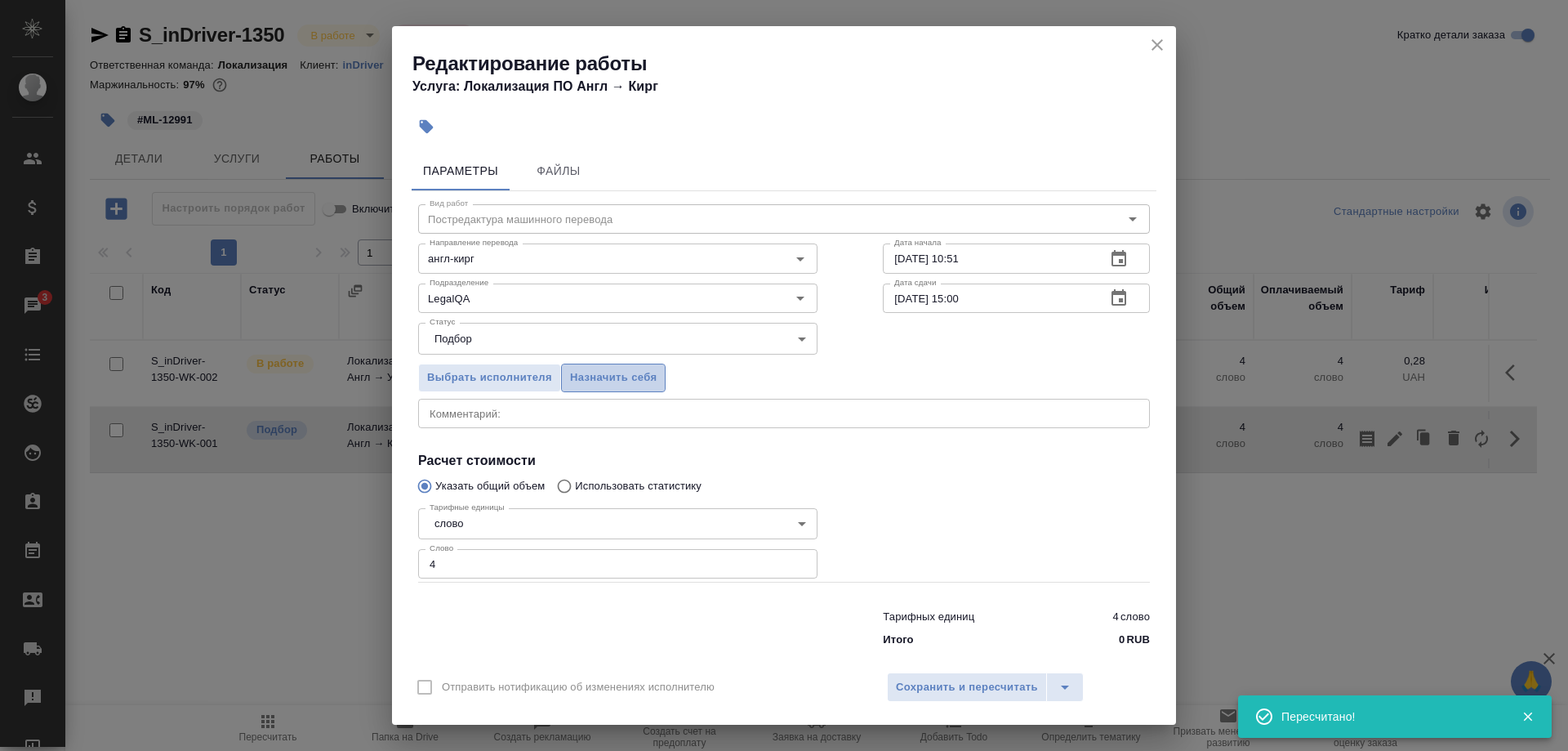
click at [612, 387] on span "Назначить себя" at bounding box center [613, 378] width 86 height 19
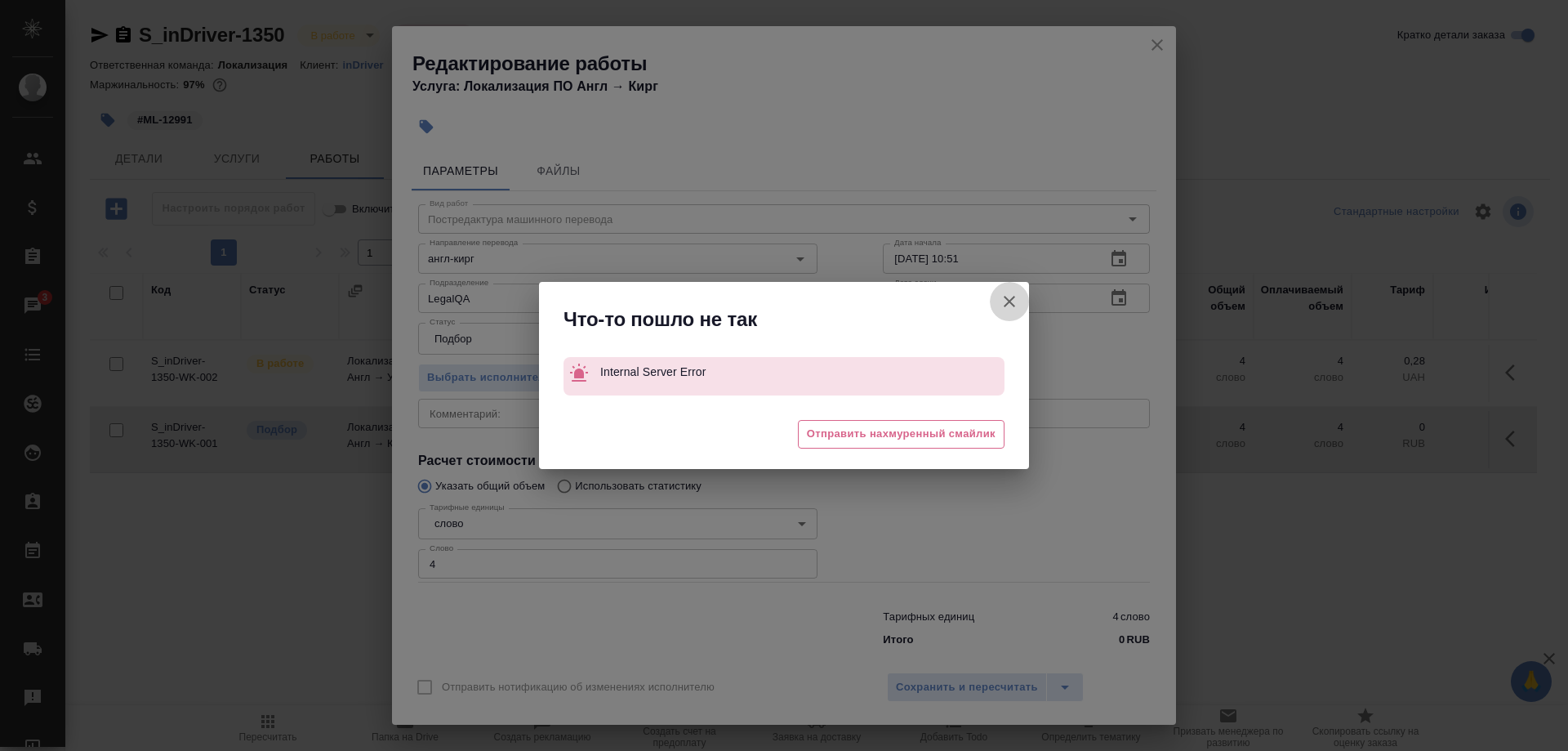
click at [1001, 300] on icon "button" at bounding box center [1010, 301] width 20 height 20
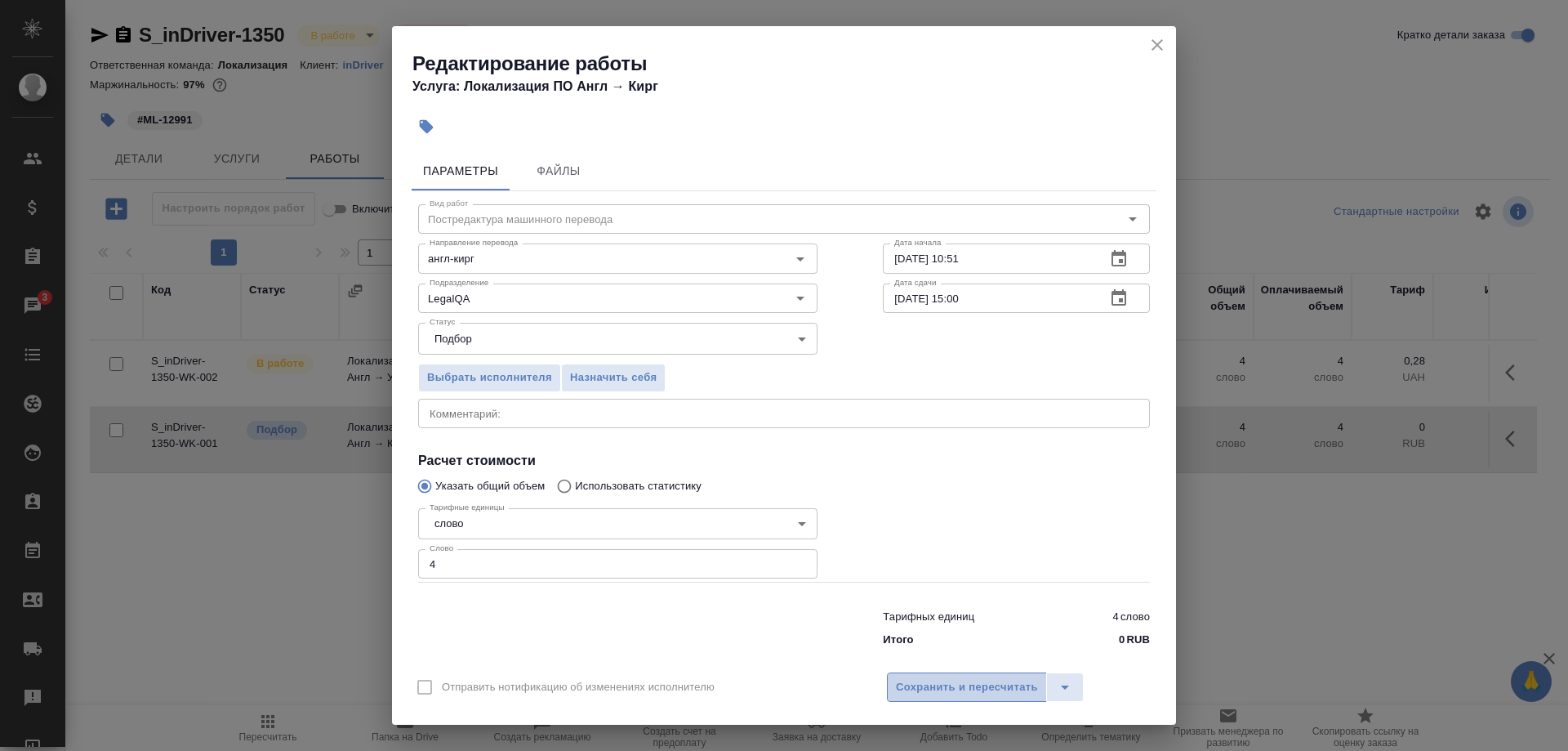
click at [986, 680] on span "Сохранить и пересчитать" at bounding box center [967, 687] width 142 height 19
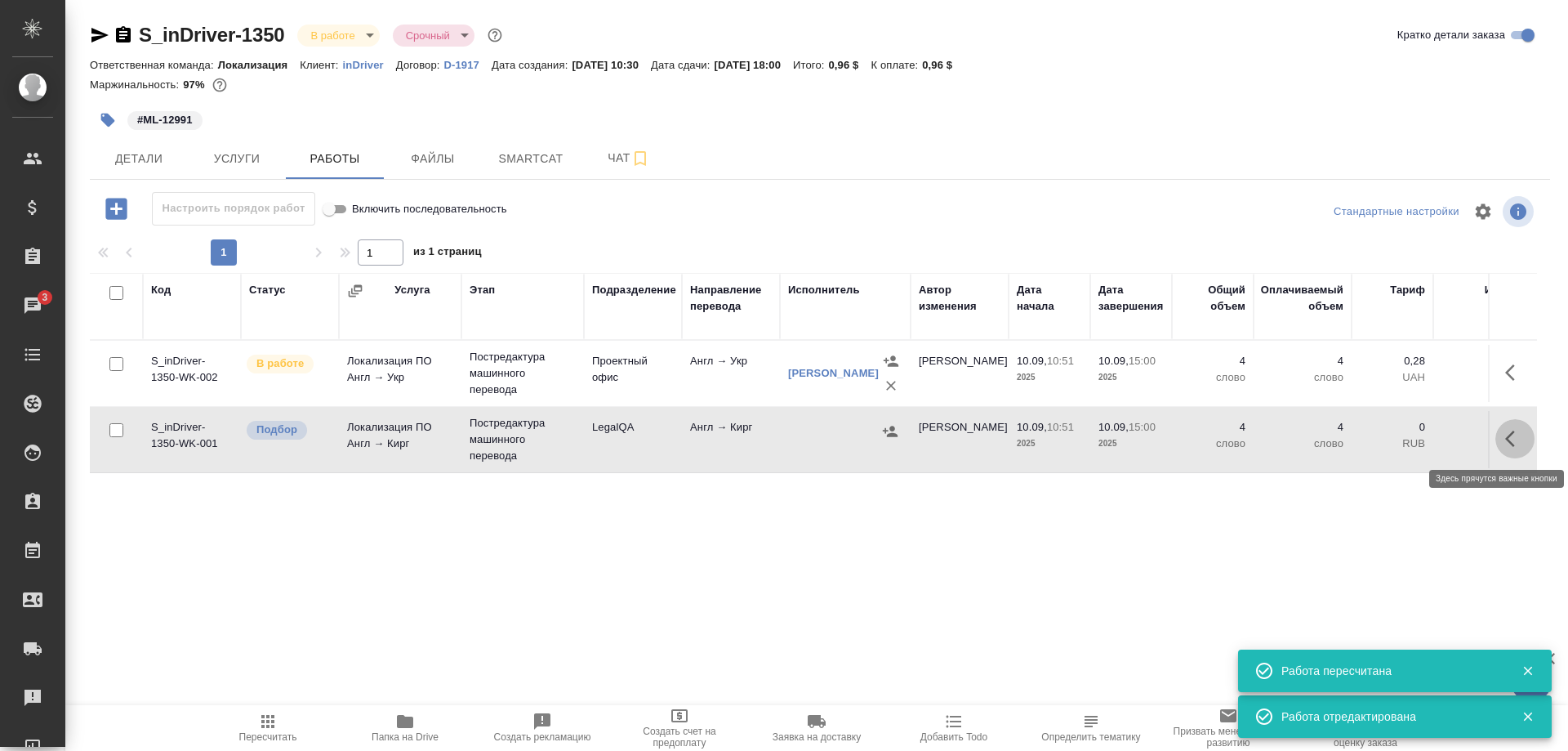
click at [1506, 440] on icon "button" at bounding box center [1510, 439] width 10 height 17
click at [1390, 436] on icon "button" at bounding box center [1395, 439] width 20 height 20
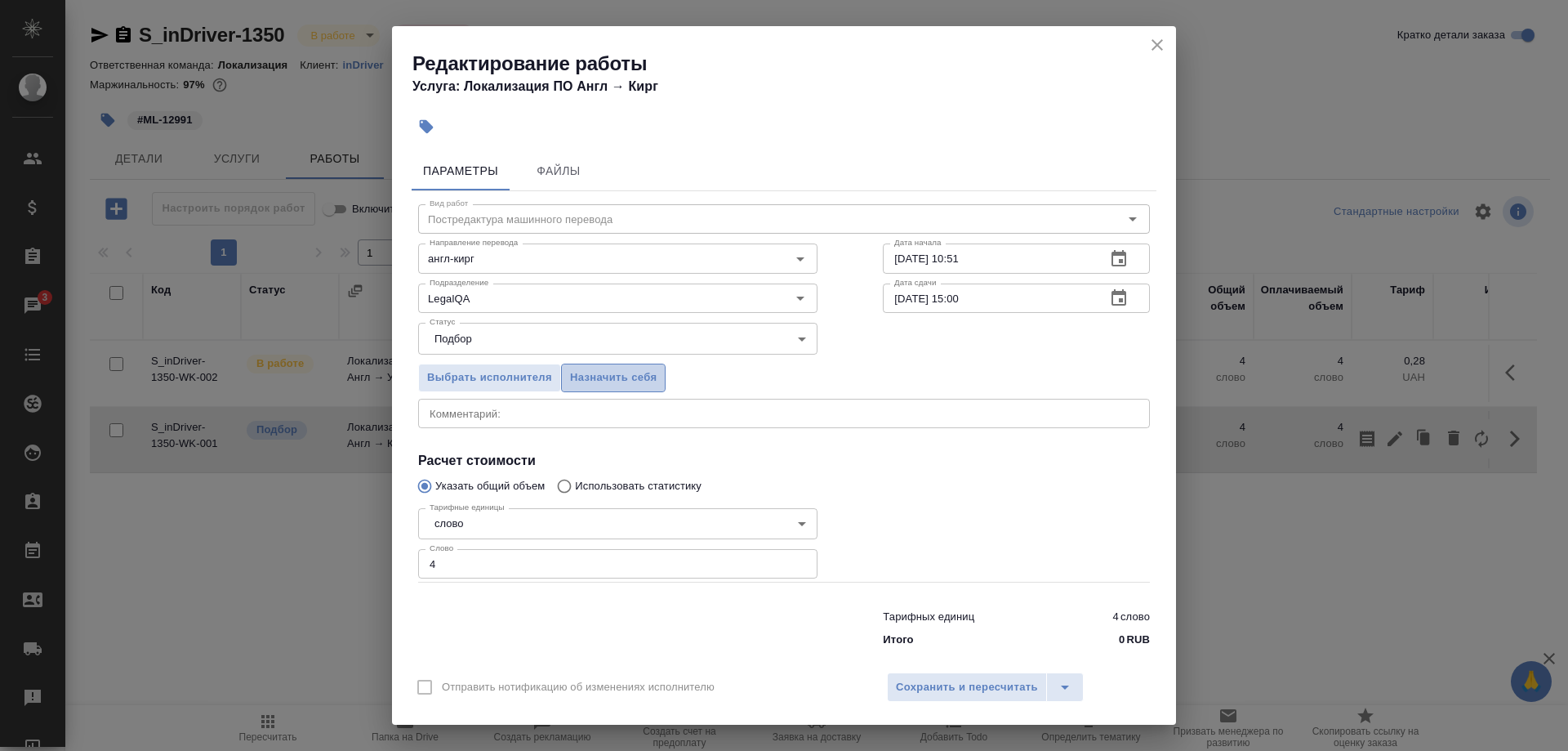
click at [645, 385] on span "Назначить себя" at bounding box center [613, 378] width 86 height 19
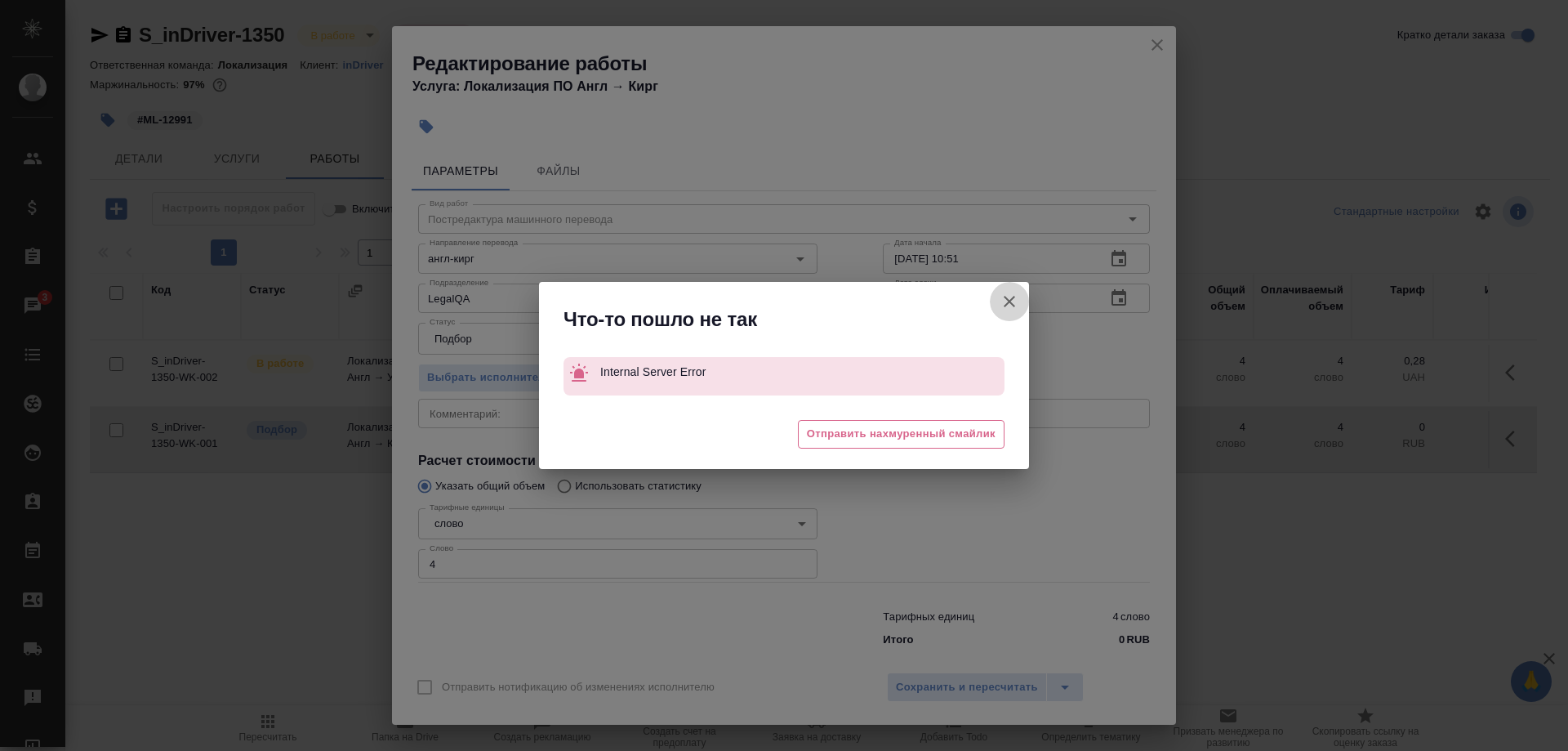
click at [1001, 300] on icon "button" at bounding box center [1010, 301] width 20 height 20
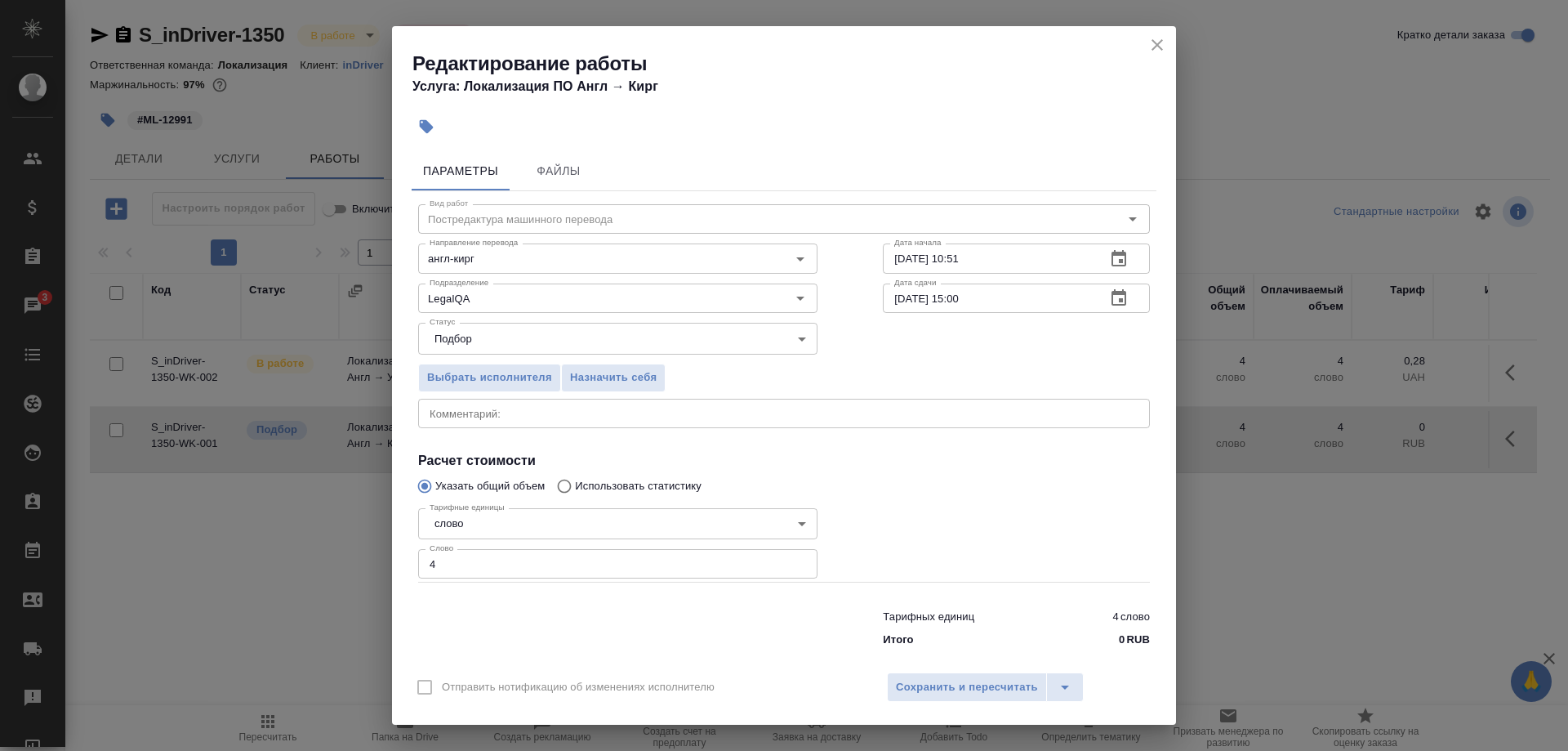
click at [1154, 55] on icon "close" at bounding box center [1157, 45] width 20 height 20
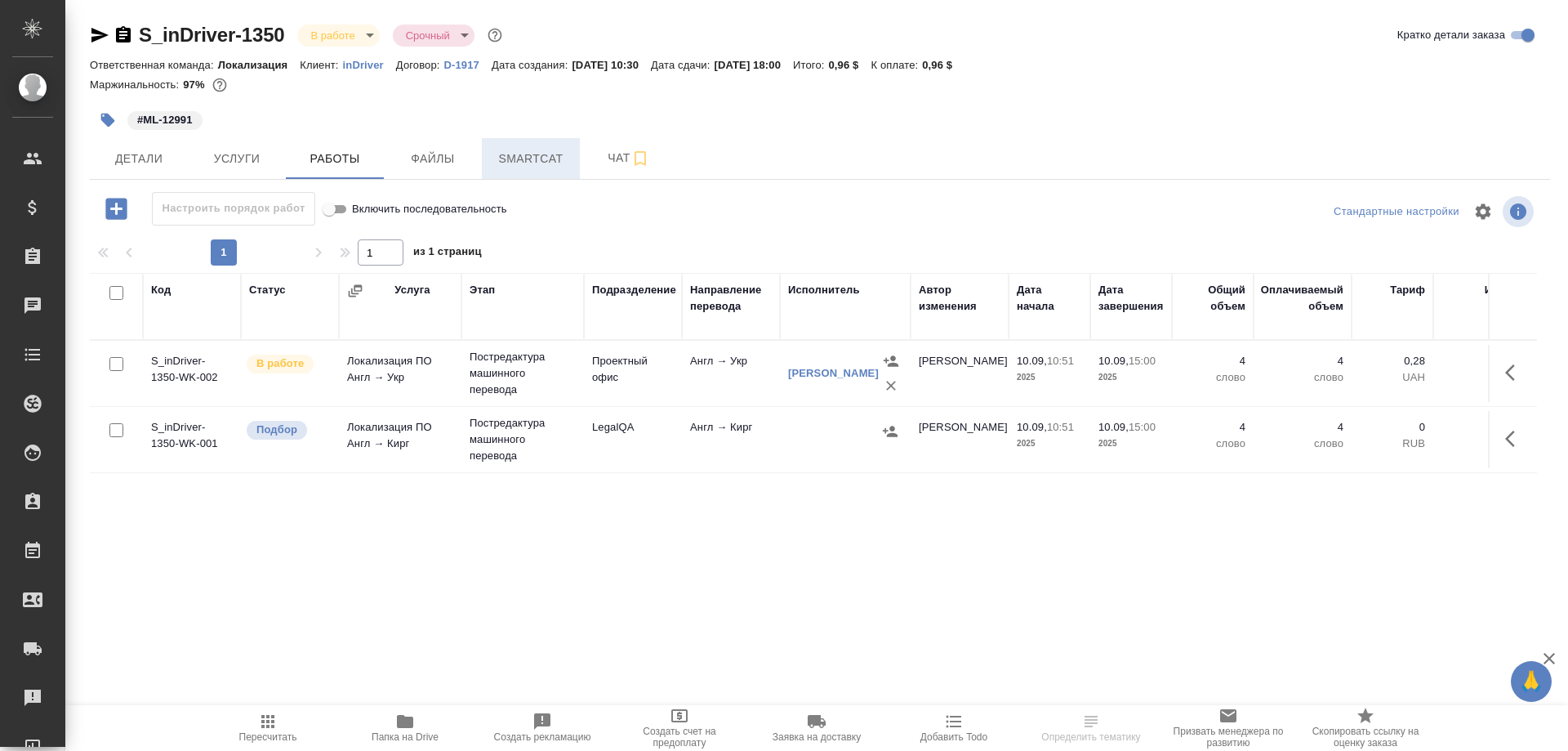
click at [534, 149] on span "Smartcat" at bounding box center [531, 158] width 79 height 21
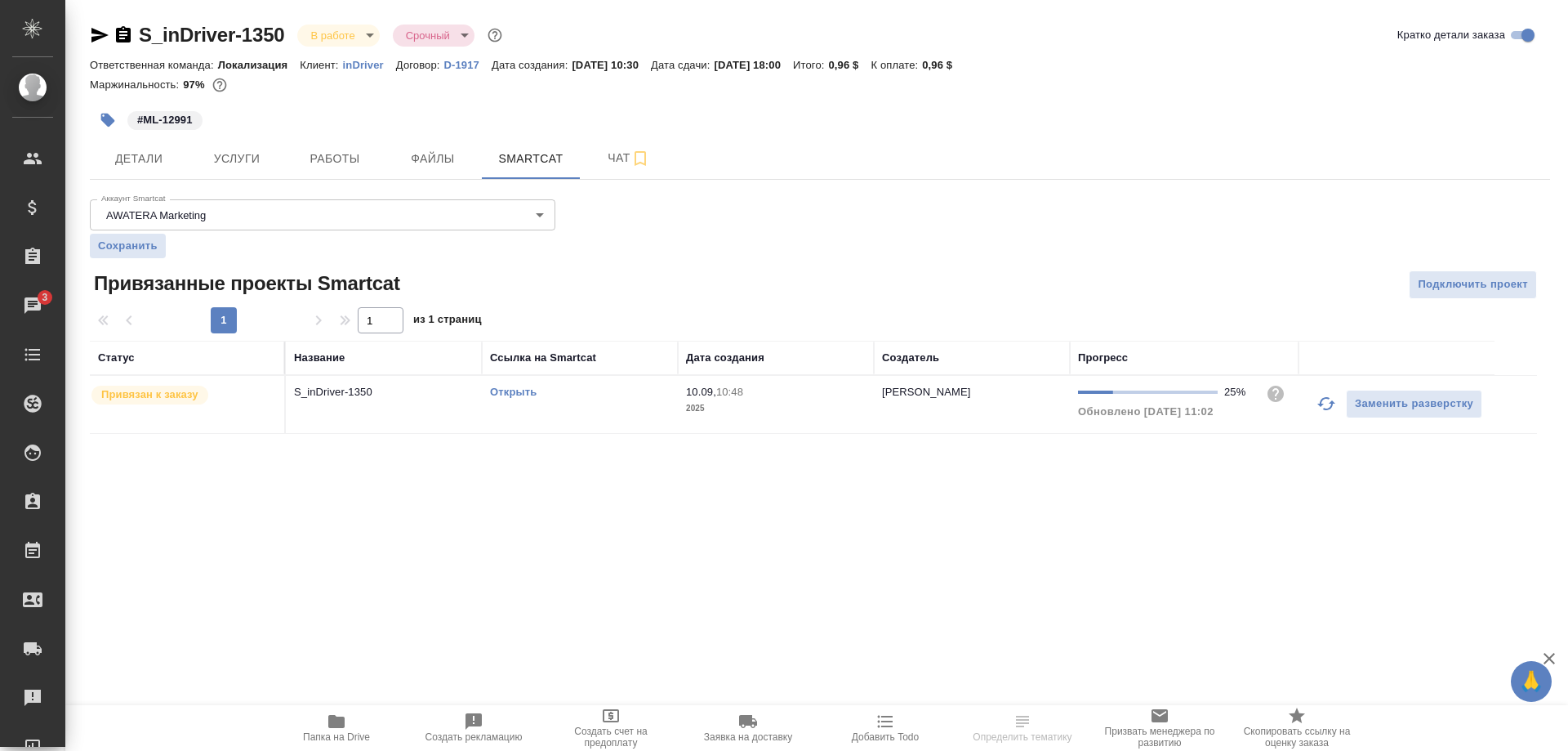
click at [508, 393] on link "Открыть" at bounding box center [514, 392] width 46 height 12
click at [509, 391] on link "Открыть" at bounding box center [514, 392] width 46 height 12
